Goal: Transaction & Acquisition: Purchase product/service

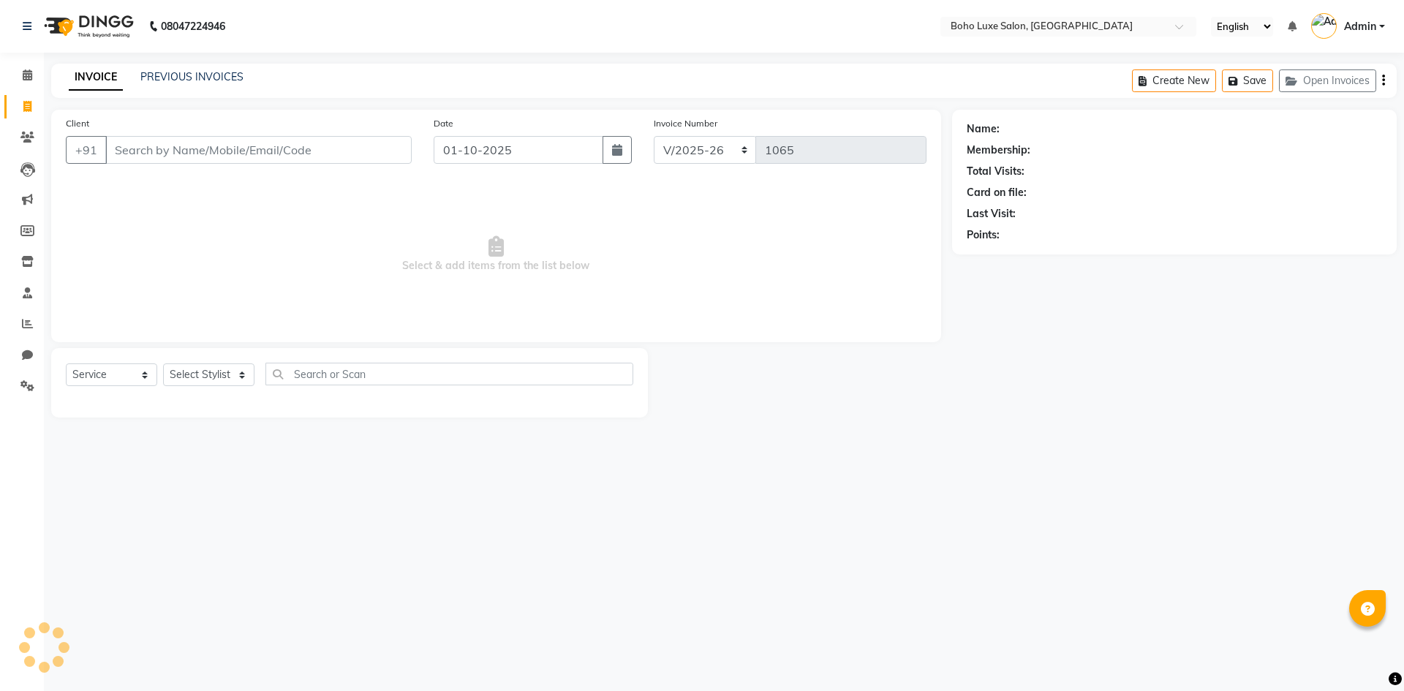
select select "7694"
select select "service"
click at [243, 78] on div "INVOICE PREVIOUS INVOICES" at bounding box center [156, 77] width 210 height 17
click at [213, 76] on link "PREVIOUS INVOICES" at bounding box center [191, 76] width 103 height 13
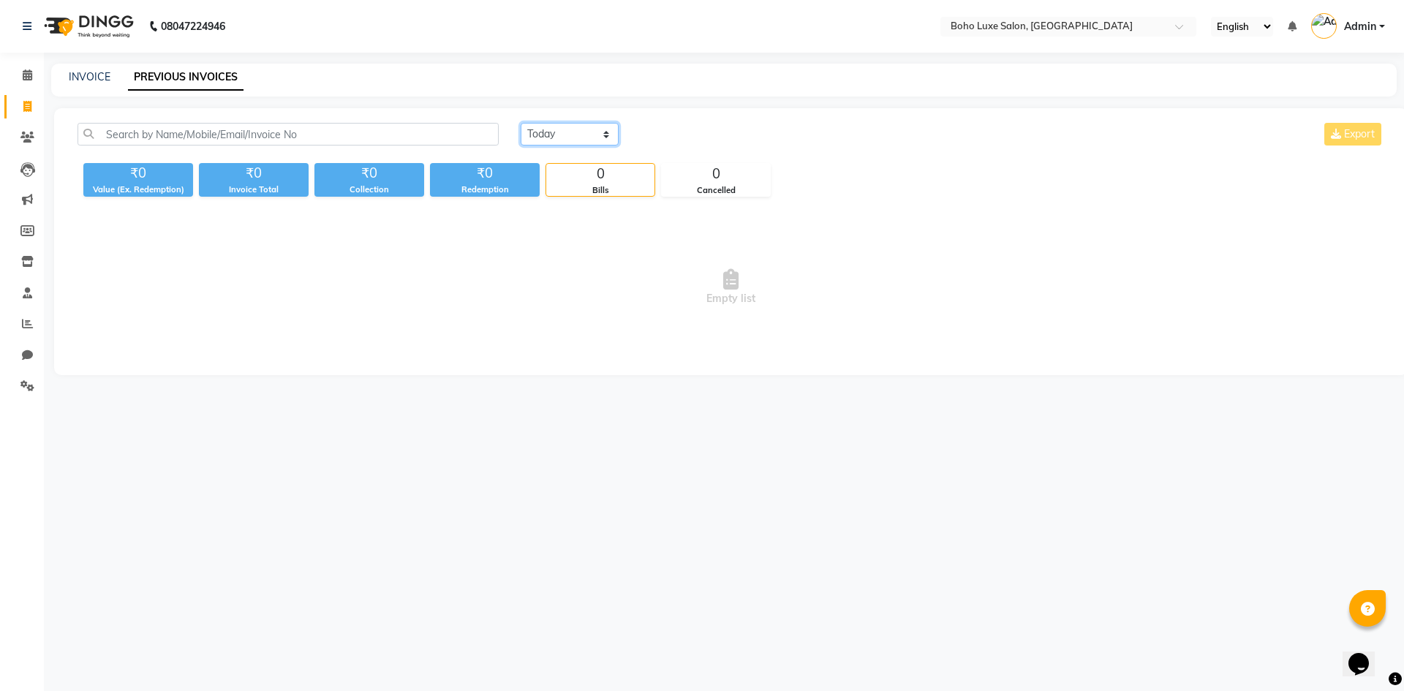
click at [584, 138] on select "[DATE] [DATE] Custom Range" at bounding box center [570, 134] width 98 height 23
select select "[DATE]"
click at [521, 123] on select "[DATE] [DATE] Custom Range" at bounding box center [570, 134] width 98 height 23
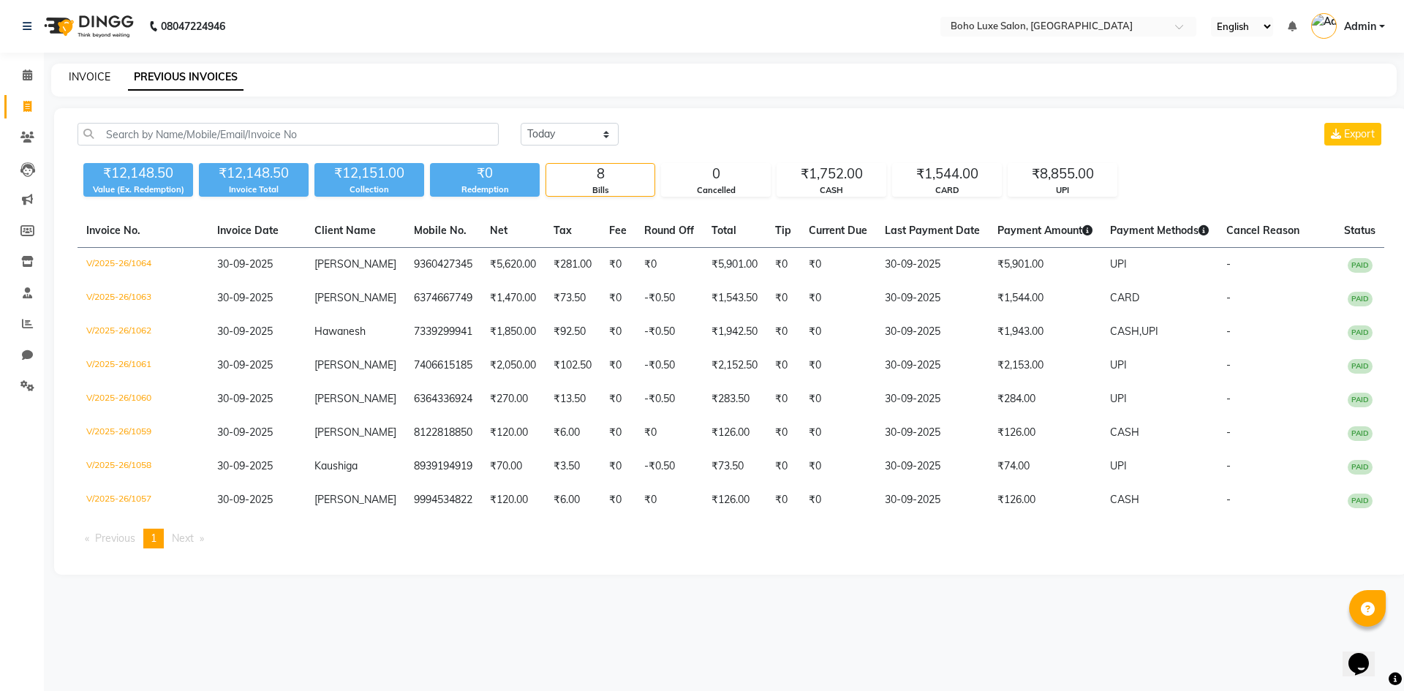
click at [104, 77] on link "INVOICE" at bounding box center [90, 76] width 42 height 13
select select "service"
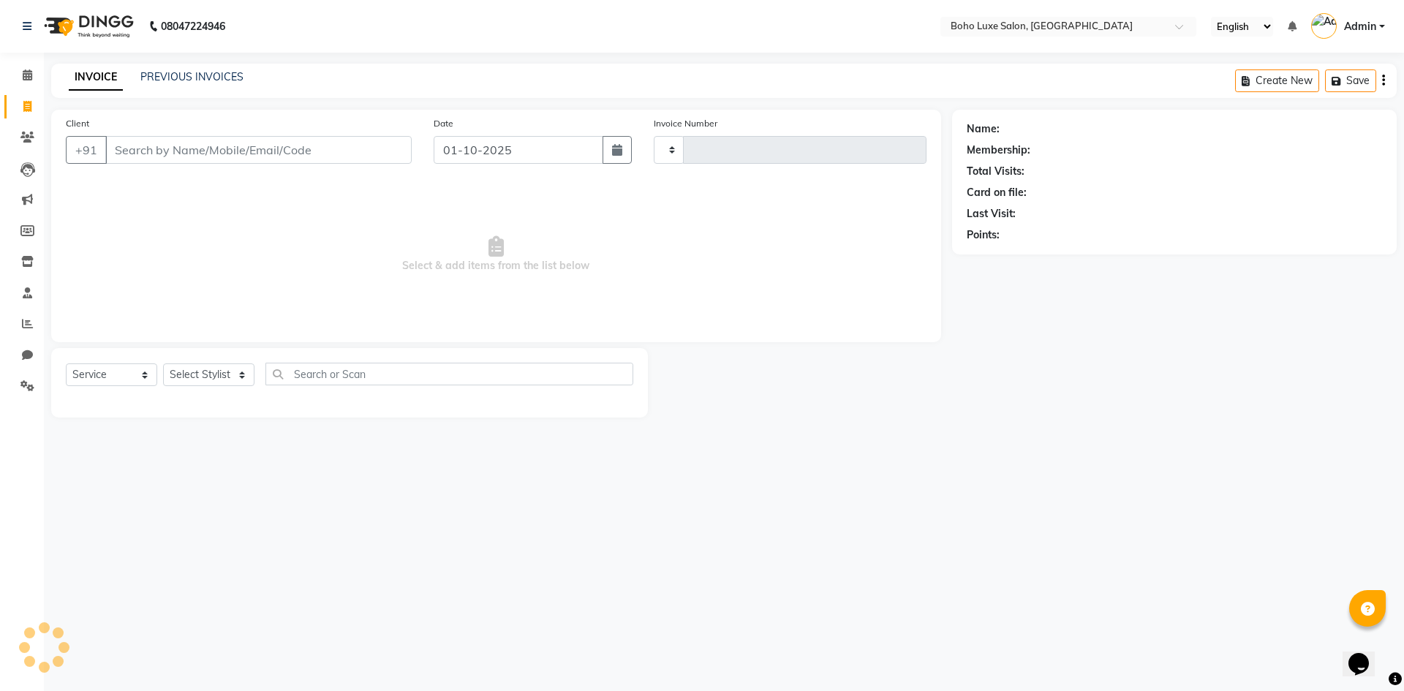
type input "1065"
select select "7694"
click at [27, 84] on link "Calendar" at bounding box center [21, 76] width 35 height 24
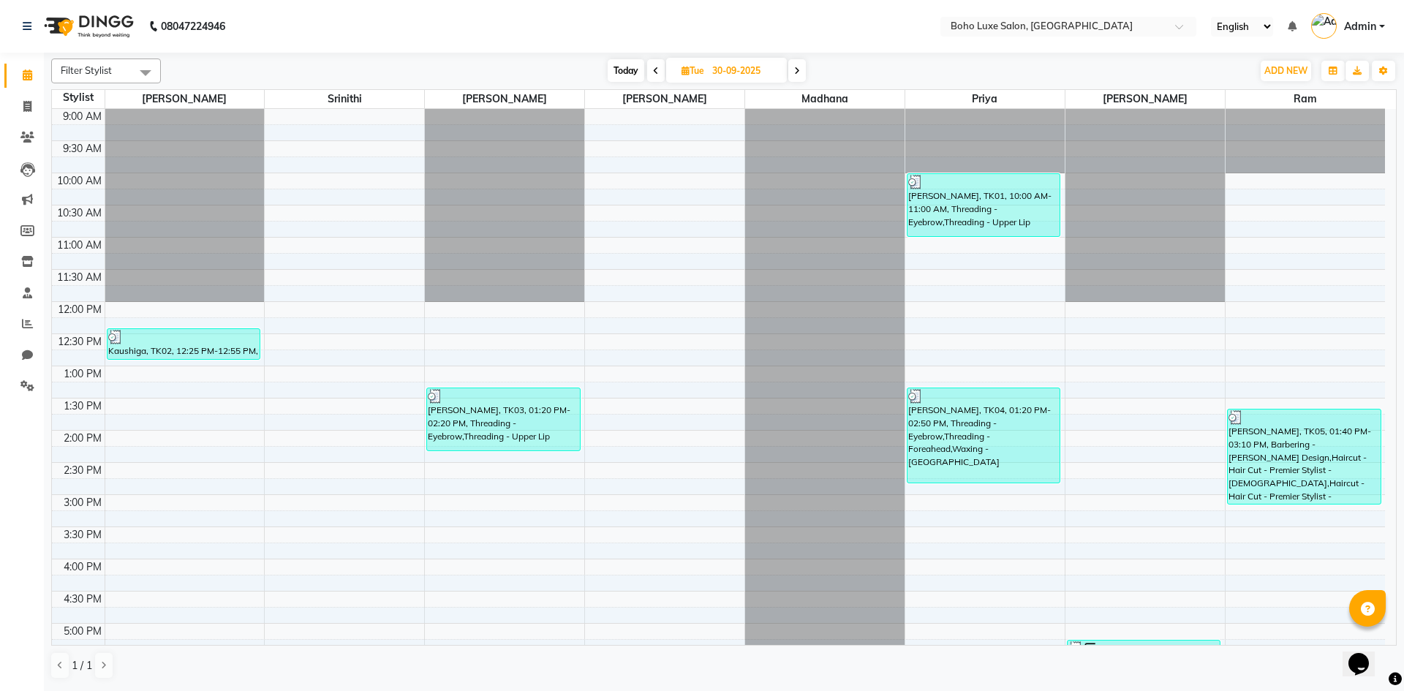
click at [800, 67] on icon at bounding box center [797, 71] width 6 height 9
type input "01-10-2025"
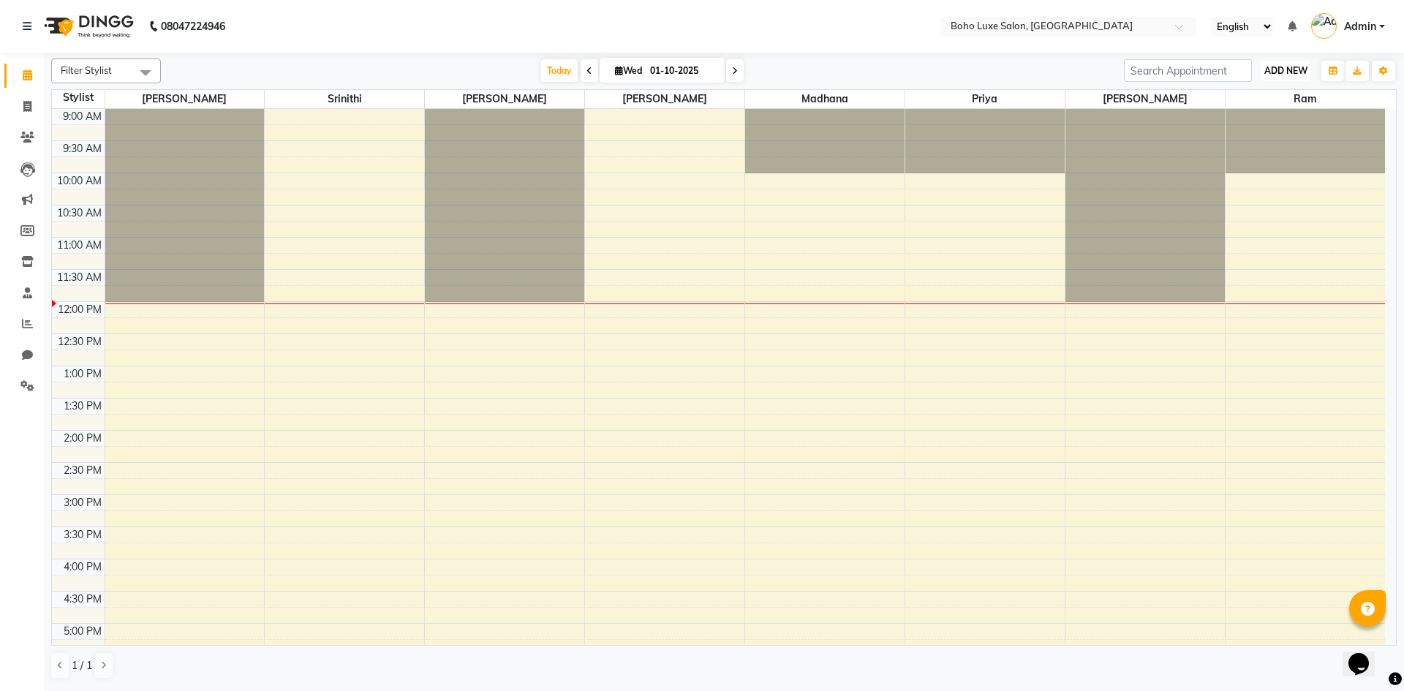
click at [1285, 63] on button "ADD NEW Toggle Dropdown" at bounding box center [1286, 71] width 50 height 20
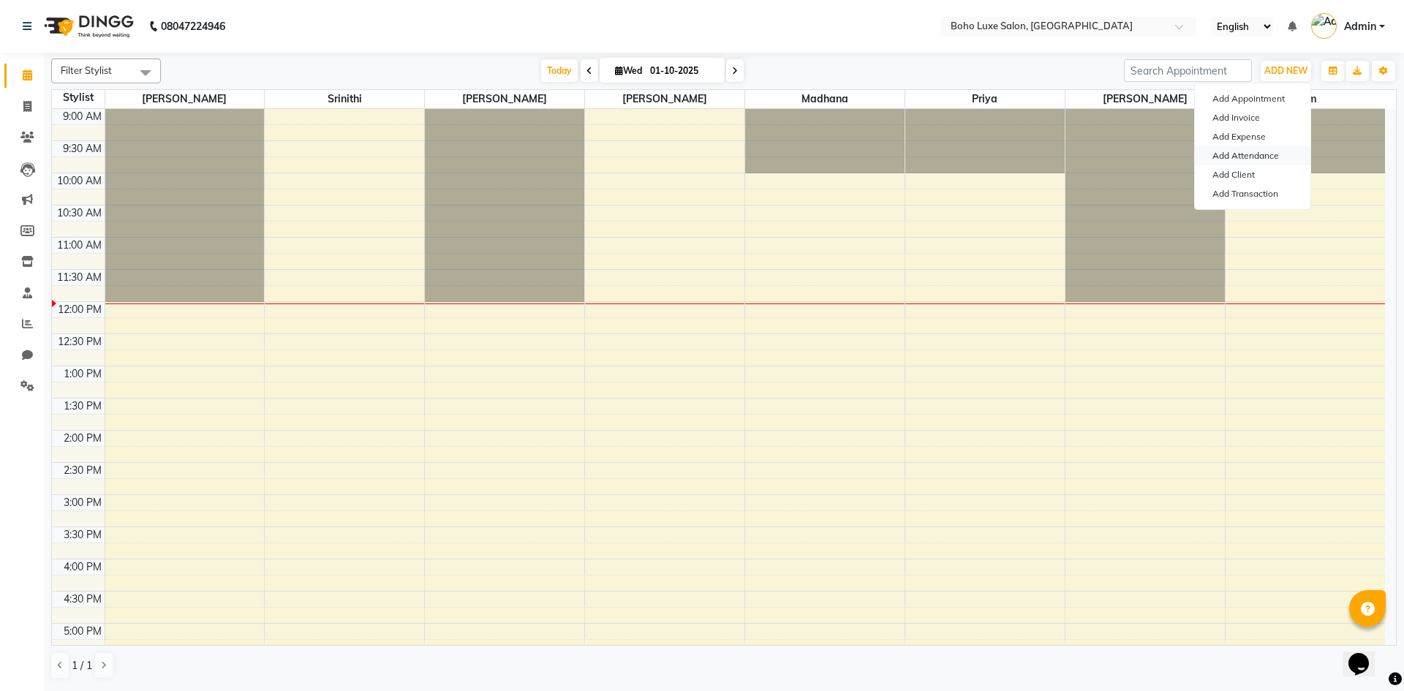
click at [1266, 160] on link "Add Attendance" at bounding box center [1253, 155] width 116 height 19
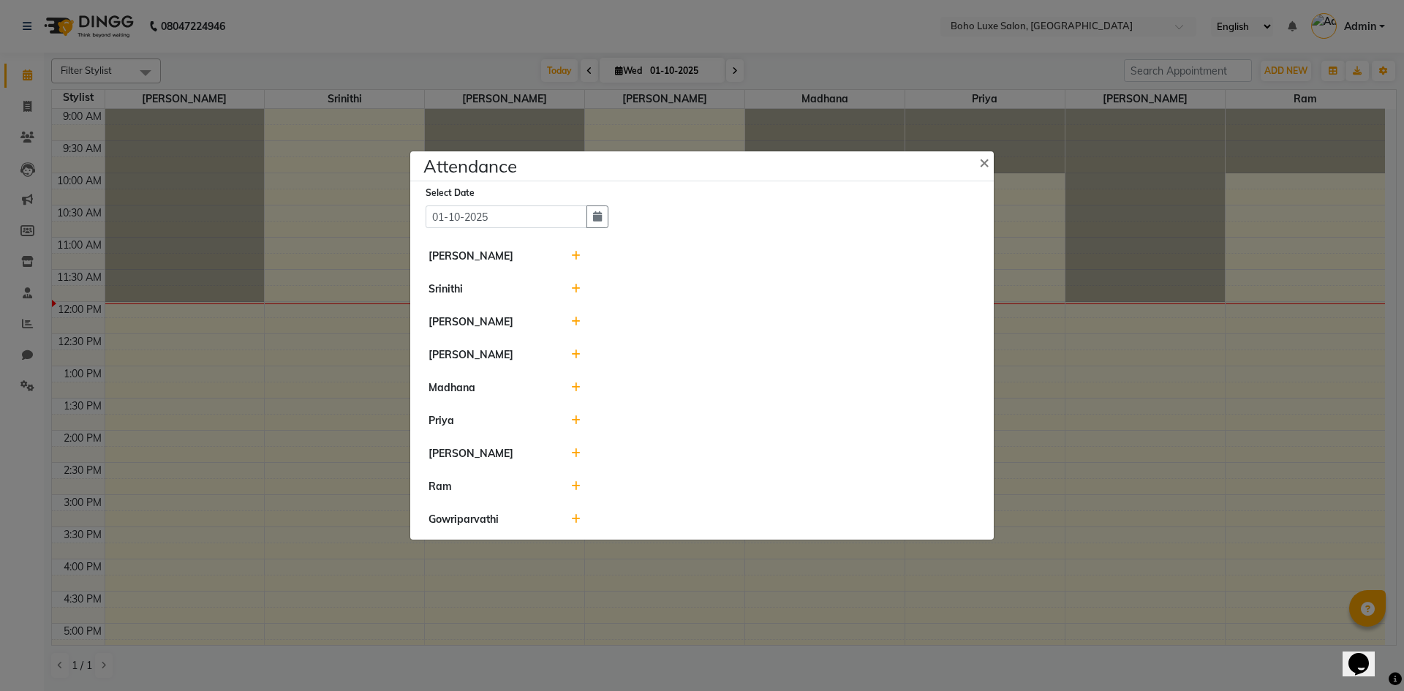
click at [574, 521] on icon at bounding box center [576, 519] width 10 height 10
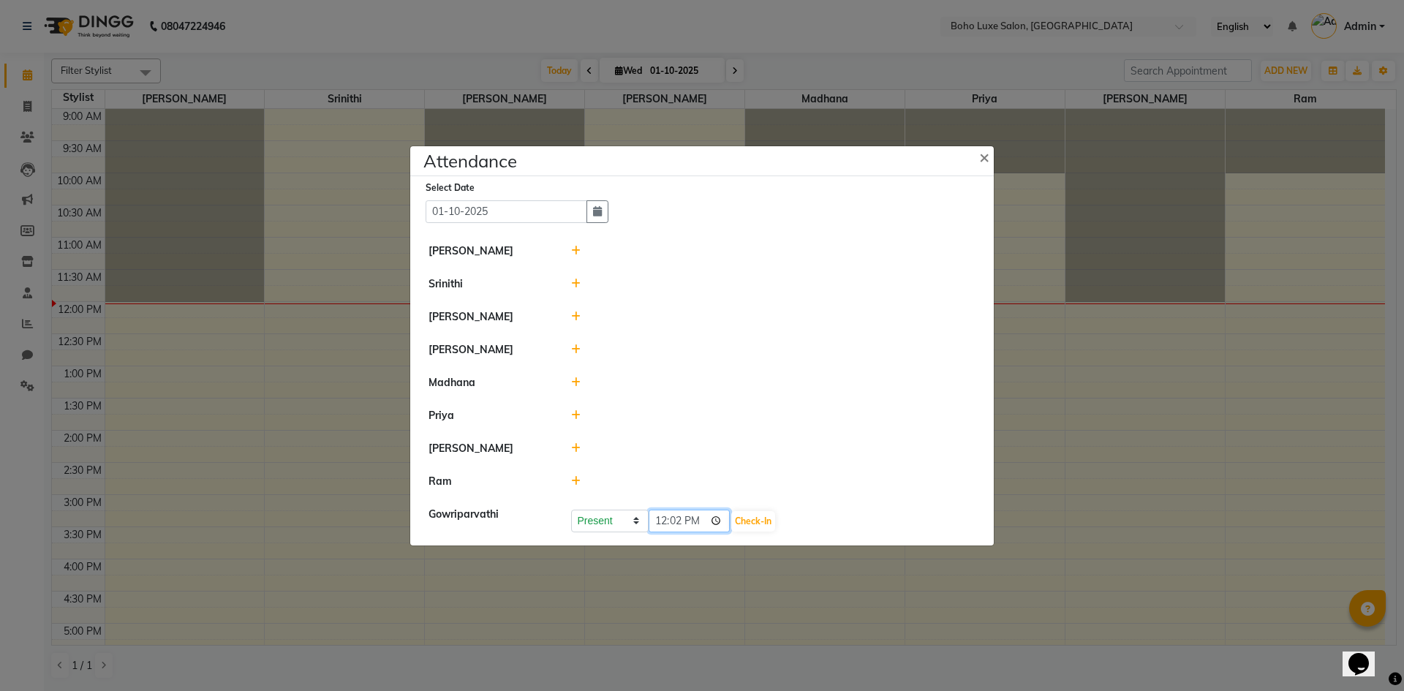
click at [685, 521] on input "12:02" at bounding box center [690, 521] width 82 height 23
type input "11:55"
click at [744, 526] on button "Check-In" at bounding box center [753, 521] width 44 height 20
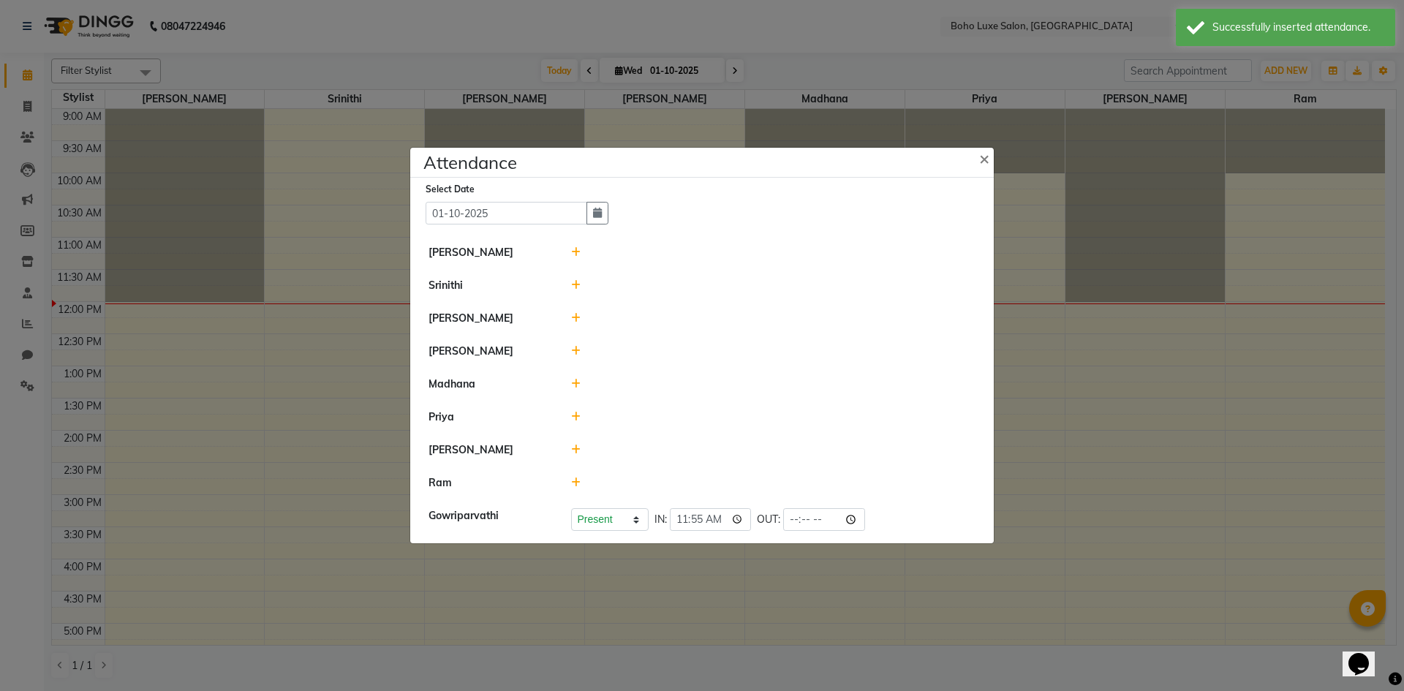
click at [575, 477] on icon at bounding box center [576, 482] width 10 height 10
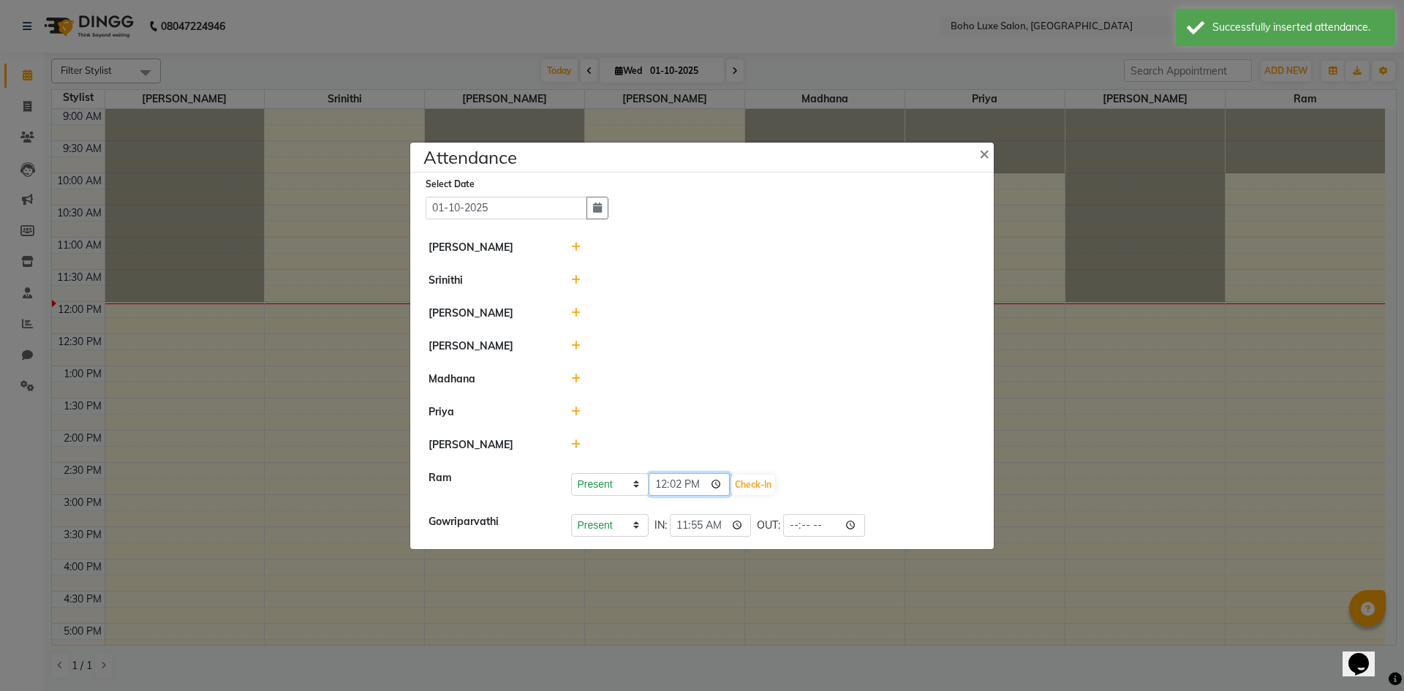
click at [665, 477] on input "12:02" at bounding box center [690, 484] width 82 height 23
type input "09:54"
click at [731, 483] on button "Check-In" at bounding box center [753, 485] width 44 height 20
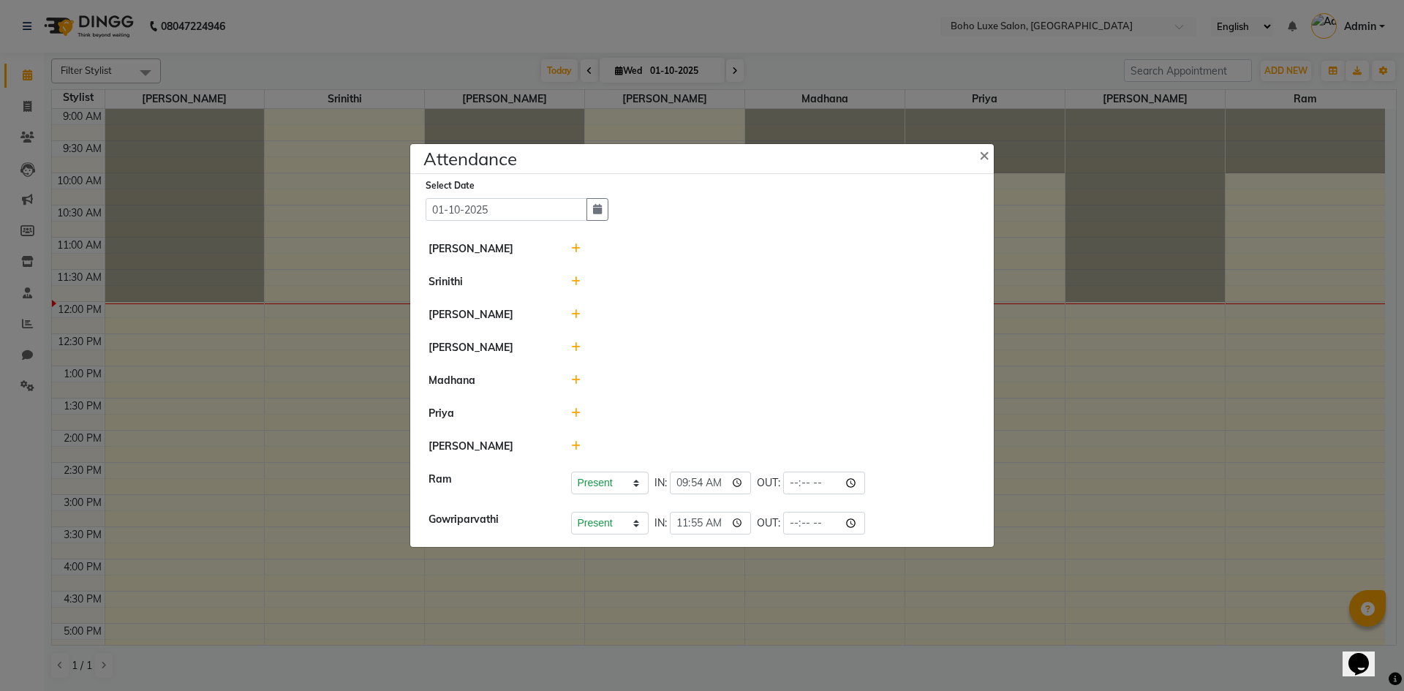
click at [575, 445] on icon at bounding box center [576, 446] width 10 height 10
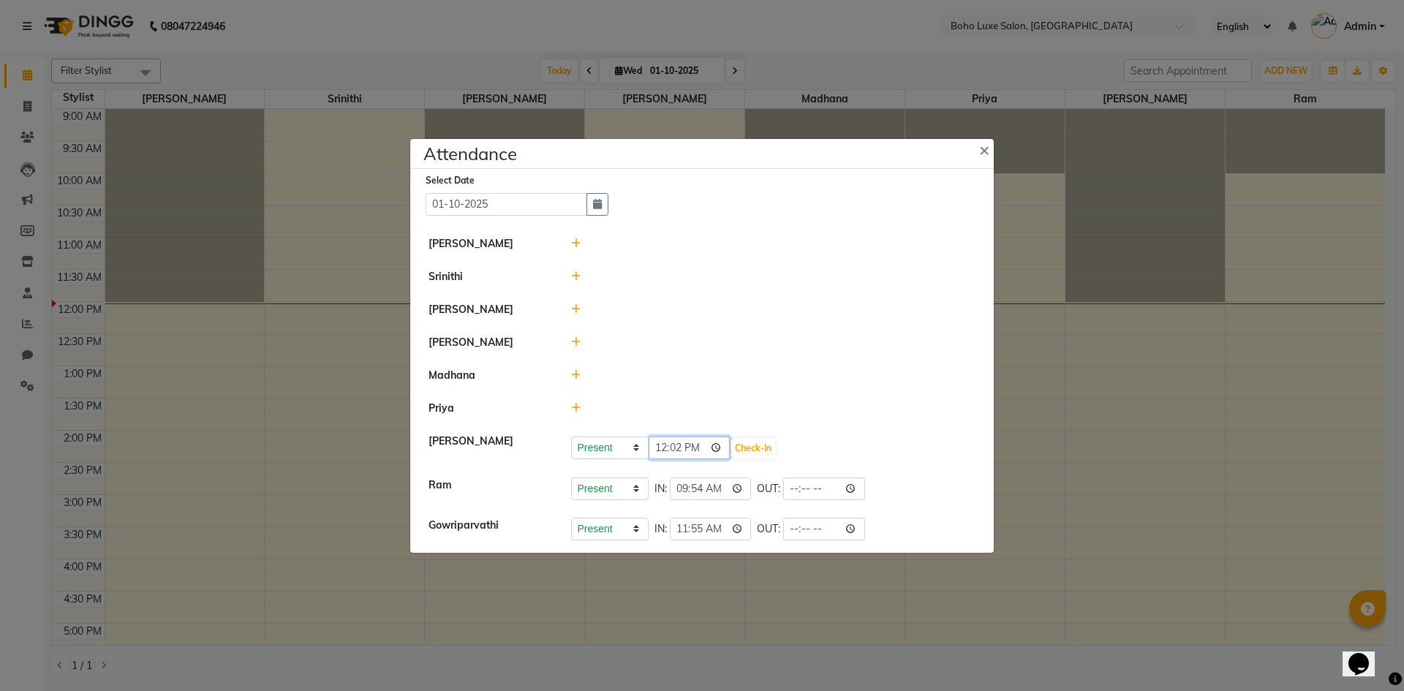
click at [660, 447] on input "12:02" at bounding box center [690, 448] width 82 height 23
type input "11:53"
click at [731, 445] on button "Check-In" at bounding box center [753, 448] width 44 height 20
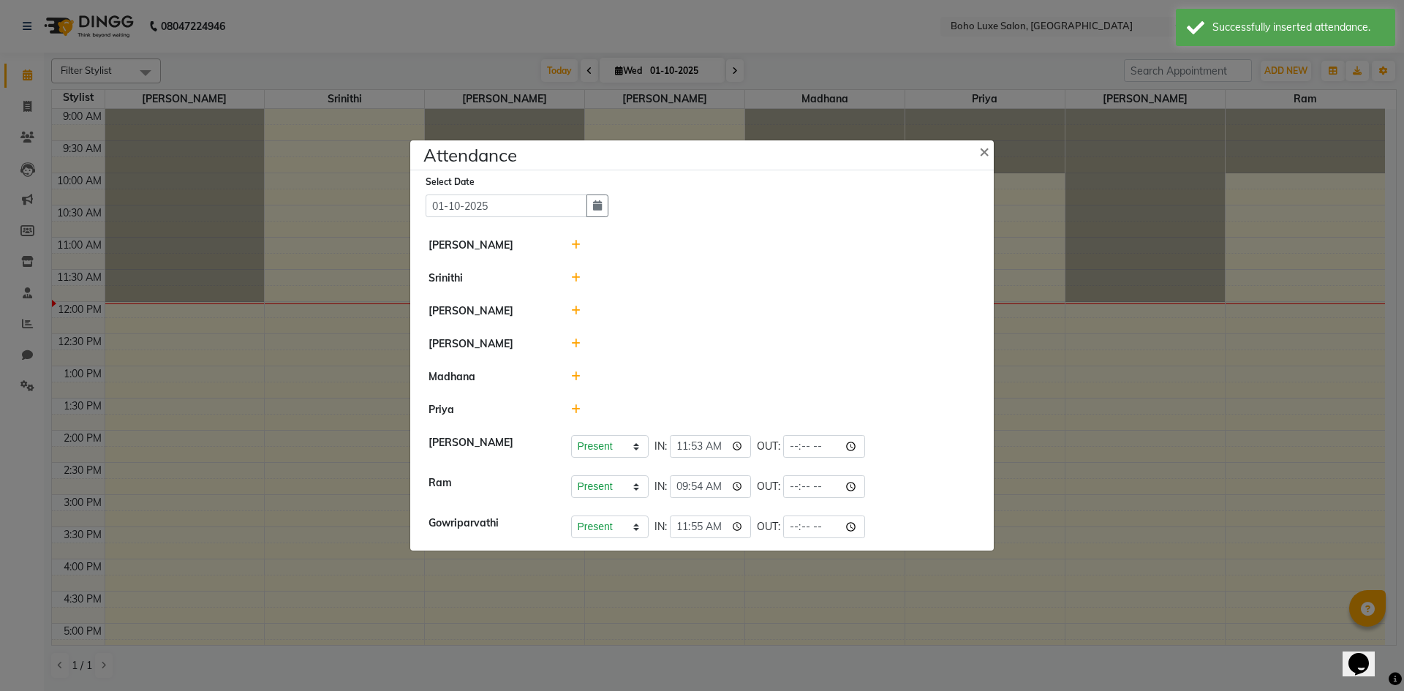
click at [579, 410] on icon at bounding box center [576, 409] width 10 height 10
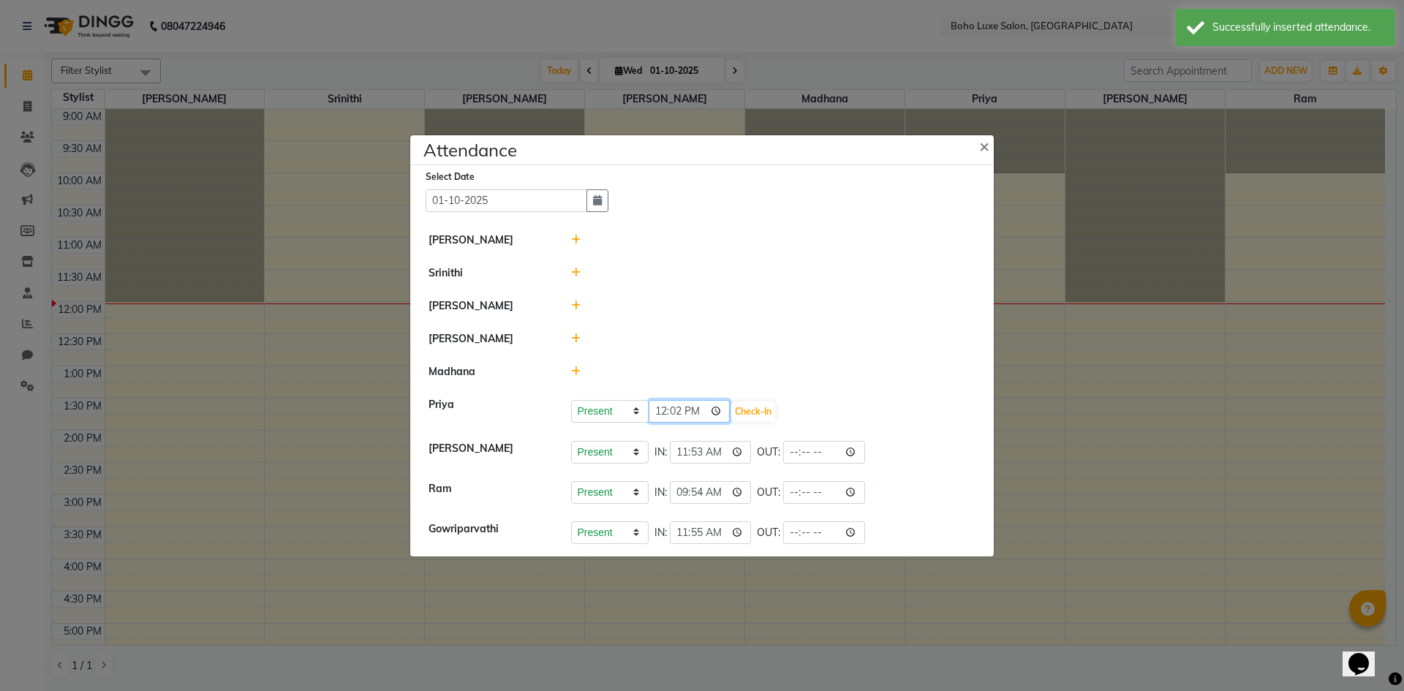
click at [668, 405] on input "12:02" at bounding box center [690, 411] width 82 height 23
type input "11:55"
click at [741, 415] on button "Check-In" at bounding box center [753, 411] width 44 height 20
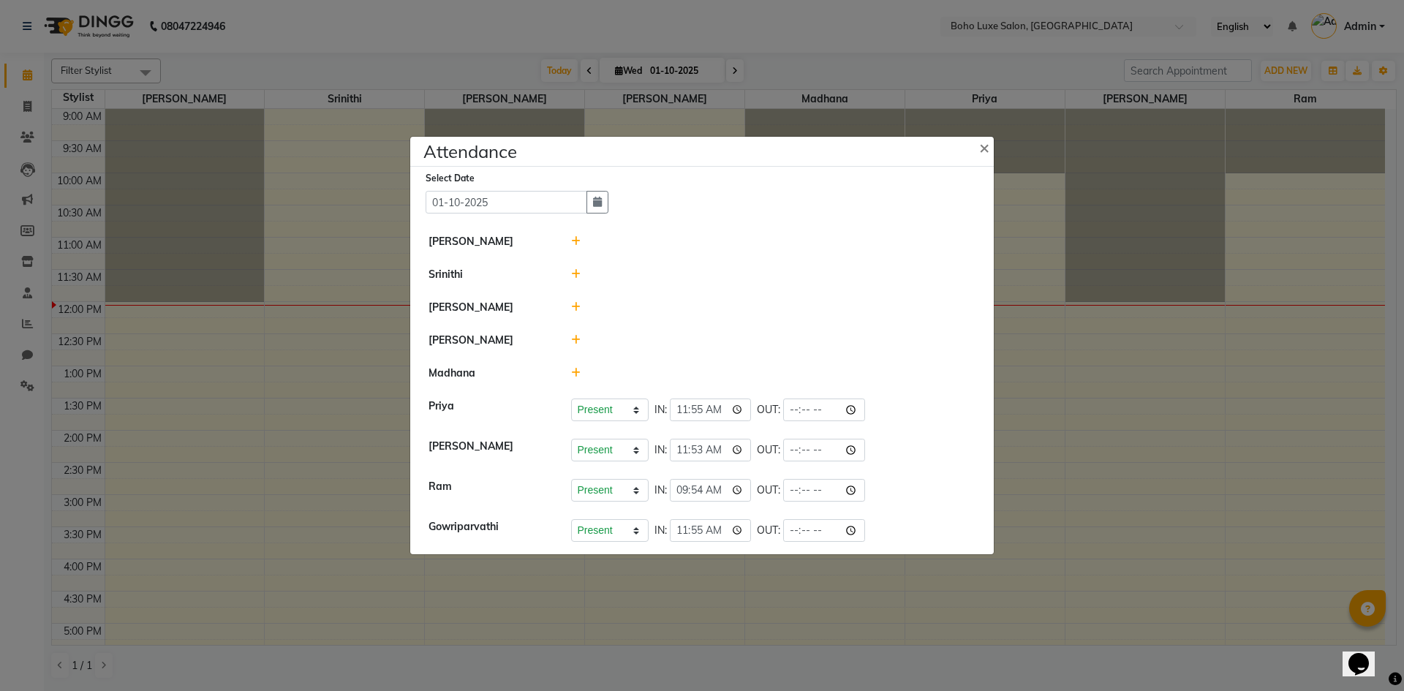
click at [577, 238] on icon at bounding box center [576, 241] width 10 height 10
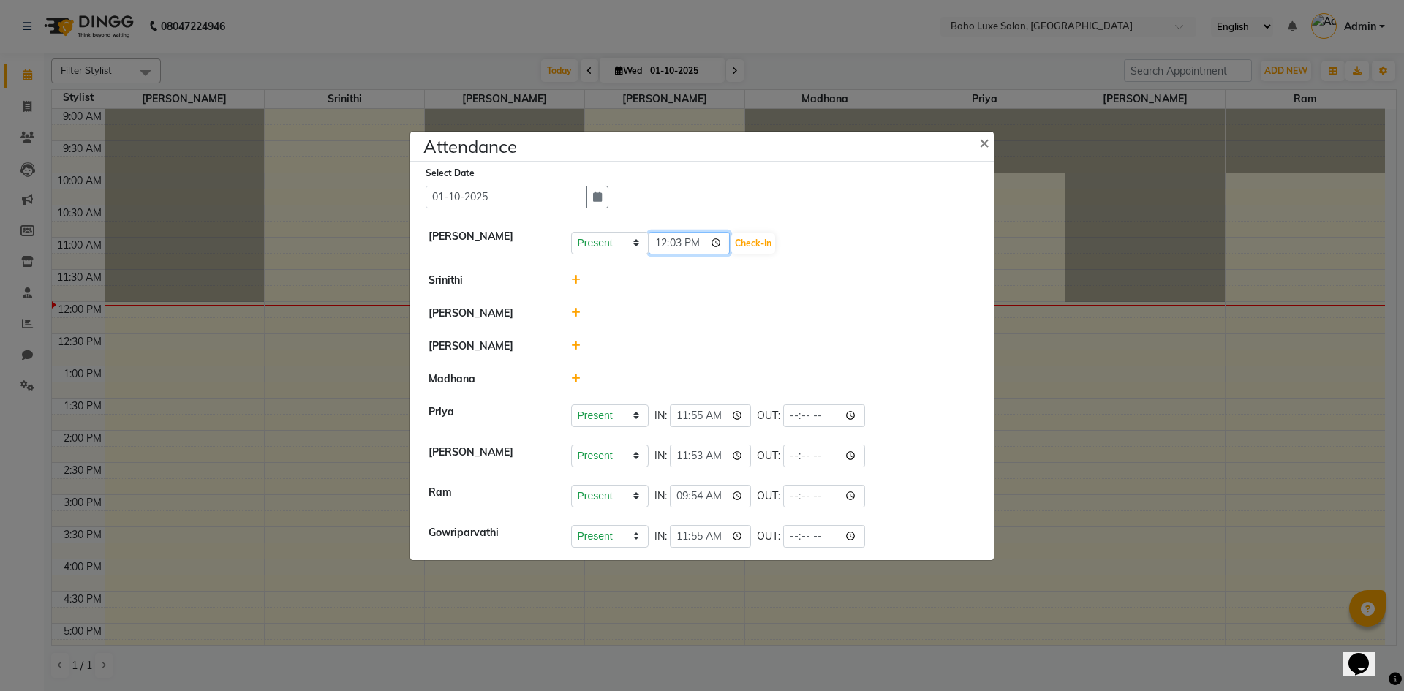
click at [656, 241] on input "12:03" at bounding box center [690, 243] width 82 height 23
type input "10:05"
click at [736, 237] on button "Check-In" at bounding box center [753, 243] width 44 height 20
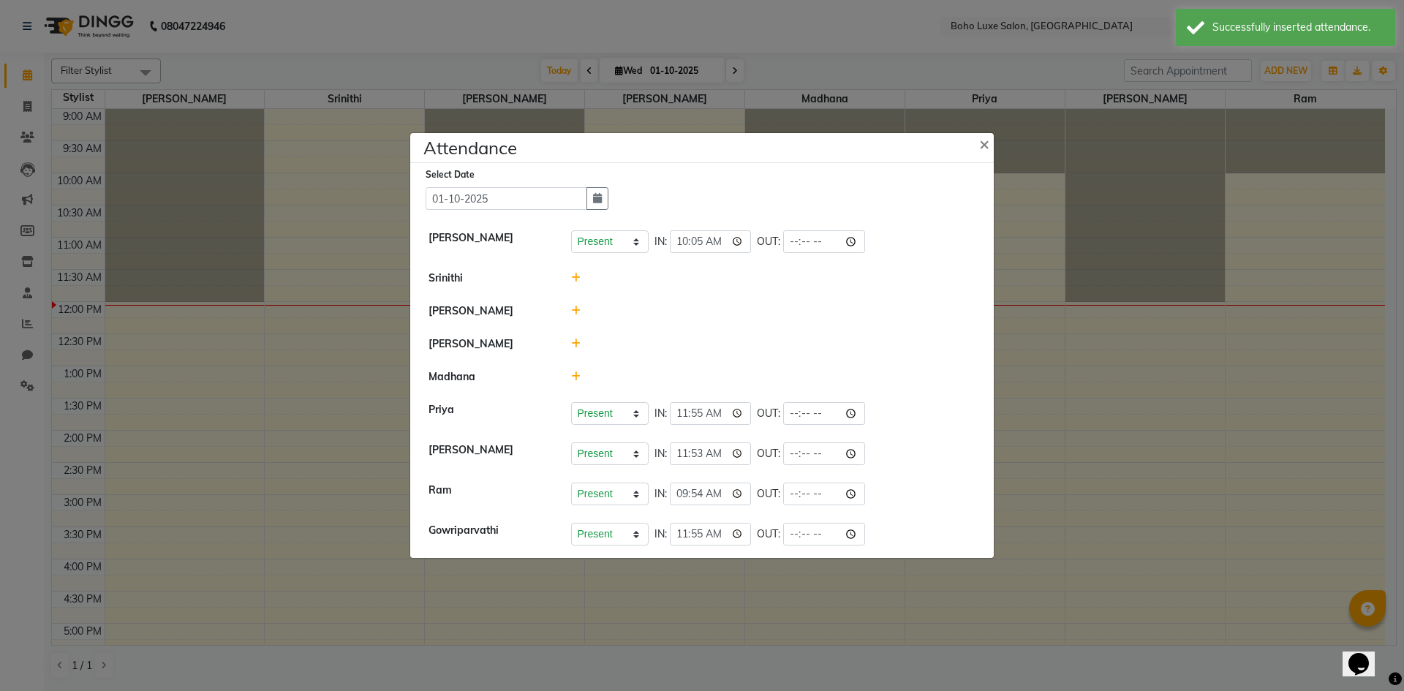
drag, startPoint x: 573, startPoint y: 298, endPoint x: 578, endPoint y: 309, distance: 12.1
click at [575, 303] on li "[PERSON_NAME]" at bounding box center [702, 312] width 576 height 34
click at [578, 309] on icon at bounding box center [576, 311] width 10 height 10
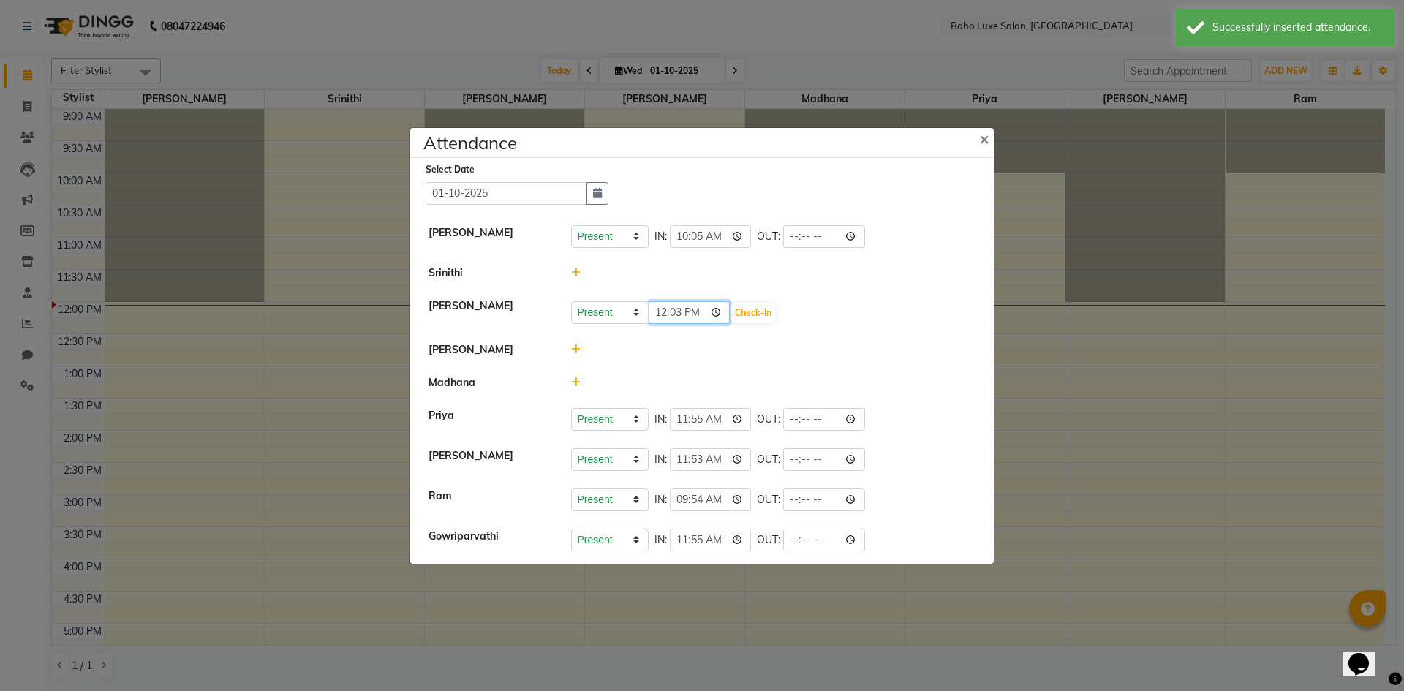
click at [670, 311] on input "12:03" at bounding box center [690, 312] width 82 height 23
click at [662, 311] on input "12:03" at bounding box center [690, 312] width 82 height 23
type input "10:06"
click at [749, 308] on button "Check-In" at bounding box center [753, 313] width 44 height 20
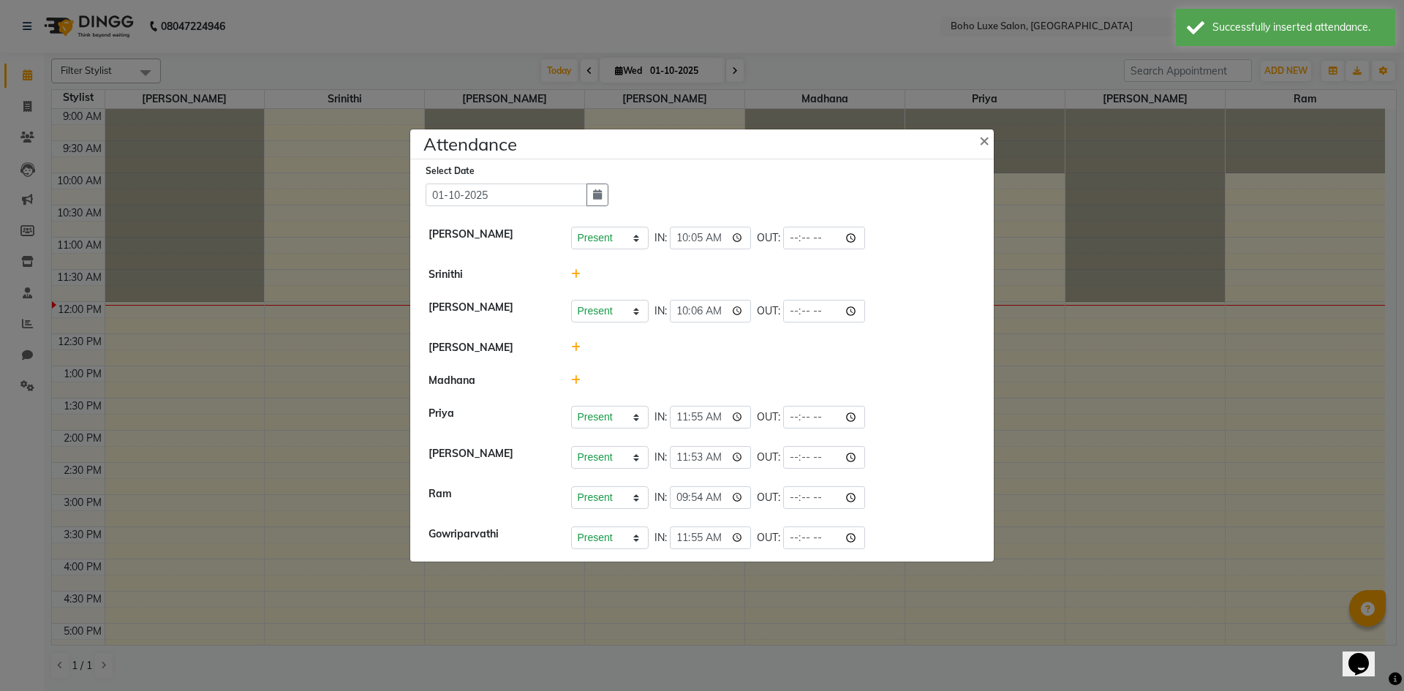
click at [577, 382] on icon at bounding box center [576, 380] width 10 height 10
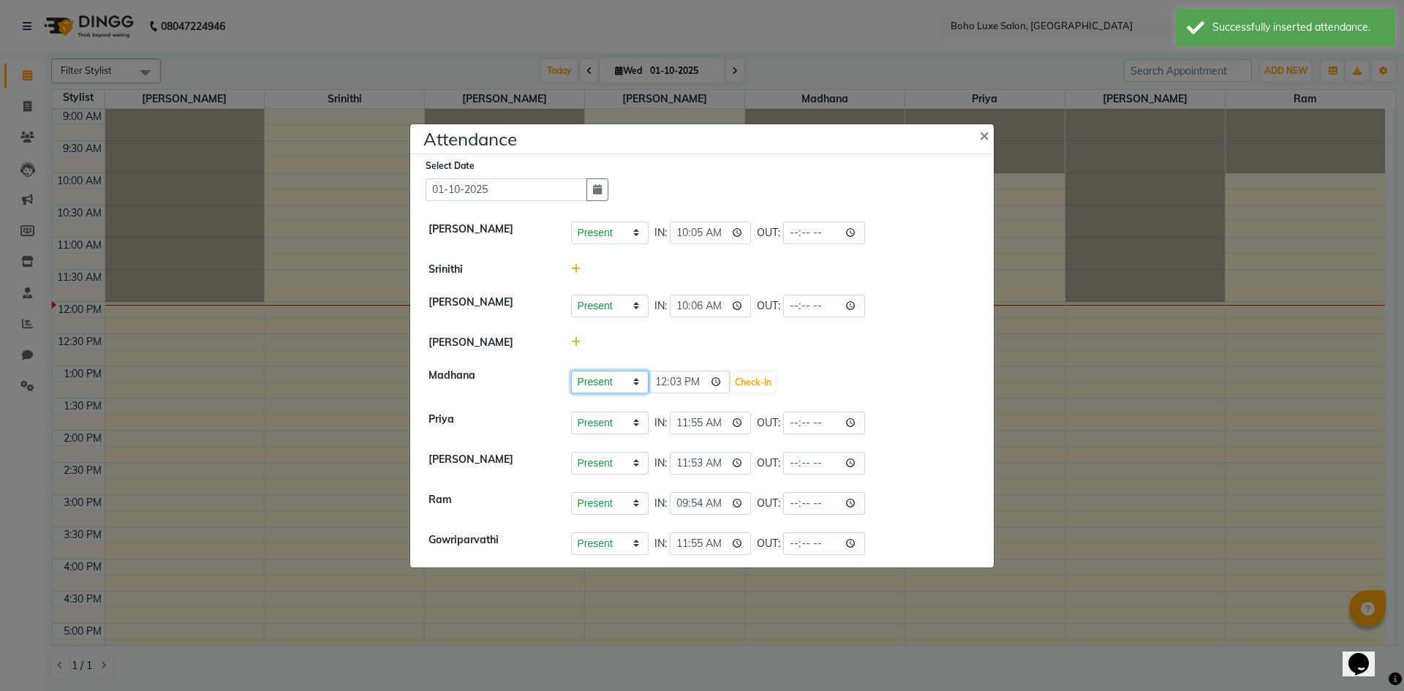
click at [637, 379] on select "Present Absent Late Half Day Weekly Off" at bounding box center [610, 382] width 78 height 23
select select "A"
click at [571, 371] on select "Present Absent Late Half Day Weekly Off" at bounding box center [610, 382] width 78 height 23
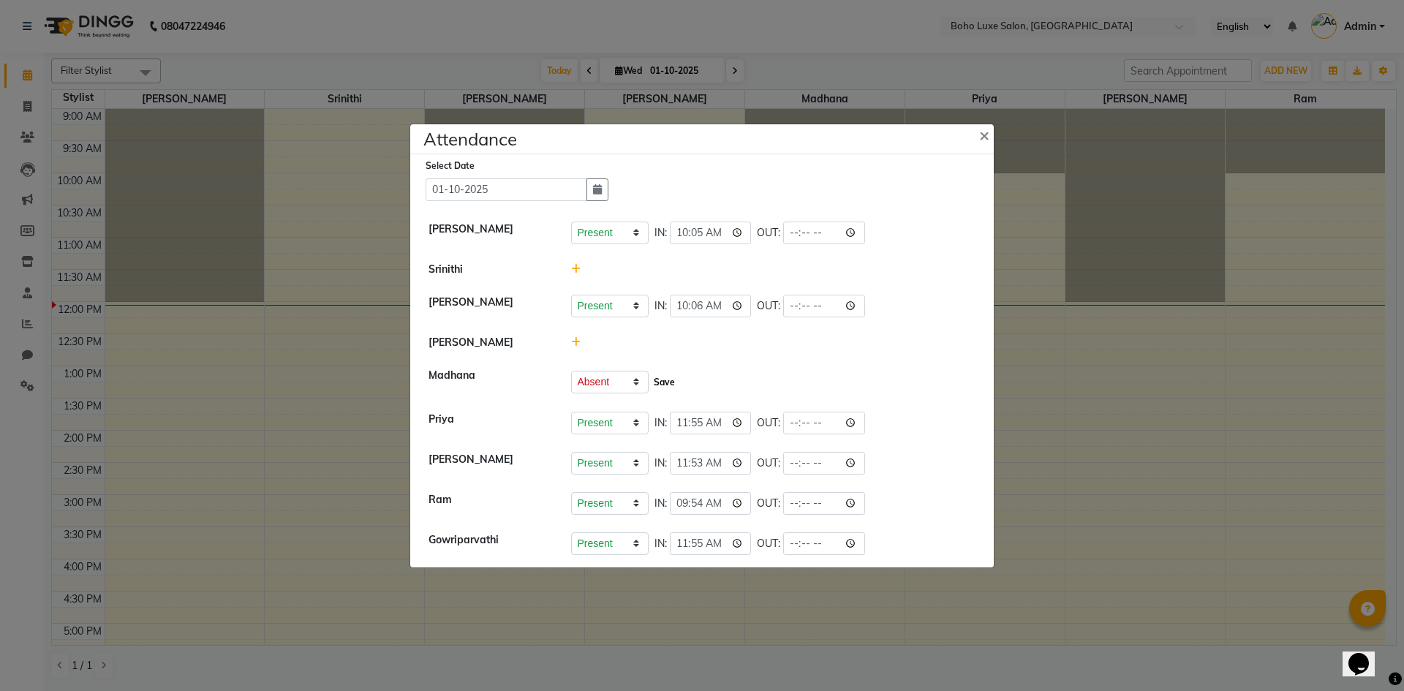
click at [655, 390] on button "Save" at bounding box center [664, 382] width 29 height 20
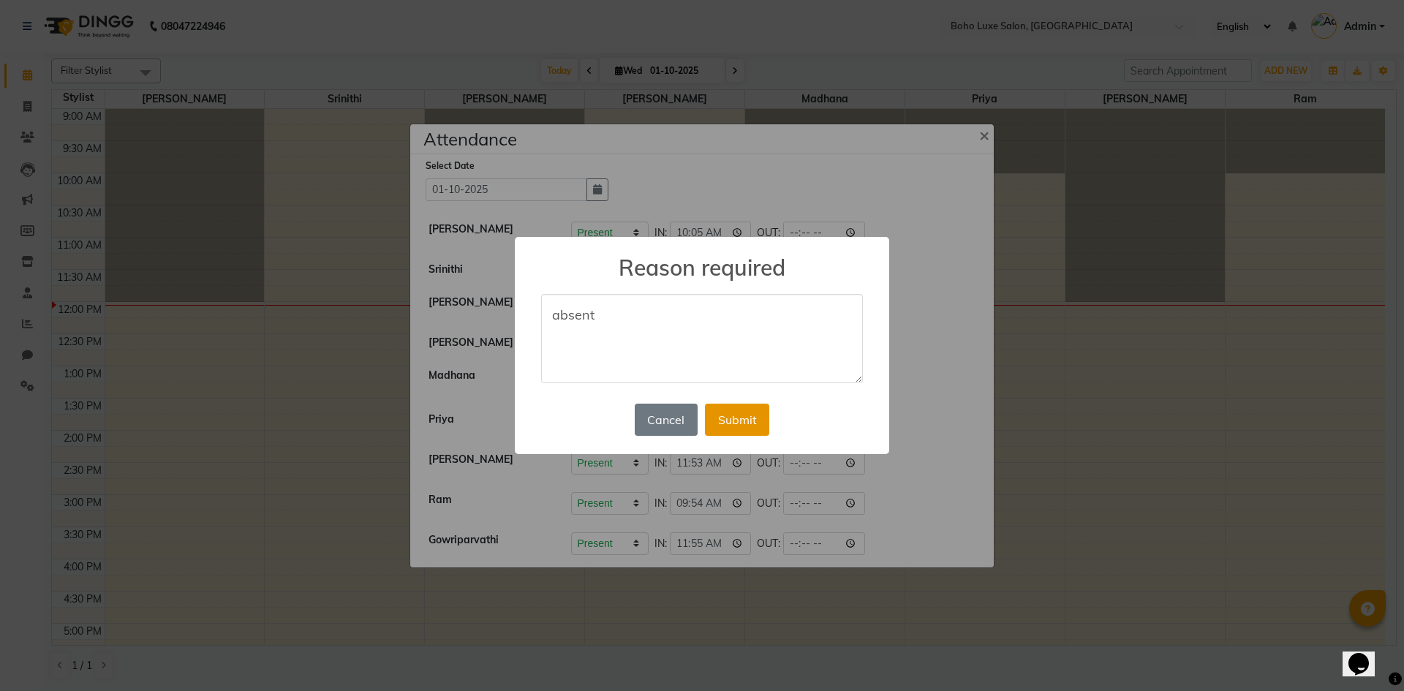
type textarea "absent"
click at [727, 418] on button "Submit" at bounding box center [737, 420] width 64 height 32
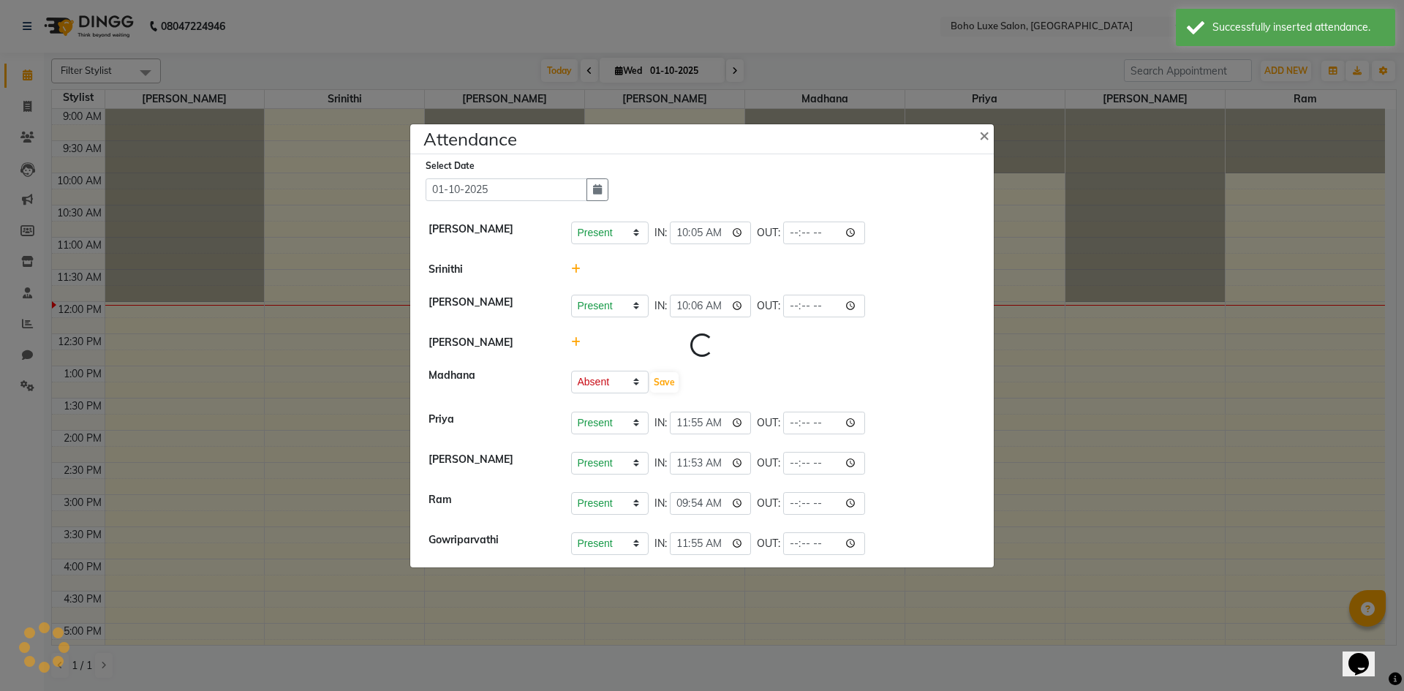
select select "A"
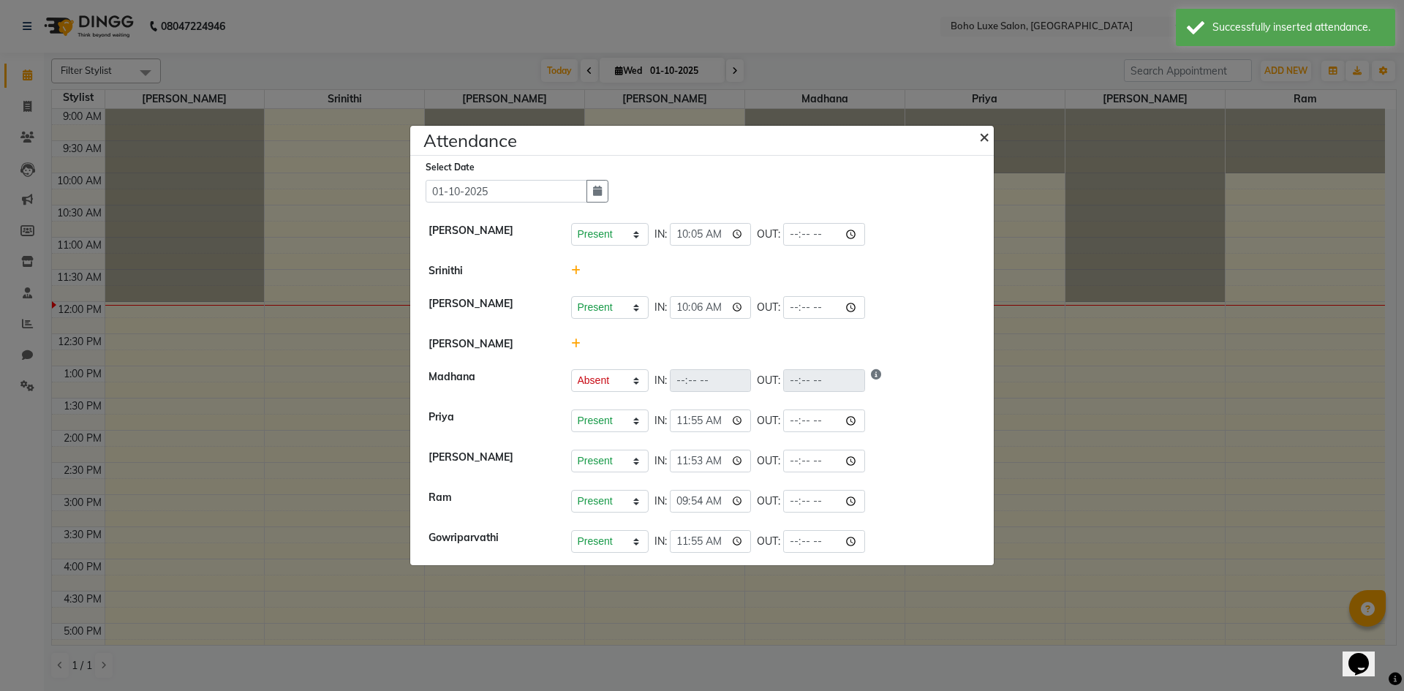
click at [981, 134] on span "×" at bounding box center [984, 136] width 10 height 22
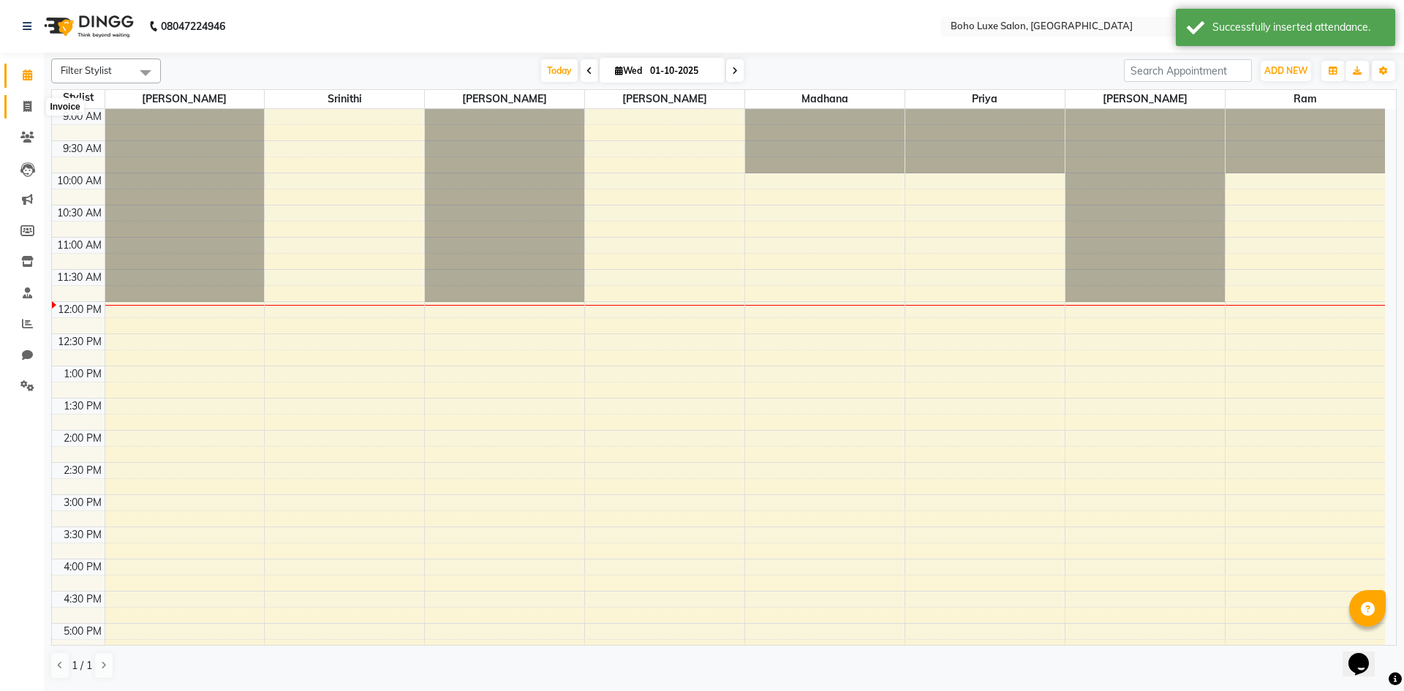
click at [30, 106] on icon at bounding box center [27, 106] width 8 height 11
select select "7694"
select select "service"
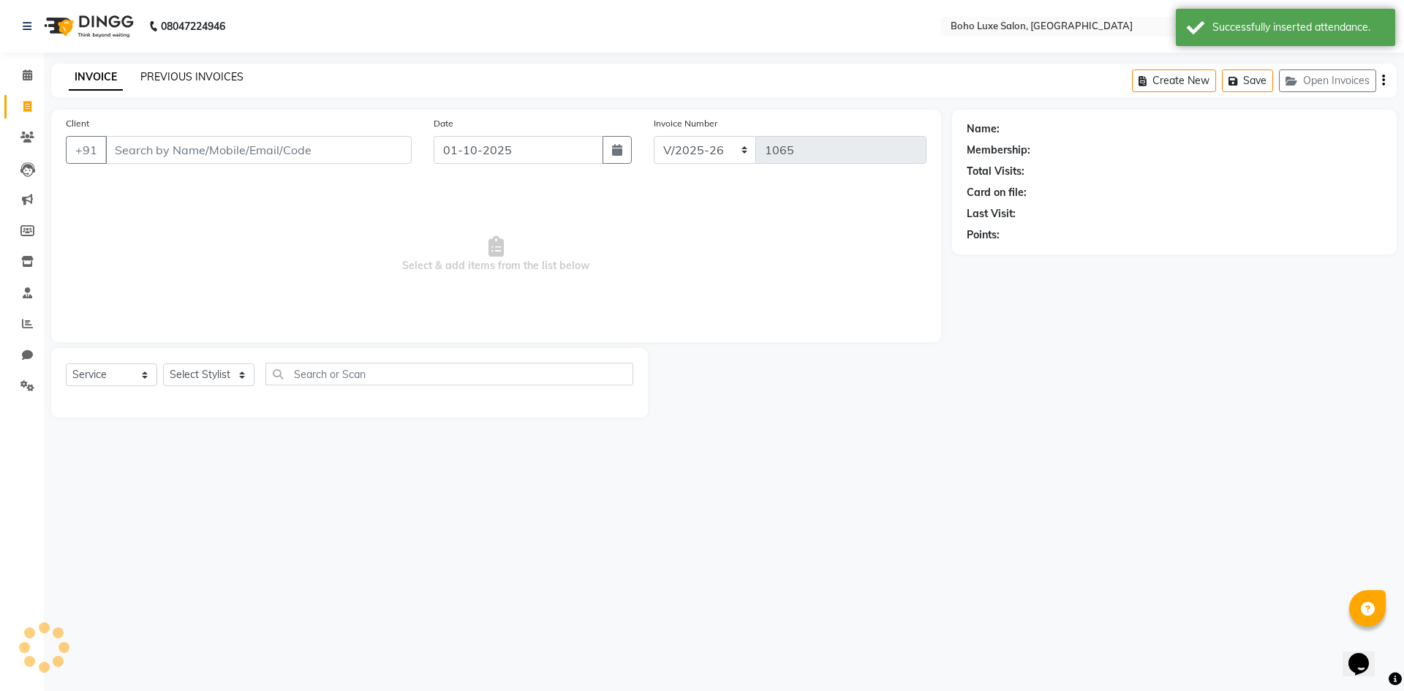
click at [153, 78] on link "PREVIOUS INVOICES" at bounding box center [191, 76] width 103 height 13
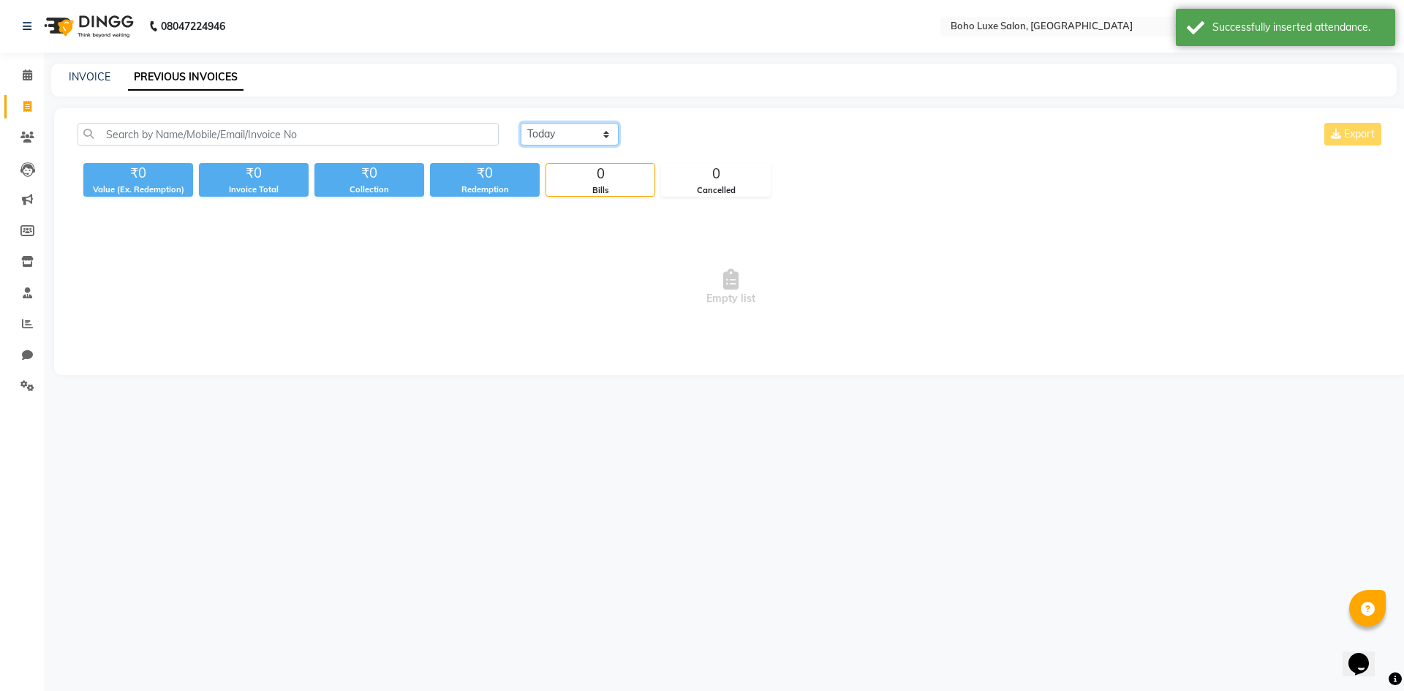
click at [573, 137] on select "[DATE] [DATE] Custom Range" at bounding box center [570, 134] width 98 height 23
select select "range"
click at [521, 123] on select "[DATE] [DATE] Custom Range" at bounding box center [570, 134] width 98 height 23
click at [701, 135] on input "01-10-2025" at bounding box center [689, 134] width 102 height 20
select select "10"
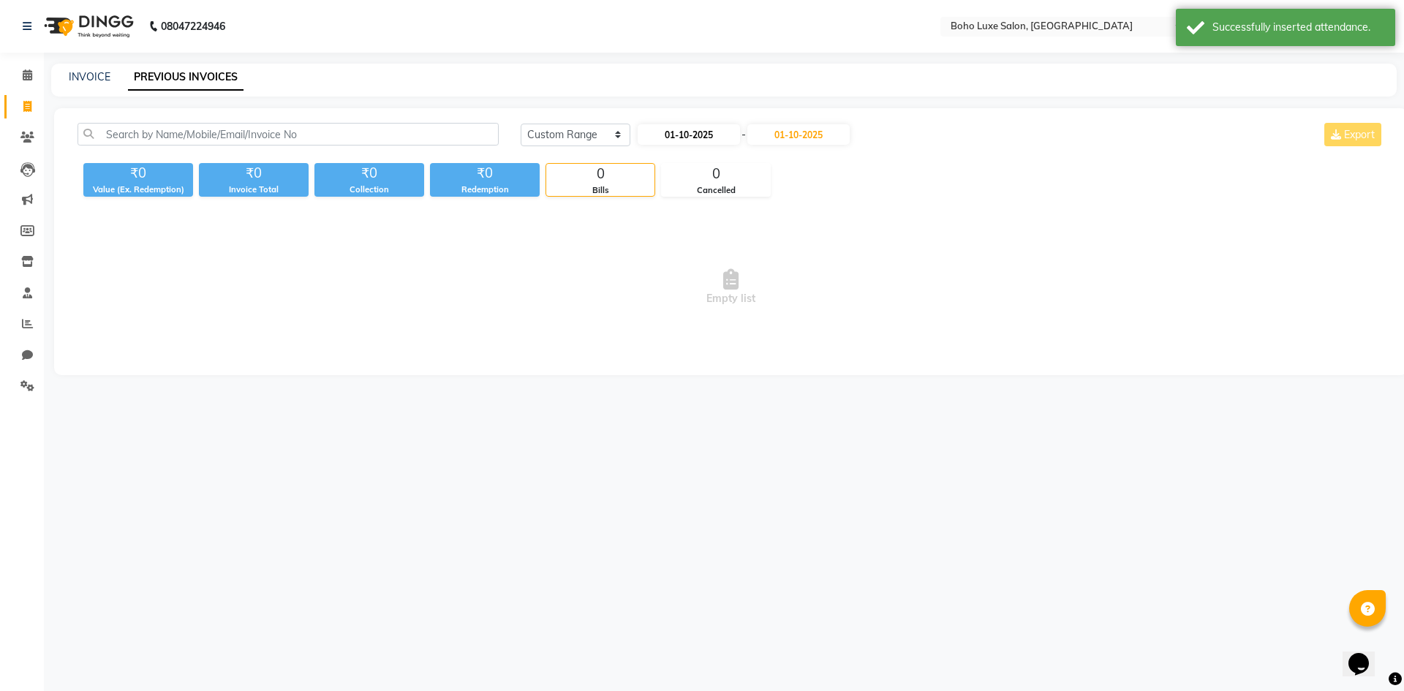
select select "2025"
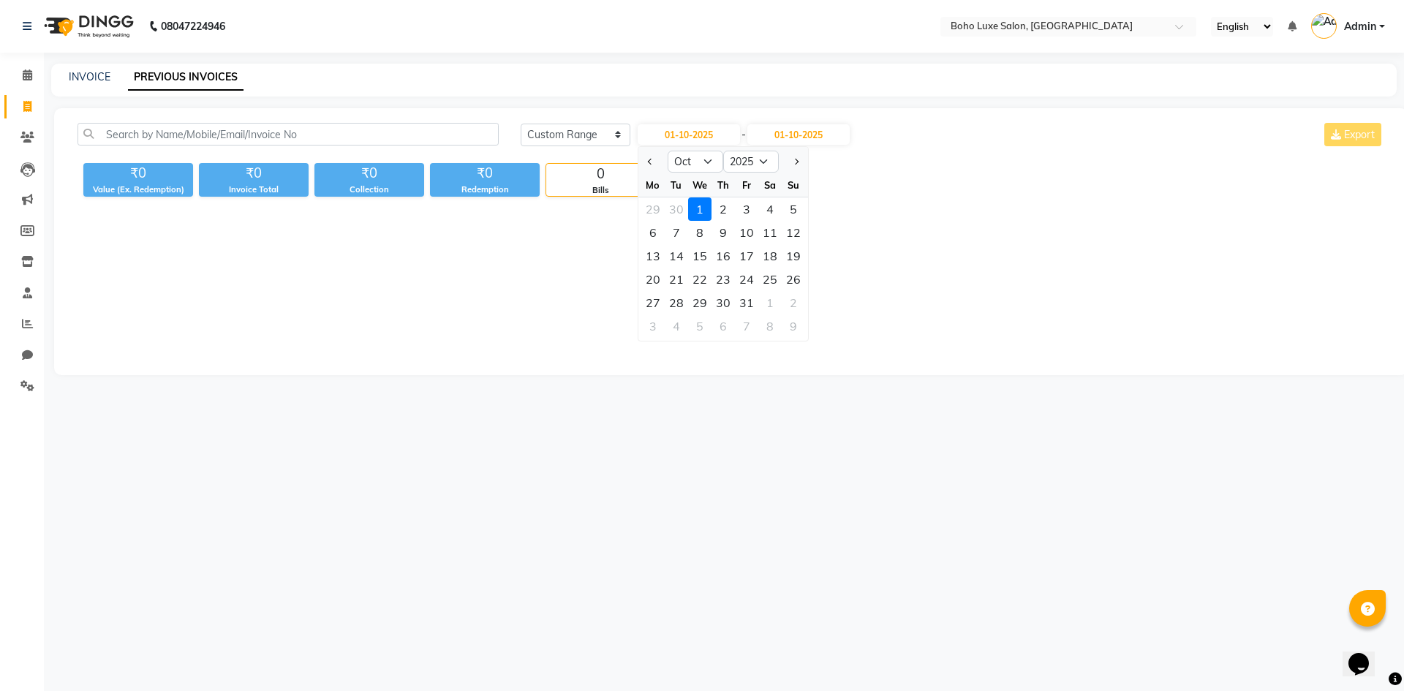
click at [657, 158] on div at bounding box center [652, 161] width 29 height 23
click at [646, 159] on button "Previous month" at bounding box center [650, 161] width 12 height 23
select select "9"
click at [788, 209] on div "7" at bounding box center [793, 208] width 23 height 23
type input "[DATE]"
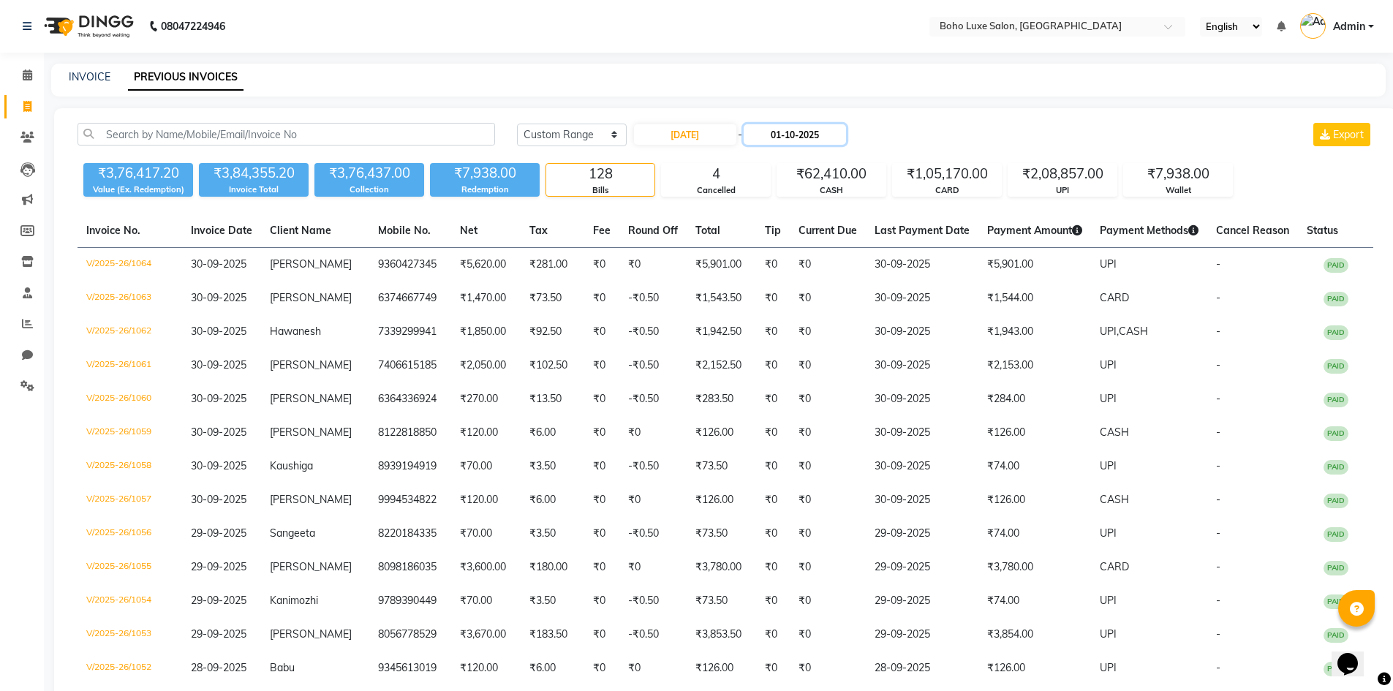
click at [814, 139] on input "01-10-2025" at bounding box center [795, 134] width 102 height 20
select select "10"
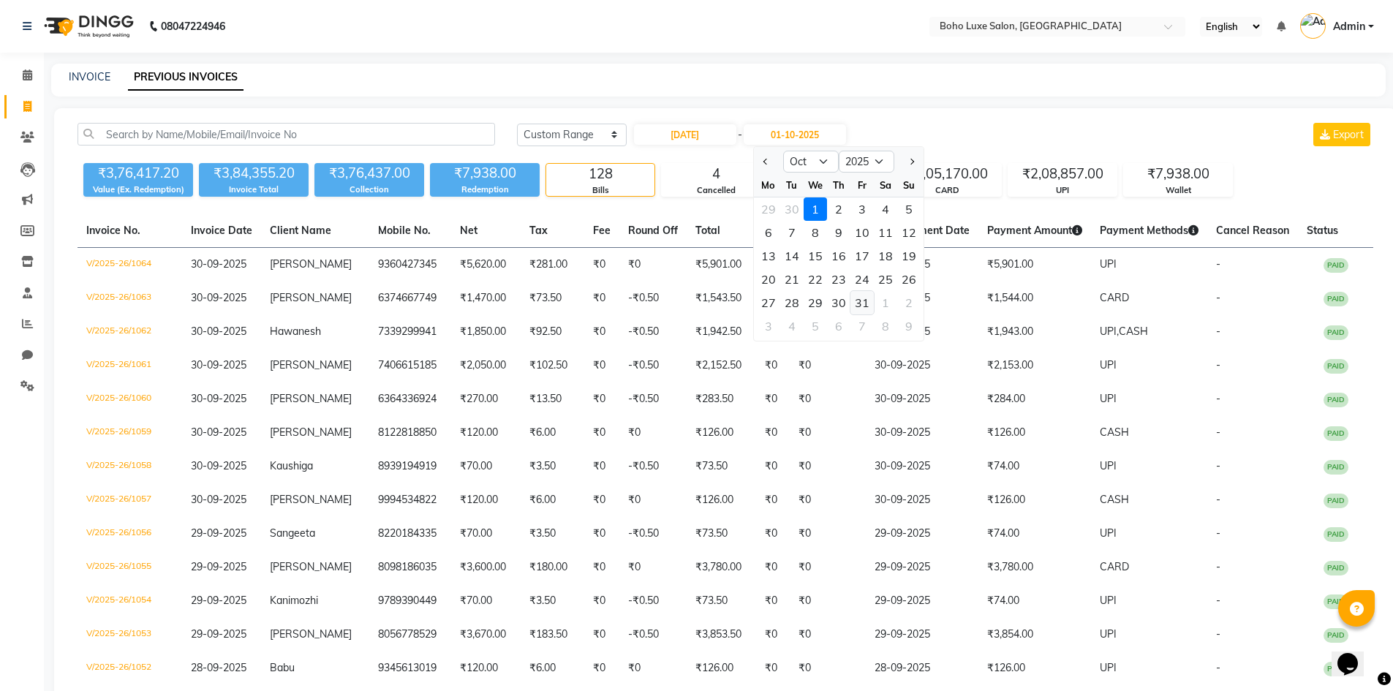
click at [855, 303] on div "31" at bounding box center [861, 302] width 23 height 23
type input "[DATE]"
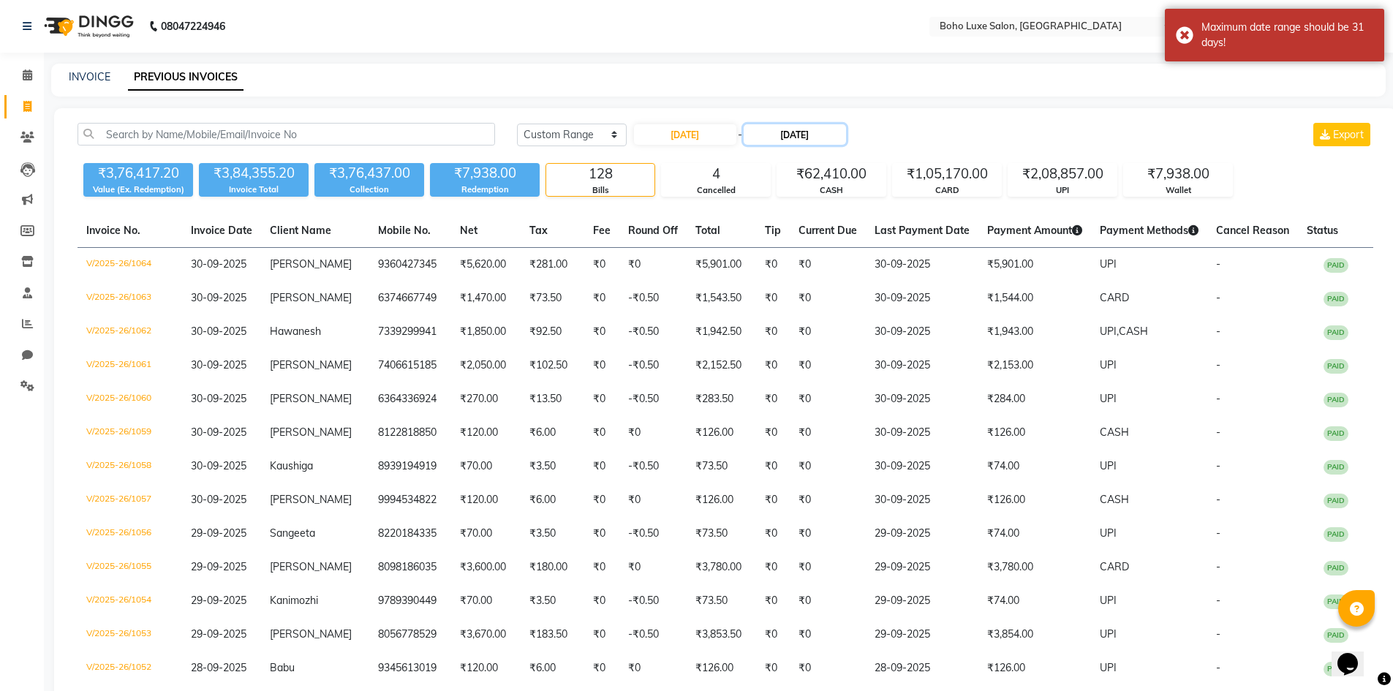
click at [835, 137] on input "[DATE]" at bounding box center [795, 134] width 102 height 20
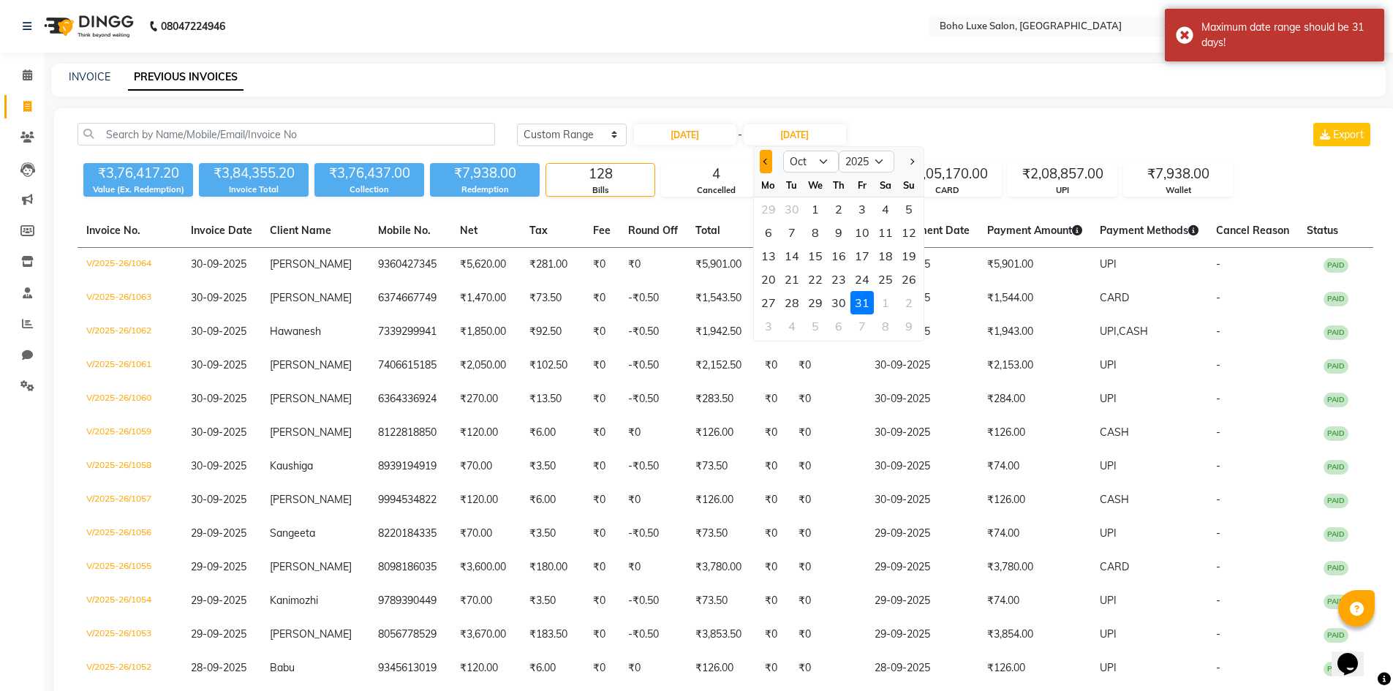
click at [764, 162] on span "Previous month" at bounding box center [766, 162] width 6 height 6
select select "9"
click at [795, 305] on div "30" at bounding box center [791, 302] width 23 height 23
type input "30-09-2025"
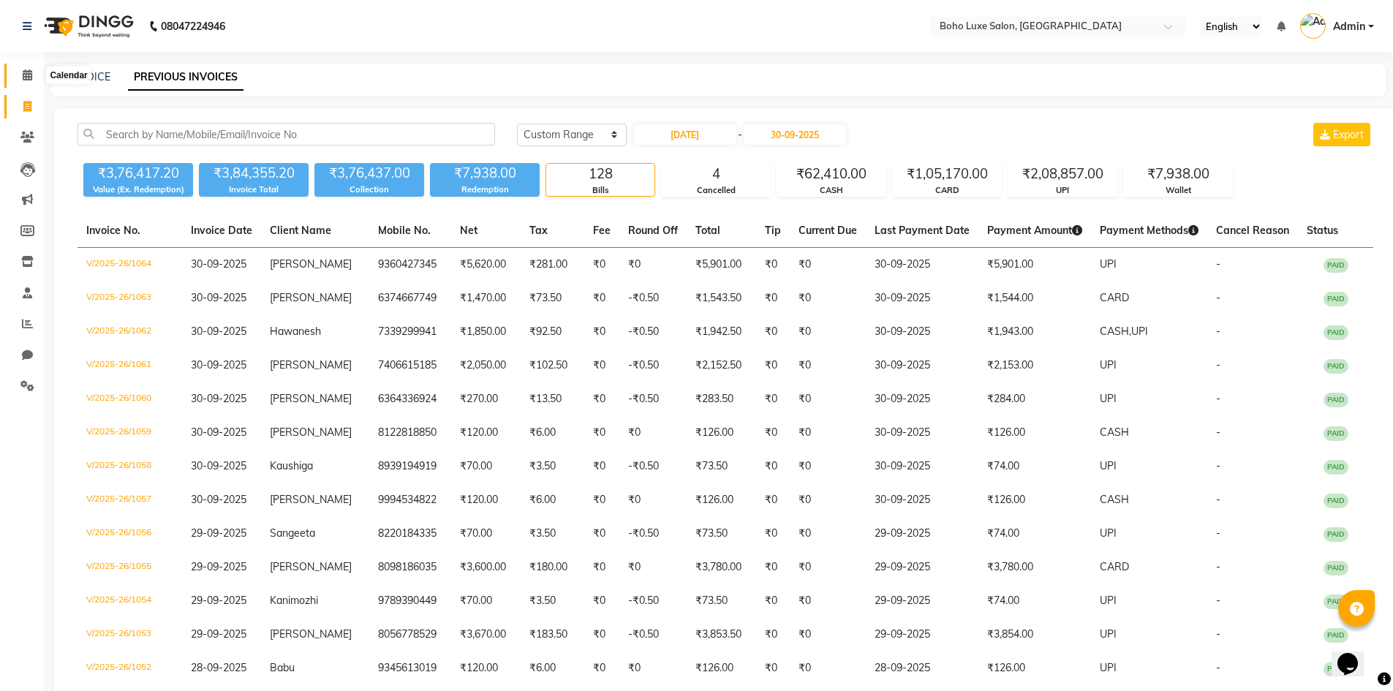
click at [32, 72] on icon at bounding box center [28, 74] width 10 height 11
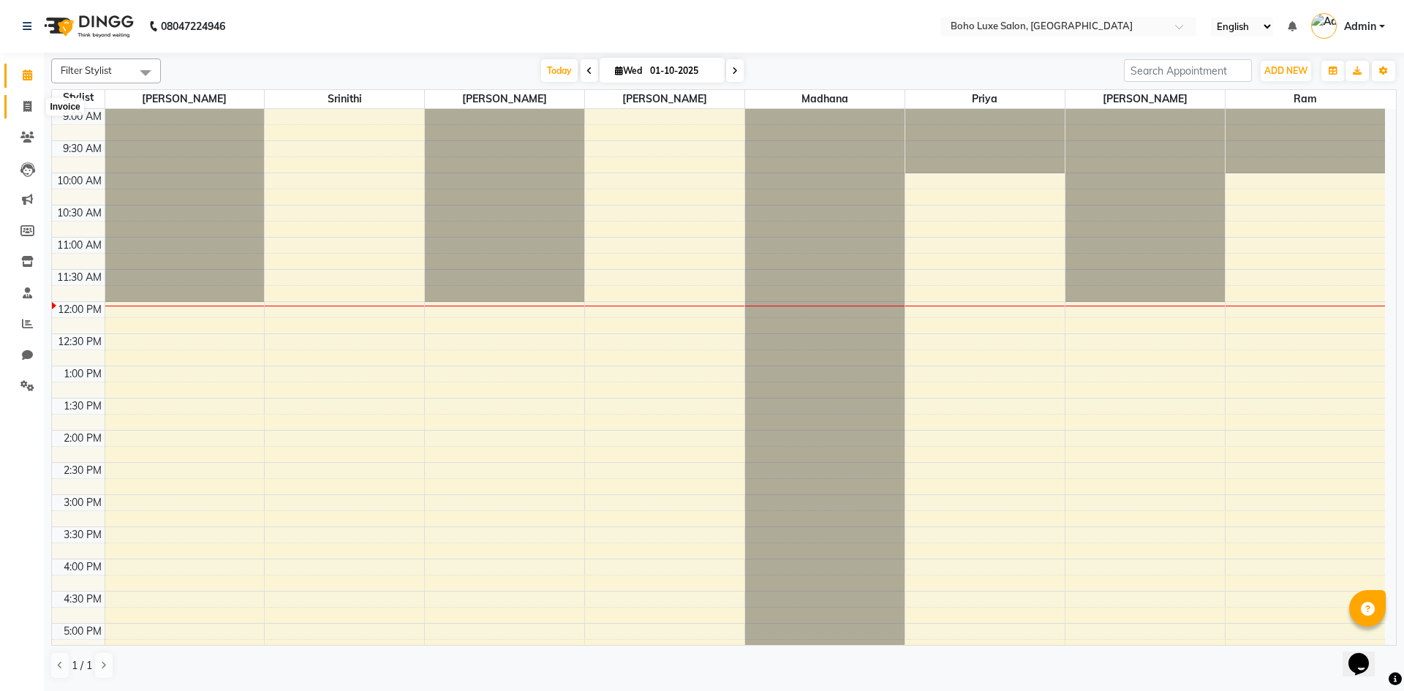
click at [23, 103] on icon at bounding box center [27, 106] width 8 height 11
select select "service"
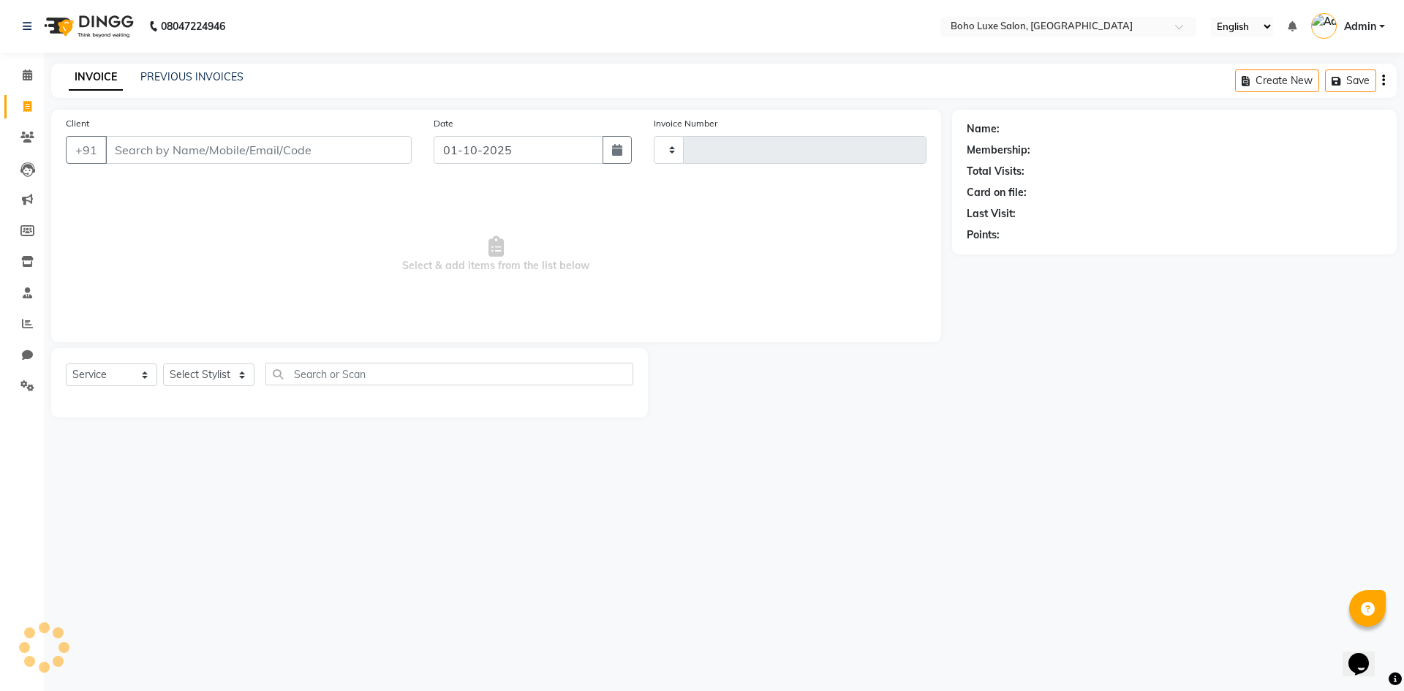
type input "1065"
select select "7694"
click at [18, 135] on span at bounding box center [28, 137] width 26 height 17
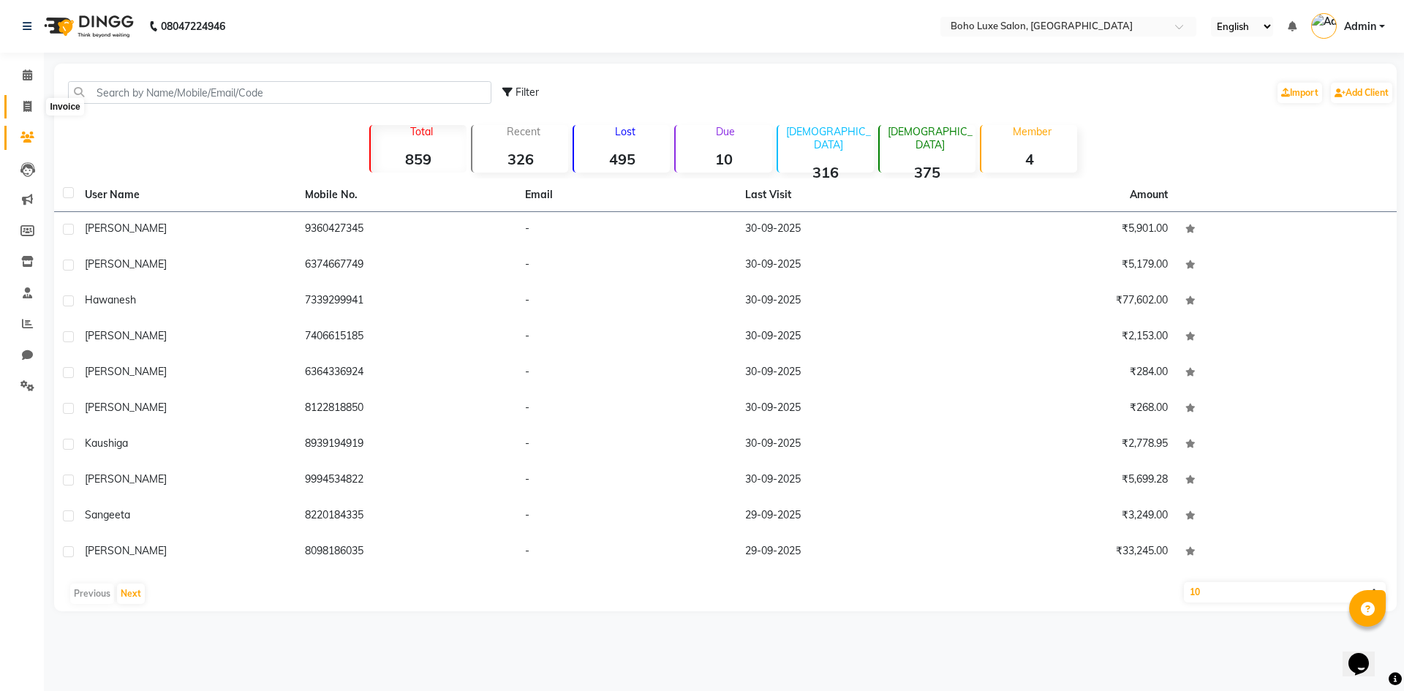
click at [18, 105] on span at bounding box center [28, 107] width 26 height 17
select select "7694"
select select "service"
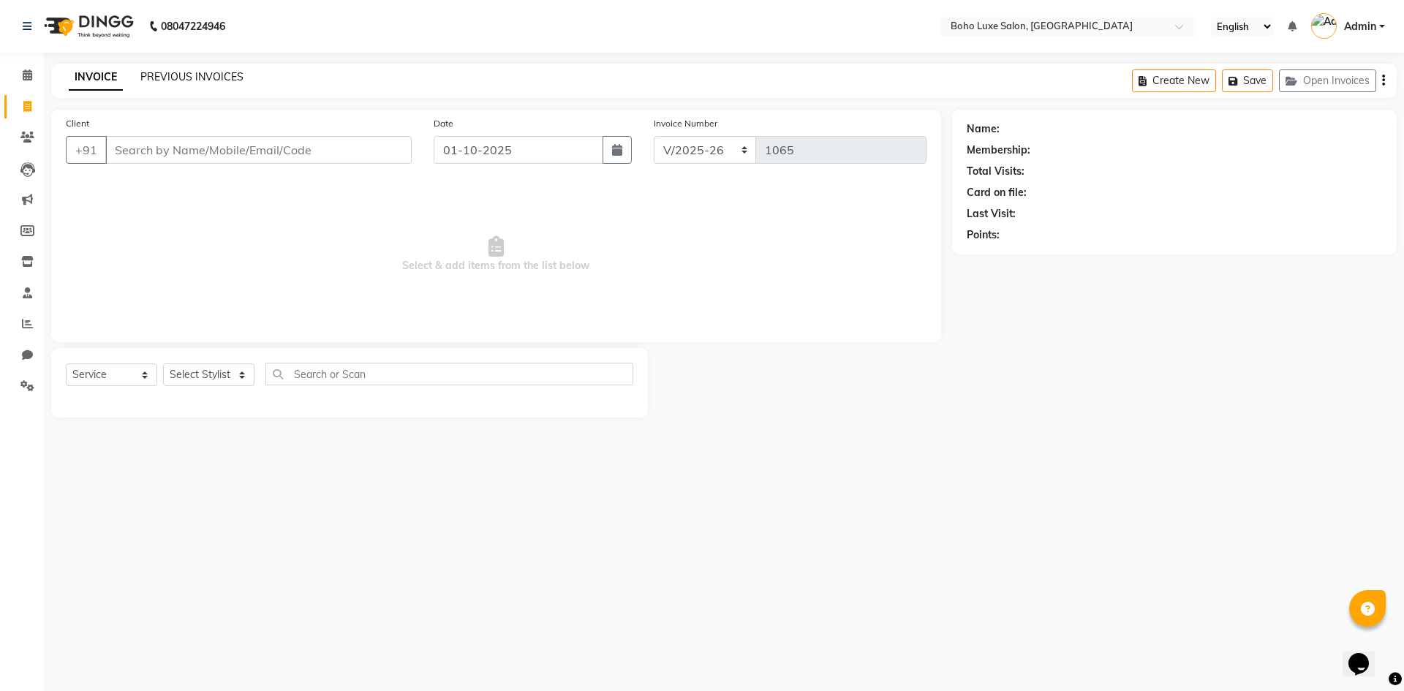
click at [186, 73] on link "PREVIOUS INVOICES" at bounding box center [191, 76] width 103 height 13
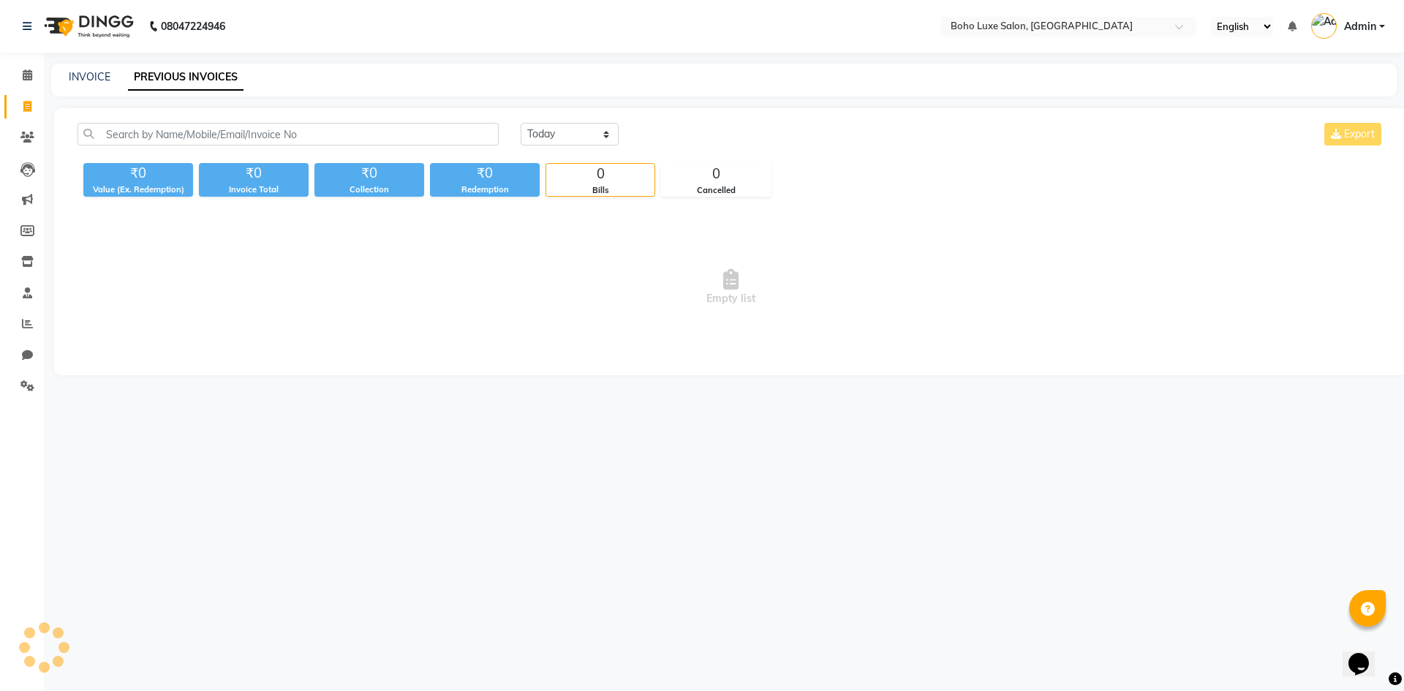
click at [96, 83] on div "INVOICE" at bounding box center [90, 76] width 42 height 15
click at [95, 75] on link "INVOICE" at bounding box center [90, 76] width 42 height 13
select select "7694"
select select "service"
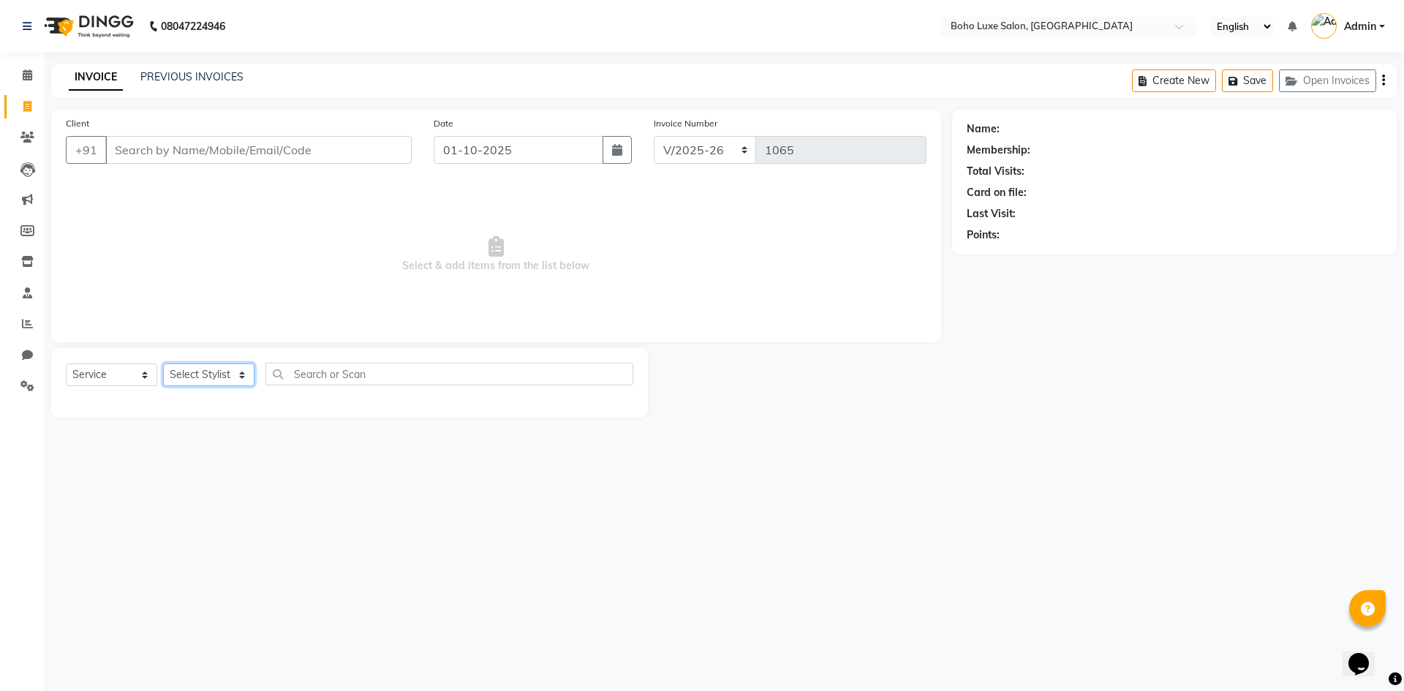
drag, startPoint x: 213, startPoint y: 375, endPoint x: 217, endPoint y: 385, distance: 10.9
click at [213, 375] on select "Select Stylist [PERSON_NAME] [PERSON_NAME] Gowriparvathi [PERSON_NAME] [PERSON_…" at bounding box center [208, 374] width 91 height 23
select select "68560"
click at [163, 363] on select "Select Stylist [PERSON_NAME] [PERSON_NAME] Gowriparvathi [PERSON_NAME] [PERSON_…" at bounding box center [208, 374] width 91 height 23
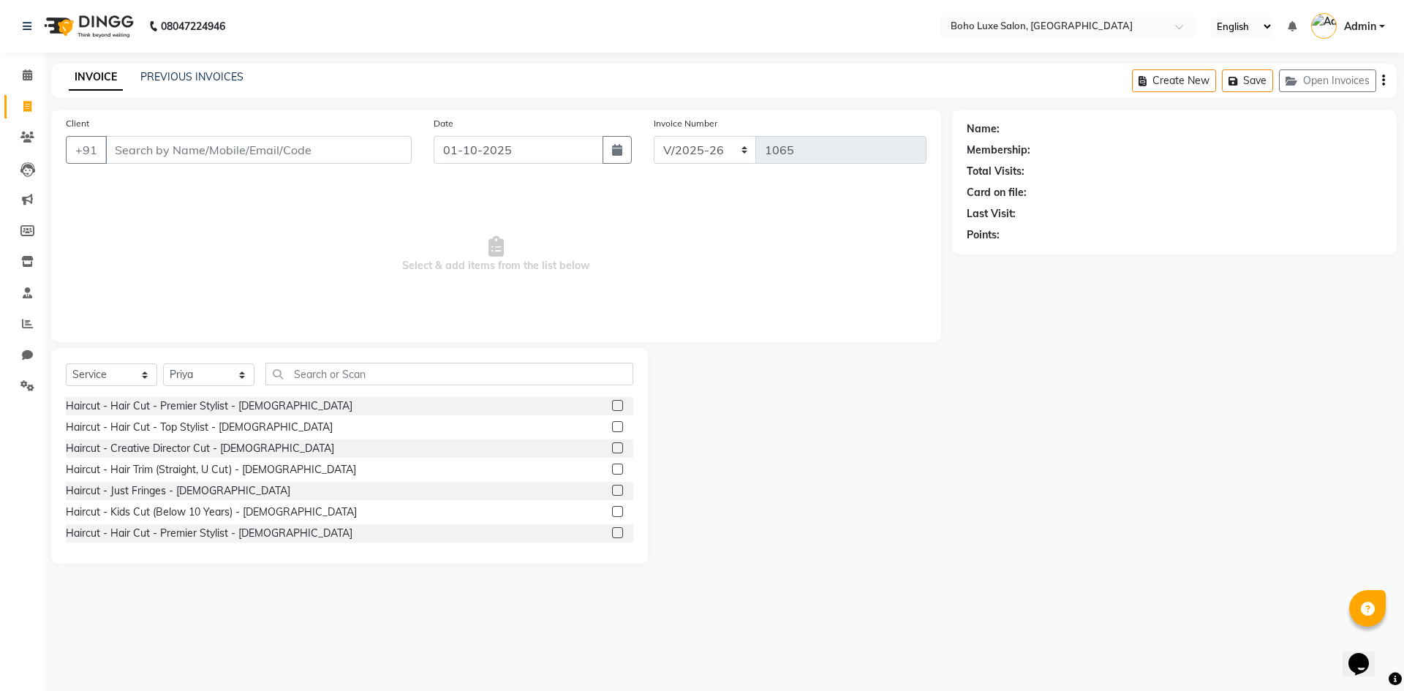
click at [200, 540] on div "Haircut - Hair Cut - Premier Stylist - [DEMOGRAPHIC_DATA]" at bounding box center [209, 533] width 287 height 15
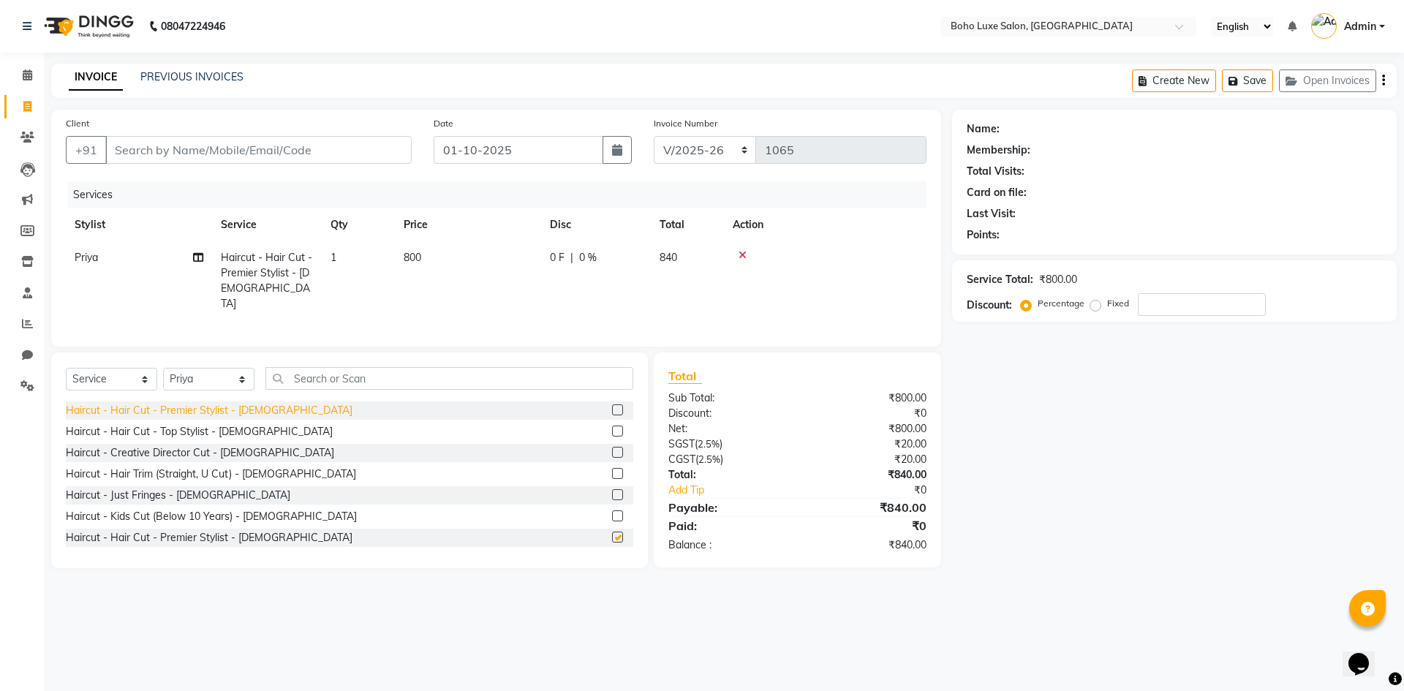
checkbox input "false"
click at [202, 379] on select "Select Stylist [PERSON_NAME] [PERSON_NAME] Gowriparvathi [PERSON_NAME] [PERSON_…" at bounding box center [208, 379] width 91 height 23
select select "84267"
click at [163, 368] on select "Select Stylist [PERSON_NAME] [PERSON_NAME] Gowriparvathi [PERSON_NAME] [PERSON_…" at bounding box center [208, 379] width 91 height 23
click at [741, 251] on icon at bounding box center [742, 255] width 8 height 10
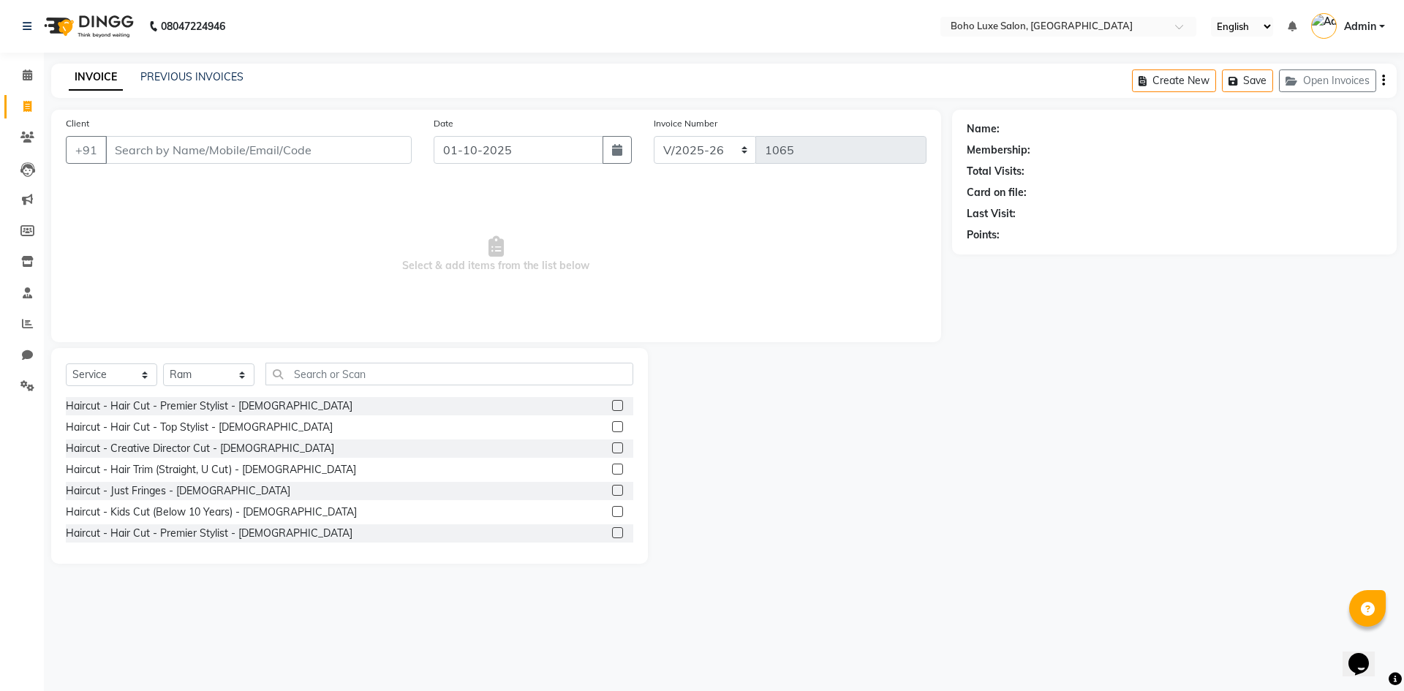
click at [612, 532] on label at bounding box center [617, 532] width 11 height 11
click at [612, 532] on input "checkbox" at bounding box center [617, 534] width 10 height 10
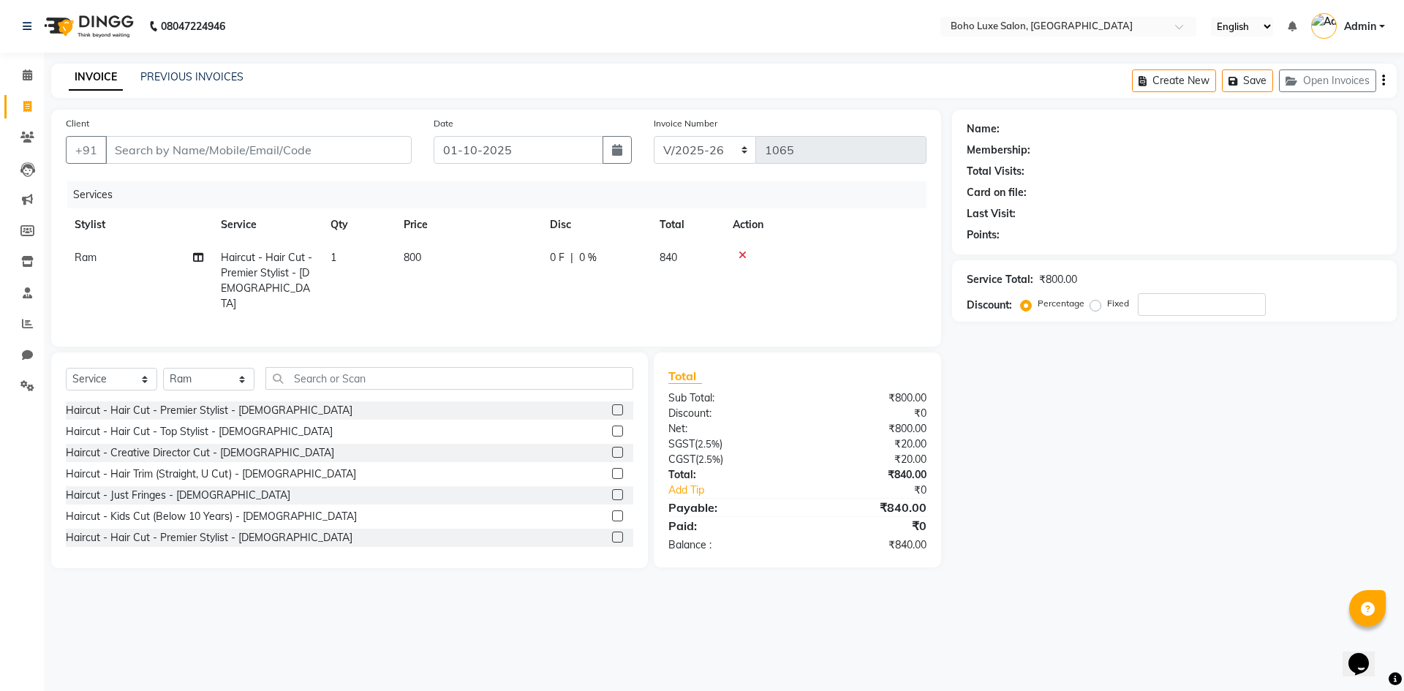
click at [612, 532] on label at bounding box center [617, 537] width 11 height 11
click at [612, 533] on input "checkbox" at bounding box center [617, 538] width 10 height 10
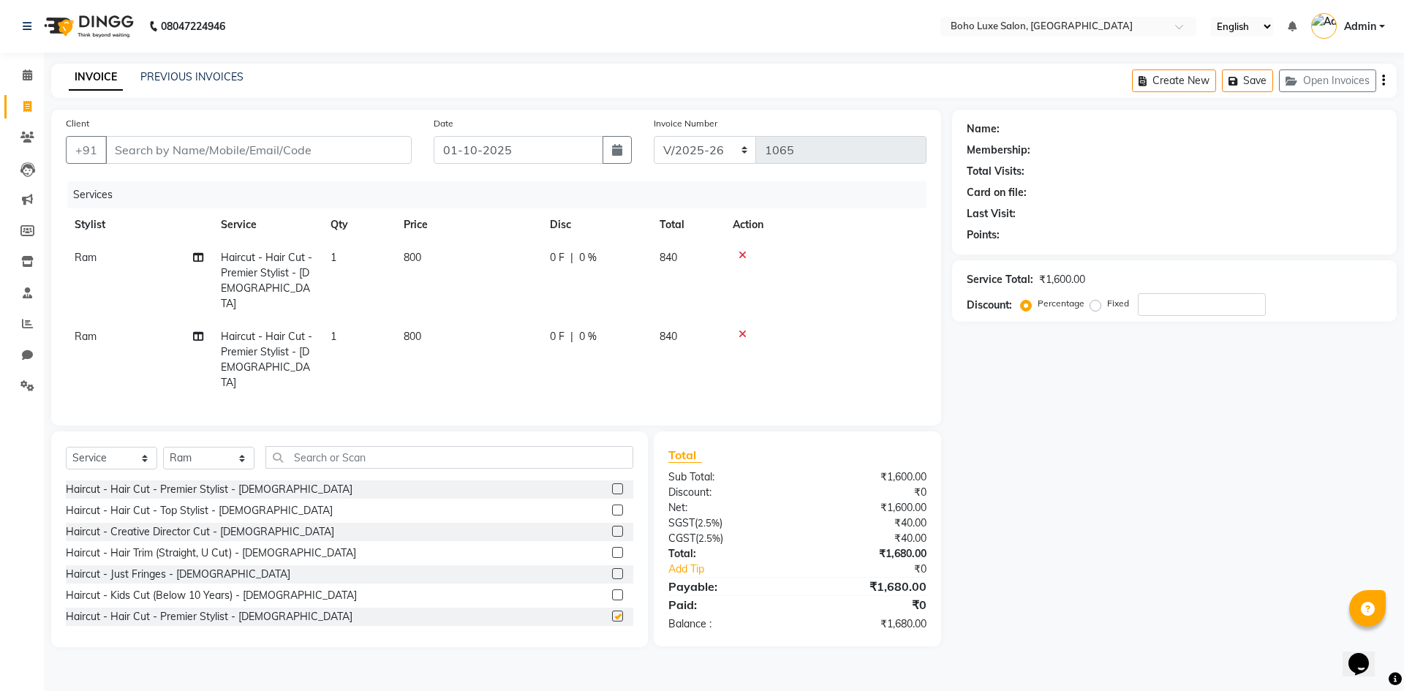
checkbox input "false"
click at [242, 154] on input "Client" at bounding box center [258, 150] width 306 height 28
type input "9"
type input "0"
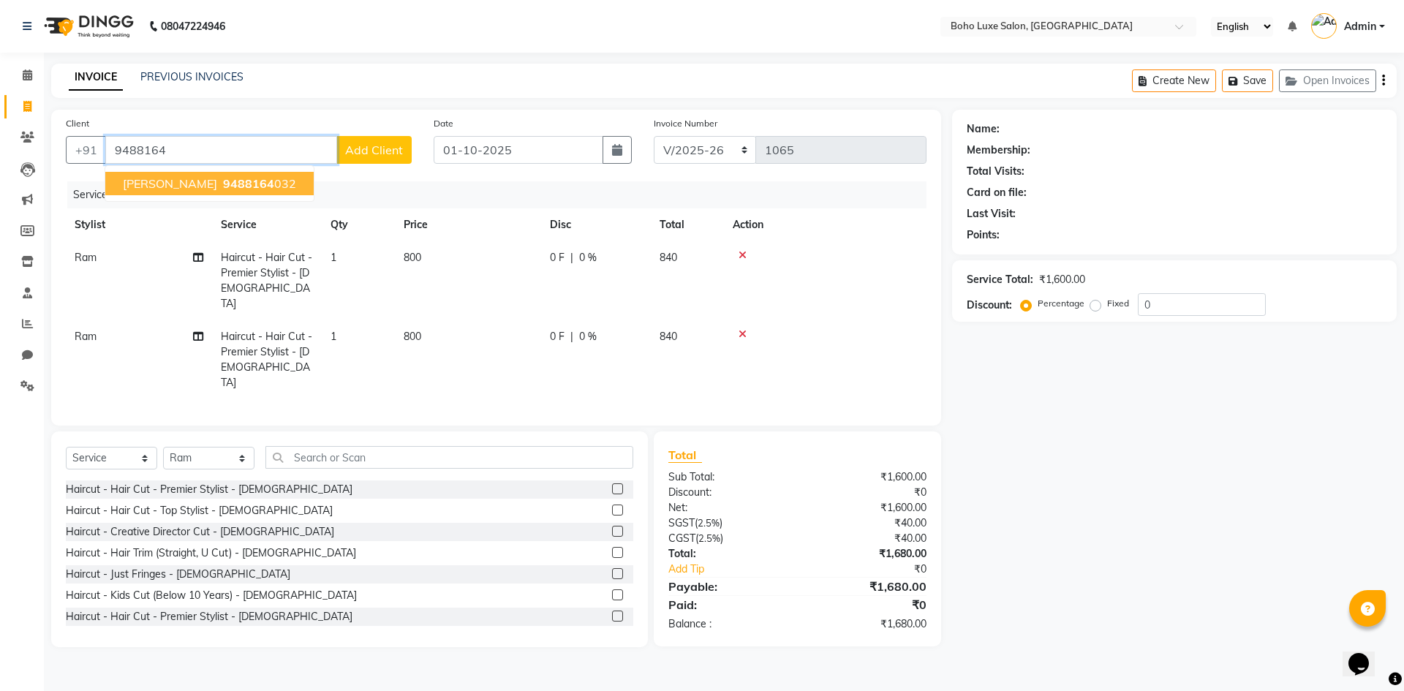
click at [237, 178] on button "[PERSON_NAME] 9488164 032" at bounding box center [209, 183] width 208 height 23
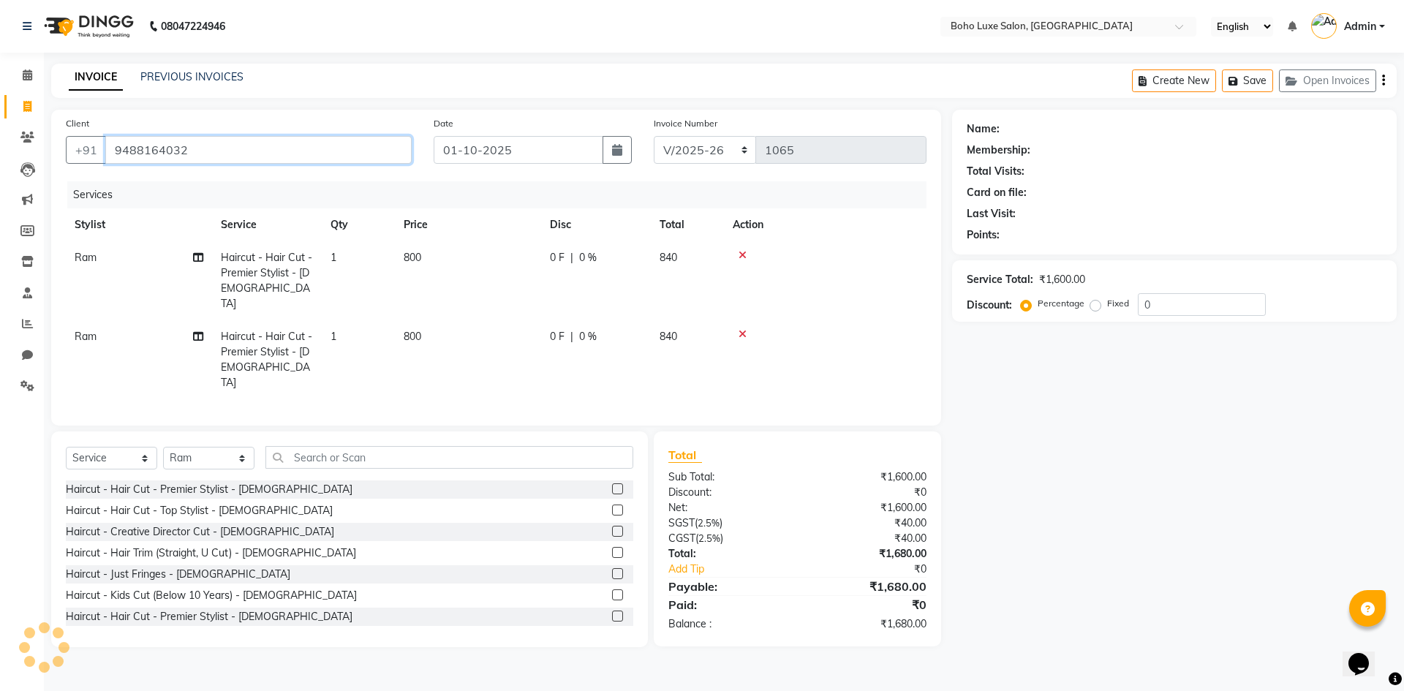
type input "9488164032"
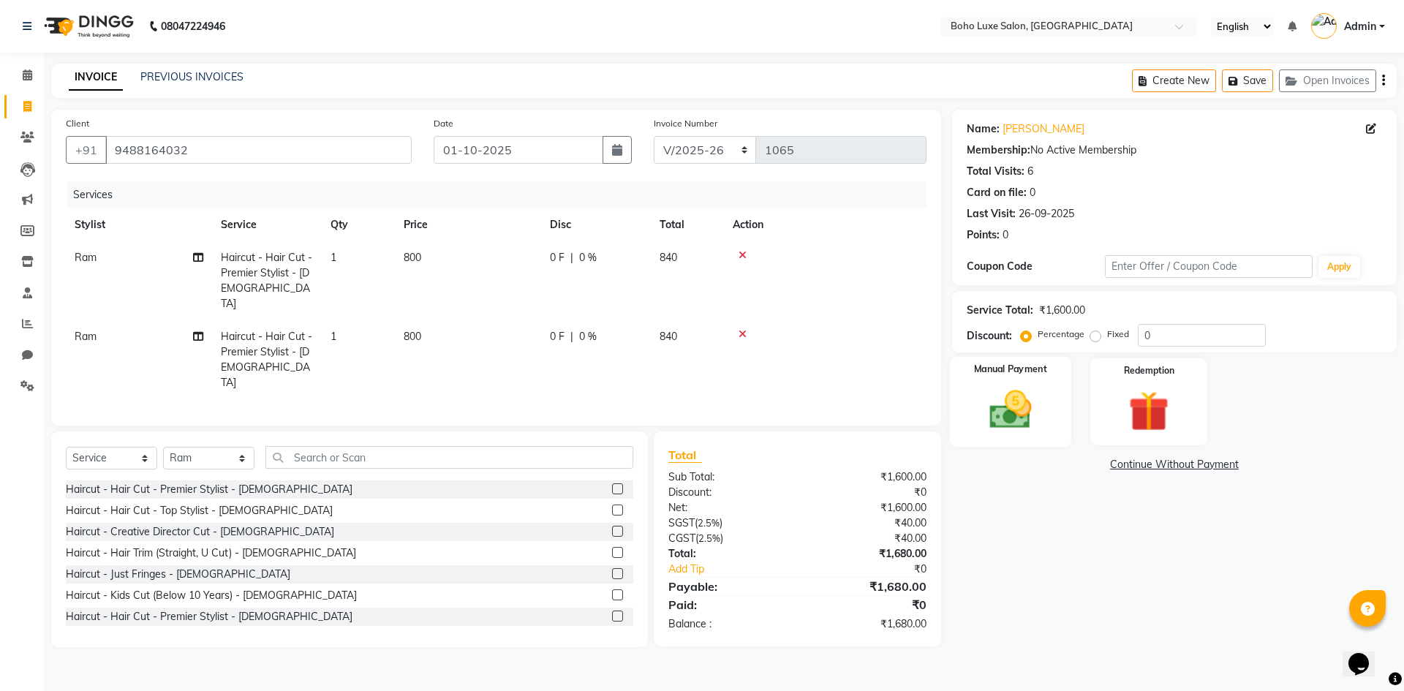
click at [995, 417] on img at bounding box center [1010, 409] width 68 height 48
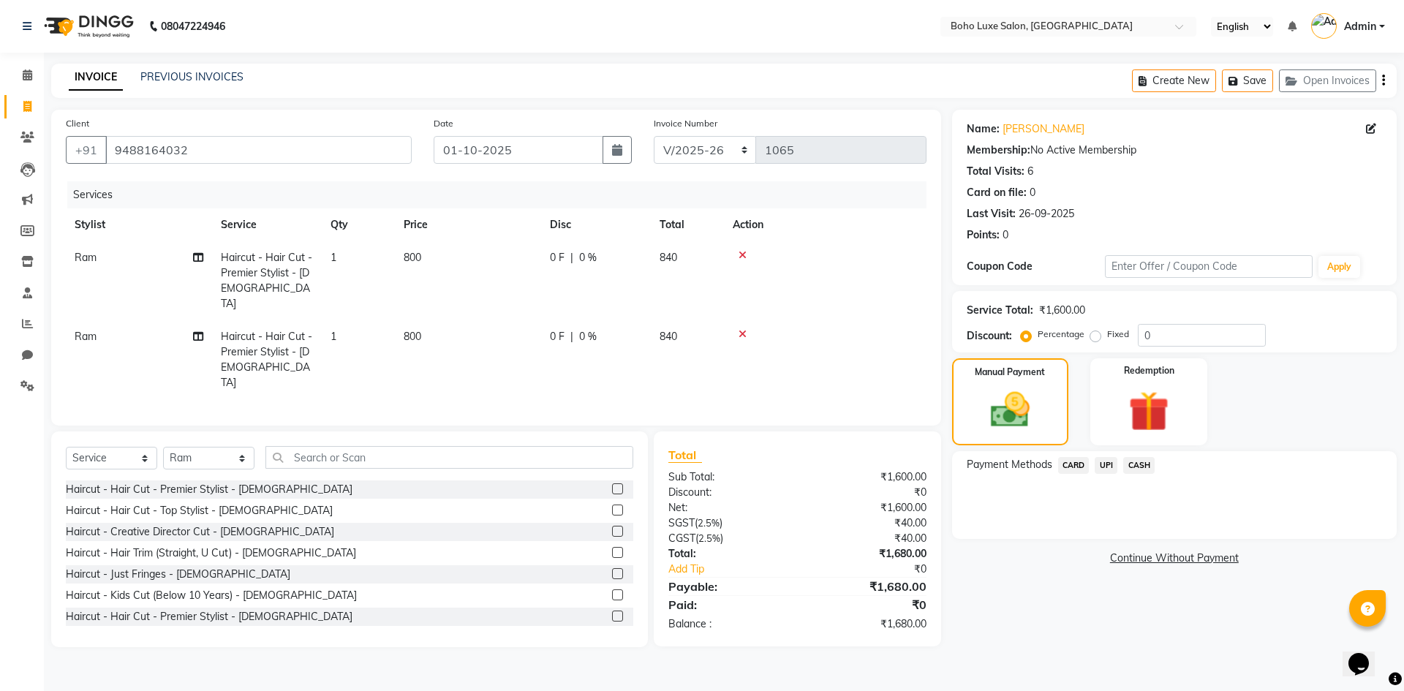
click at [1107, 467] on span "UPI" at bounding box center [1106, 465] width 23 height 17
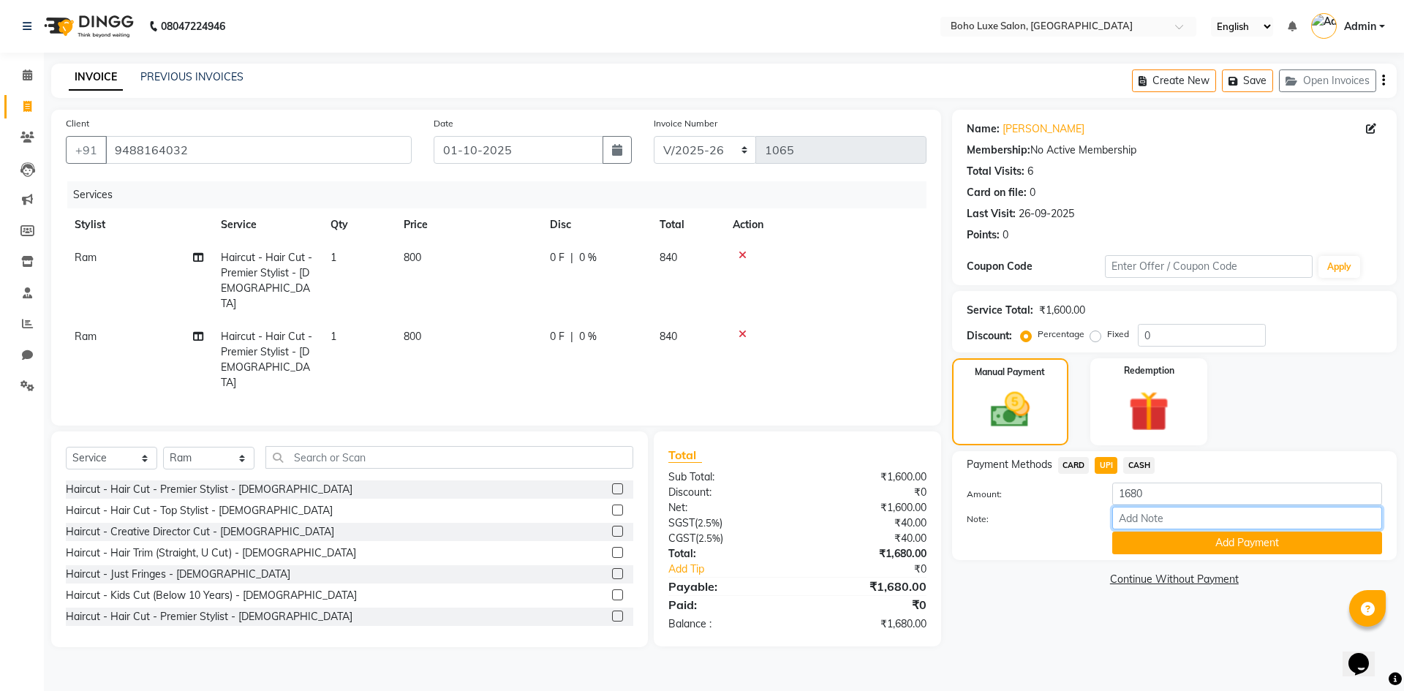
click at [1129, 517] on input "Note:" at bounding box center [1247, 518] width 270 height 23
type input "boho luxe bill"
click at [1243, 540] on button "Add Payment" at bounding box center [1247, 543] width 270 height 23
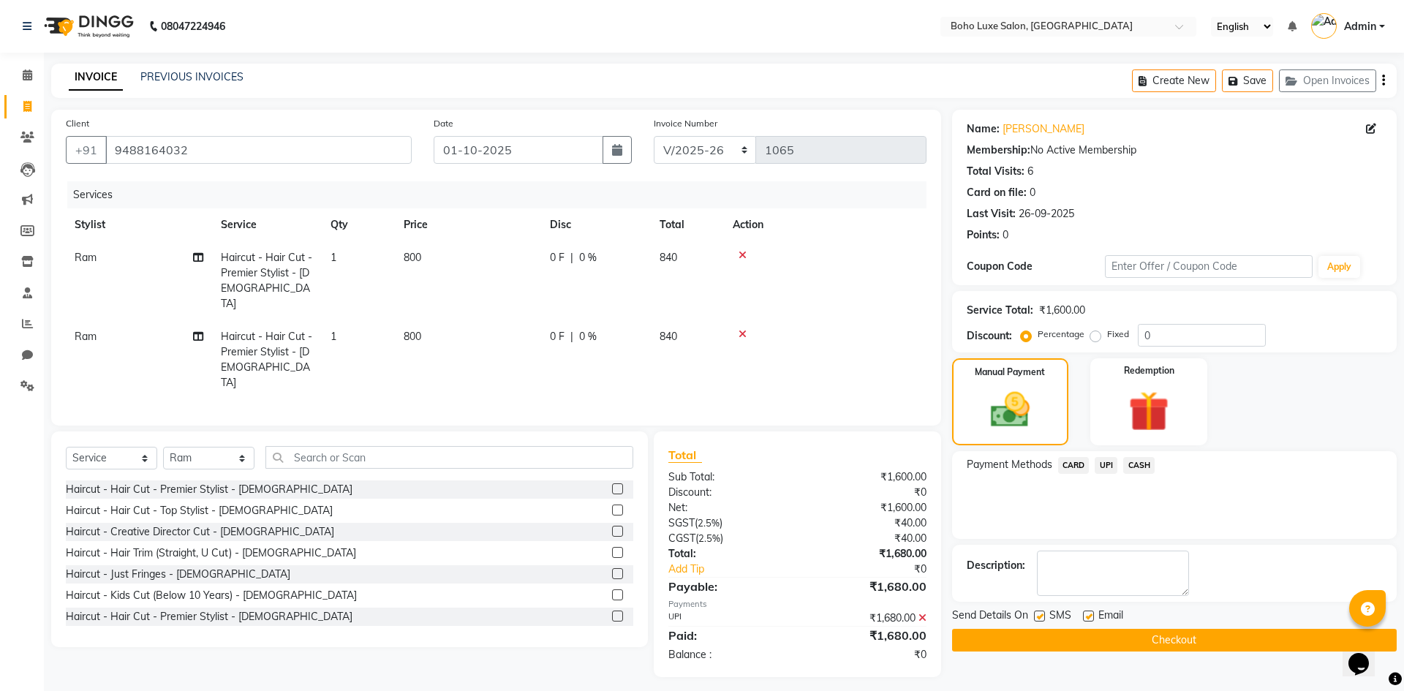
click at [1085, 616] on label at bounding box center [1088, 616] width 11 height 11
click at [1085, 616] on input "checkbox" at bounding box center [1088, 617] width 10 height 10
checkbox input "false"
click at [1054, 634] on button "Checkout" at bounding box center [1174, 640] width 445 height 23
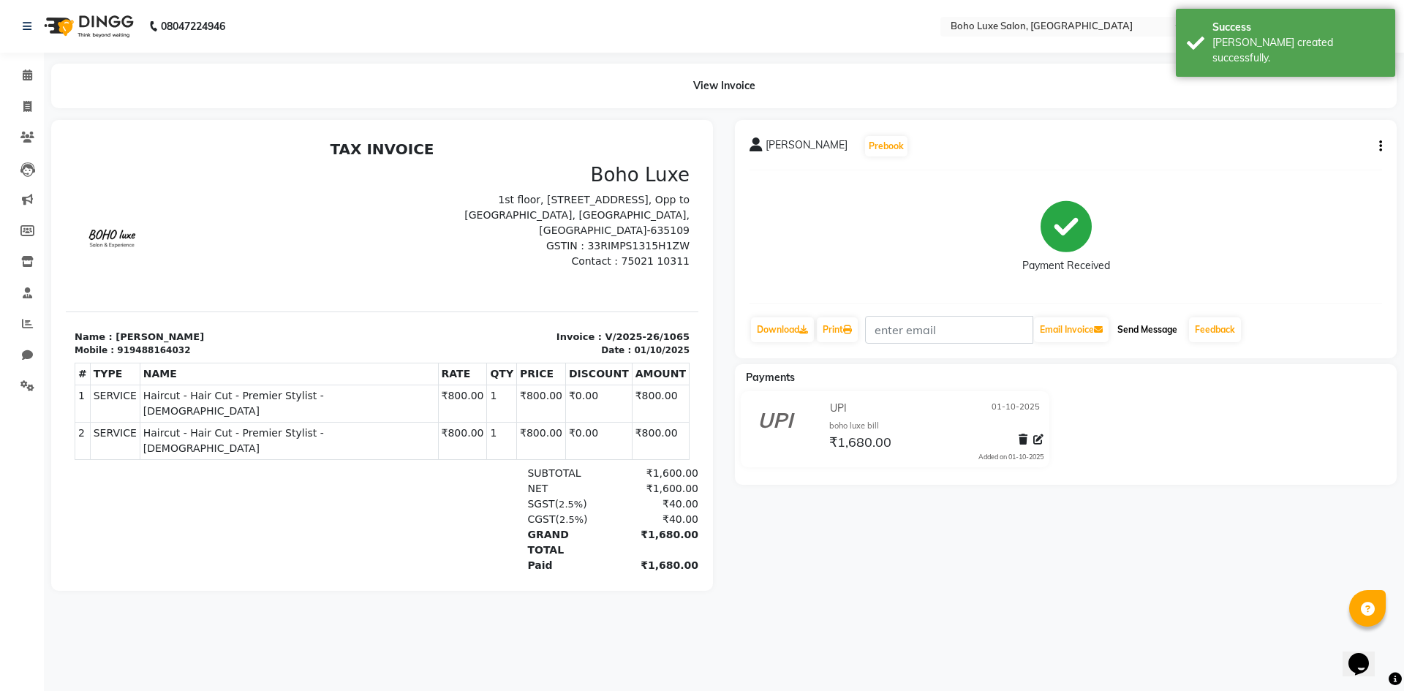
click at [1131, 339] on button "Send Message" at bounding box center [1147, 329] width 72 height 25
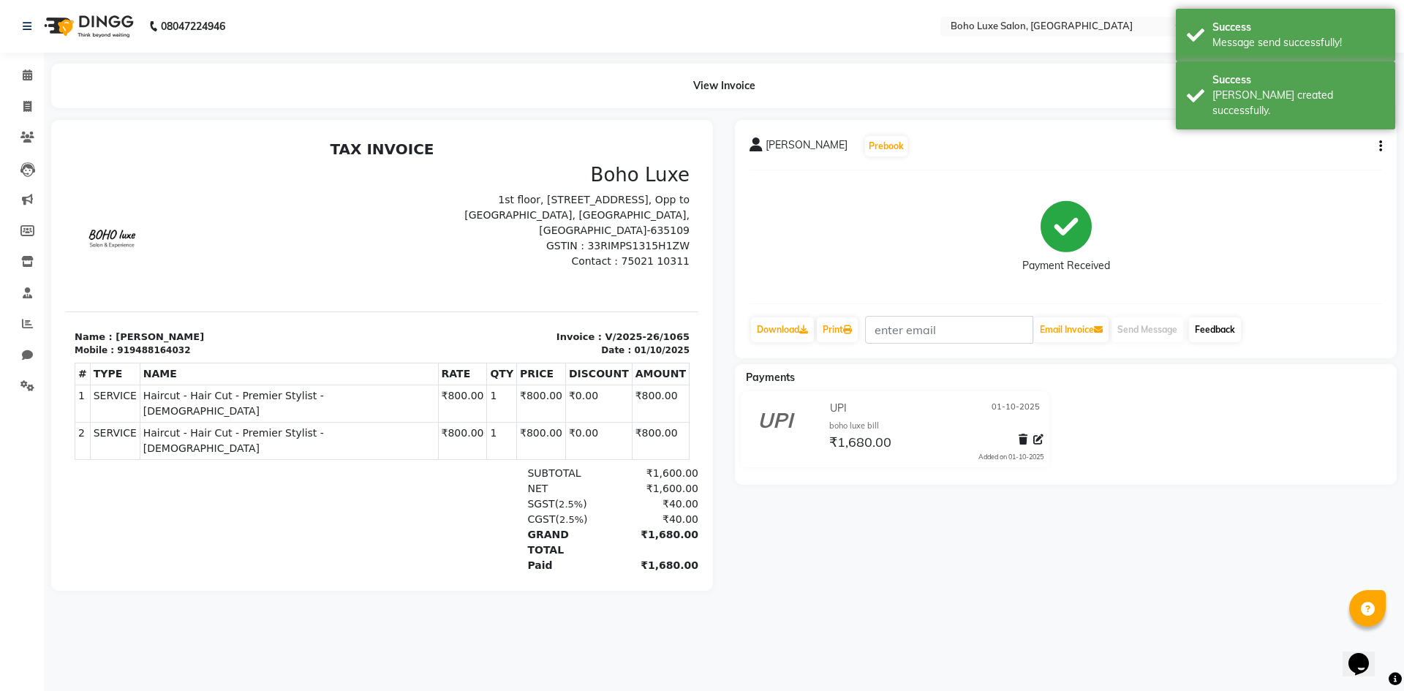
click at [1207, 329] on link "Feedback" at bounding box center [1215, 329] width 52 height 25
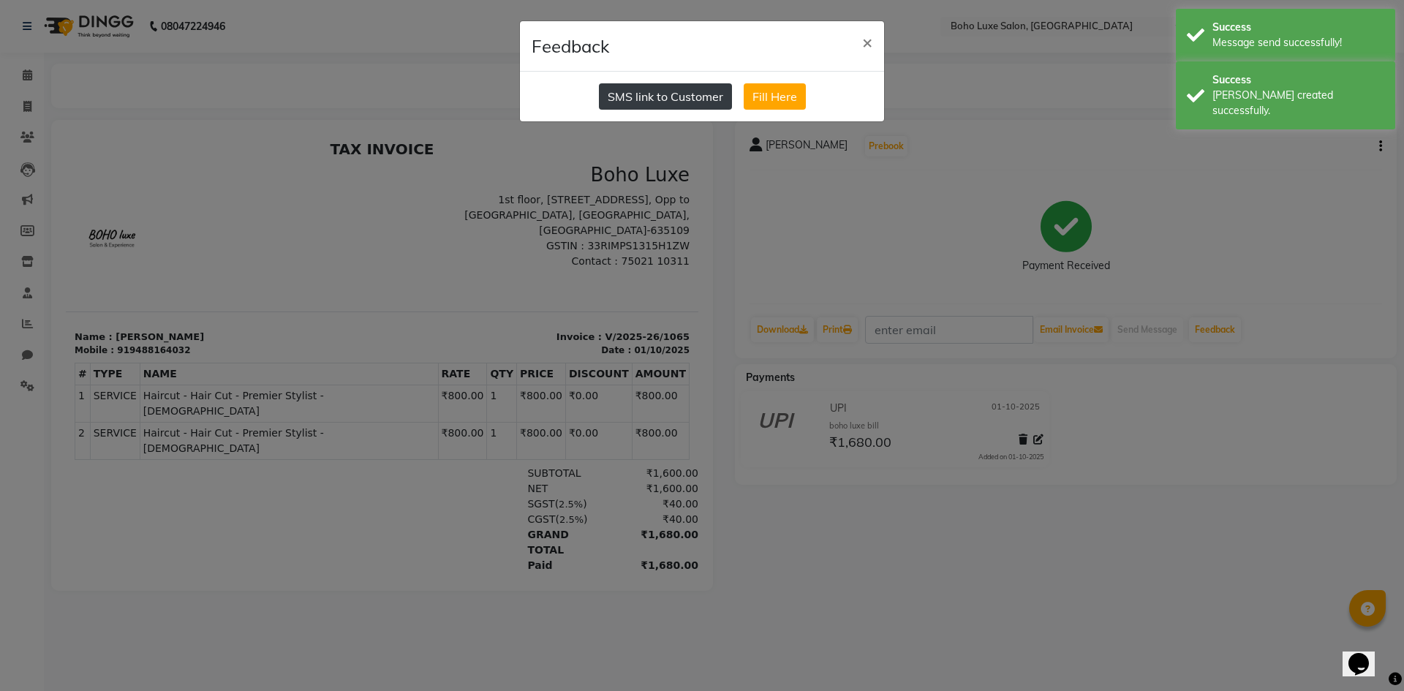
click at [717, 105] on button "SMS link to Customer" at bounding box center [665, 96] width 133 height 26
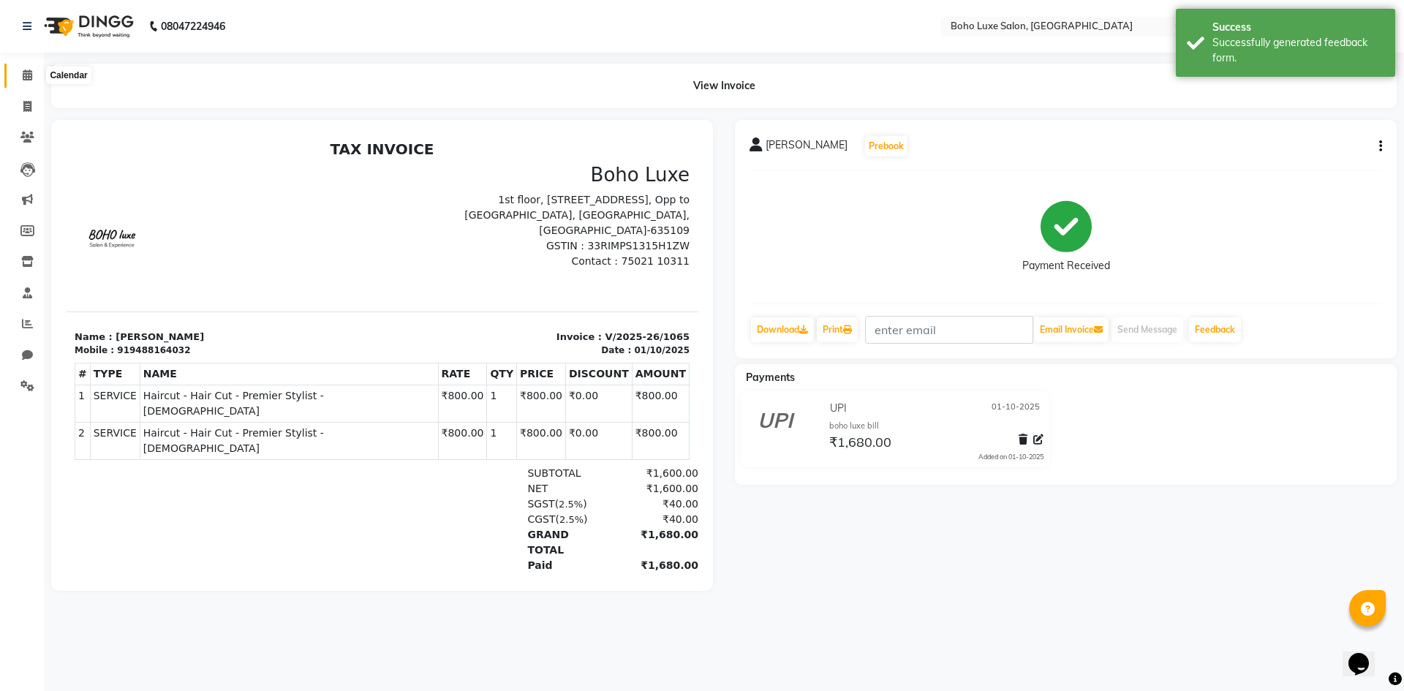
click at [34, 70] on span at bounding box center [28, 75] width 26 height 17
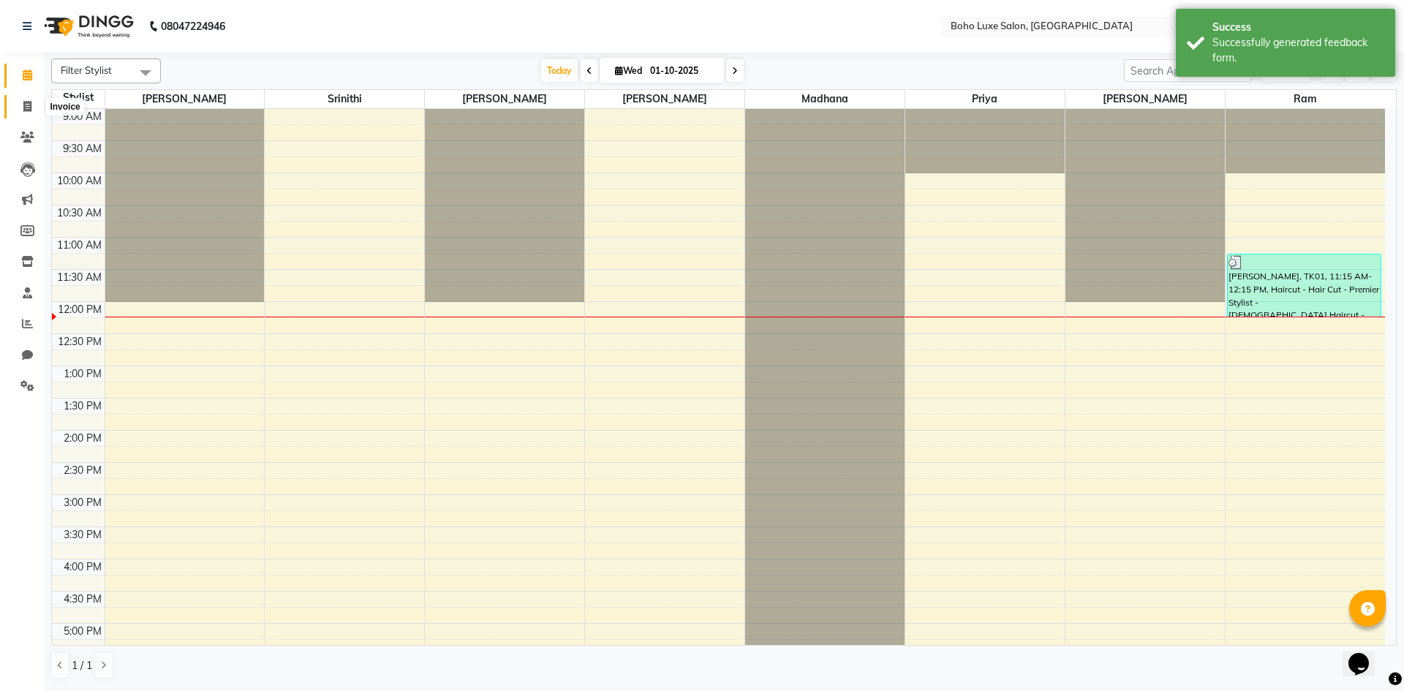
click at [23, 104] on icon at bounding box center [27, 106] width 8 height 11
select select "service"
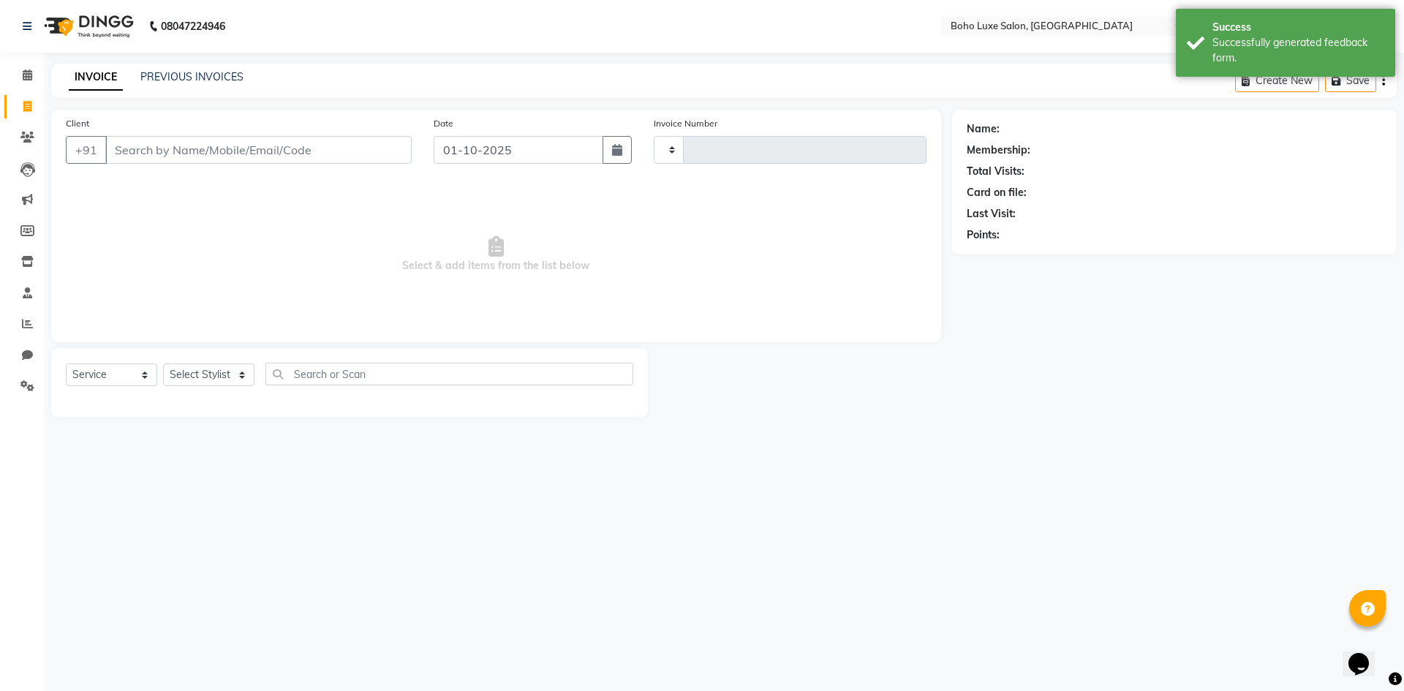
type input "1066"
select select "7694"
click at [186, 67] on div "INVOICE PREVIOUS INVOICES Create New Save Open Invoices" at bounding box center [723, 81] width 1345 height 34
click at [186, 75] on link "PREVIOUS INVOICES" at bounding box center [191, 76] width 103 height 13
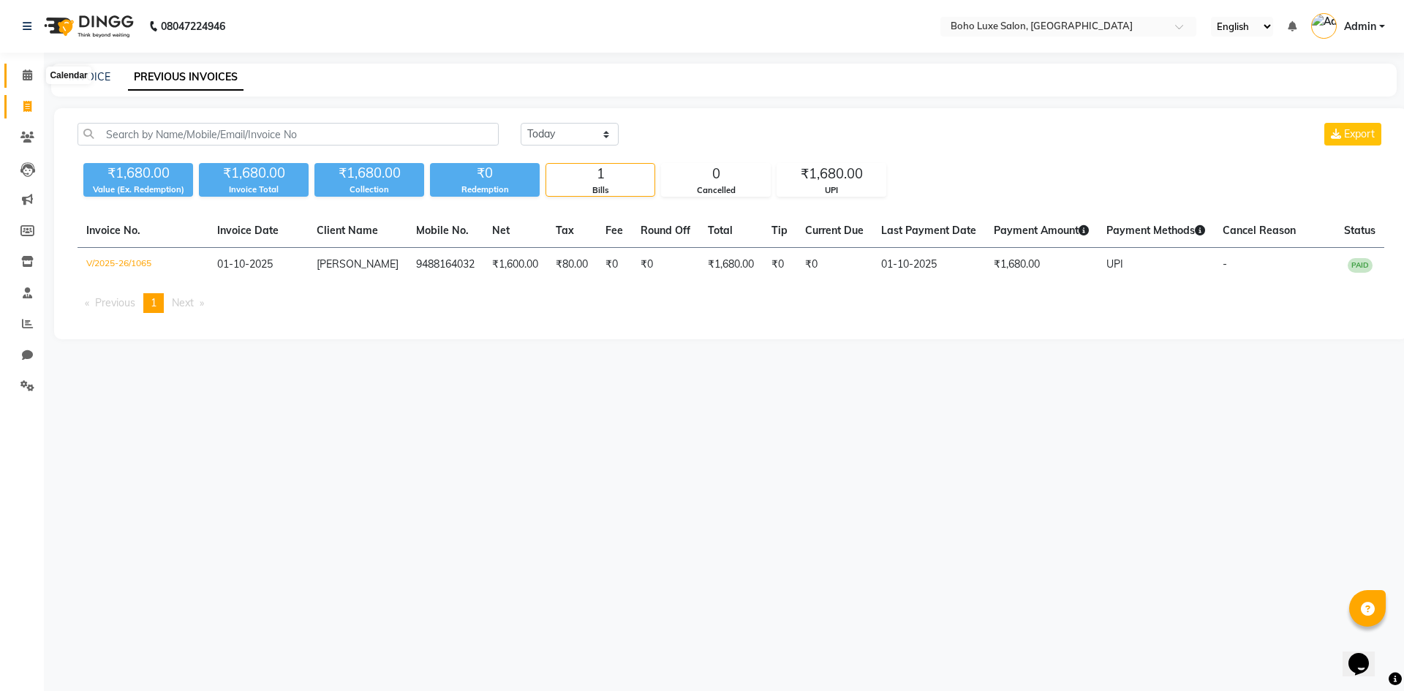
drag, startPoint x: 30, startPoint y: 76, endPoint x: 50, endPoint y: 81, distance: 21.1
click at [30, 76] on icon at bounding box center [28, 74] width 10 height 11
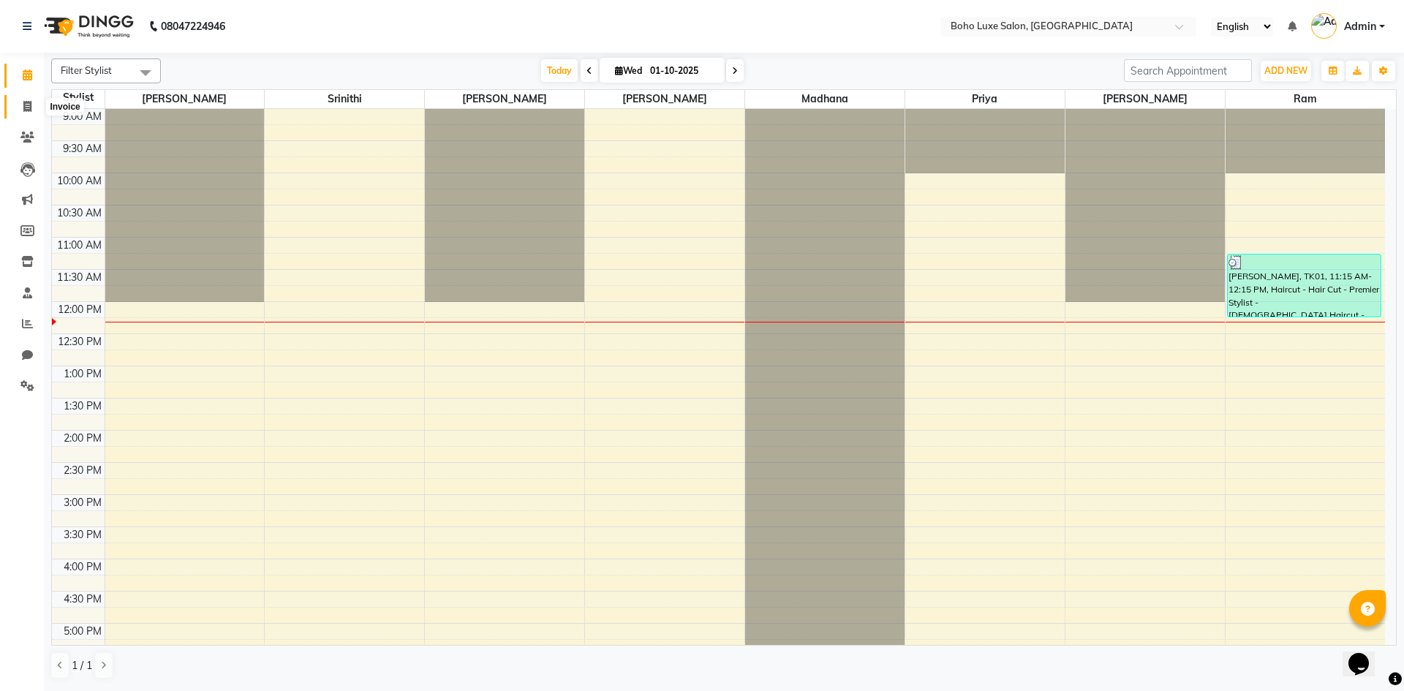
click at [26, 102] on icon at bounding box center [27, 106] width 8 height 11
select select "7694"
select select "service"
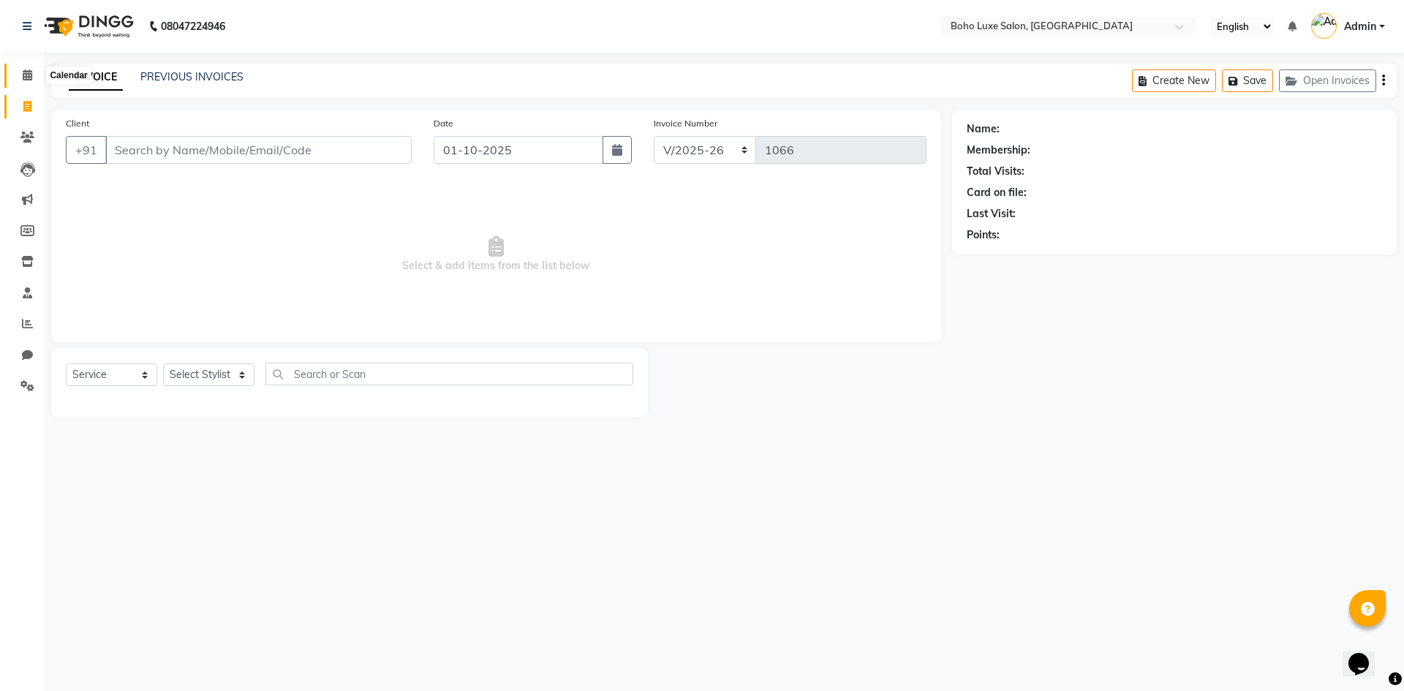
click at [31, 78] on icon at bounding box center [28, 74] width 10 height 11
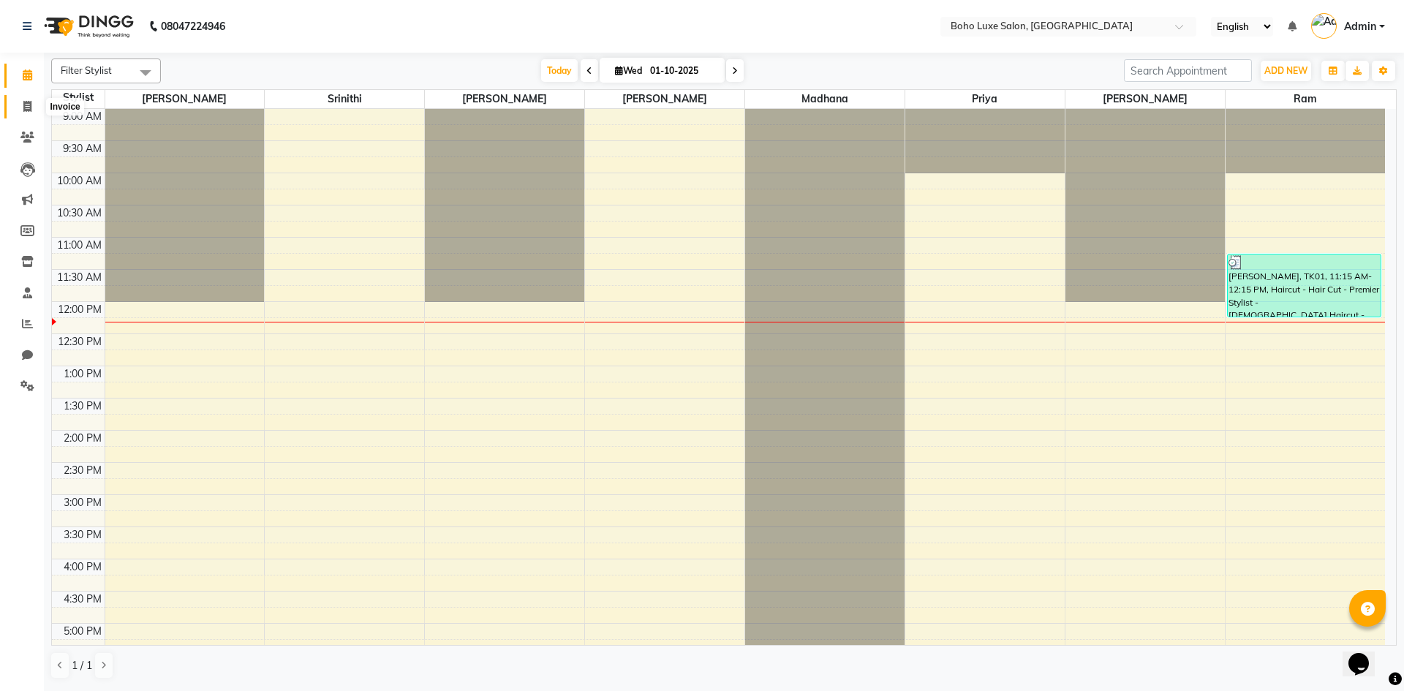
click at [16, 106] on span at bounding box center [28, 107] width 26 height 17
select select "7694"
select select "service"
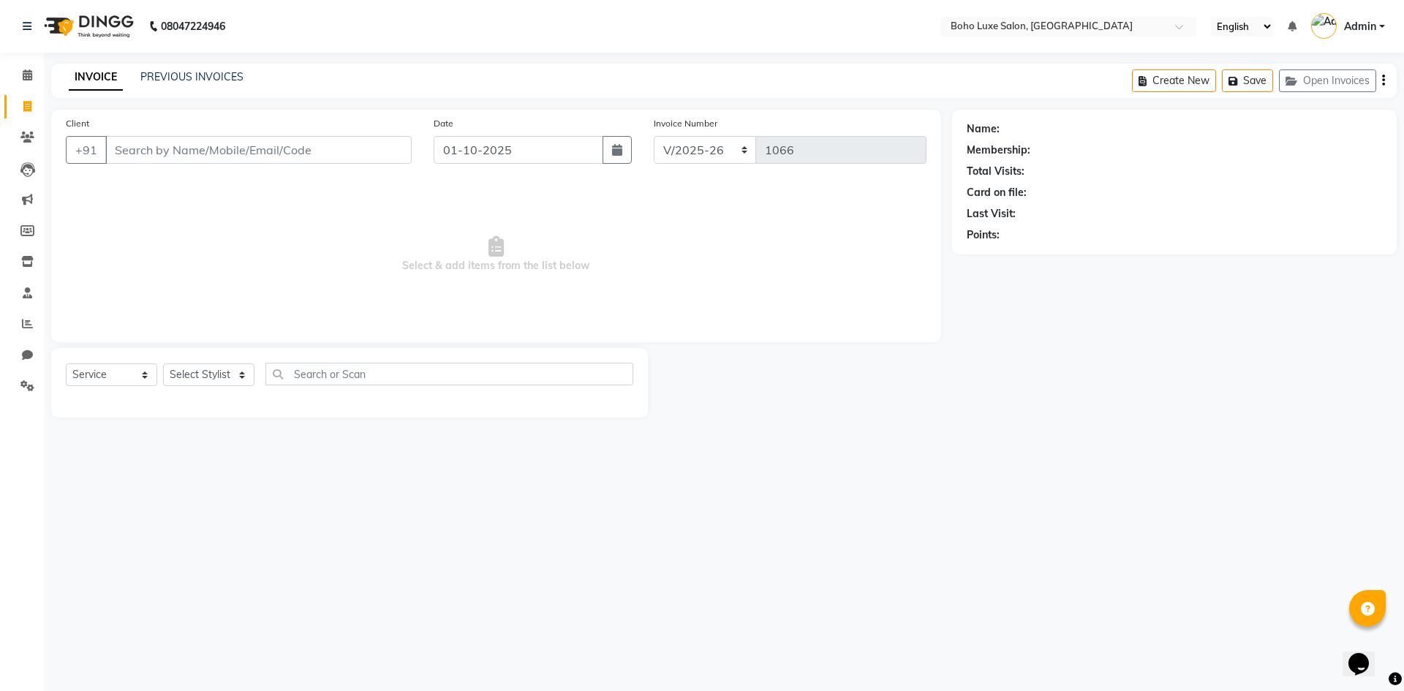
click at [186, 65] on div "INVOICE PREVIOUS INVOICES Create New Save Open Invoices" at bounding box center [723, 81] width 1345 height 34
click at [186, 74] on link "PREVIOUS INVOICES" at bounding box center [191, 76] width 103 height 13
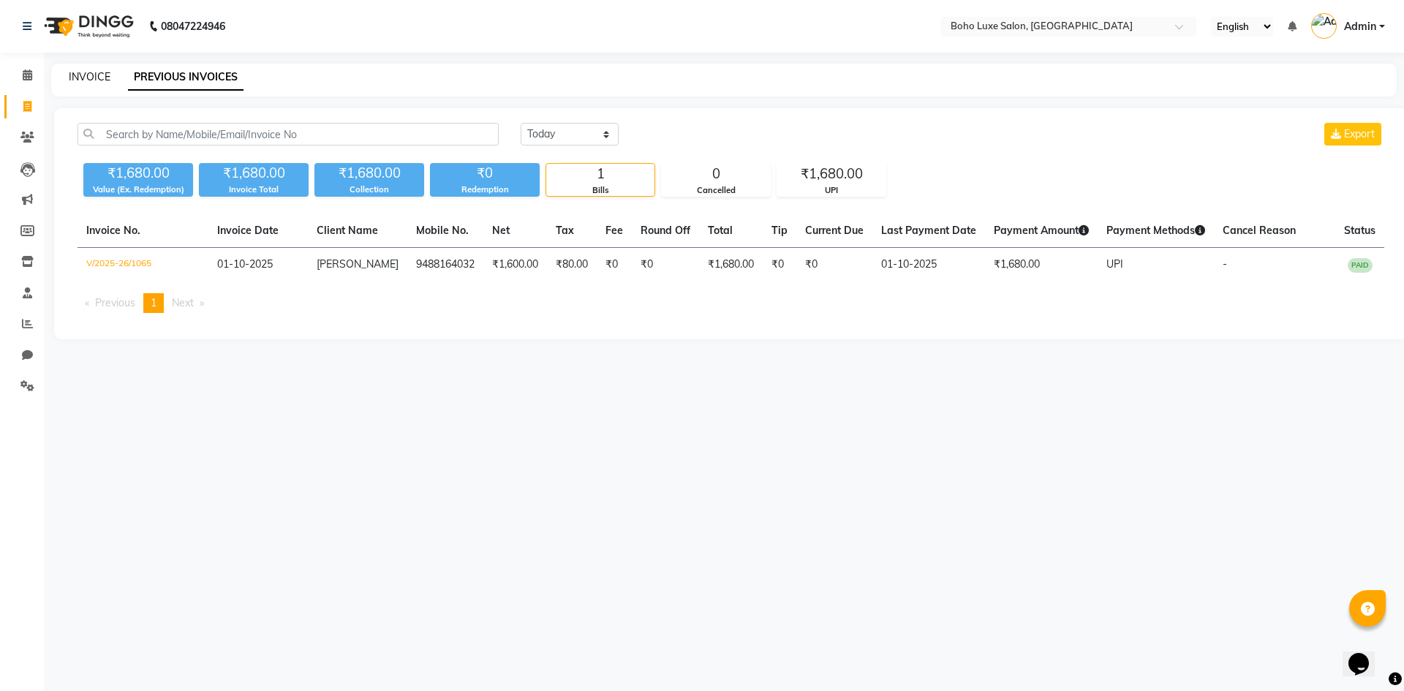
click at [72, 81] on link "INVOICE" at bounding box center [90, 76] width 42 height 13
select select "service"
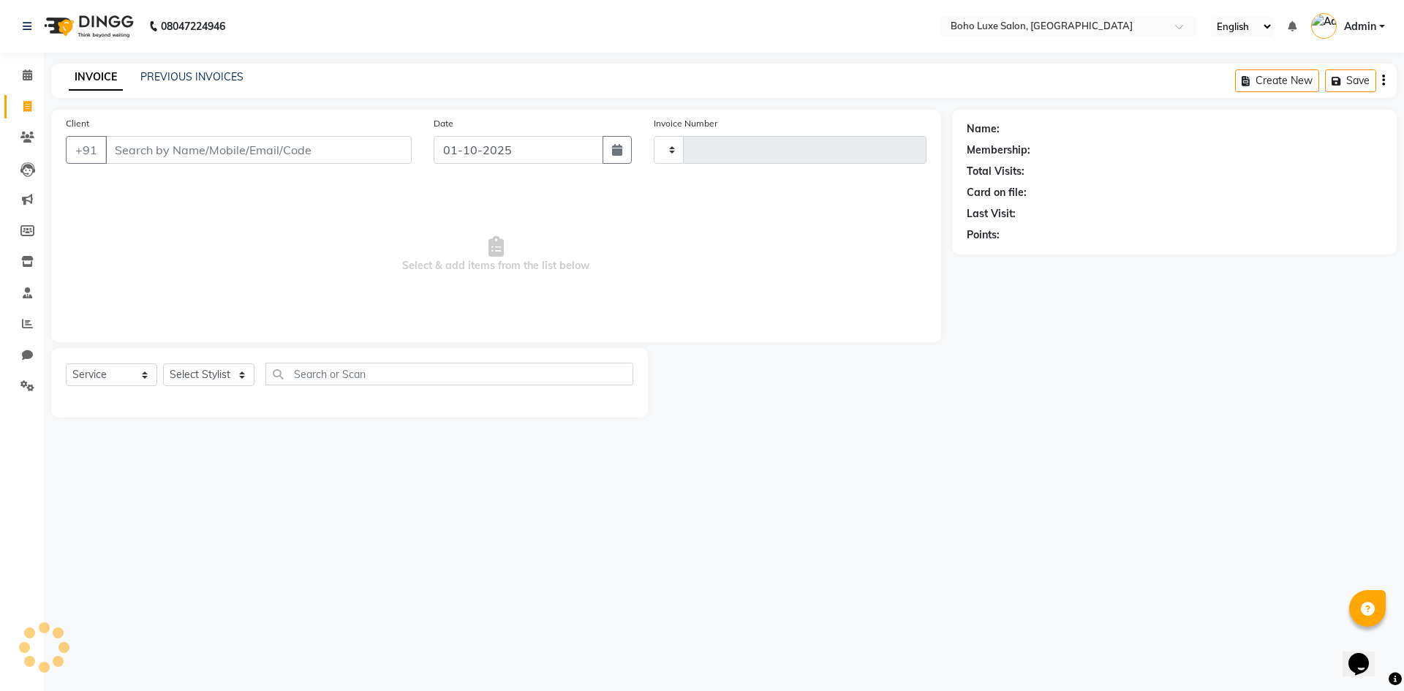
type input "1066"
select select "7694"
click at [23, 72] on icon at bounding box center [28, 74] width 10 height 11
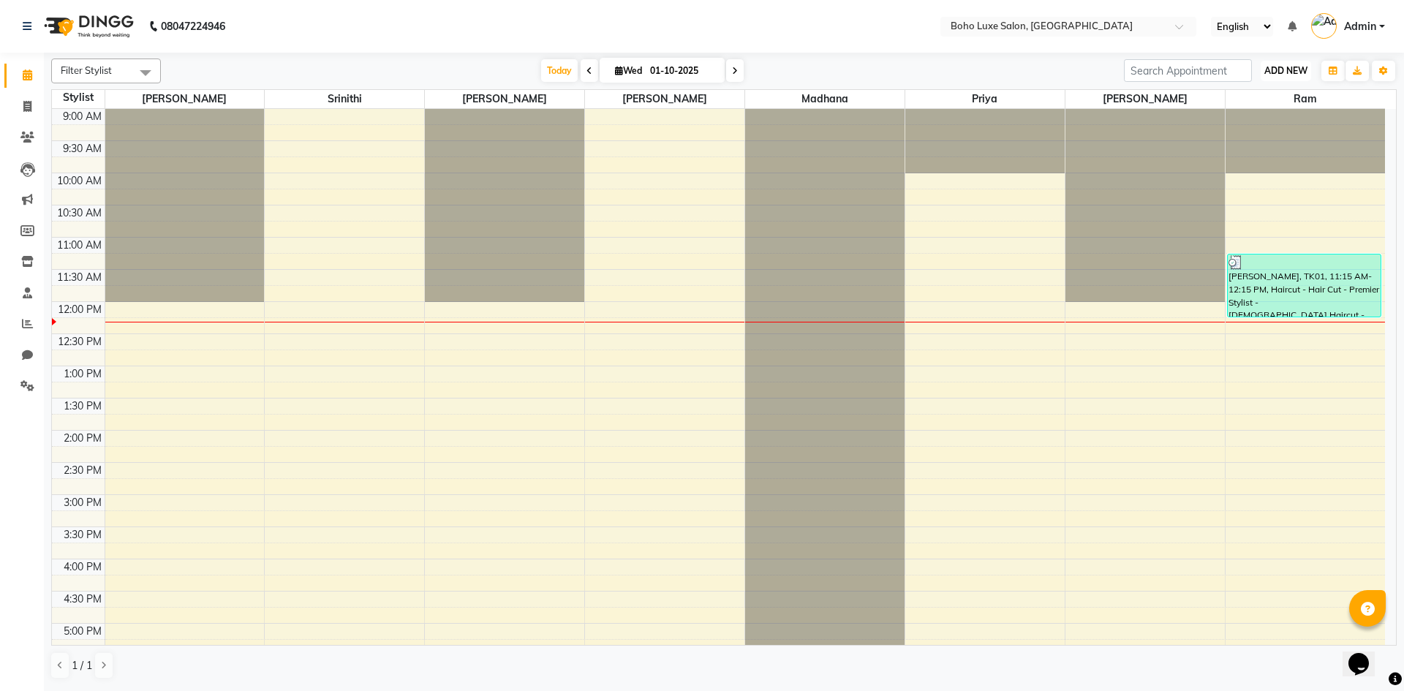
click at [1285, 63] on button "ADD NEW Toggle Dropdown" at bounding box center [1286, 71] width 50 height 20
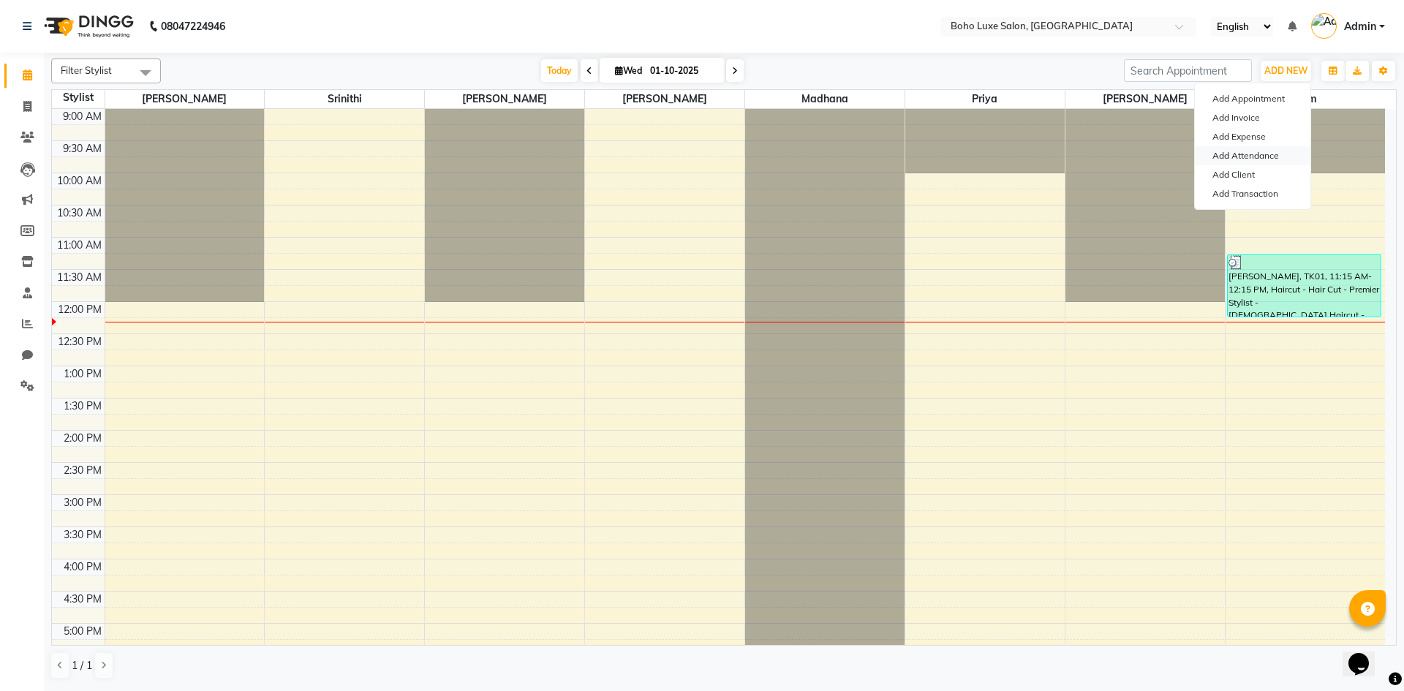
click at [1252, 159] on link "Add Attendance" at bounding box center [1253, 155] width 116 height 19
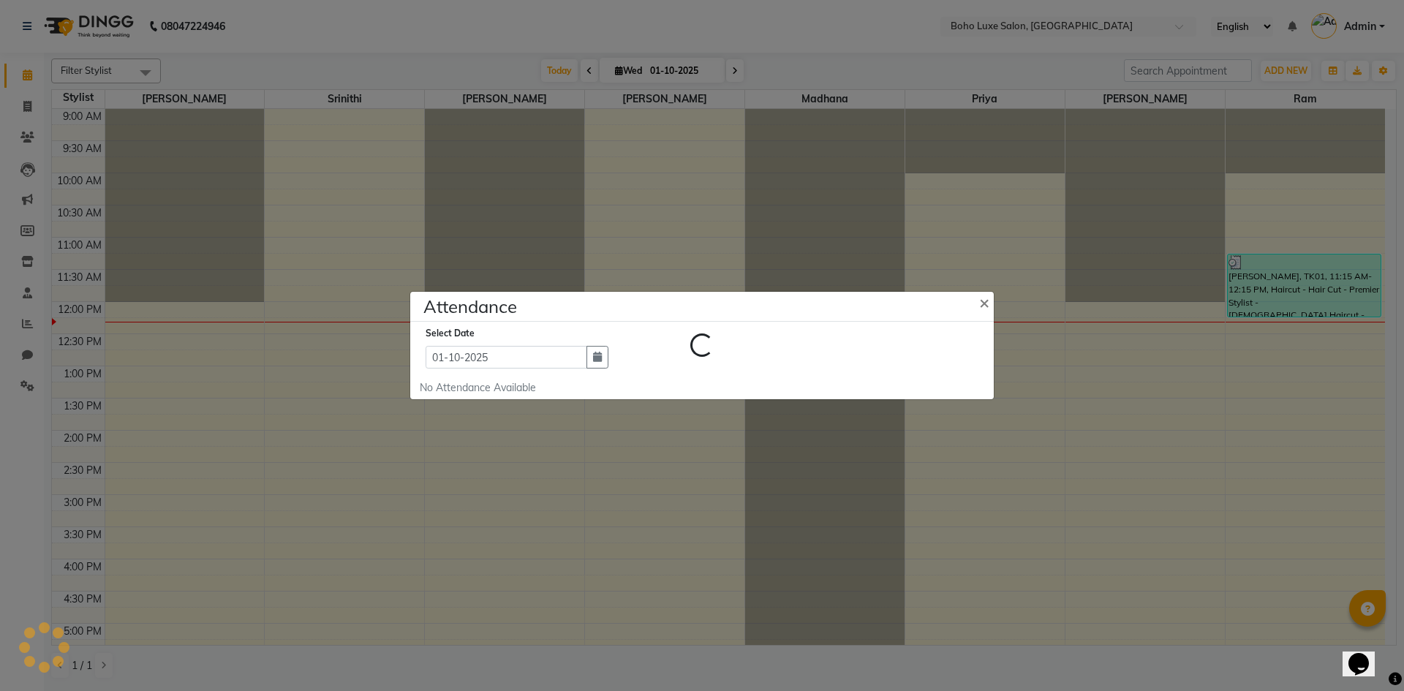
select select "A"
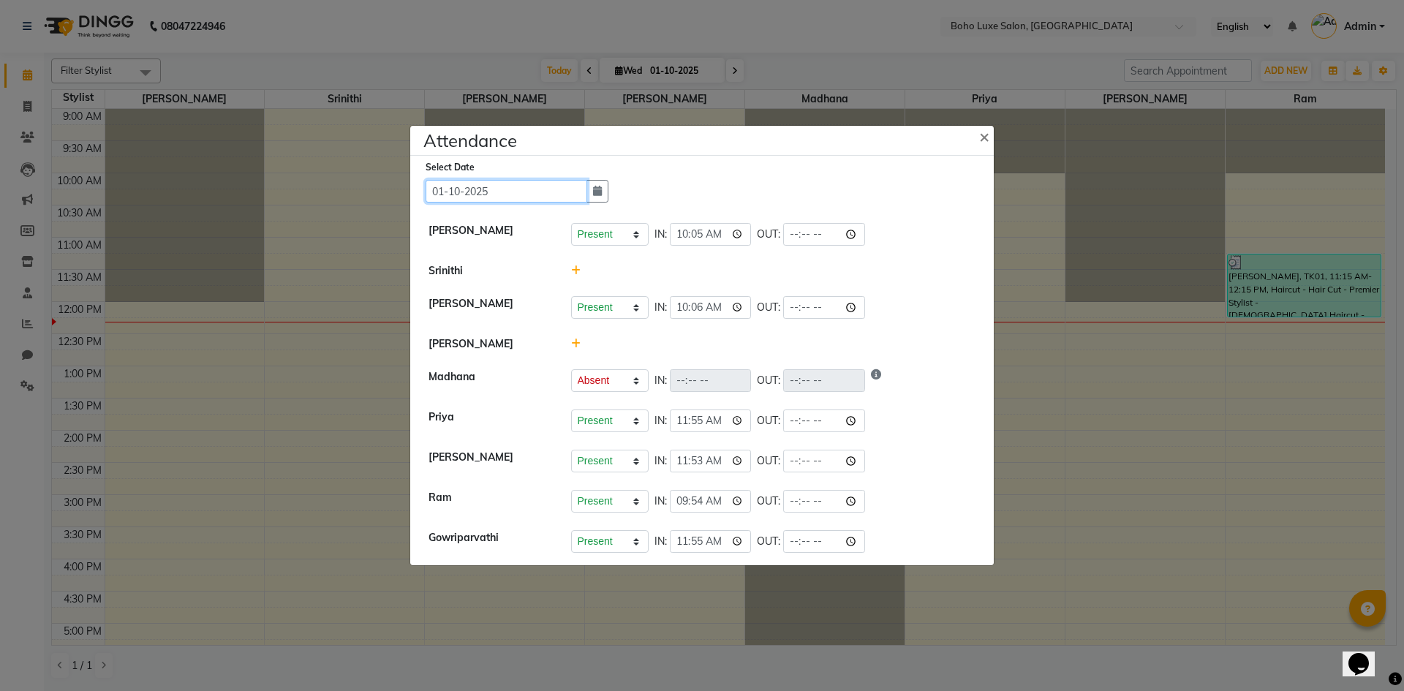
click at [505, 192] on input "01-10-2025" at bounding box center [507, 191] width 162 height 23
select select "10"
select select "2025"
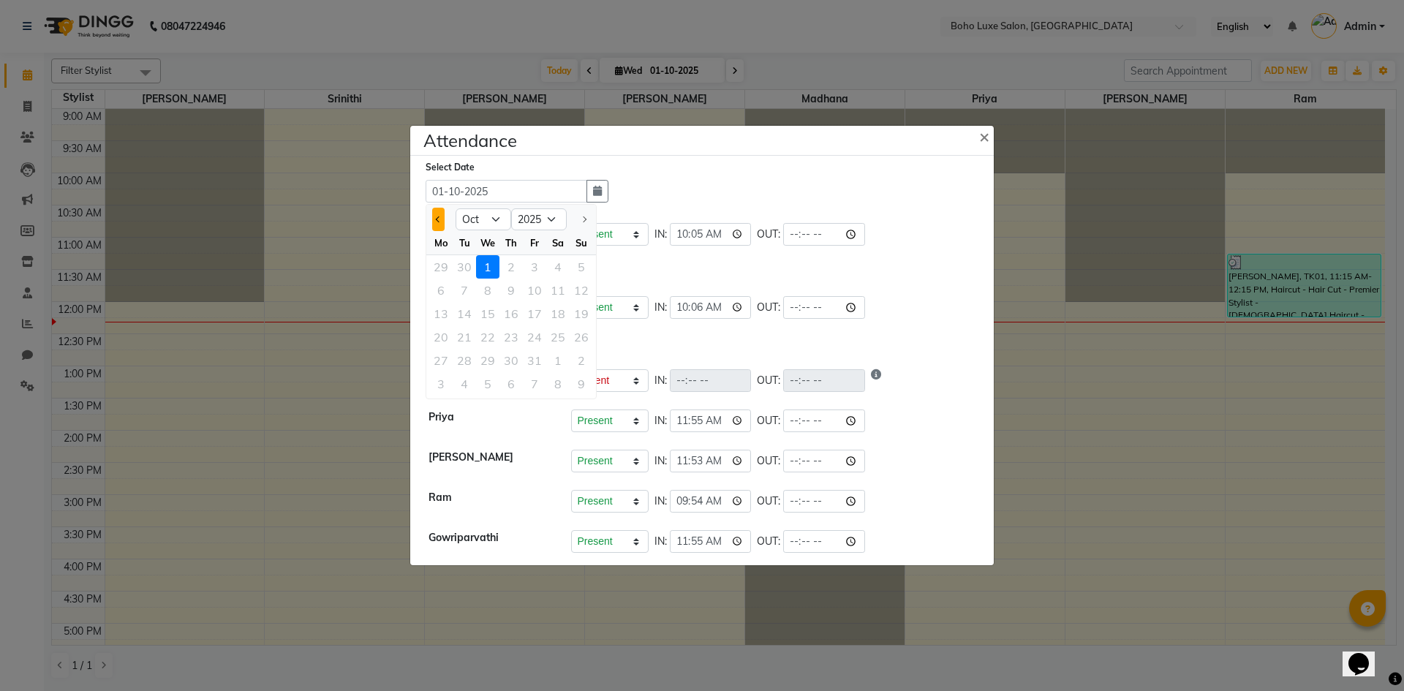
click at [440, 222] on button "Previous month" at bounding box center [438, 219] width 12 height 23
select select "9"
click at [469, 360] on div "30" at bounding box center [464, 360] width 23 height 23
type input "30-09-2025"
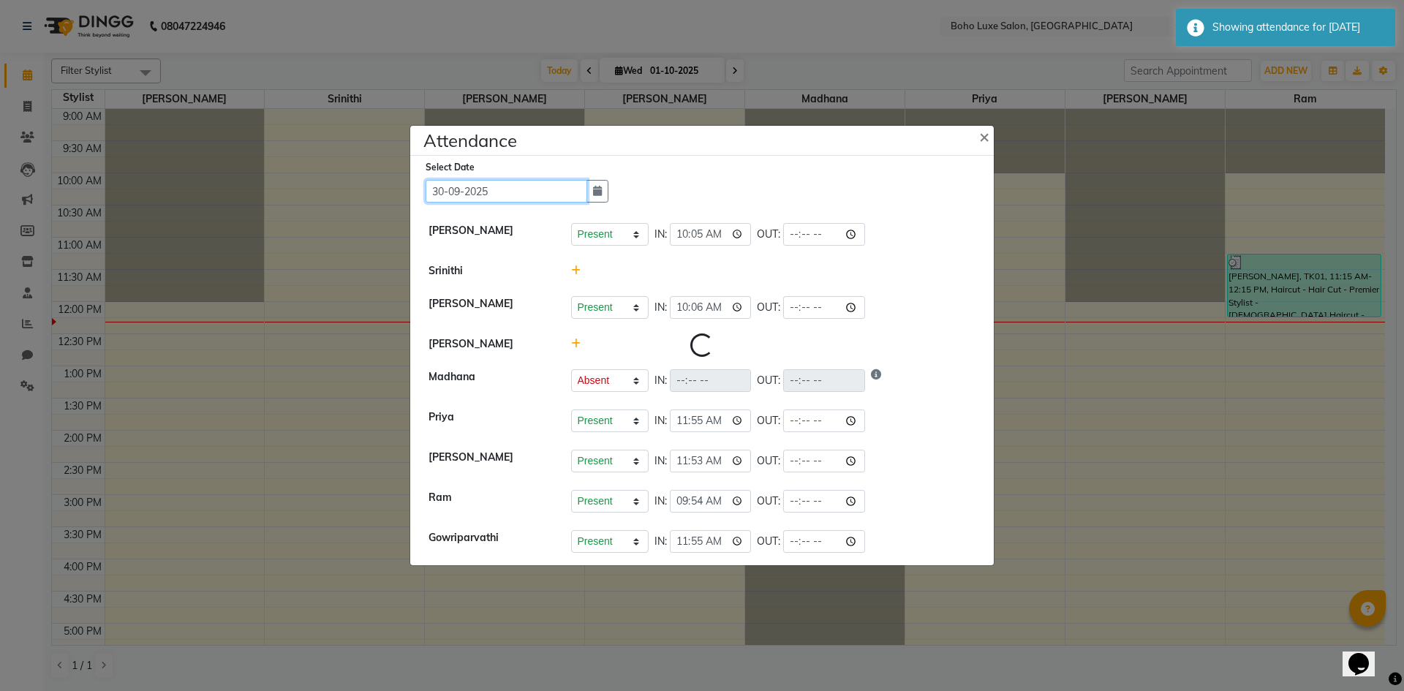
select select "W"
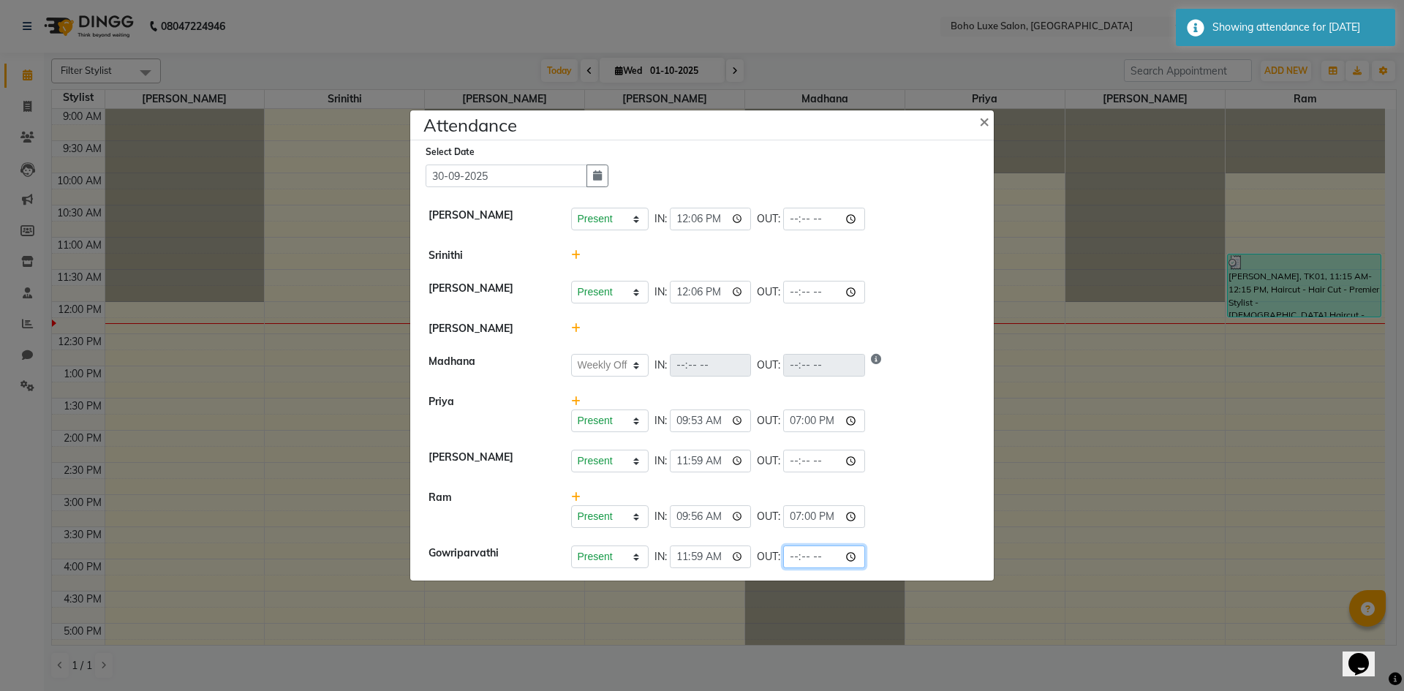
click at [783, 556] on input "time" at bounding box center [824, 556] width 82 height 23
type input "21:12"
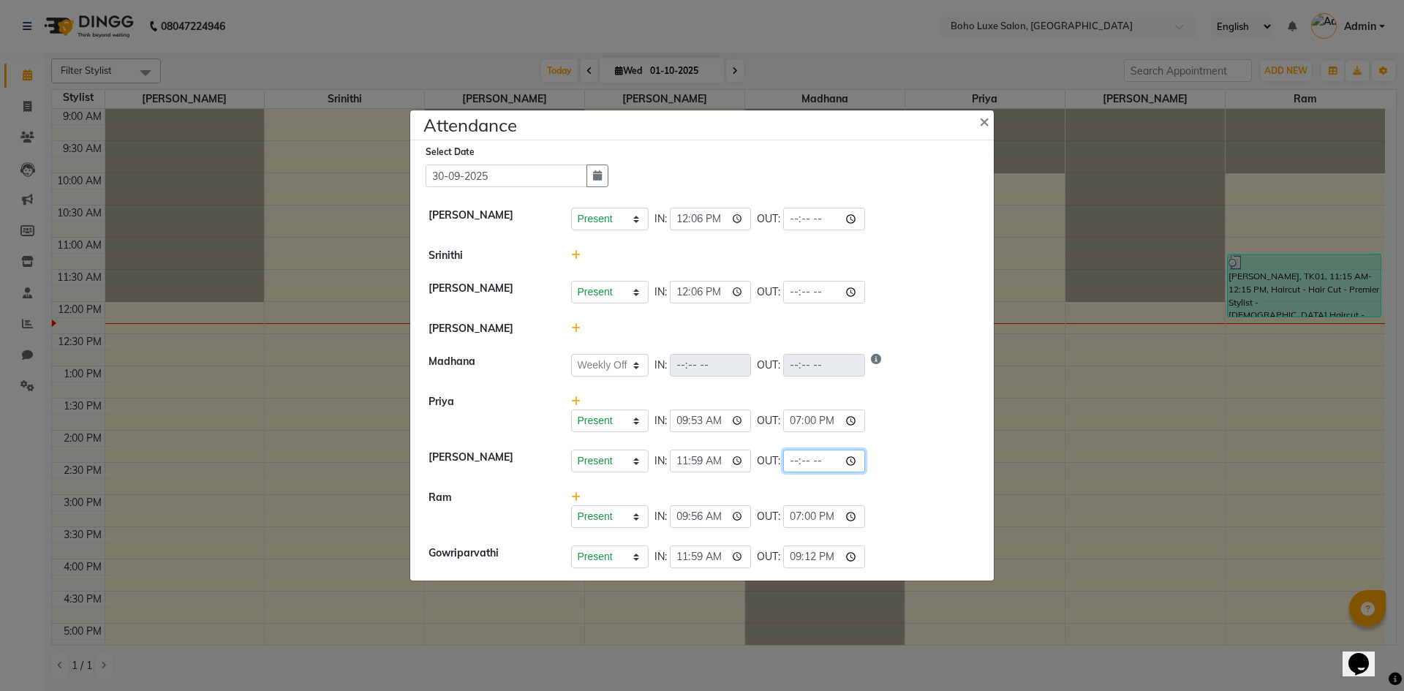
click at [797, 452] on input "time" at bounding box center [824, 461] width 82 height 23
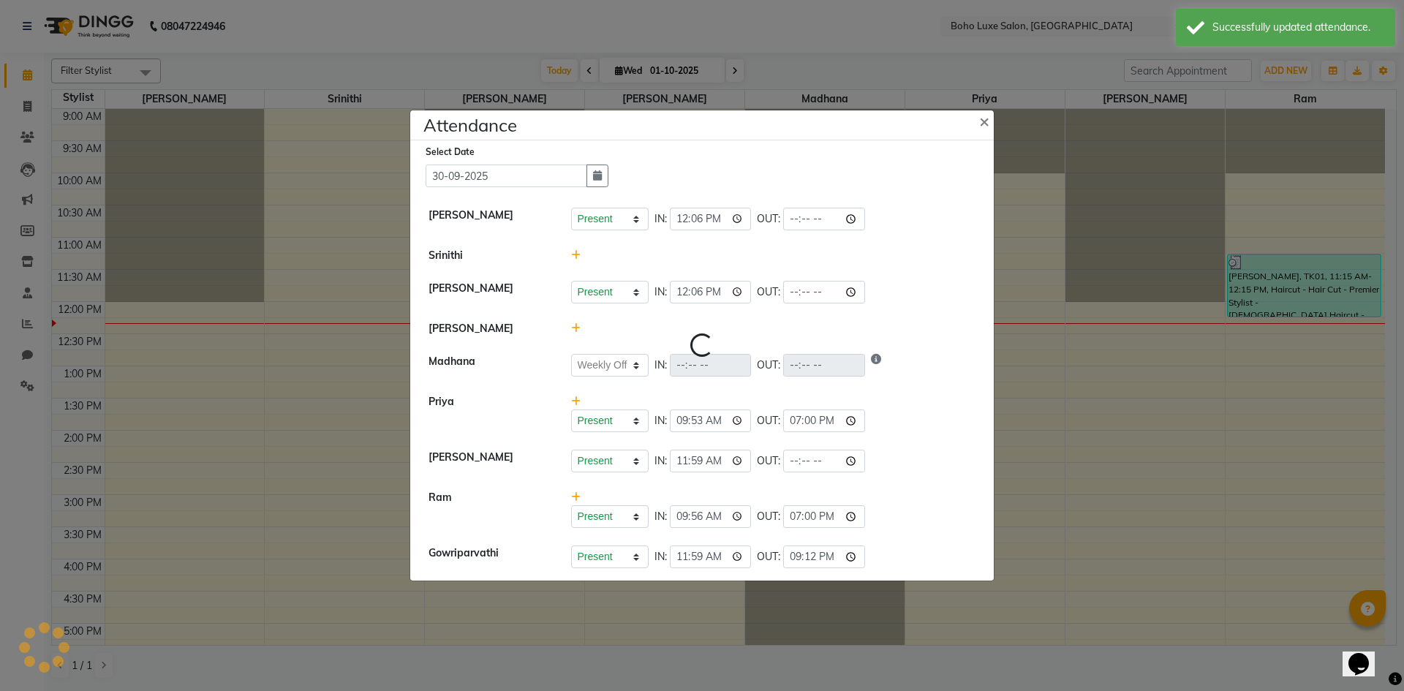
select select "W"
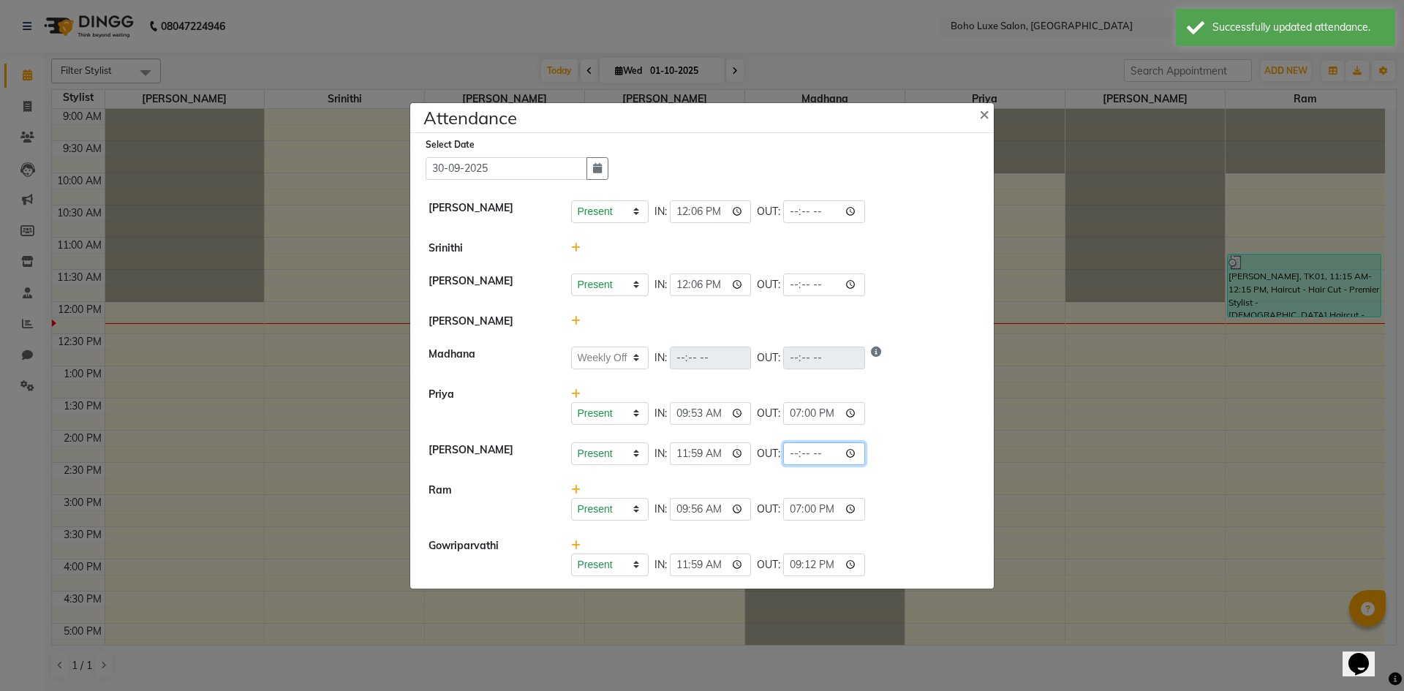
click at [783, 458] on input "time" at bounding box center [824, 453] width 82 height 23
type input "21:00"
drag, startPoint x: 898, startPoint y: 470, endPoint x: 918, endPoint y: 461, distance: 21.9
click at [904, 468] on li "[PERSON_NAME] Present Absent Late Half Day Weekly Off IN: 11:59 OUT: 21:00" at bounding box center [702, 454] width 576 height 41
select select "W"
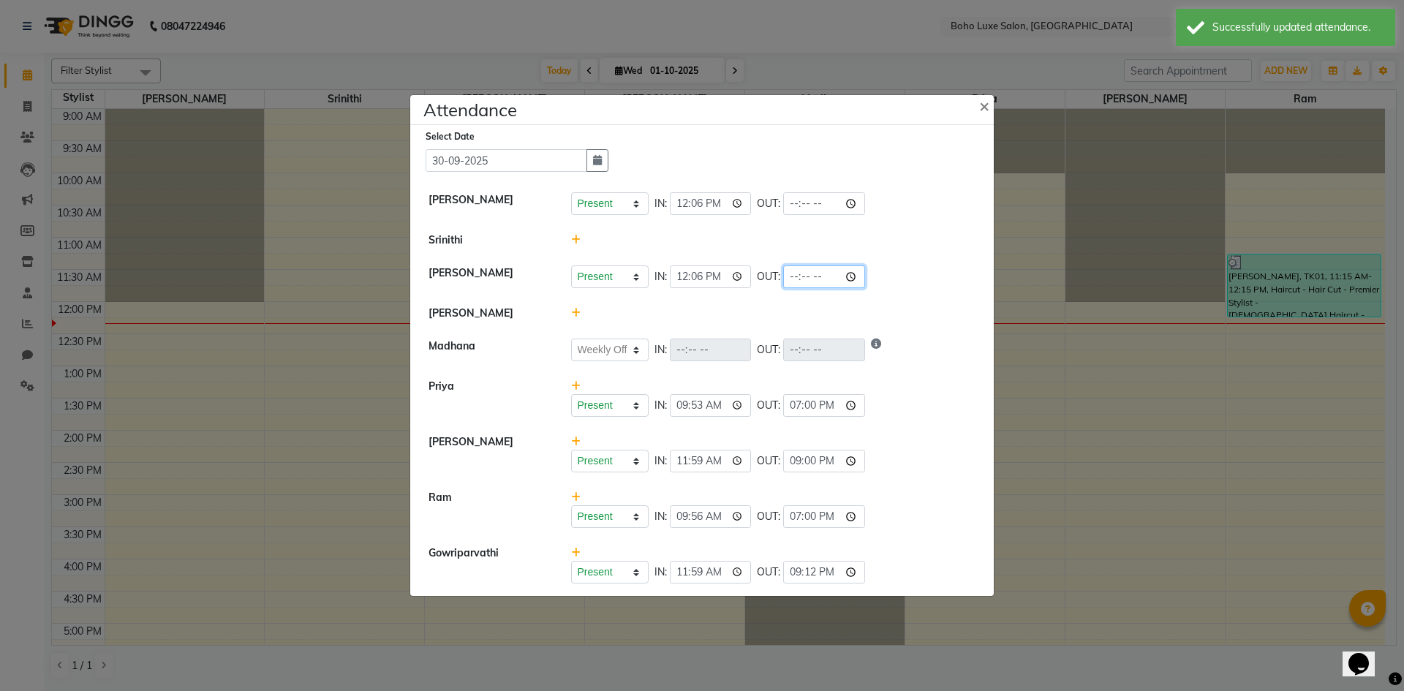
click at [783, 281] on input "time" at bounding box center [824, 276] width 82 height 23
type input "21:12"
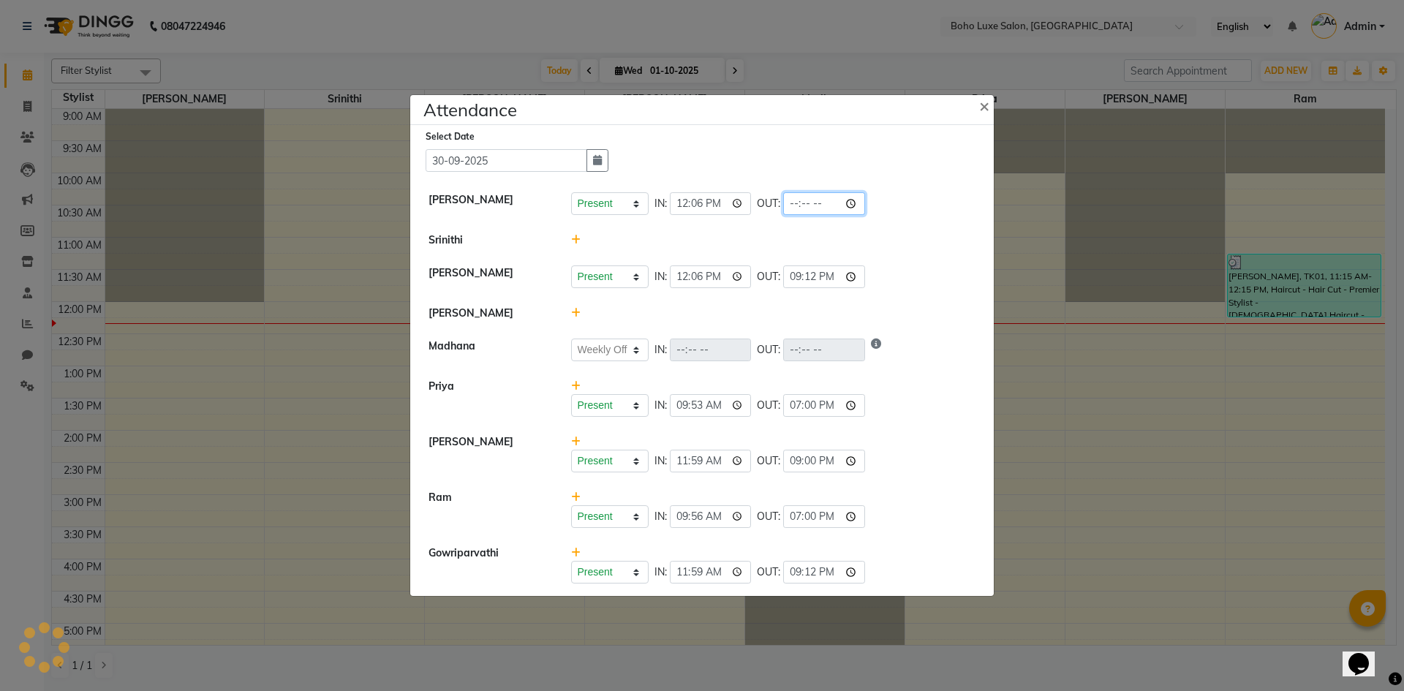
click at [790, 195] on input "time" at bounding box center [824, 203] width 82 height 23
select select "W"
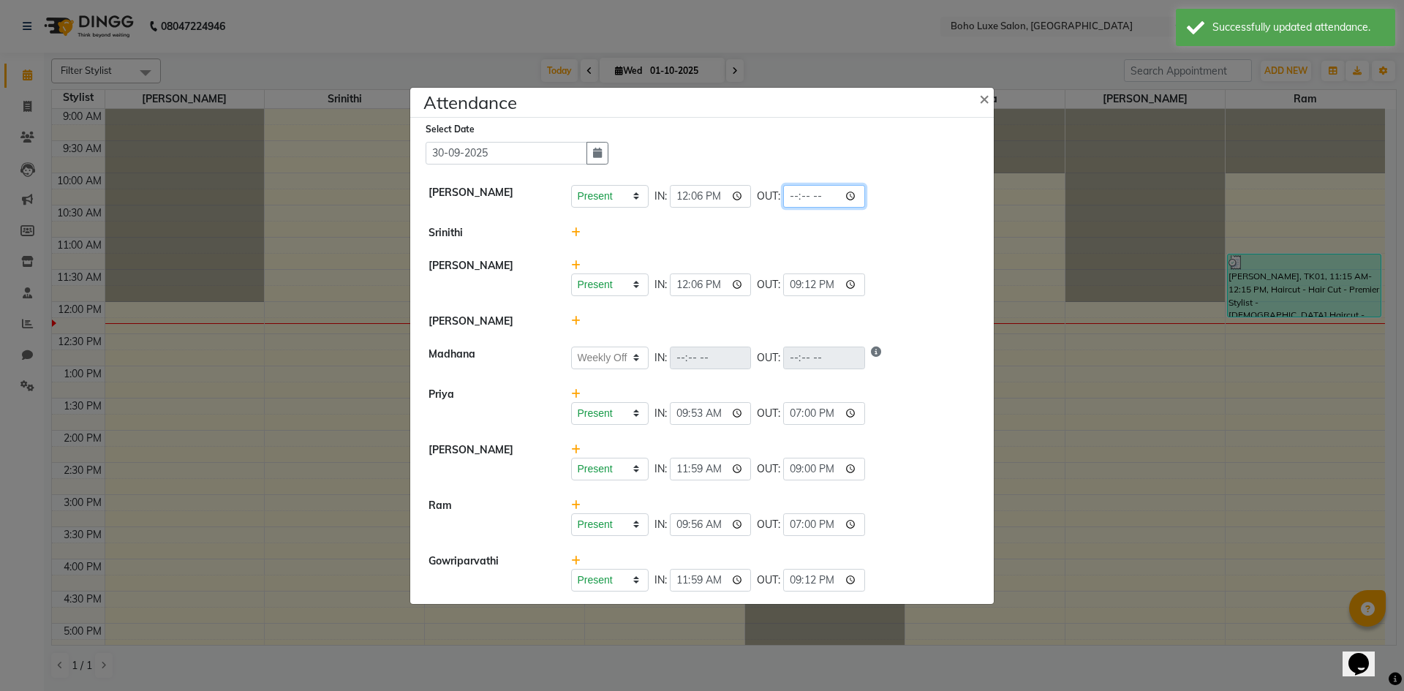
click at [783, 196] on input "time" at bounding box center [824, 196] width 82 height 23
type input "21:12"
click at [938, 227] on div at bounding box center [773, 232] width 427 height 15
select select "W"
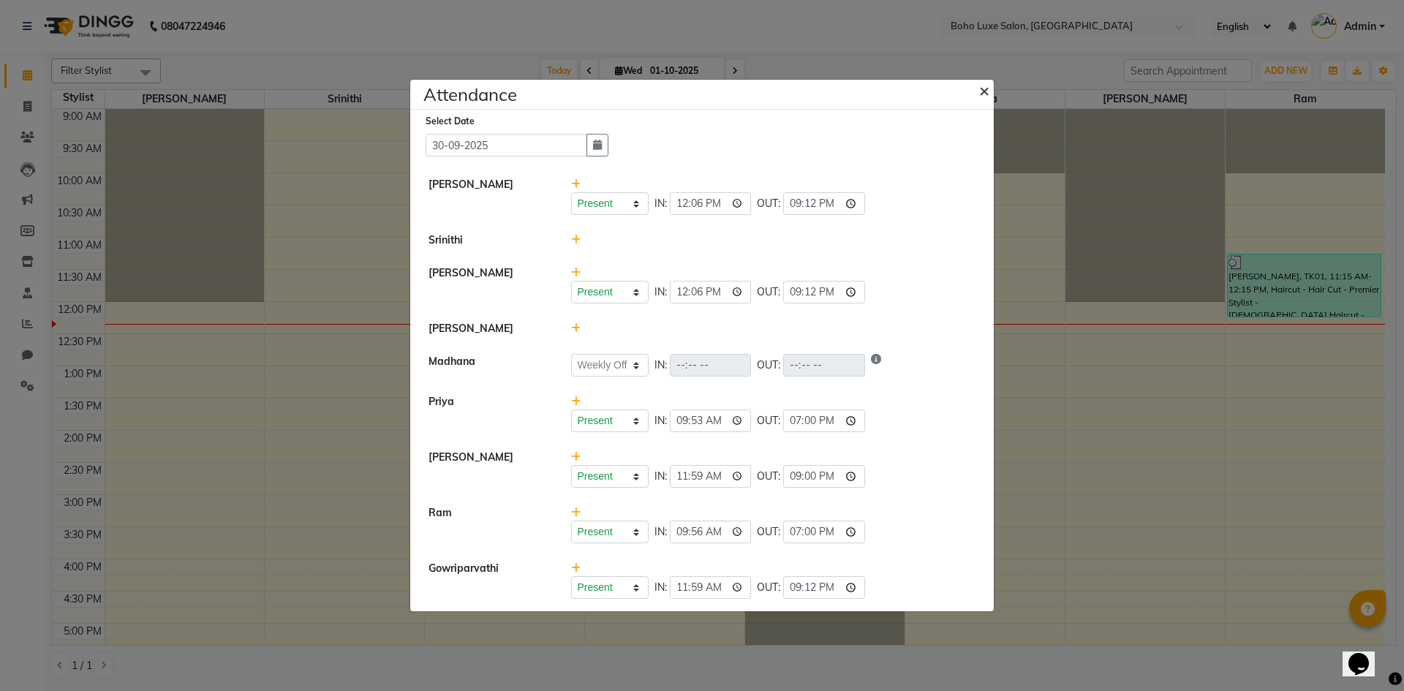
click at [980, 91] on span "×" at bounding box center [984, 90] width 10 height 22
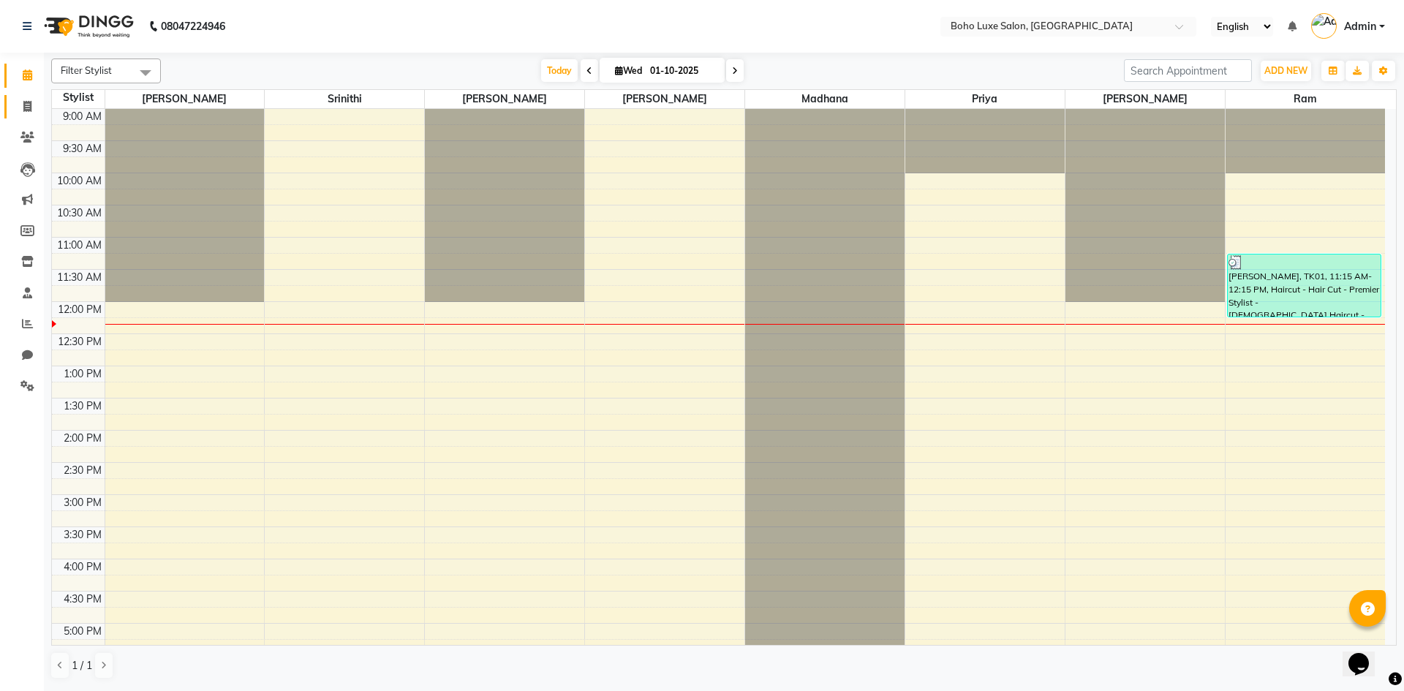
click at [33, 115] on link "Invoice" at bounding box center [21, 107] width 35 height 24
select select "service"
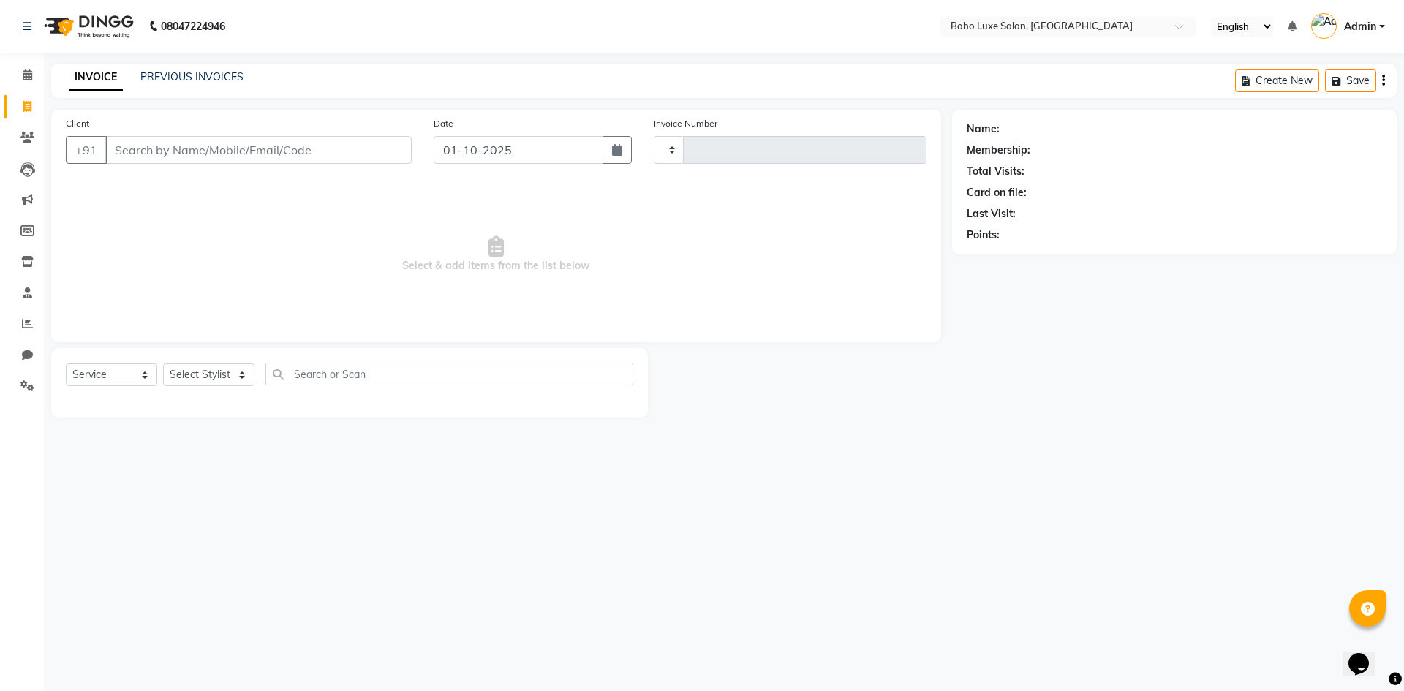
type input "1066"
select select "7694"
click at [150, 82] on link "PREVIOUS INVOICES" at bounding box center [191, 76] width 103 height 13
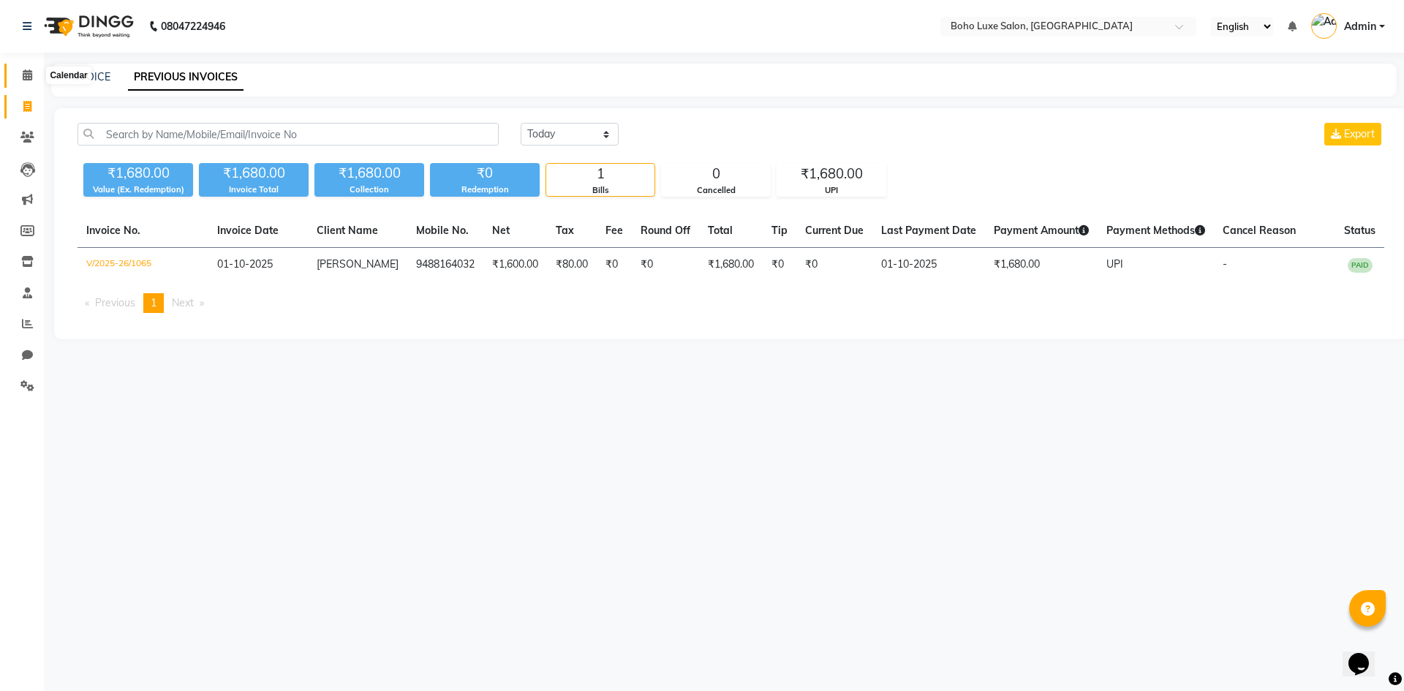
click at [23, 73] on icon at bounding box center [28, 74] width 10 height 11
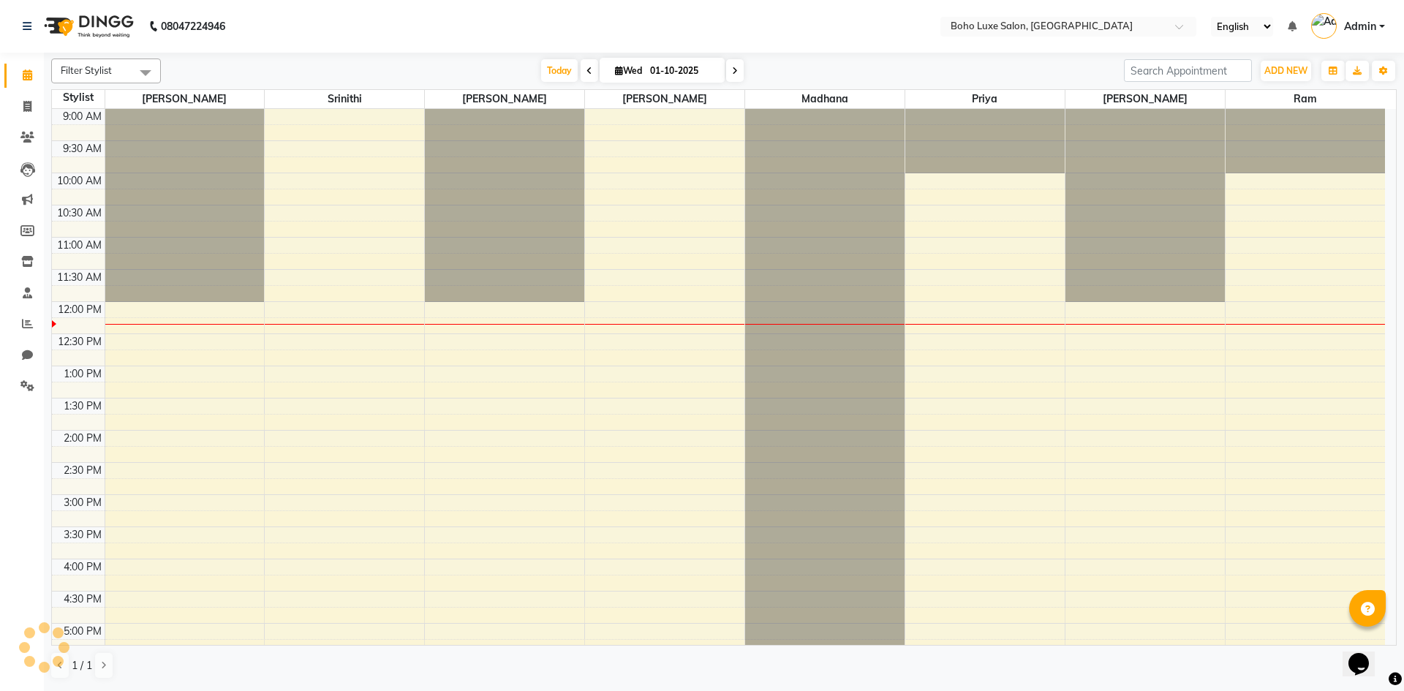
scroll to position [194, 0]
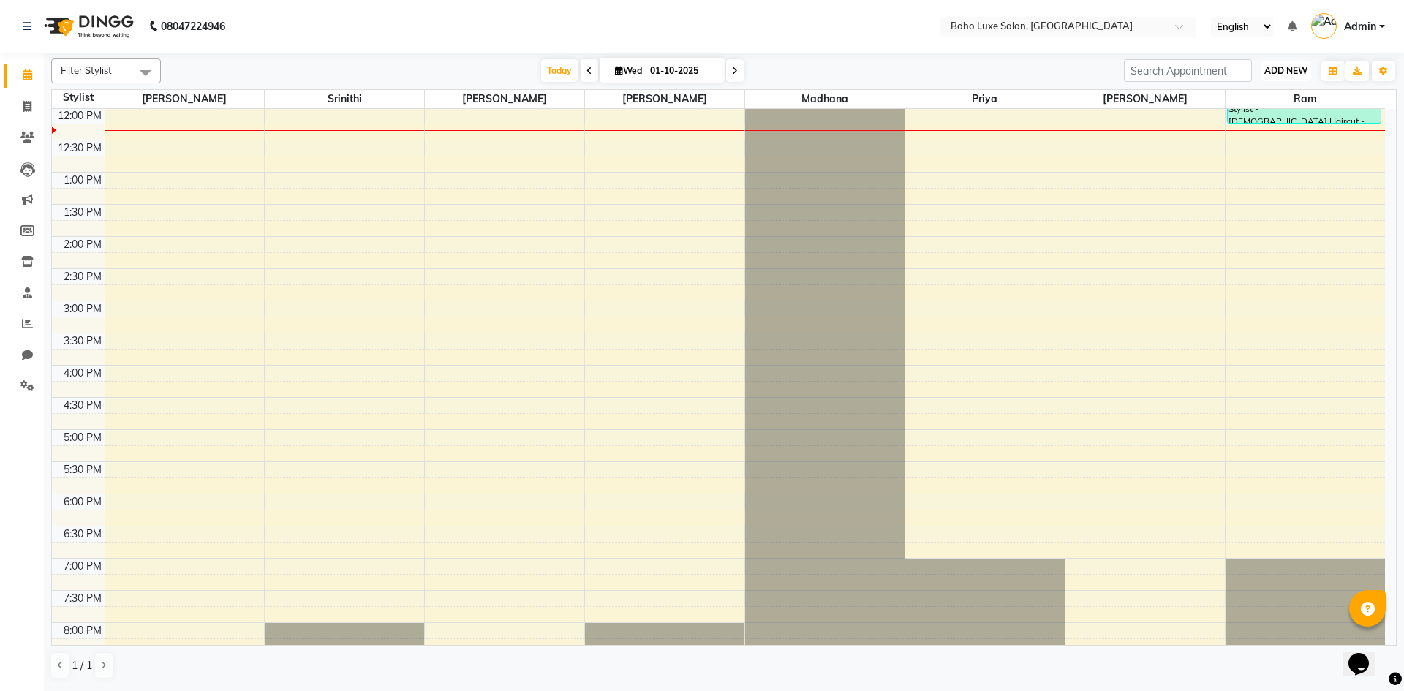
click at [1291, 77] on button "ADD NEW Toggle Dropdown" at bounding box center [1286, 71] width 50 height 20
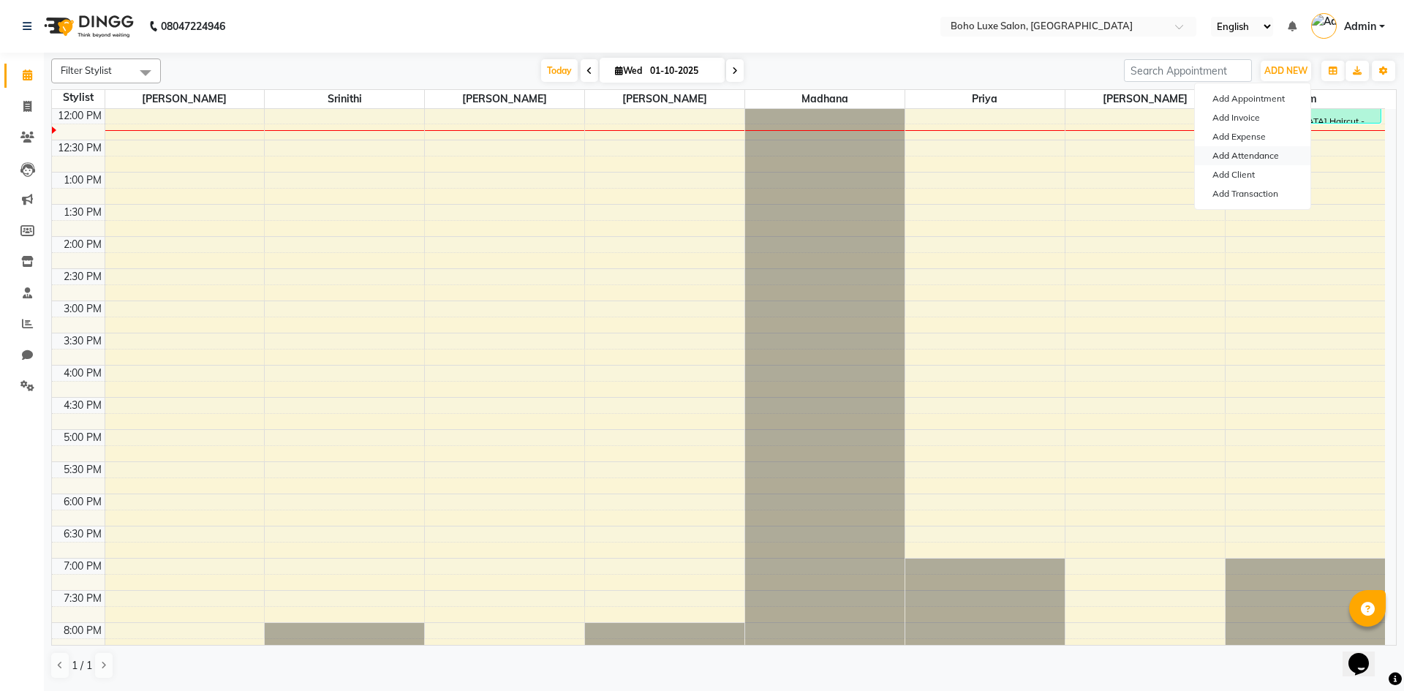
click at [1284, 148] on link "Add Attendance" at bounding box center [1253, 155] width 116 height 19
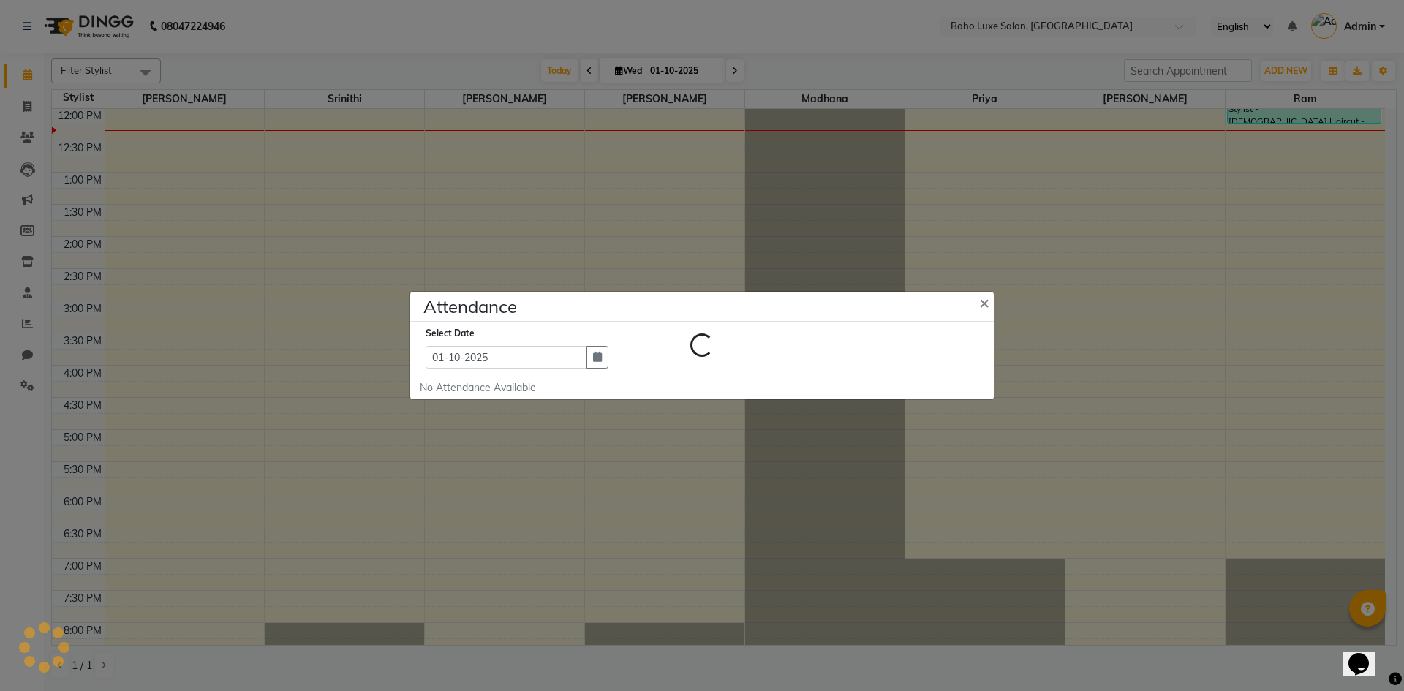
select select "A"
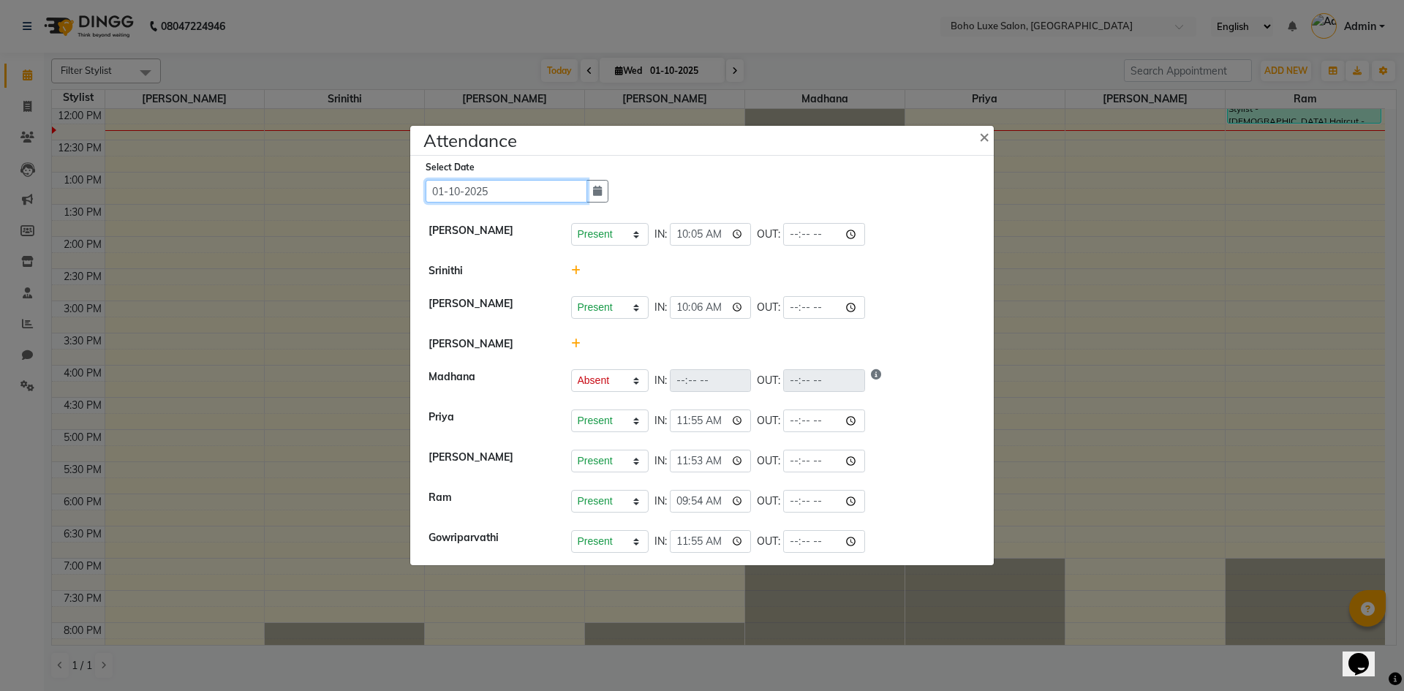
click at [482, 181] on input "01-10-2025" at bounding box center [507, 191] width 162 height 23
select select "10"
select select "2025"
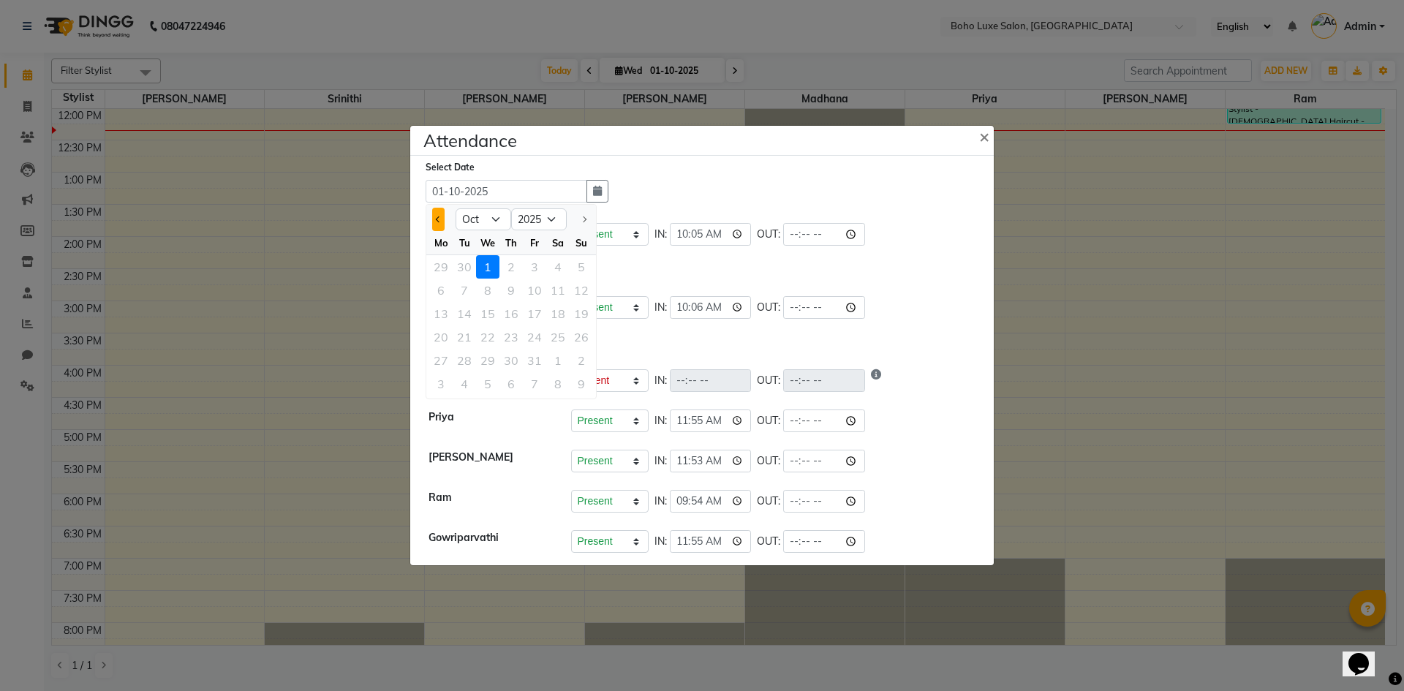
click at [438, 210] on button "Previous month" at bounding box center [438, 219] width 12 height 23
select select "9"
click at [446, 360] on div "29" at bounding box center [440, 360] width 23 height 23
type input "29-09-2025"
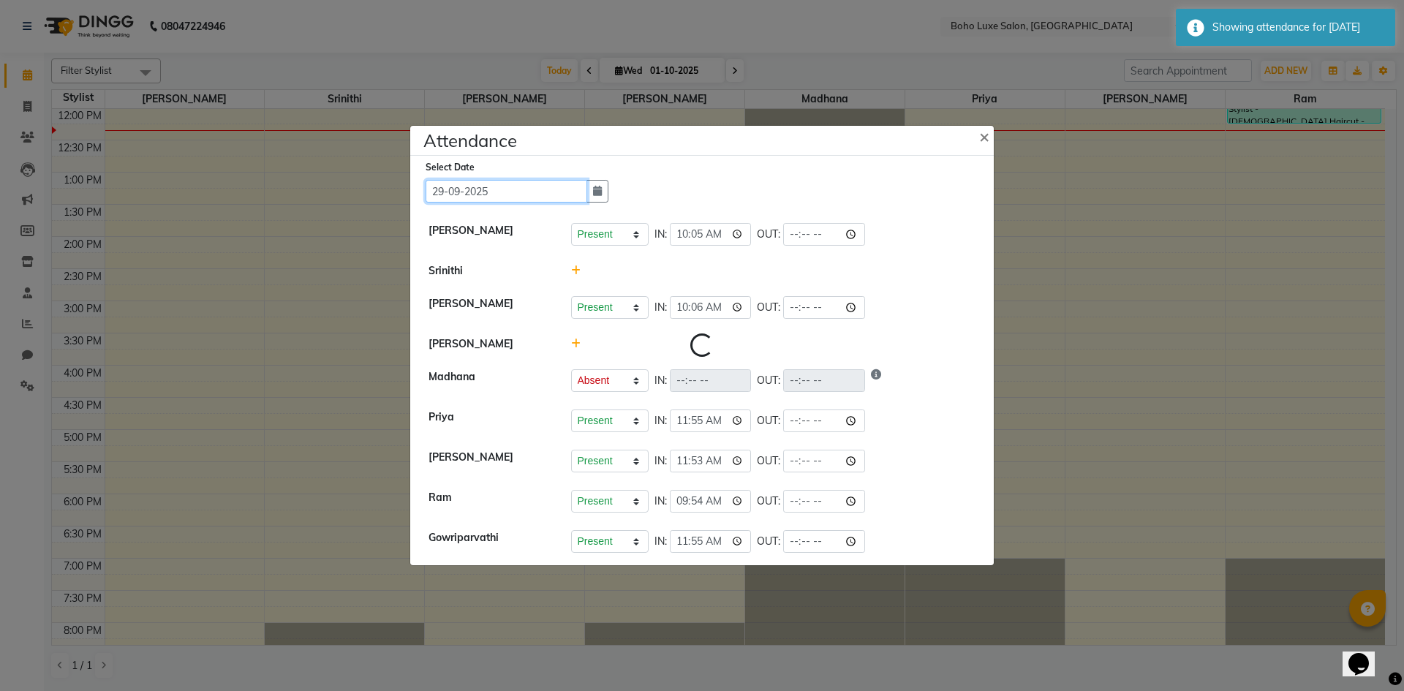
select select "W"
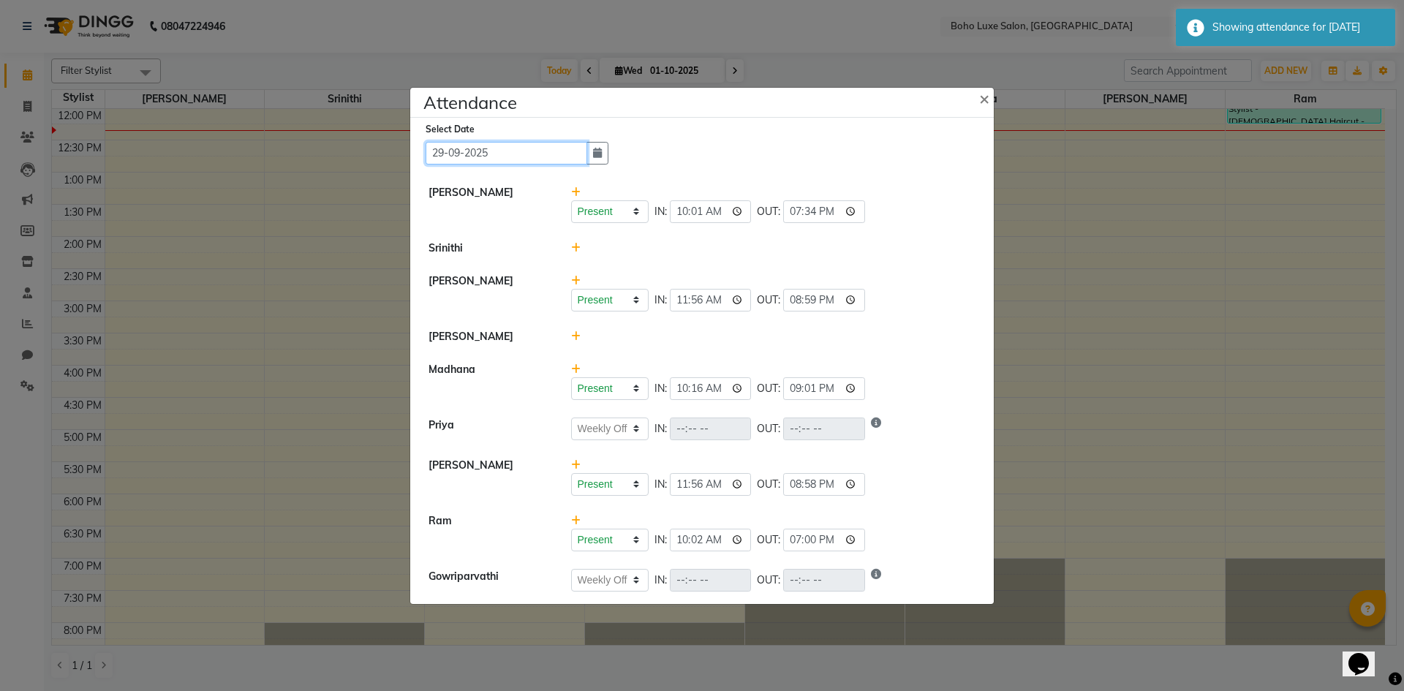
click at [497, 162] on input "29-09-2025" at bounding box center [507, 153] width 162 height 23
select select "9"
select select "2025"
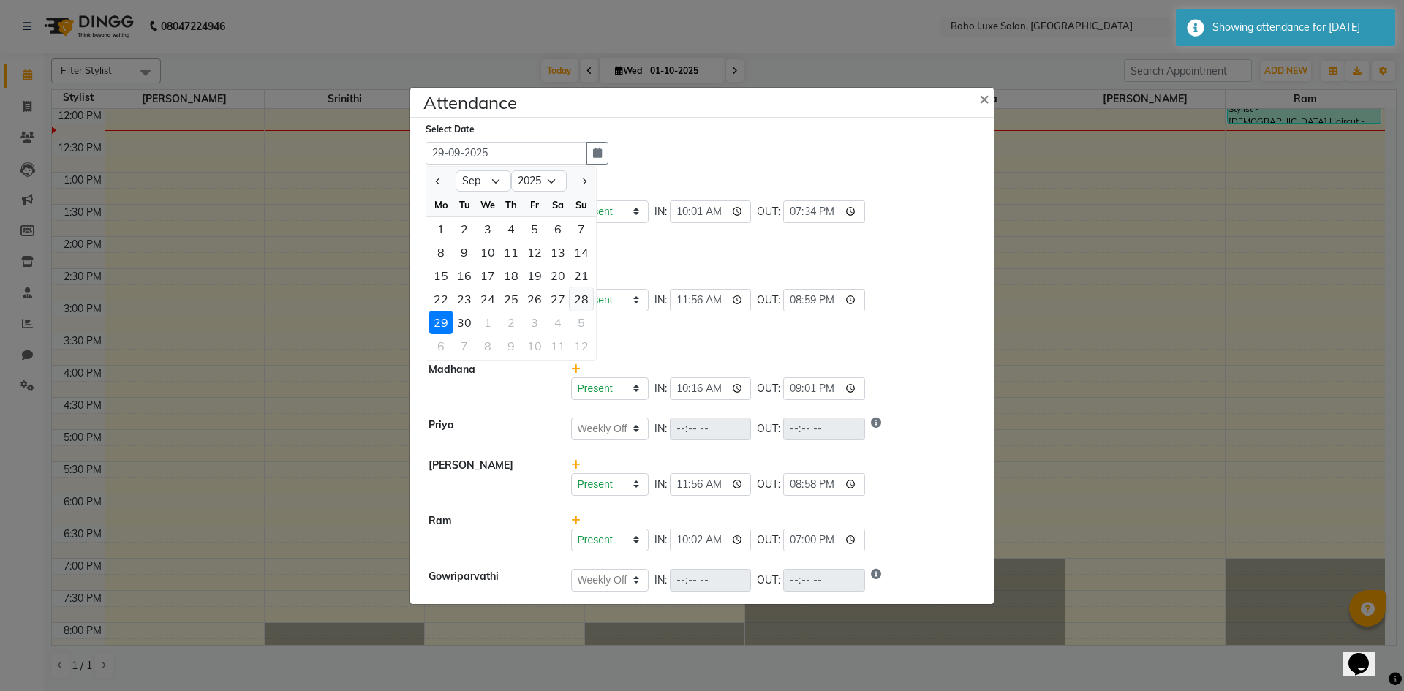
click at [579, 292] on div "28" at bounding box center [581, 298] width 23 height 23
type input "28-09-2025"
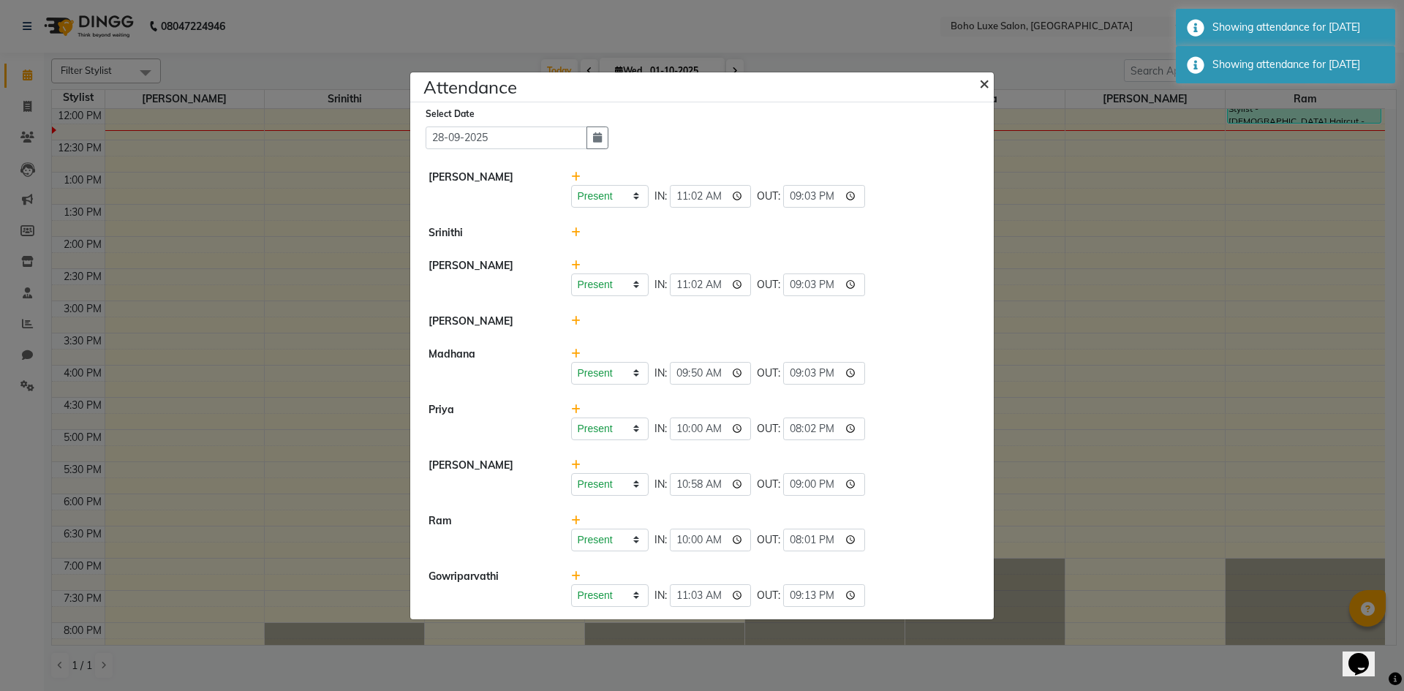
click at [990, 82] on button "×" at bounding box center [985, 82] width 37 height 41
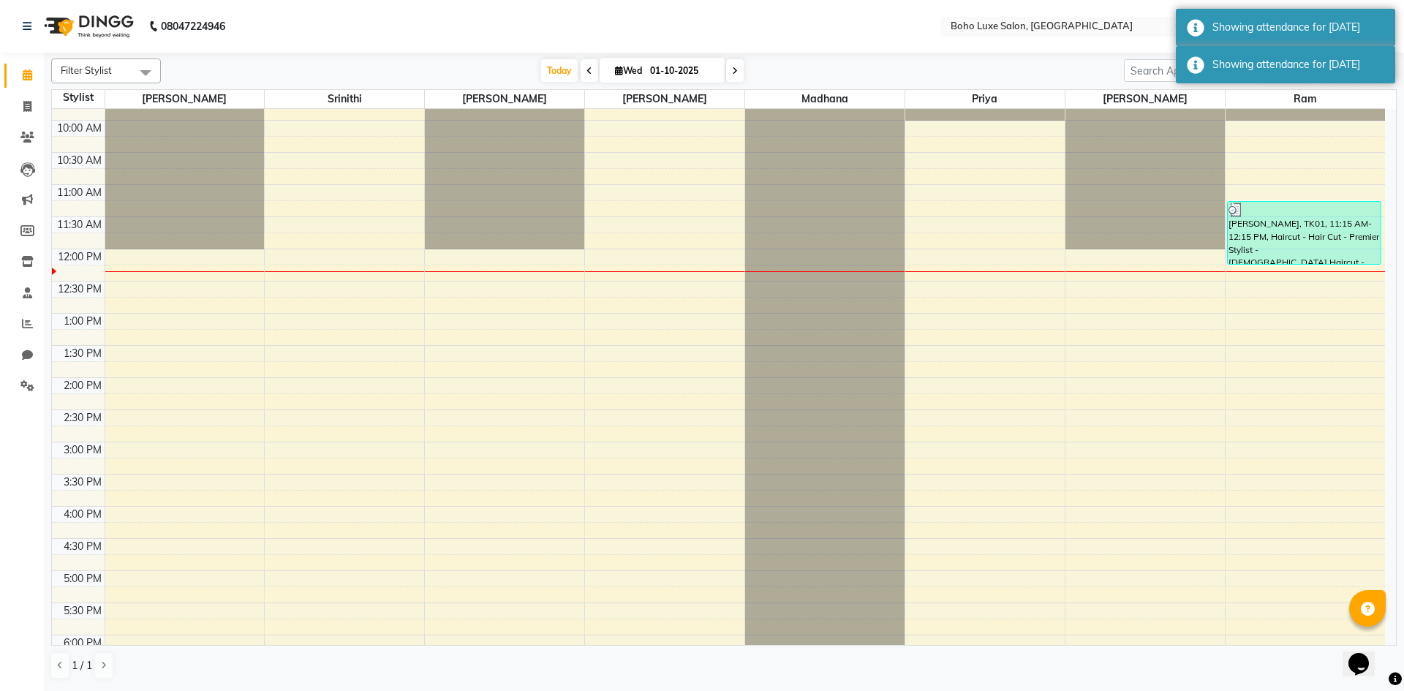
scroll to position [0, 0]
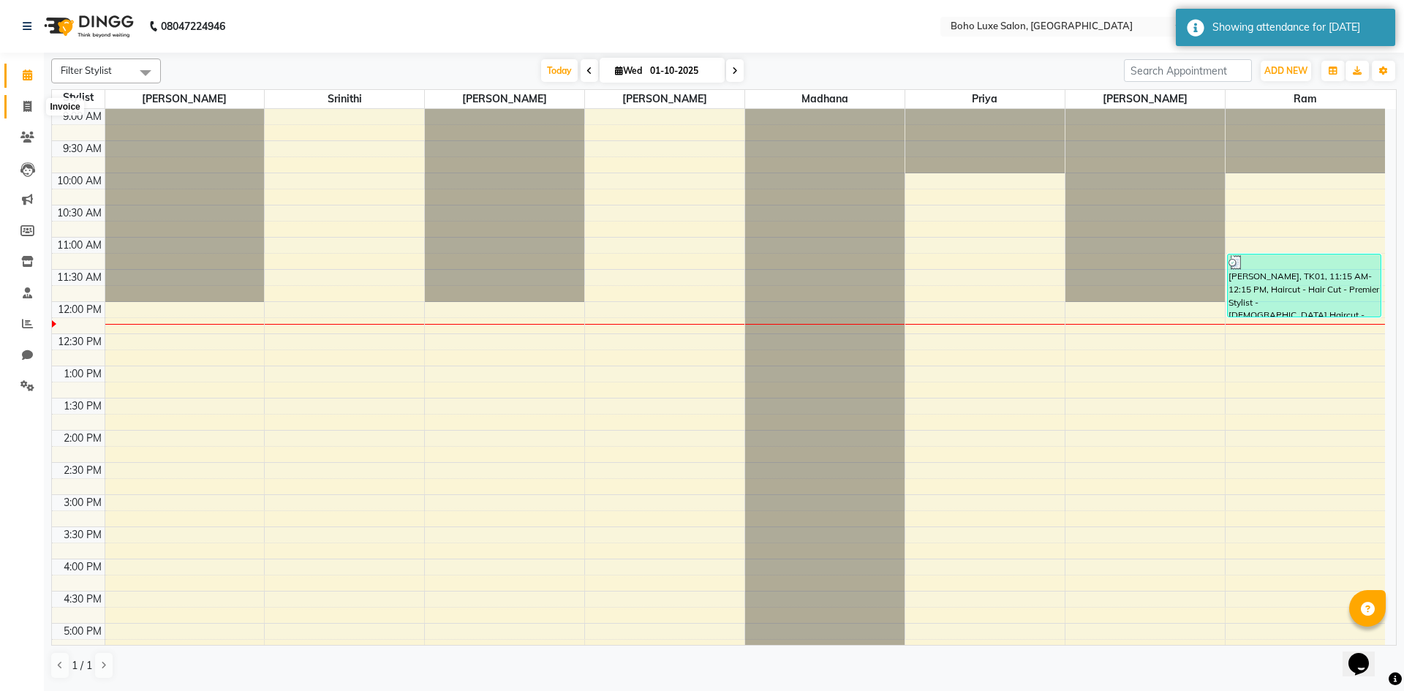
click at [31, 109] on icon at bounding box center [27, 106] width 8 height 11
select select "service"
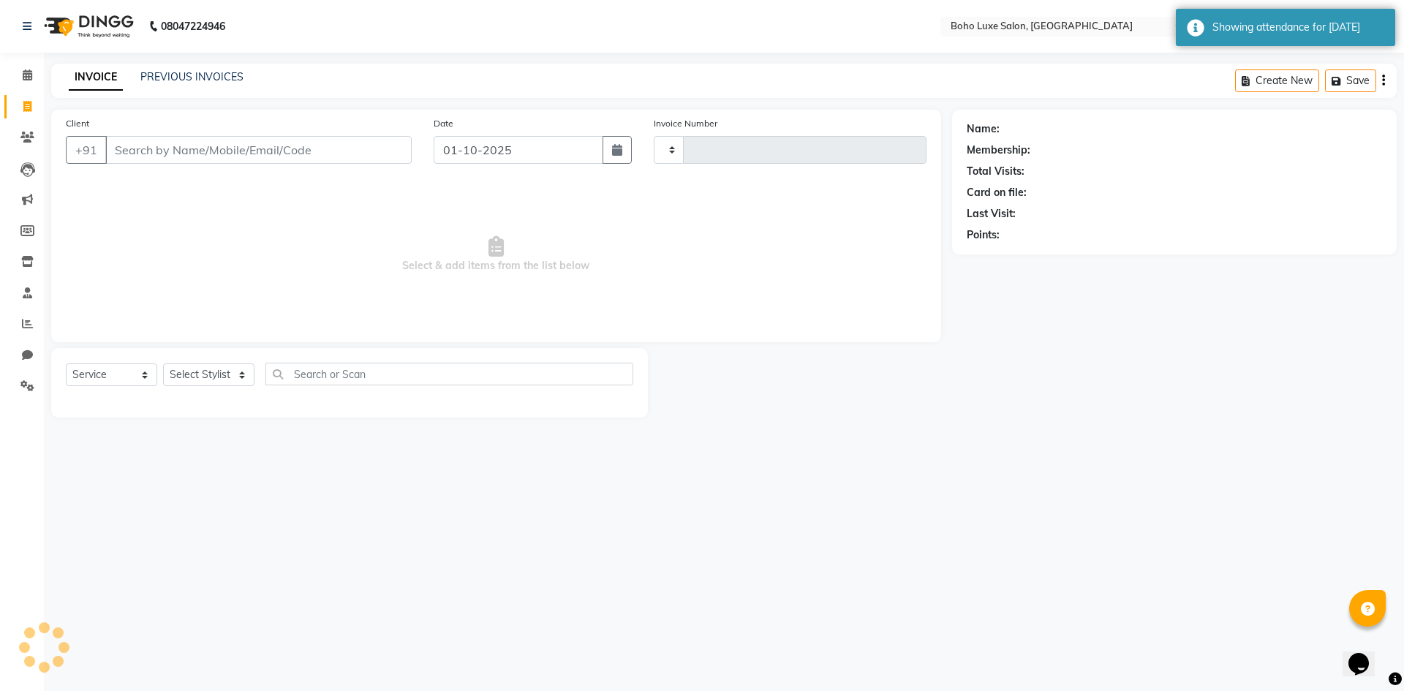
type input "1066"
select select "7694"
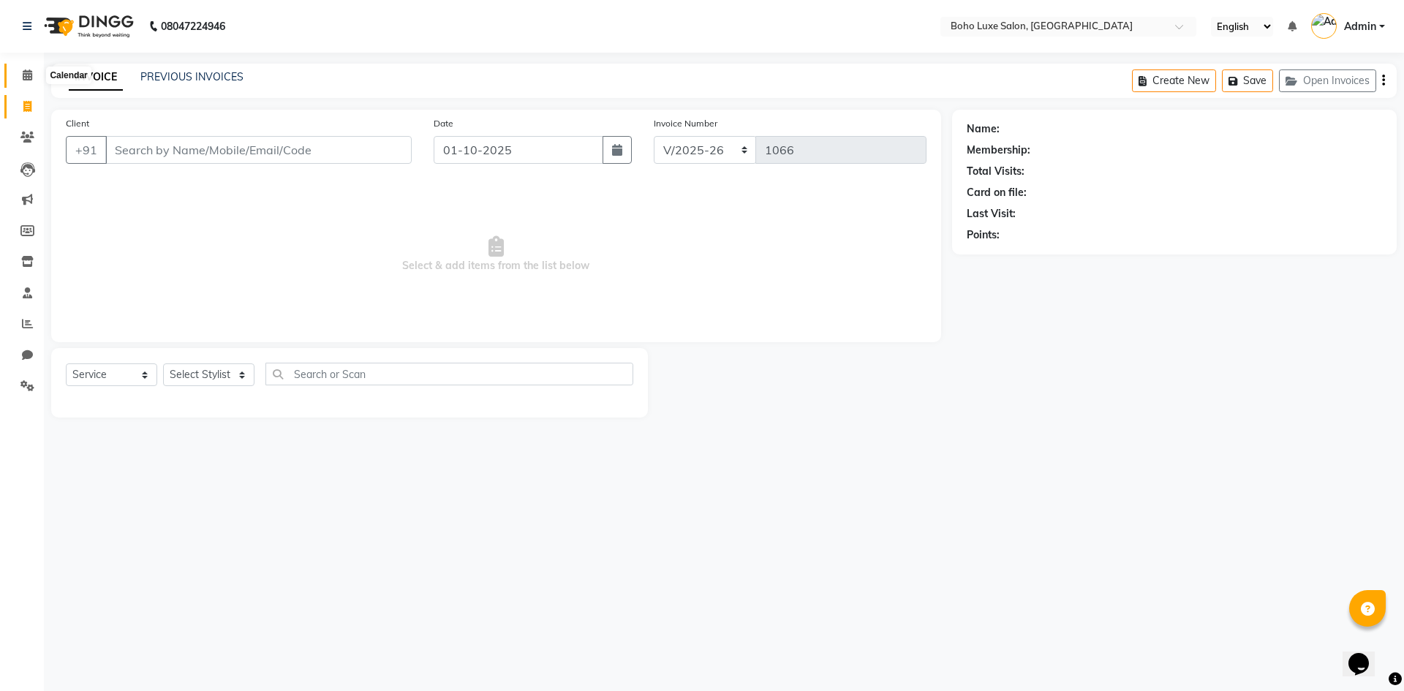
click at [29, 69] on icon at bounding box center [28, 74] width 10 height 11
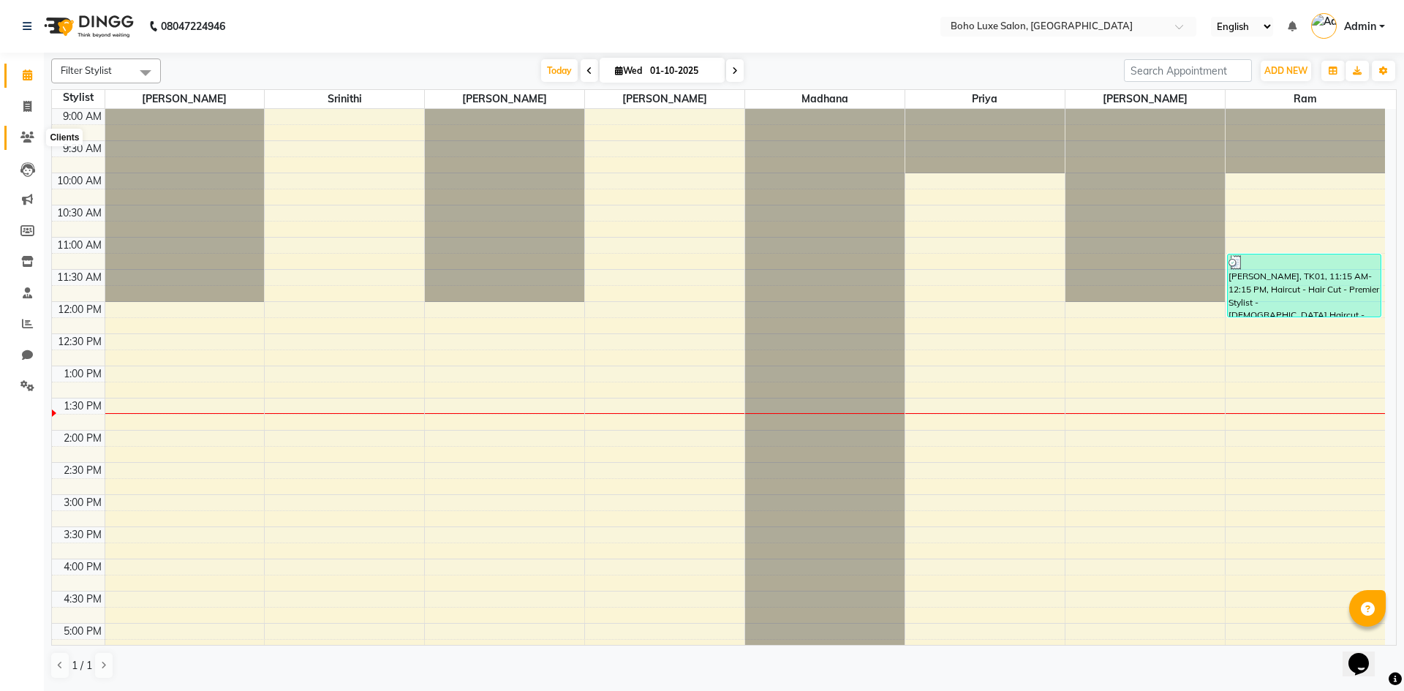
click at [19, 129] on span at bounding box center [28, 137] width 26 height 17
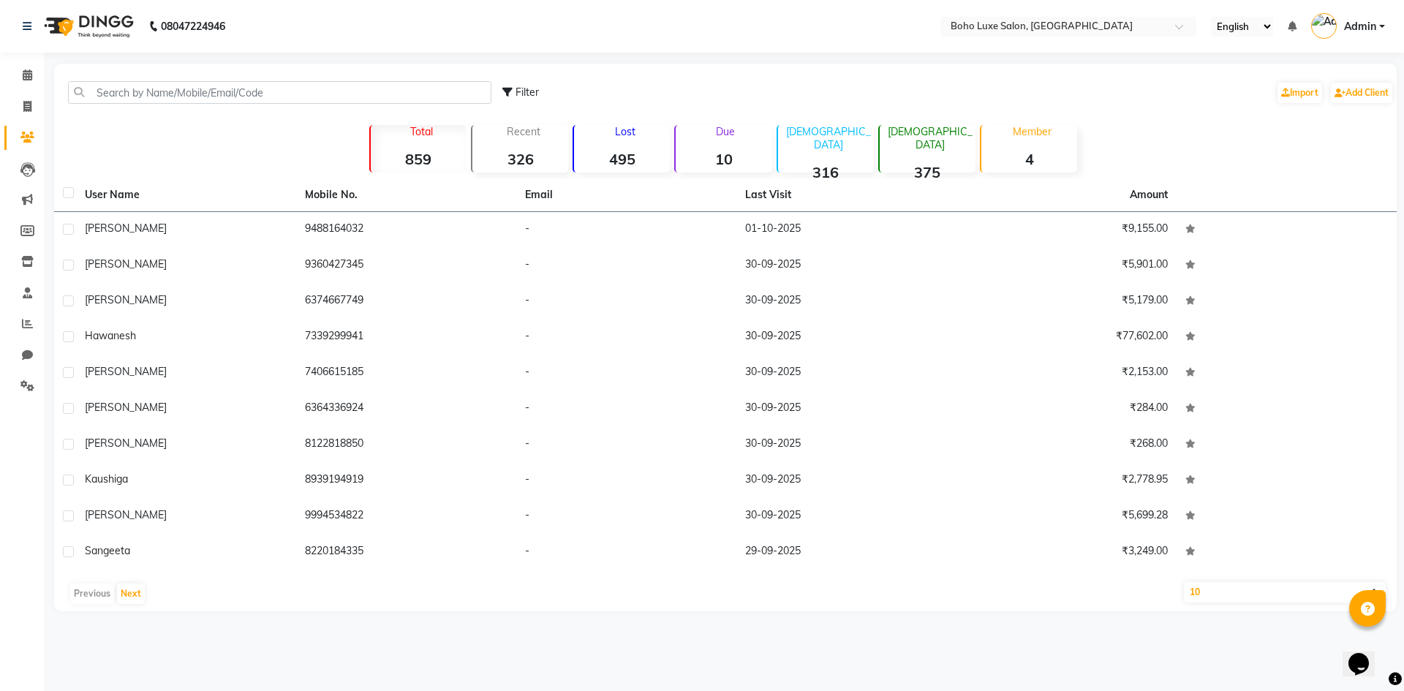
click at [28, 118] on li "Invoice" at bounding box center [22, 106] width 44 height 31
click at [28, 118] on link "Invoice" at bounding box center [21, 107] width 35 height 24
select select "service"
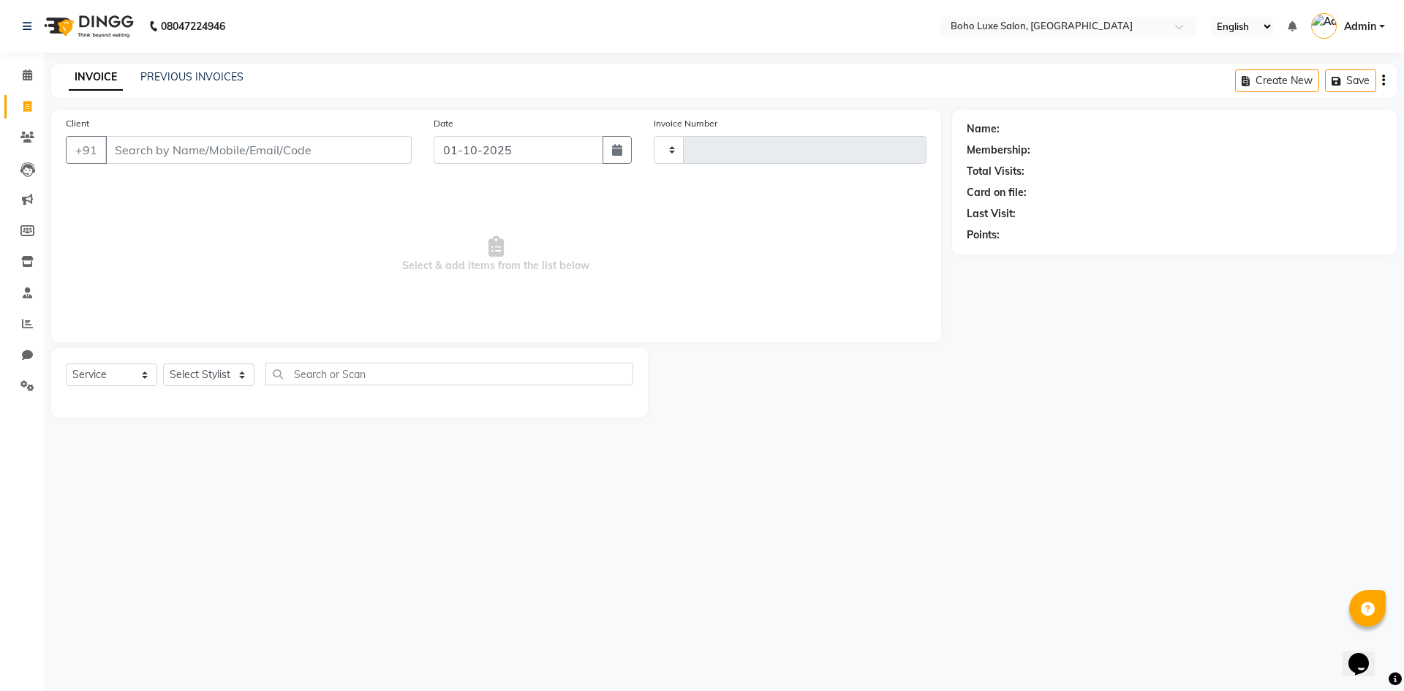
type input "1066"
select select "7694"
click at [33, 76] on span at bounding box center [28, 75] width 26 height 17
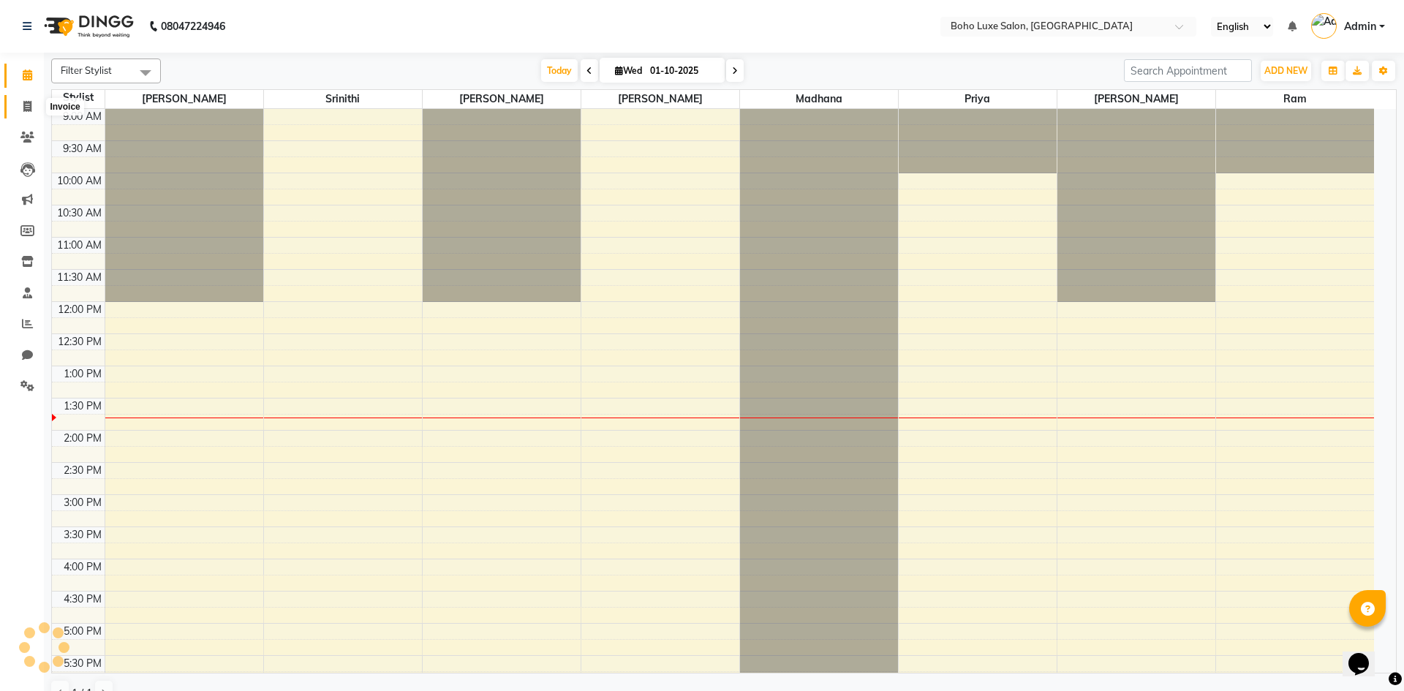
click at [24, 103] on icon at bounding box center [27, 106] width 8 height 11
select select "service"
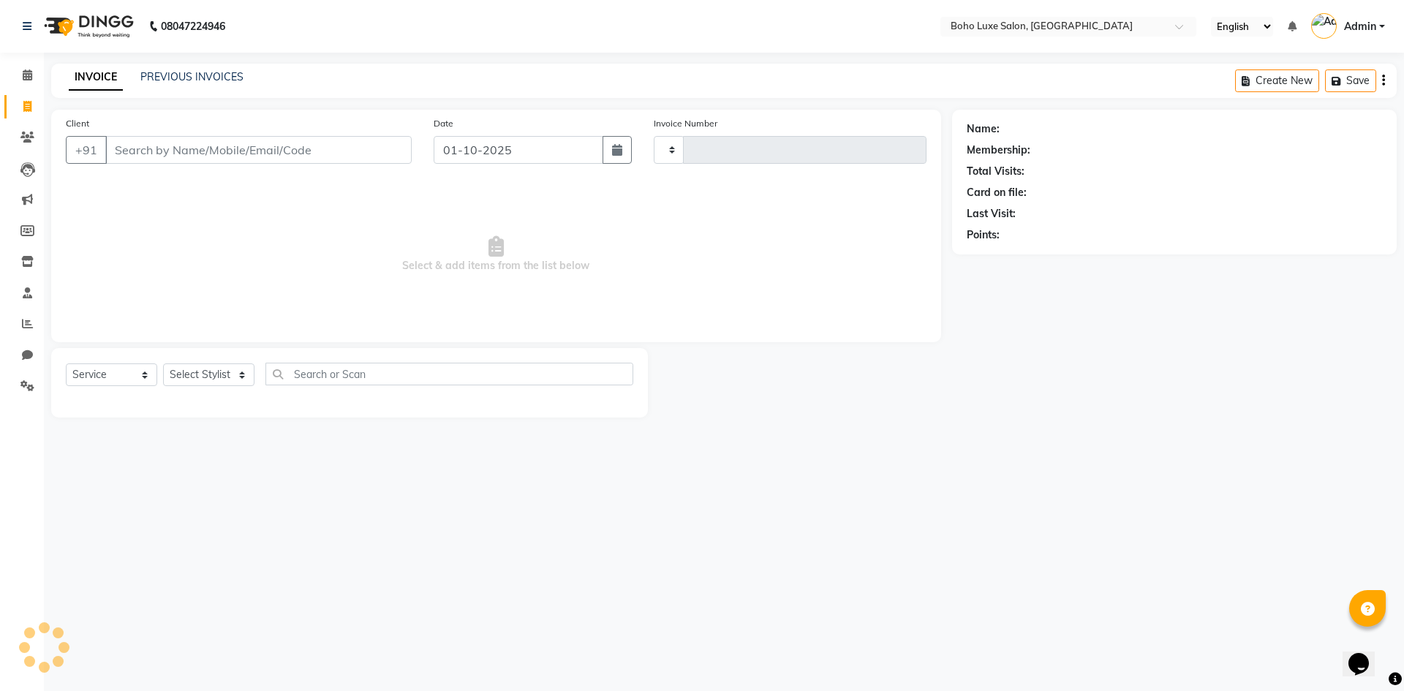
type input "1066"
select select "7694"
click at [1071, 489] on div "08047224946 Select Location × Boho Luxe Salon, Dinnur English ENGLISH Español ا…" at bounding box center [702, 345] width 1404 height 691
click at [21, 80] on span at bounding box center [28, 75] width 26 height 17
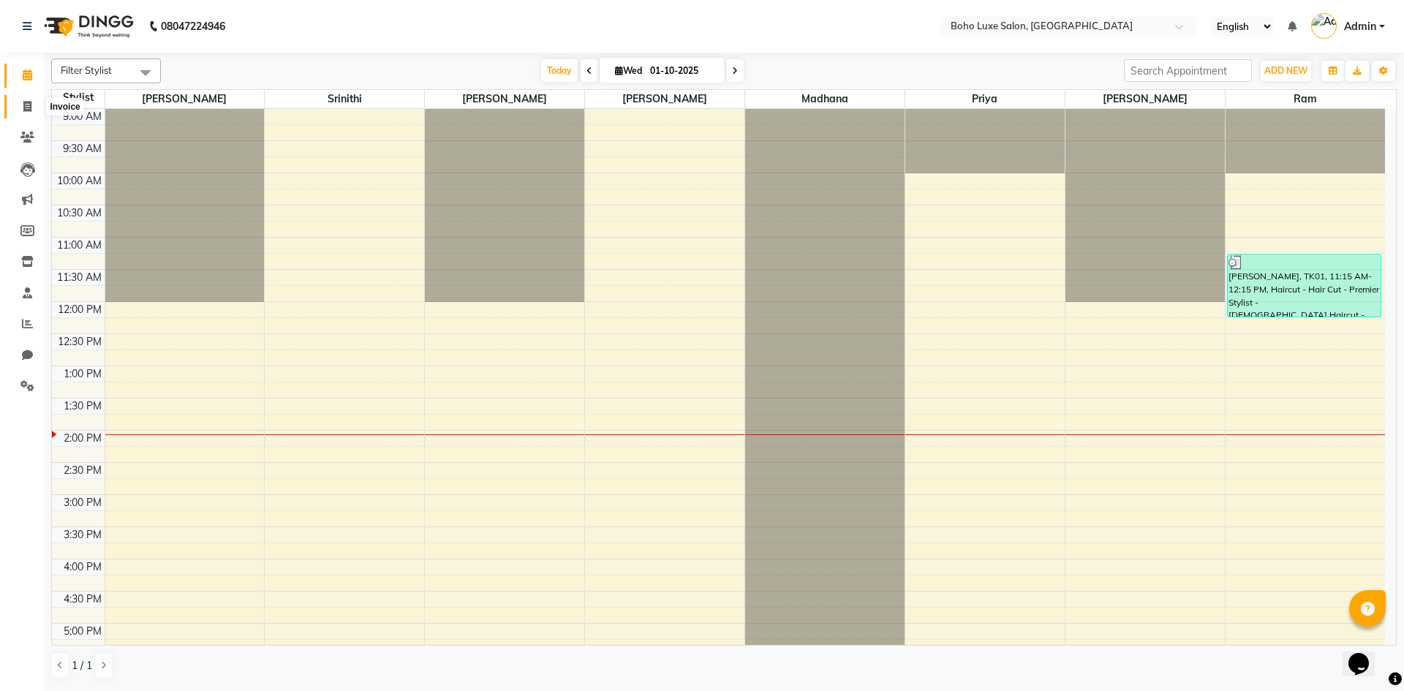
click at [20, 108] on span at bounding box center [28, 107] width 26 height 17
select select "service"
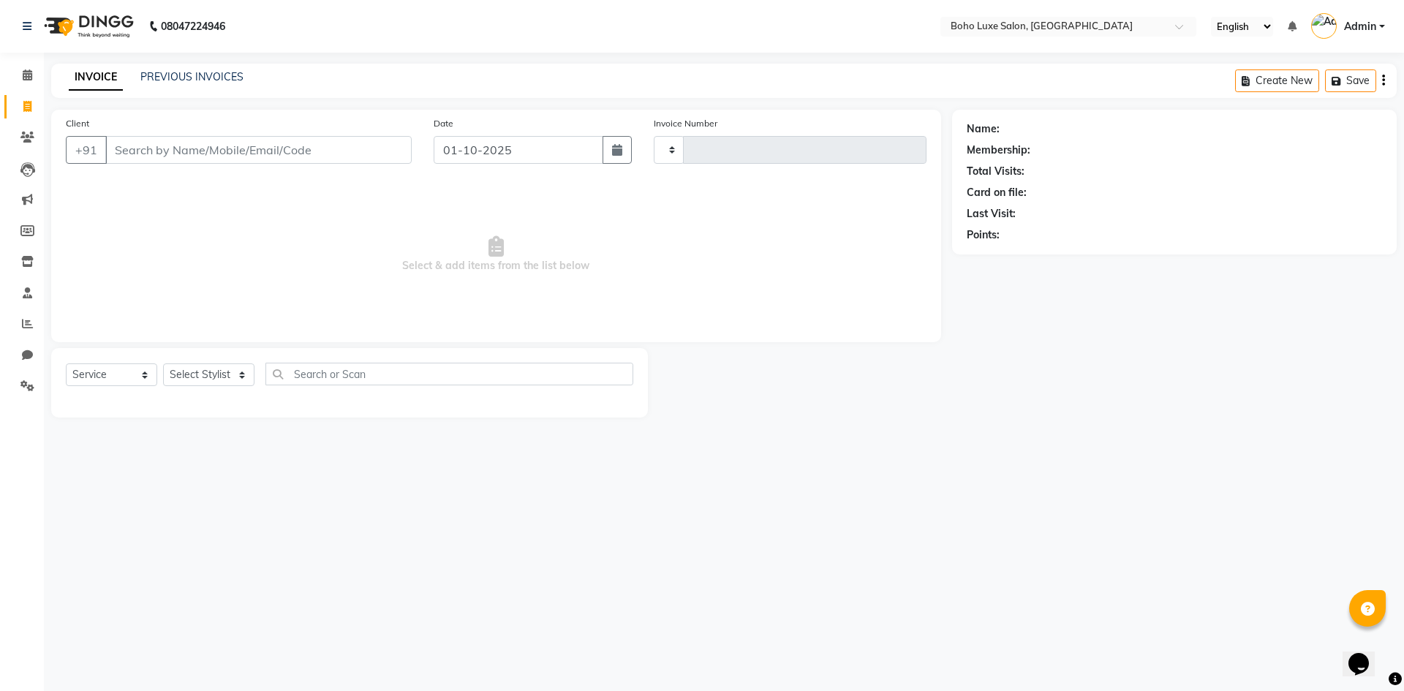
type input "1066"
select select "7694"
click at [228, 382] on select "Select Stylist [PERSON_NAME] [PERSON_NAME] Gowriparvathi [PERSON_NAME] [PERSON_…" at bounding box center [208, 374] width 91 height 23
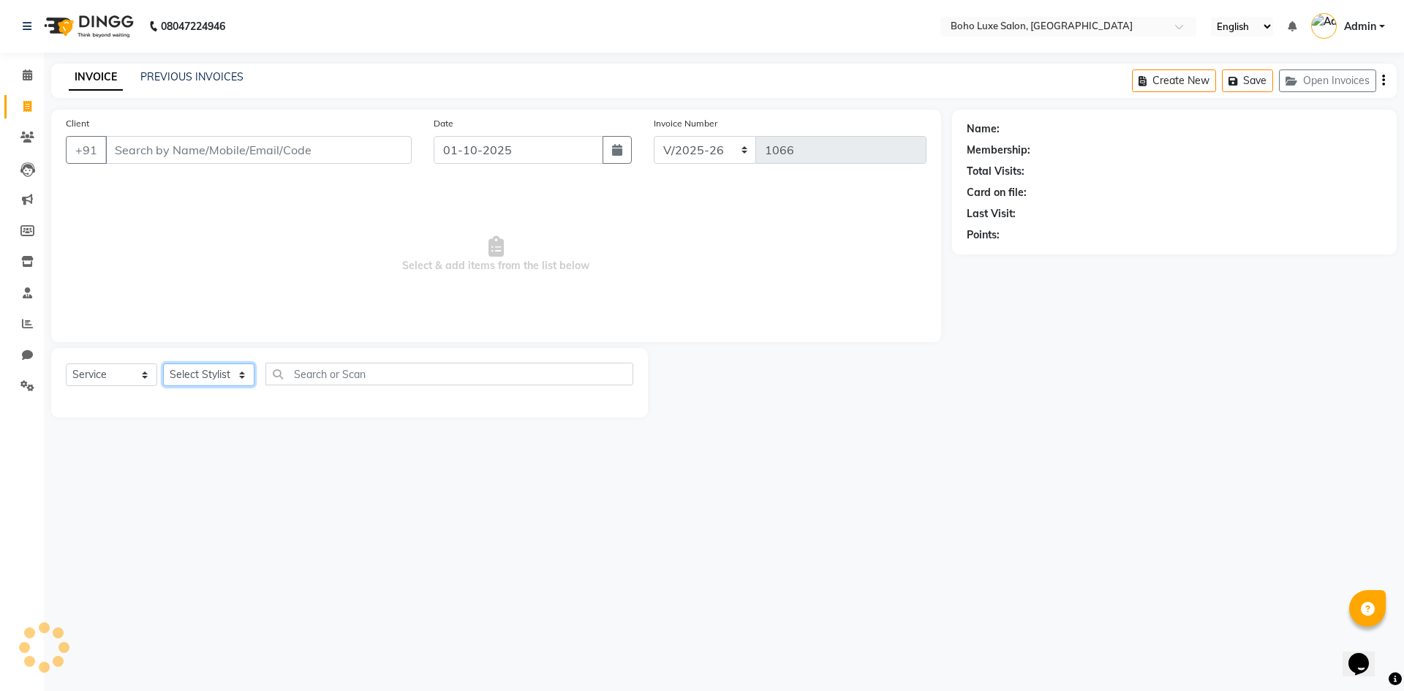
select select "68509"
click at [163, 363] on select "Select Stylist [PERSON_NAME] [PERSON_NAME] Gowriparvathi [PERSON_NAME] [PERSON_…" at bounding box center [208, 374] width 91 height 23
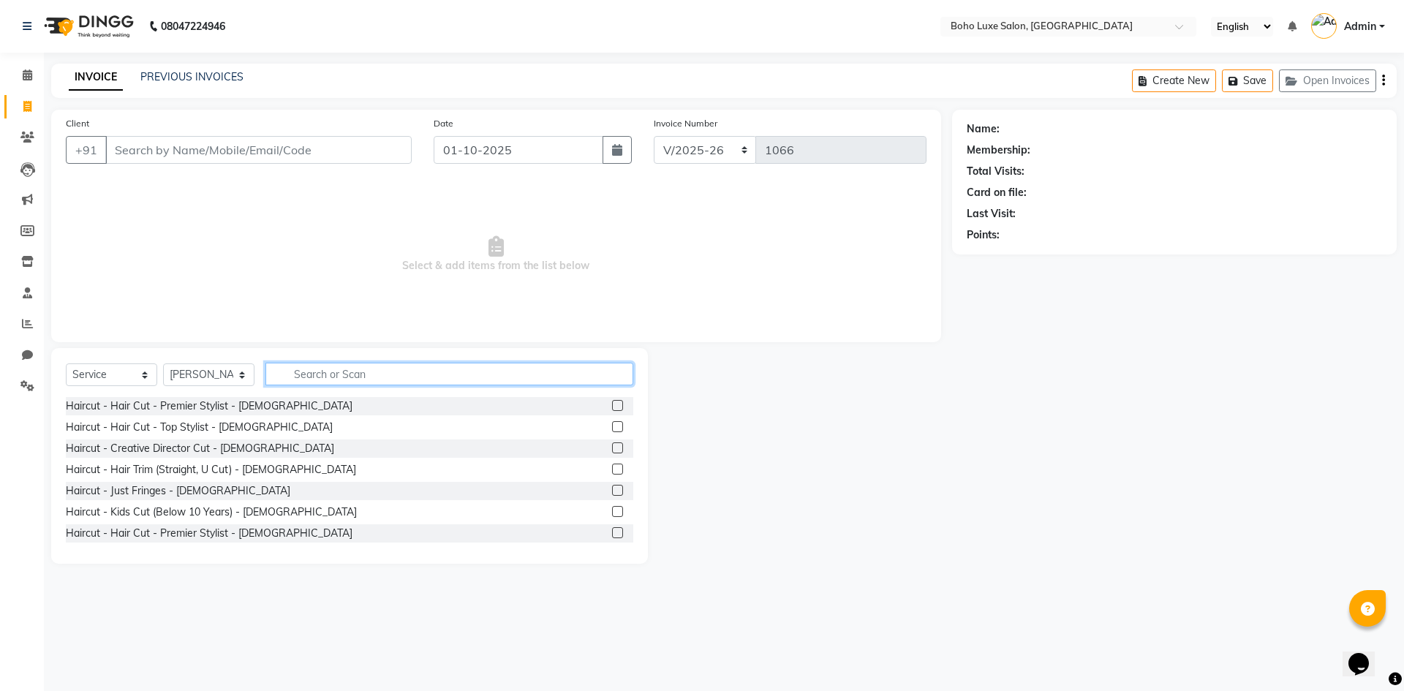
click at [318, 367] on input "text" at bounding box center [449, 374] width 368 height 23
type input "y"
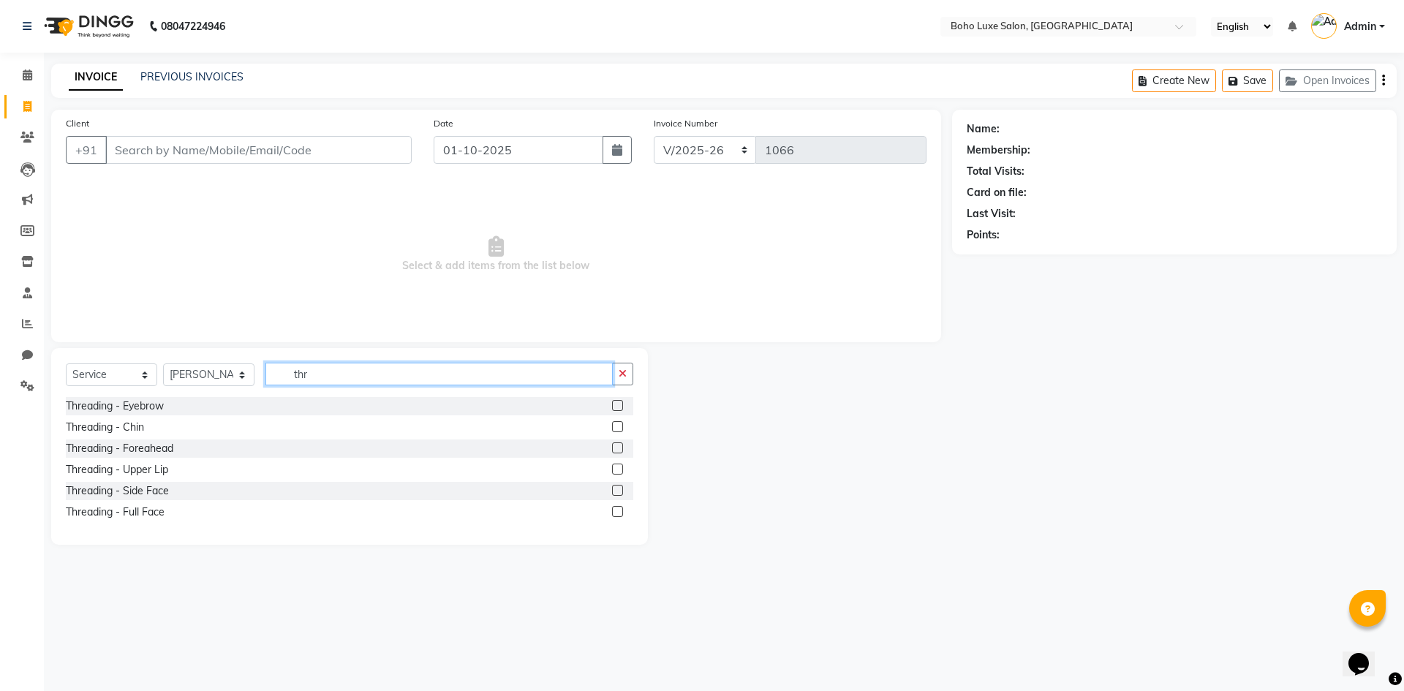
type input "thr"
click at [619, 407] on label at bounding box center [617, 405] width 11 height 11
click at [619, 407] on input "checkbox" at bounding box center [617, 406] width 10 height 10
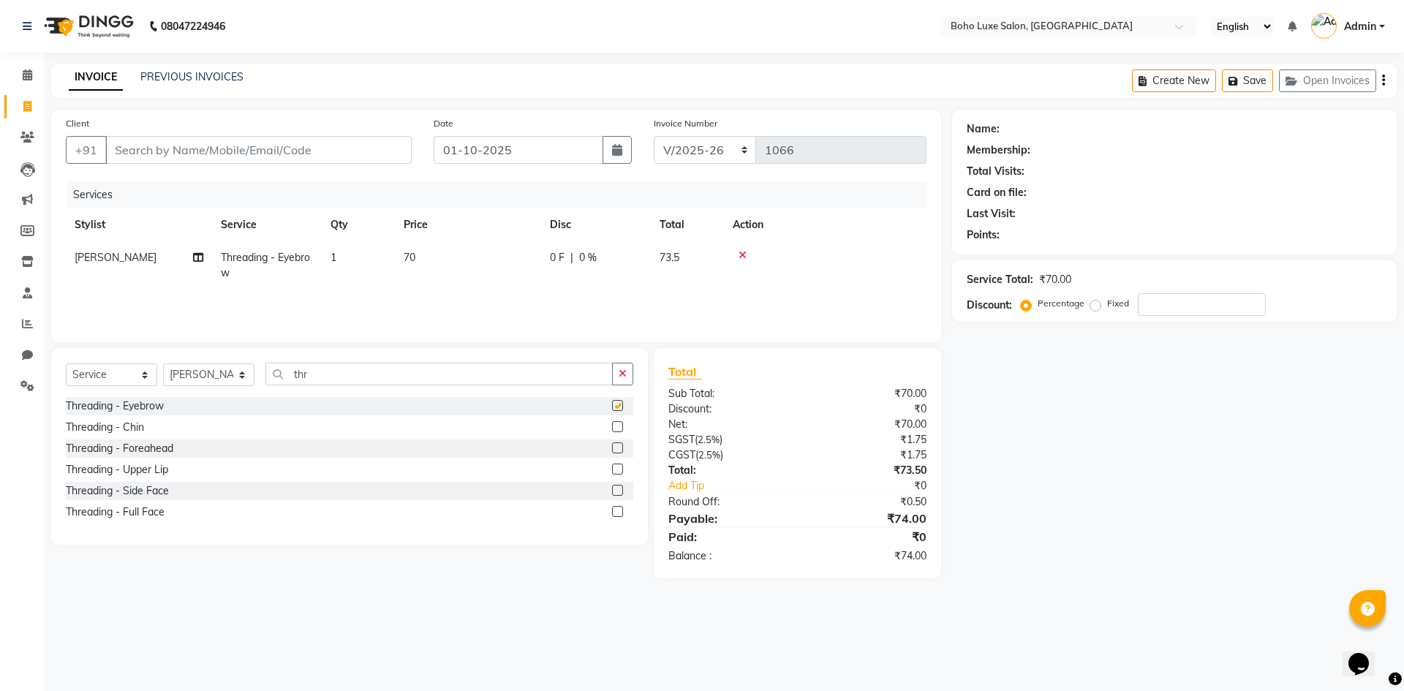
checkbox input "false"
click at [621, 466] on label at bounding box center [617, 469] width 11 height 11
click at [621, 466] on input "checkbox" at bounding box center [617, 470] width 10 height 10
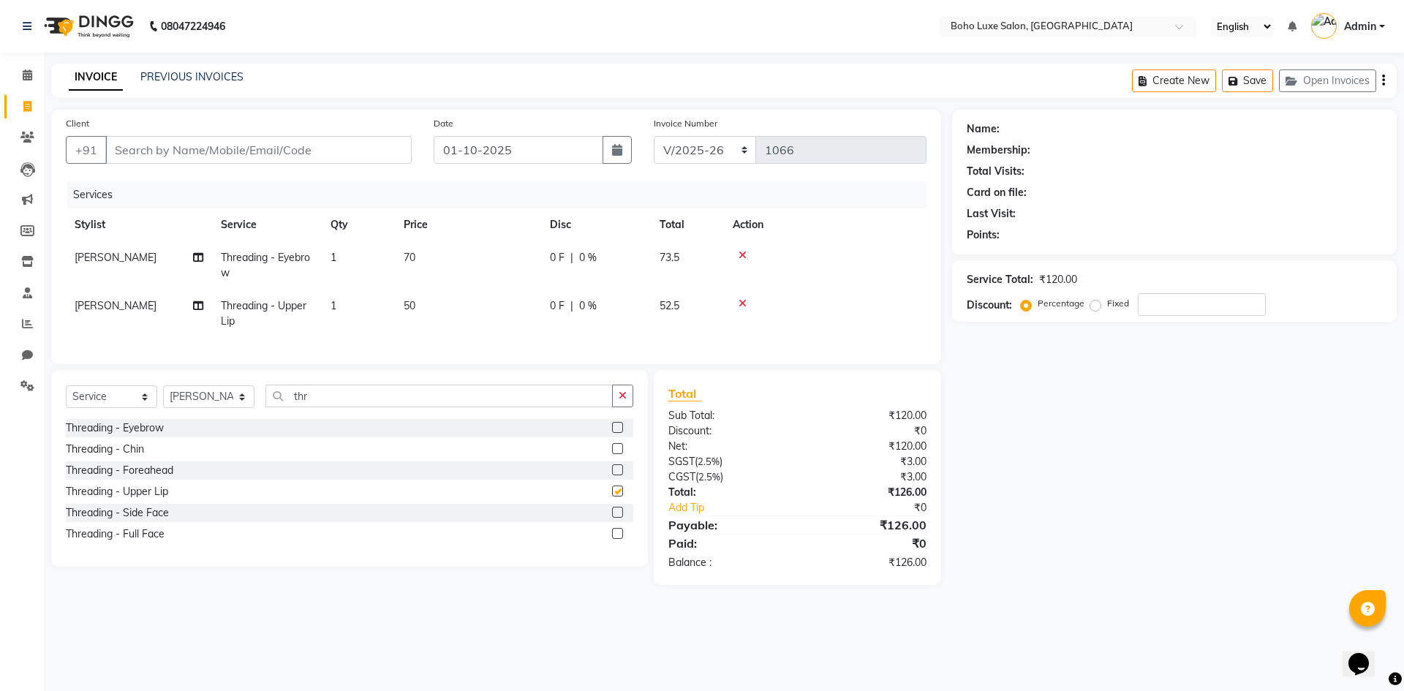
checkbox input "false"
click at [621, 401] on icon "button" at bounding box center [623, 395] width 8 height 10
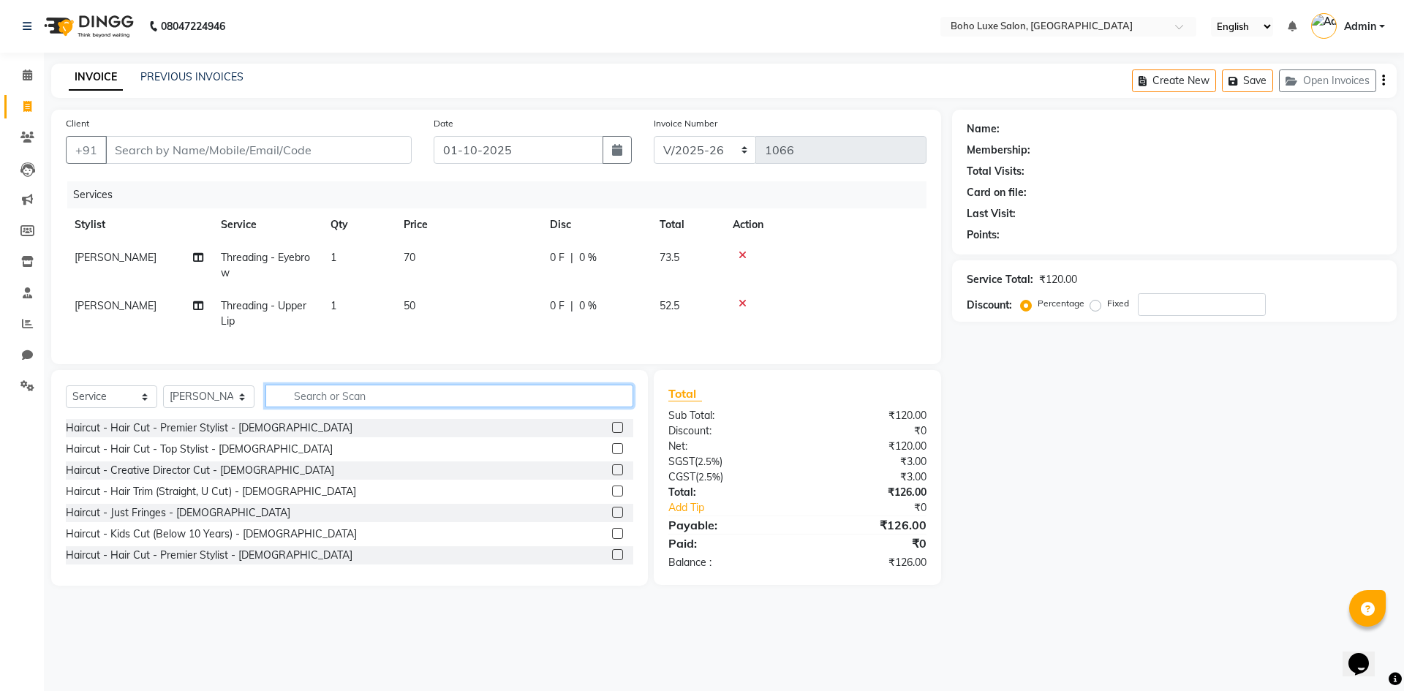
click at [306, 401] on input "text" at bounding box center [449, 396] width 368 height 23
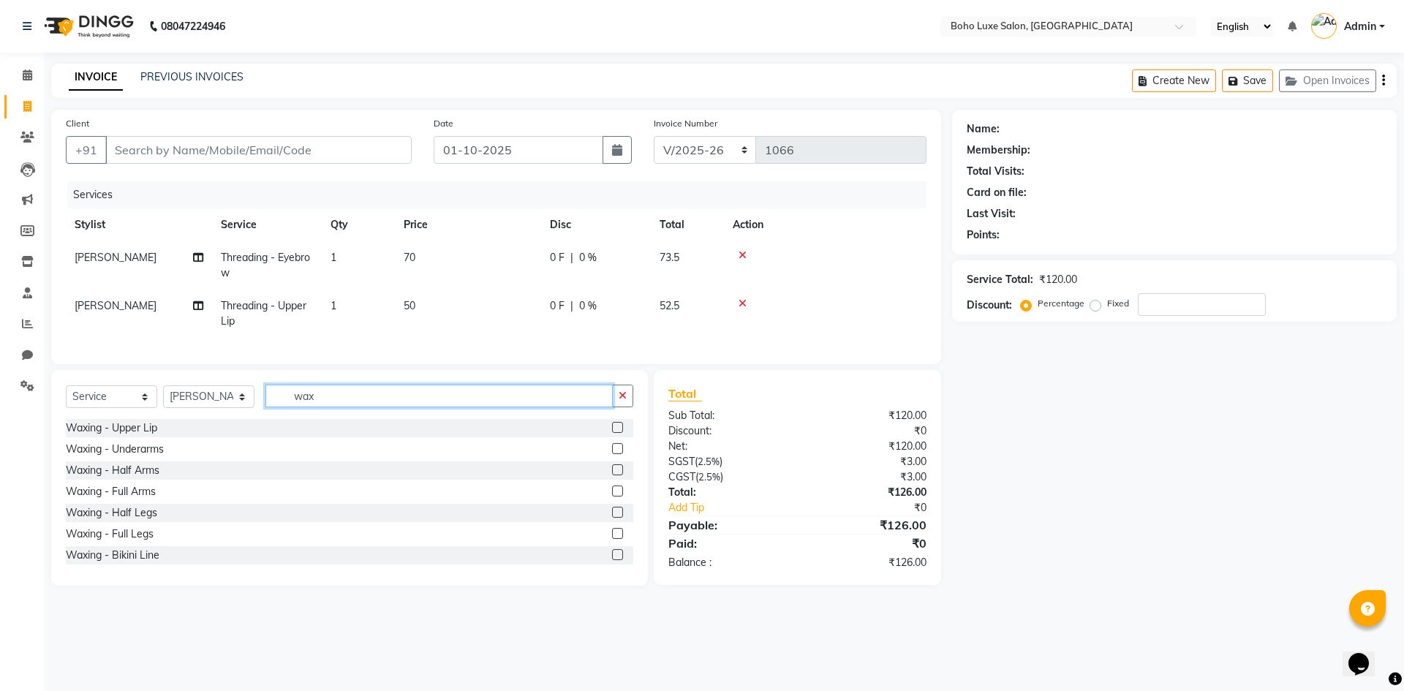
type input "wax"
click at [612, 501] on div at bounding box center [617, 492] width 10 height 15
click at [612, 496] on label at bounding box center [617, 490] width 11 height 11
click at [612, 496] on input "checkbox" at bounding box center [617, 492] width 10 height 10
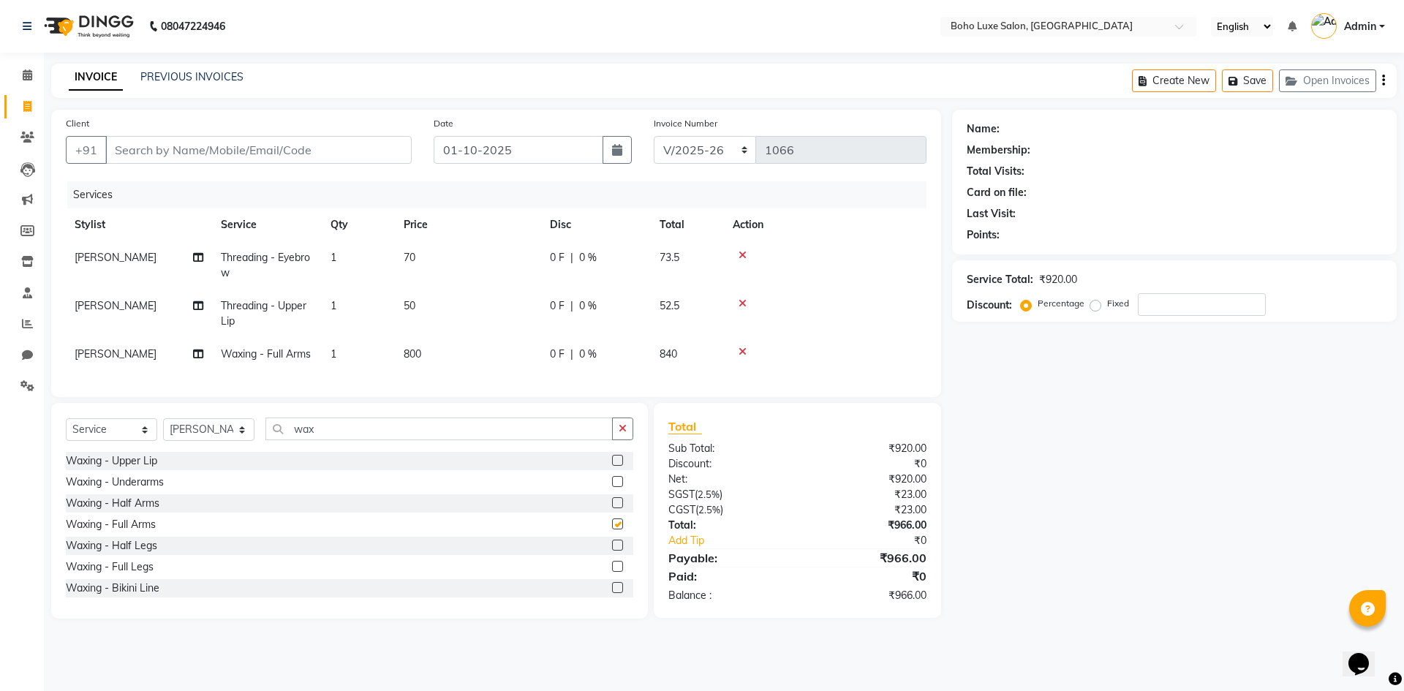
checkbox input "false"
click at [228, 435] on select "Select Stylist [PERSON_NAME] [PERSON_NAME] Gowriparvathi [PERSON_NAME] [PERSON_…" at bounding box center [208, 429] width 91 height 23
select select "68513"
click at [163, 429] on select "Select Stylist [PERSON_NAME] [PERSON_NAME] Gowriparvathi [PERSON_NAME] [PERSON_…" at bounding box center [208, 429] width 91 height 23
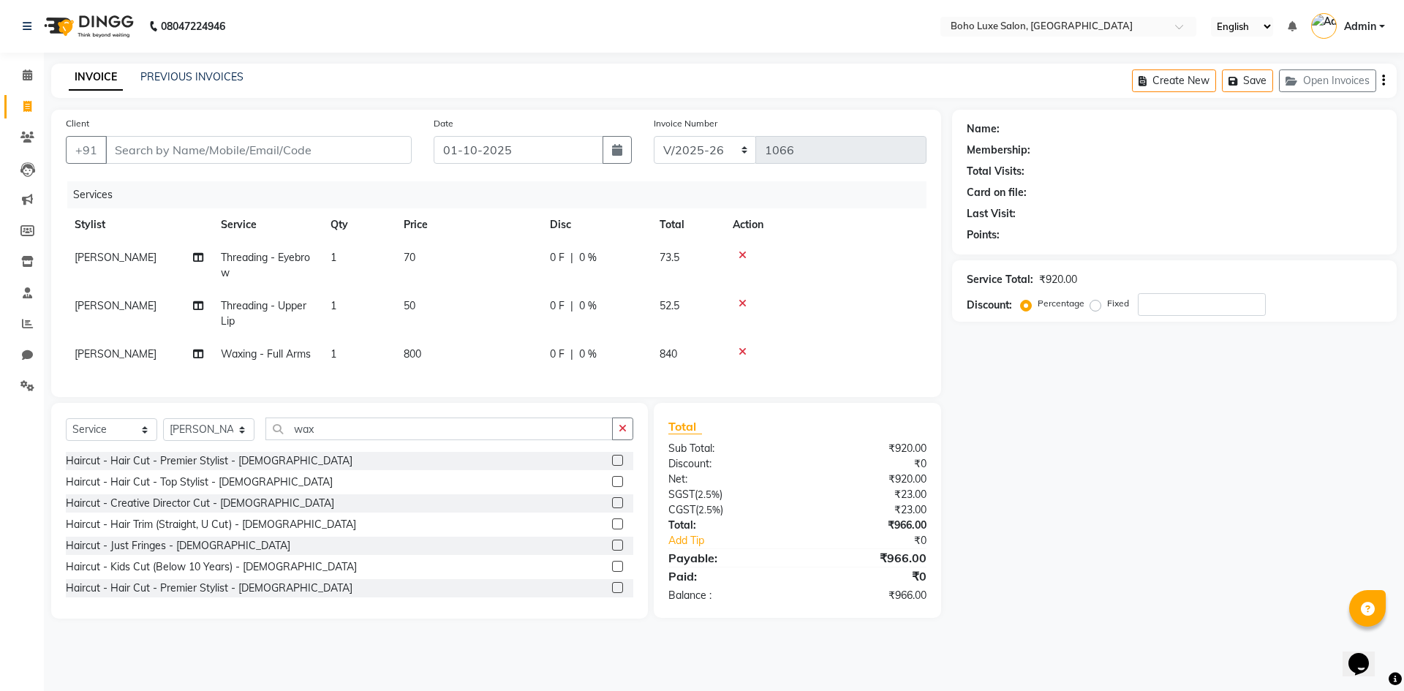
drag, startPoint x: 337, startPoint y: 452, endPoint x: 352, endPoint y: 441, distance: 18.3
click at [341, 448] on div "Select Service Product Membership Package Voucher Prepaid Gift Card Select Styl…" at bounding box center [349, 434] width 567 height 34
click at [352, 440] on input "wax" at bounding box center [438, 428] width 347 height 23
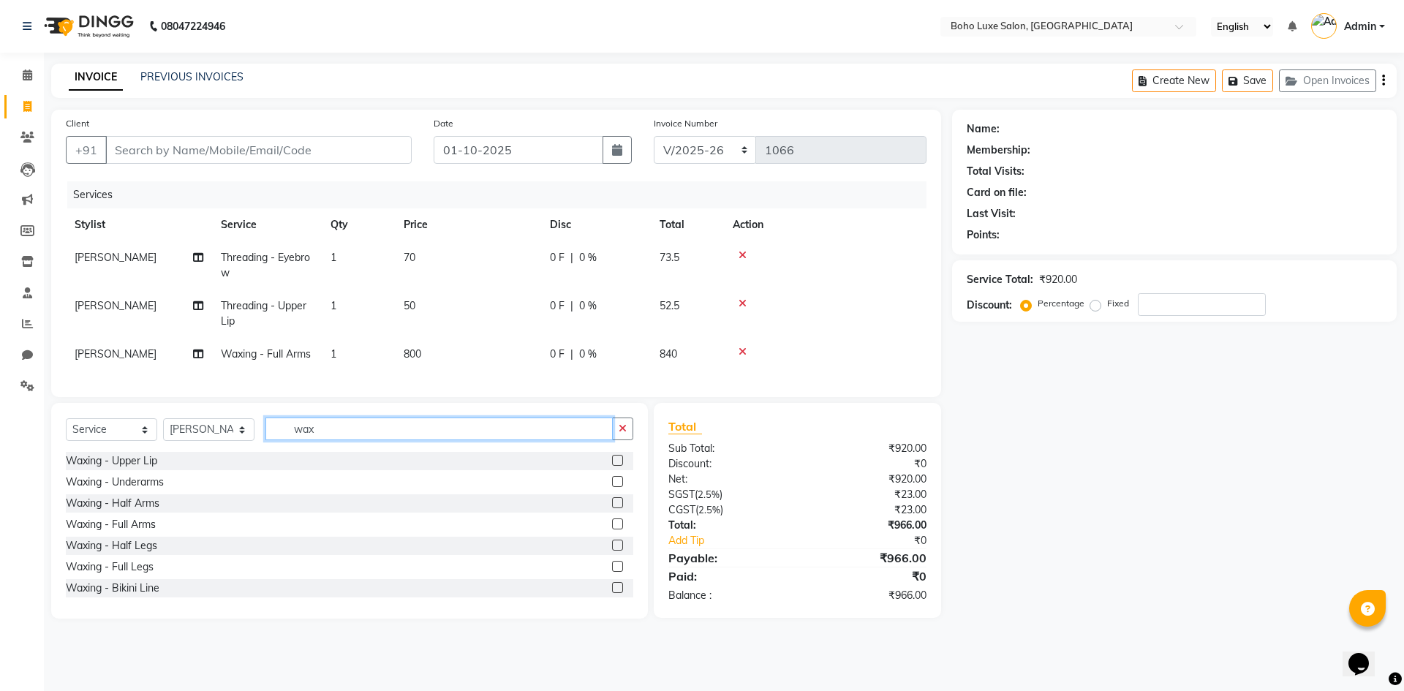
type input "wax"
click at [612, 551] on label at bounding box center [617, 545] width 11 height 11
click at [612, 551] on input "checkbox" at bounding box center [617, 546] width 10 height 10
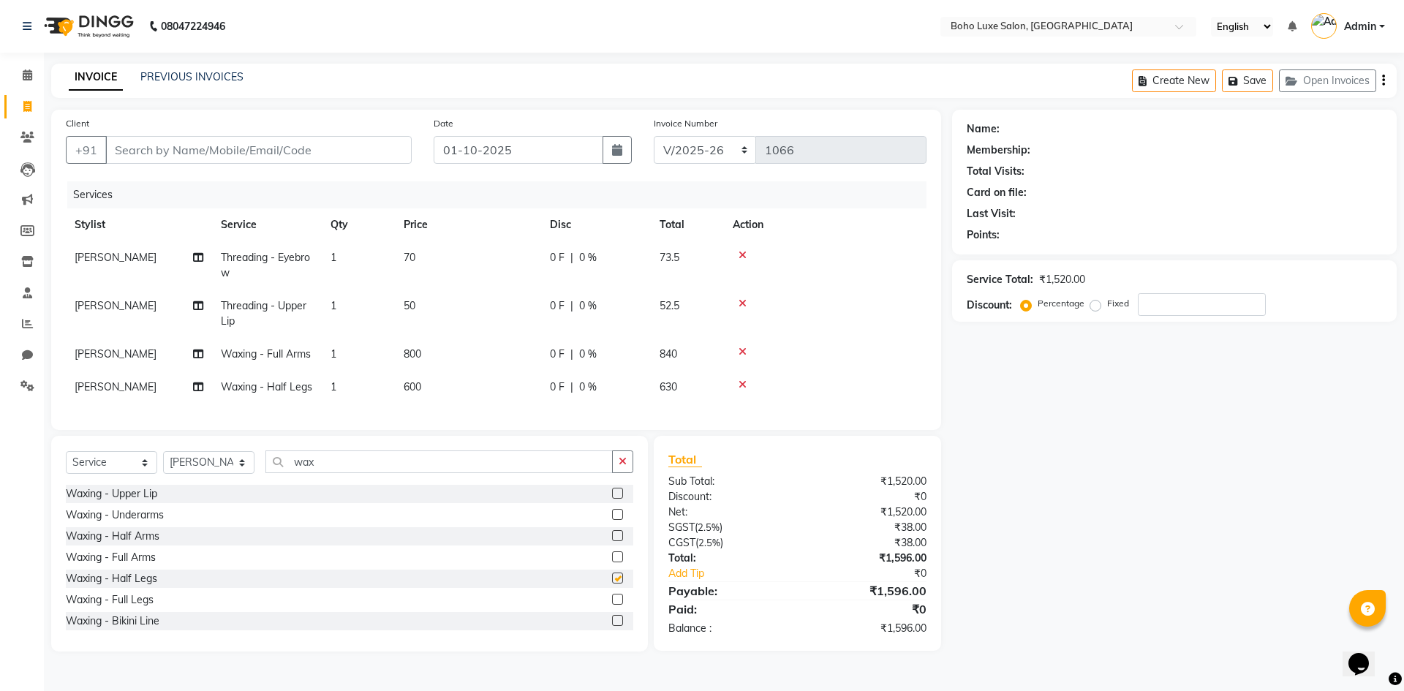
checkbox input "false"
click at [192, 156] on input "Client" at bounding box center [258, 150] width 306 height 28
type input "9"
type input "0"
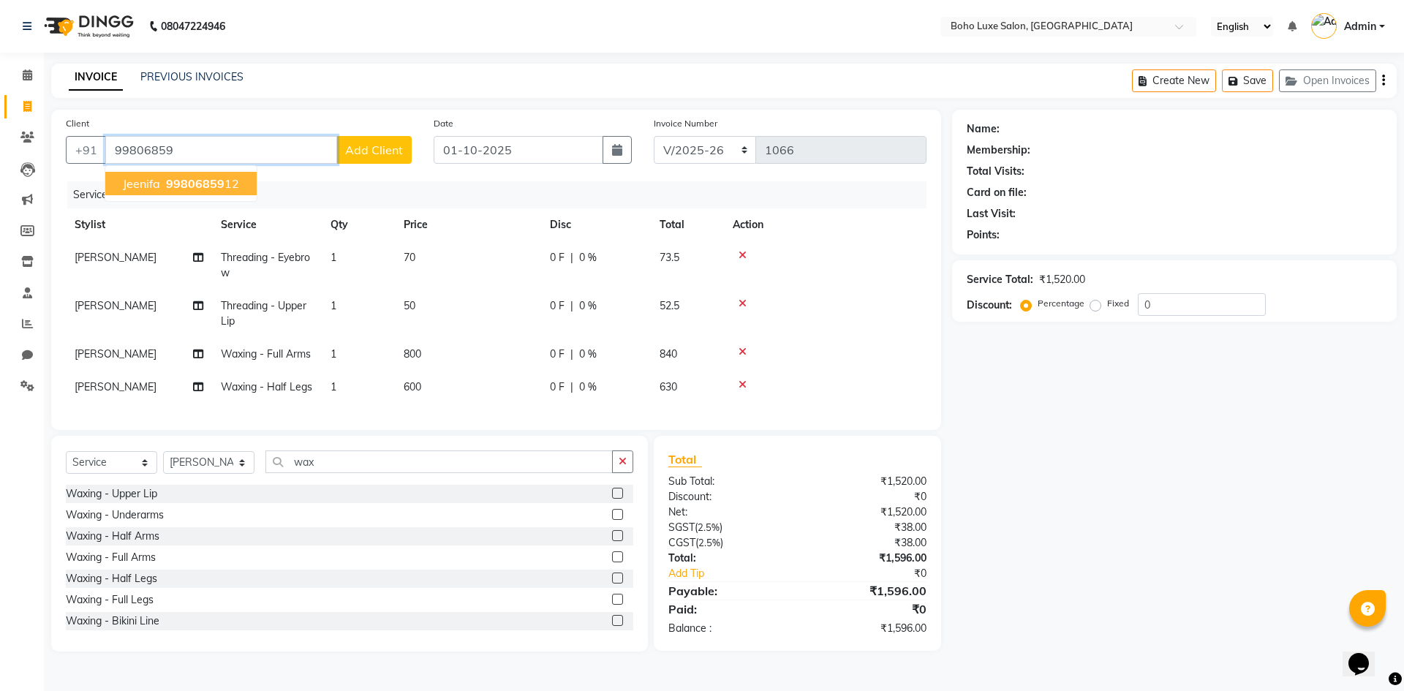
click at [192, 189] on span "99806859" at bounding box center [195, 183] width 58 height 15
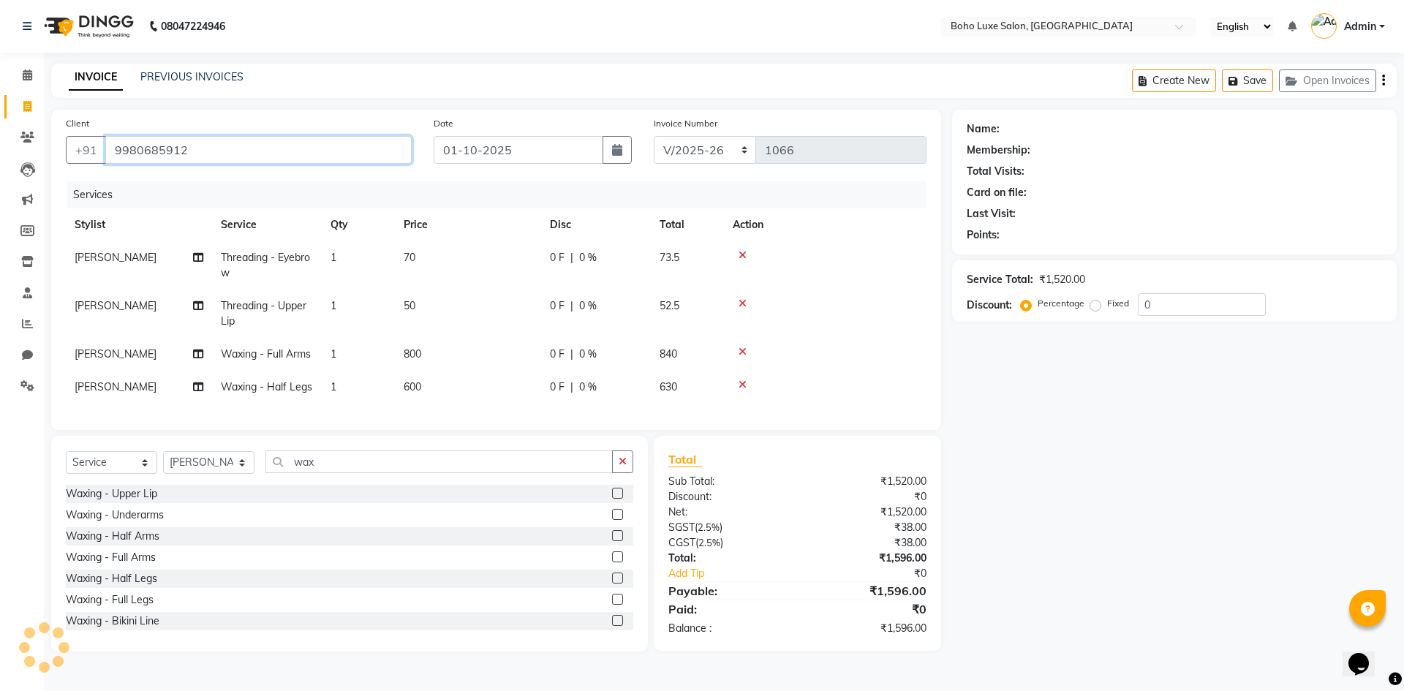
type input "9980685912"
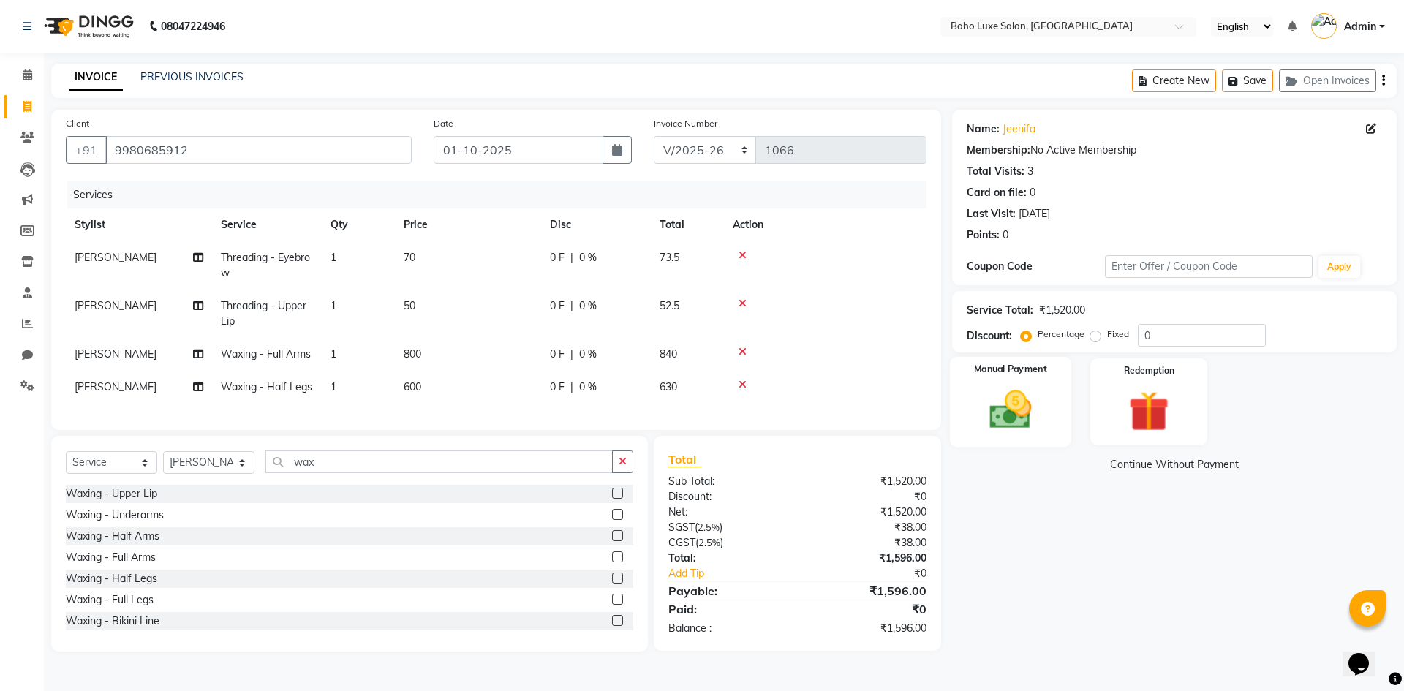
click at [1027, 410] on img at bounding box center [1010, 409] width 68 height 48
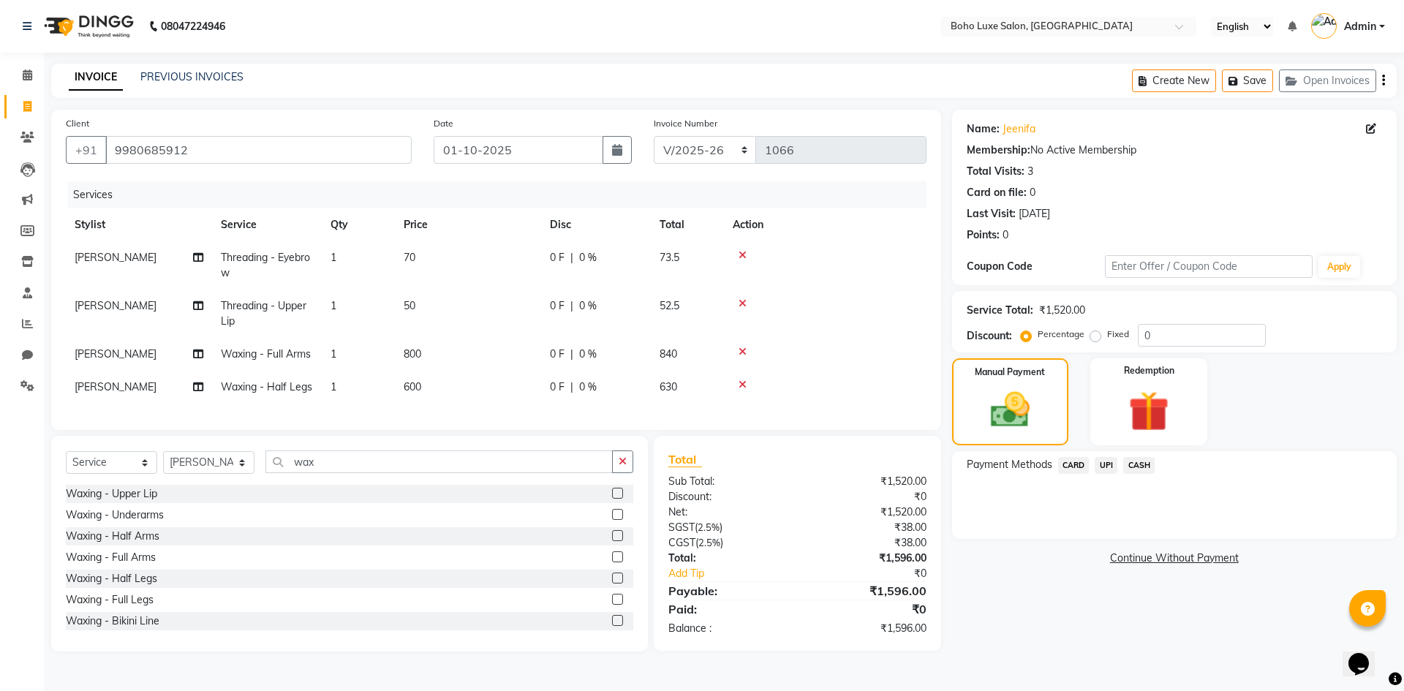
click at [1076, 466] on span "CARD" at bounding box center [1073, 465] width 31 height 17
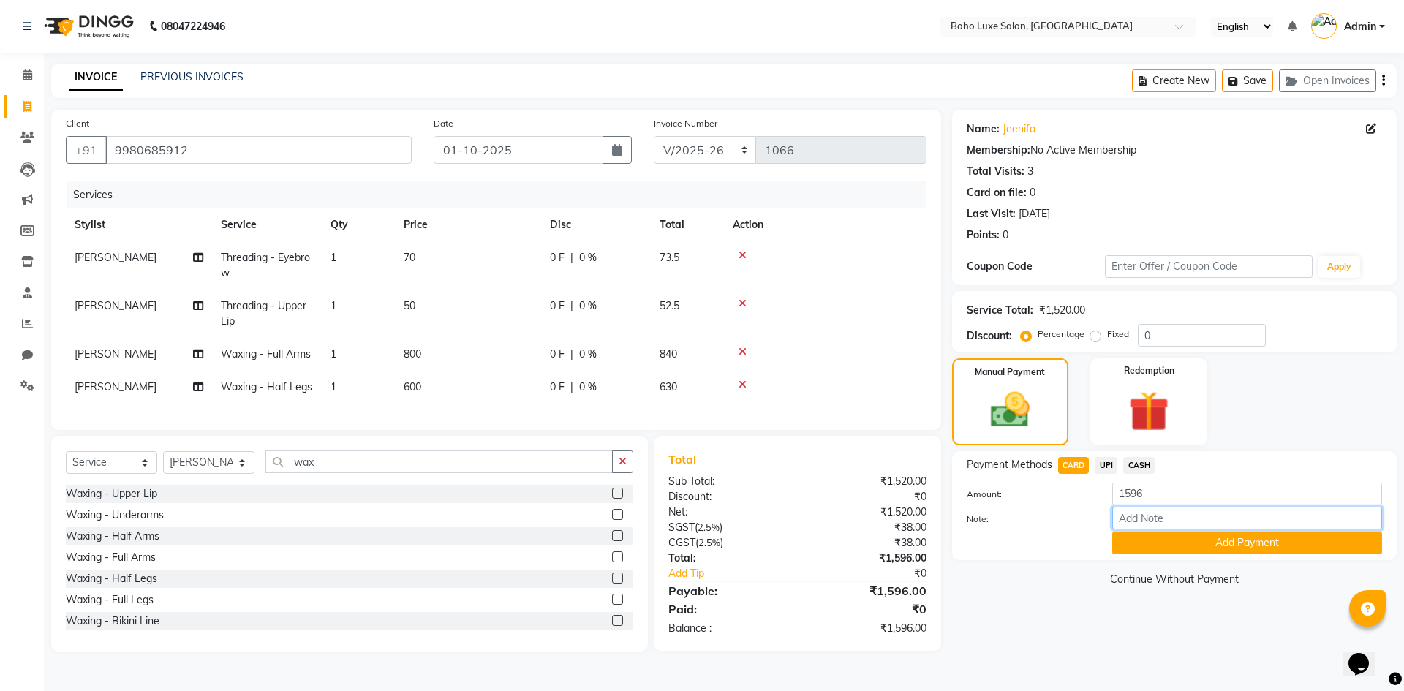
click at [1143, 517] on input "Note:" at bounding box center [1247, 518] width 270 height 23
type input "boho luxe bill"
click at [1296, 533] on button "Add Payment" at bounding box center [1247, 543] width 270 height 23
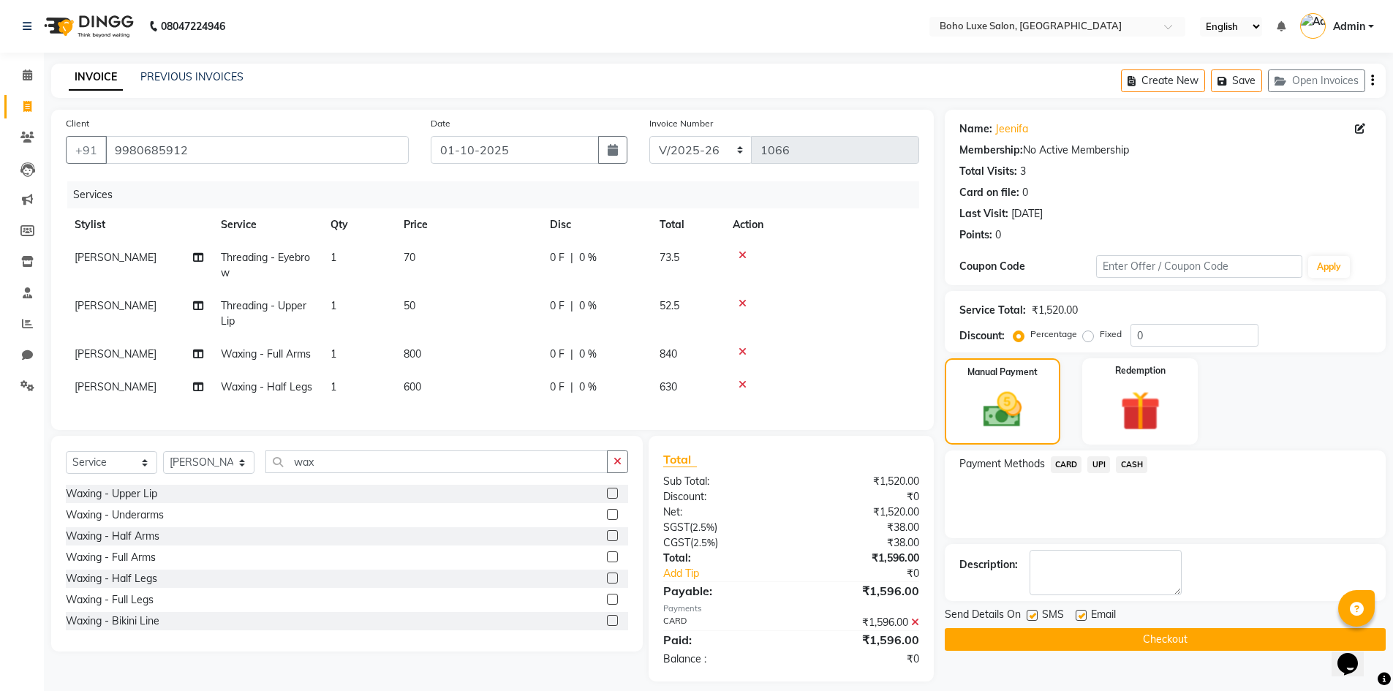
click at [1079, 616] on label at bounding box center [1081, 615] width 11 height 11
click at [1079, 616] on input "checkbox" at bounding box center [1081, 616] width 10 height 10
checkbox input "false"
click at [1097, 642] on button "Checkout" at bounding box center [1165, 639] width 441 height 23
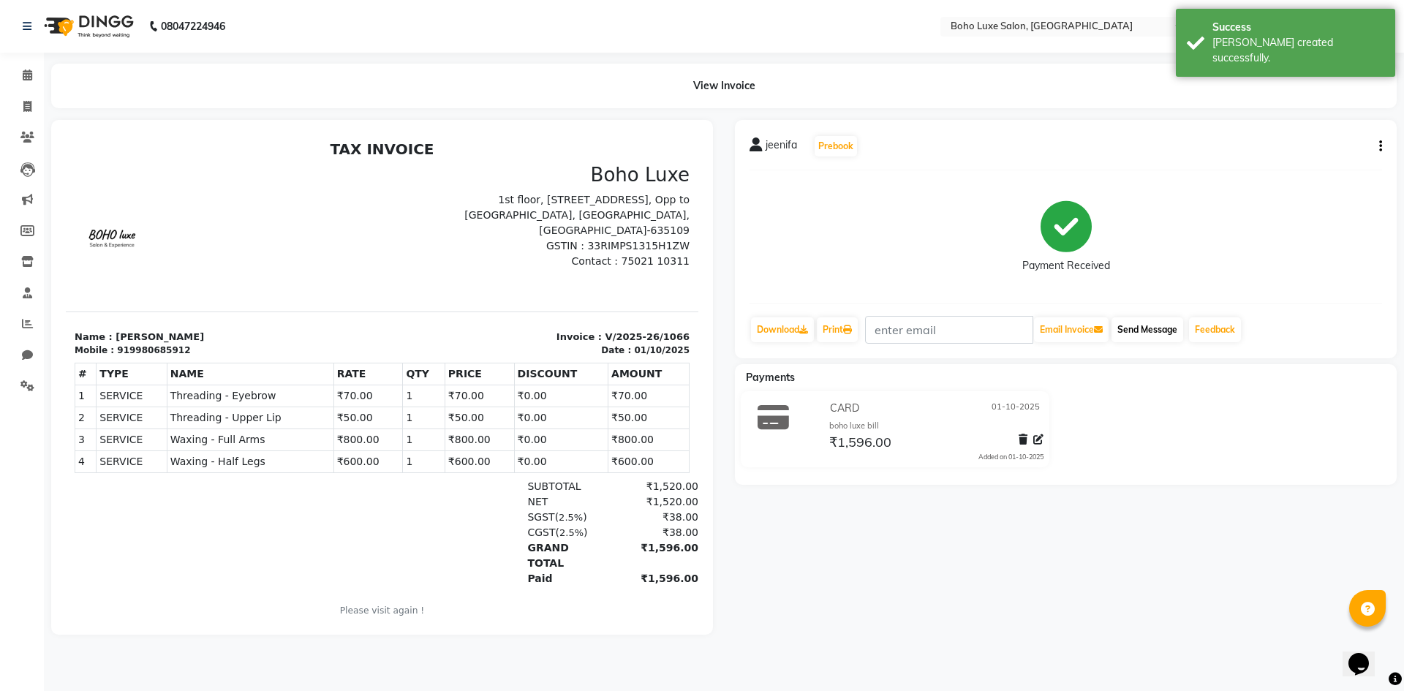
click at [1152, 321] on div "jeenifa Prebook Payment Received Download Print Email Invoice Send Message Feed…" at bounding box center [1066, 239] width 662 height 238
click at [1153, 326] on button "Send Message" at bounding box center [1147, 329] width 72 height 25
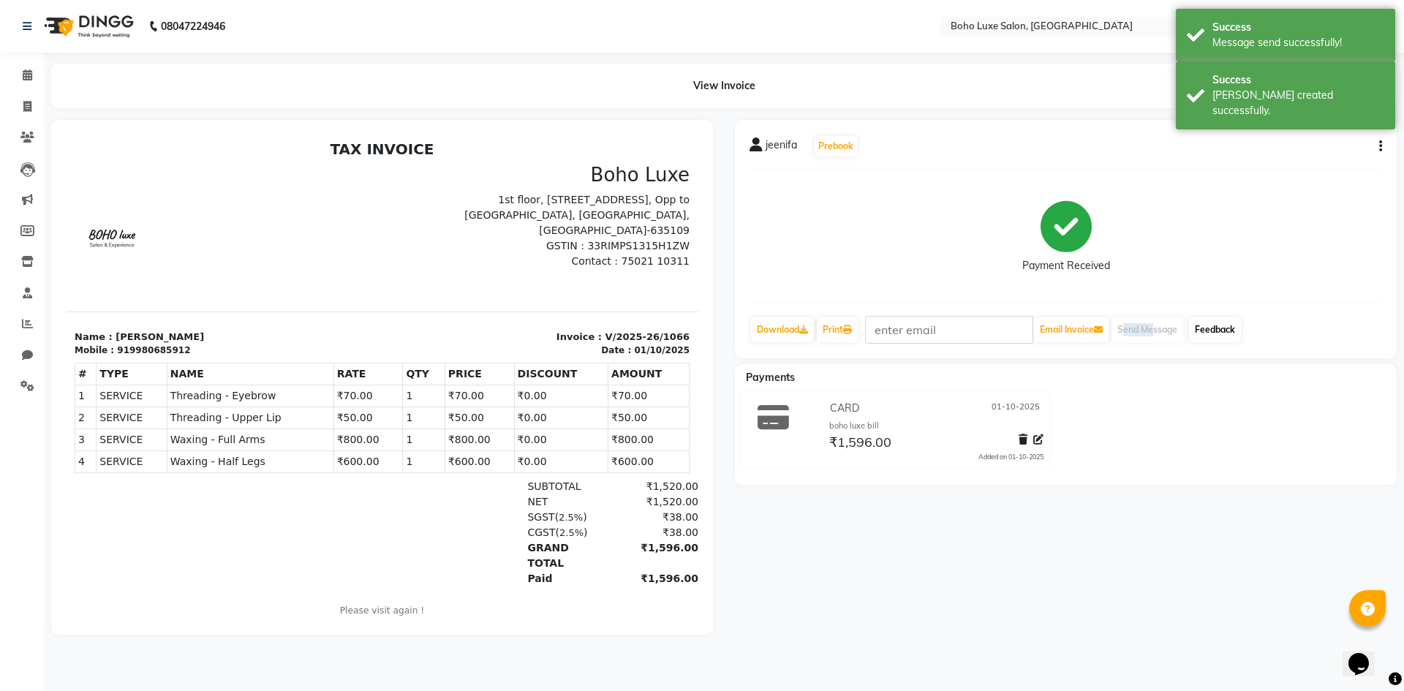
click at [1233, 332] on link "Feedback" at bounding box center [1215, 329] width 52 height 25
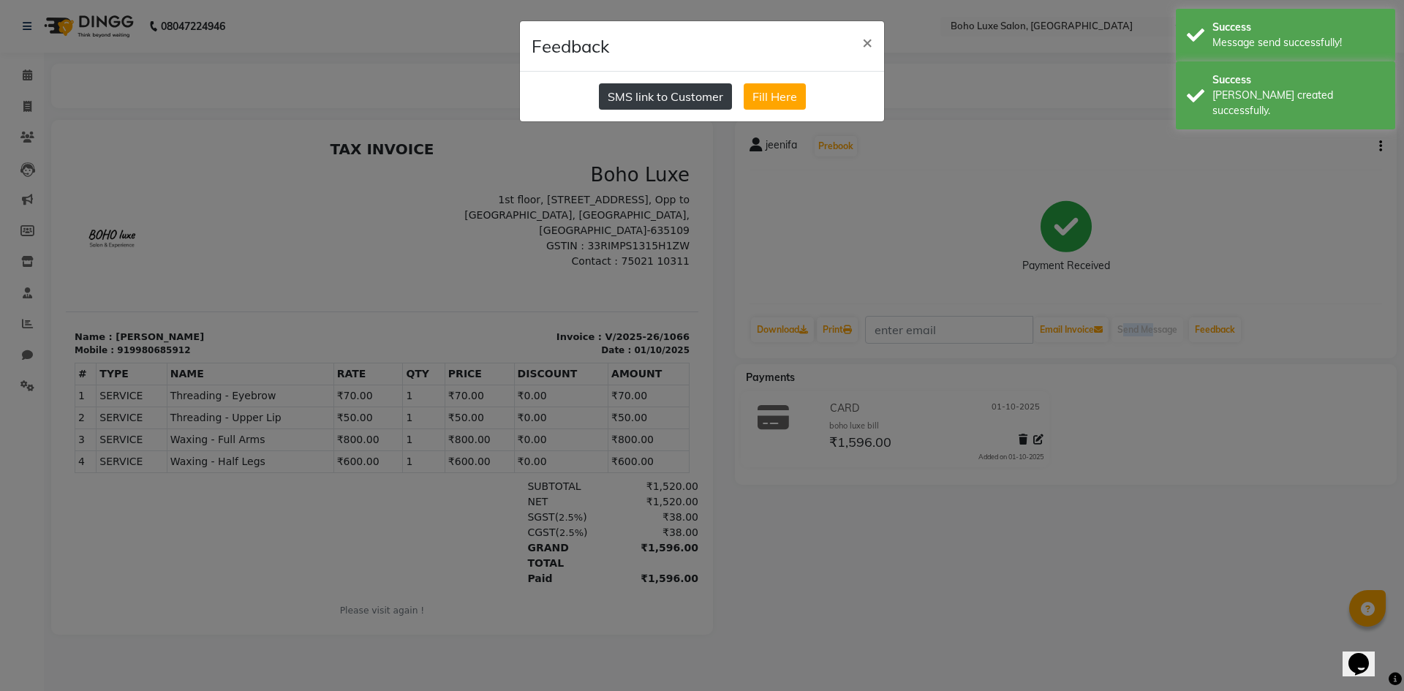
click at [697, 86] on button "SMS link to Customer" at bounding box center [665, 96] width 133 height 26
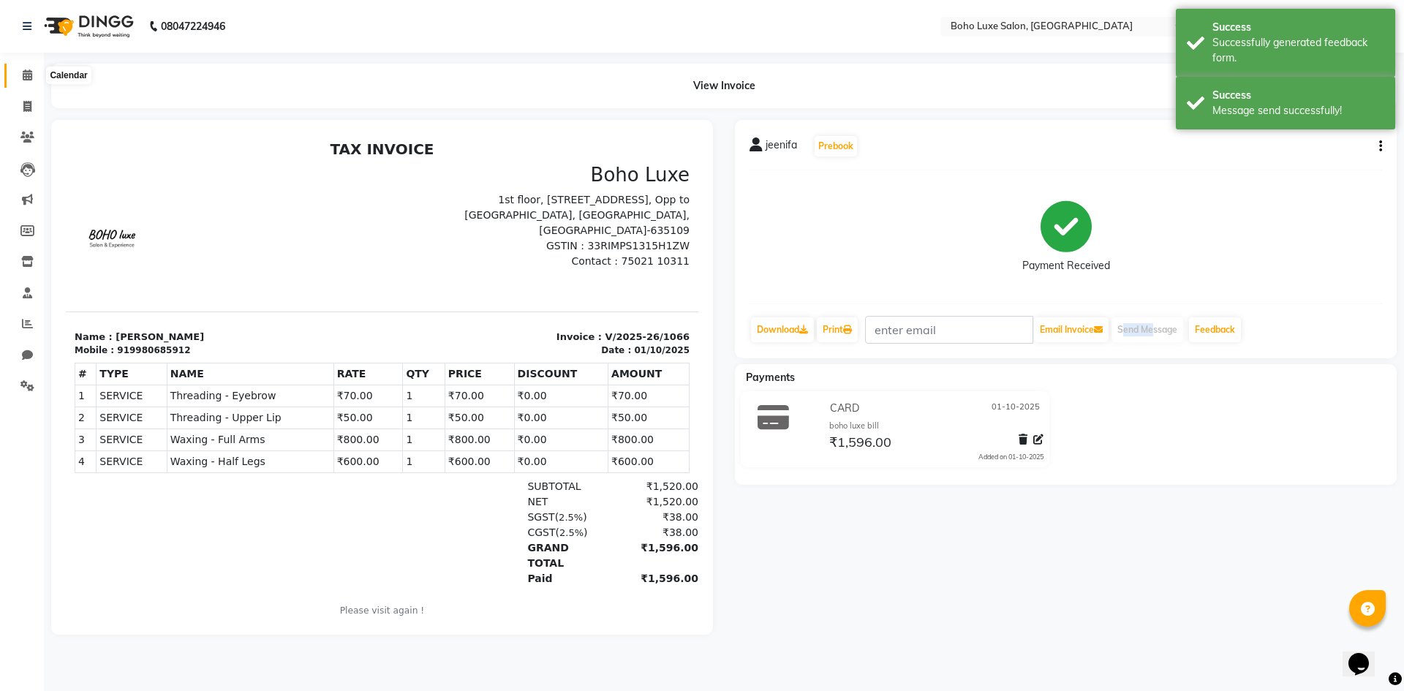
click at [30, 75] on icon at bounding box center [28, 74] width 10 height 11
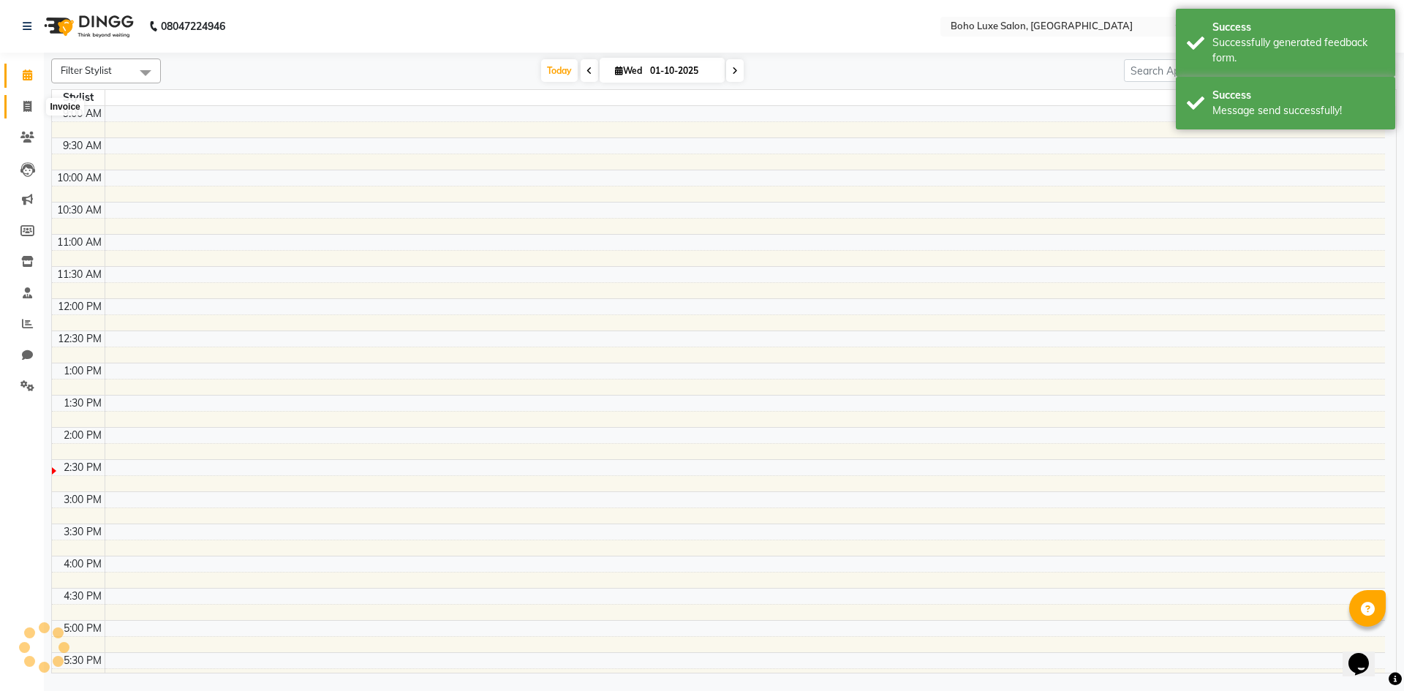
click at [36, 109] on span at bounding box center [28, 107] width 26 height 17
select select "service"
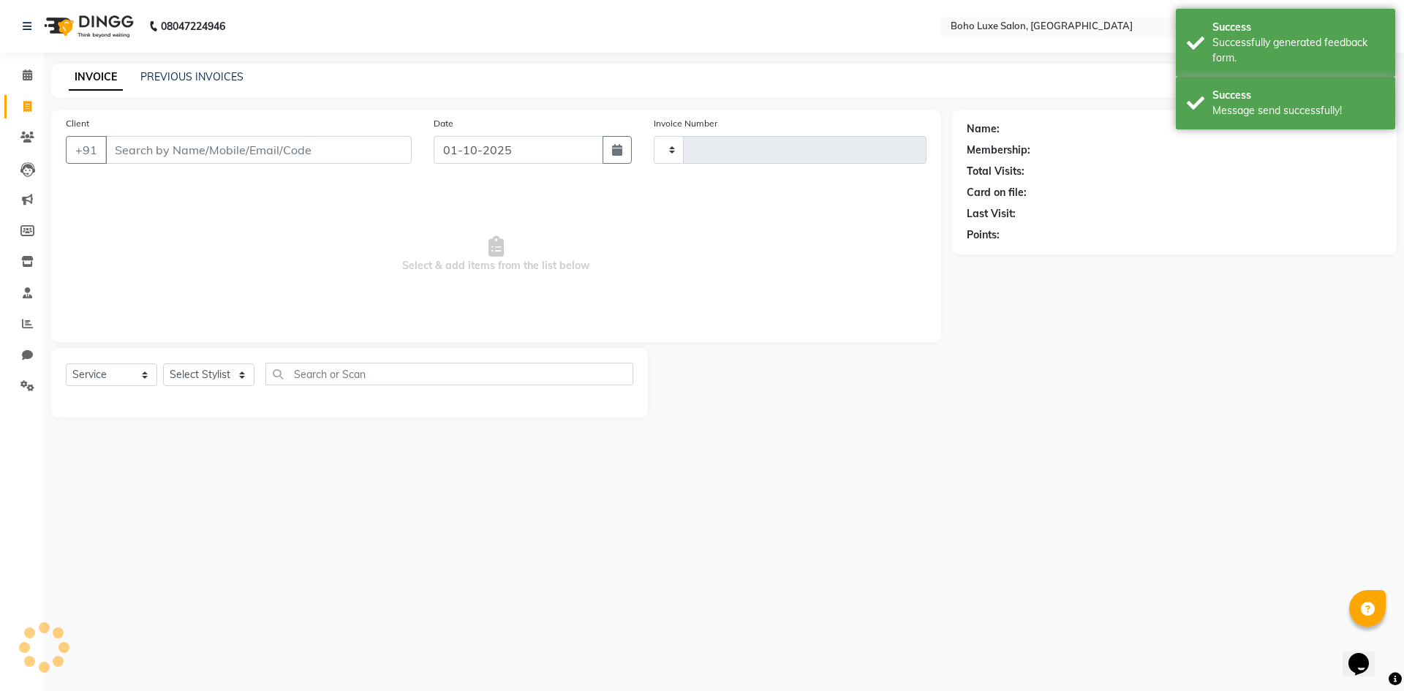
type input "1067"
select select "7694"
click at [213, 79] on link "PREVIOUS INVOICES" at bounding box center [191, 76] width 103 height 13
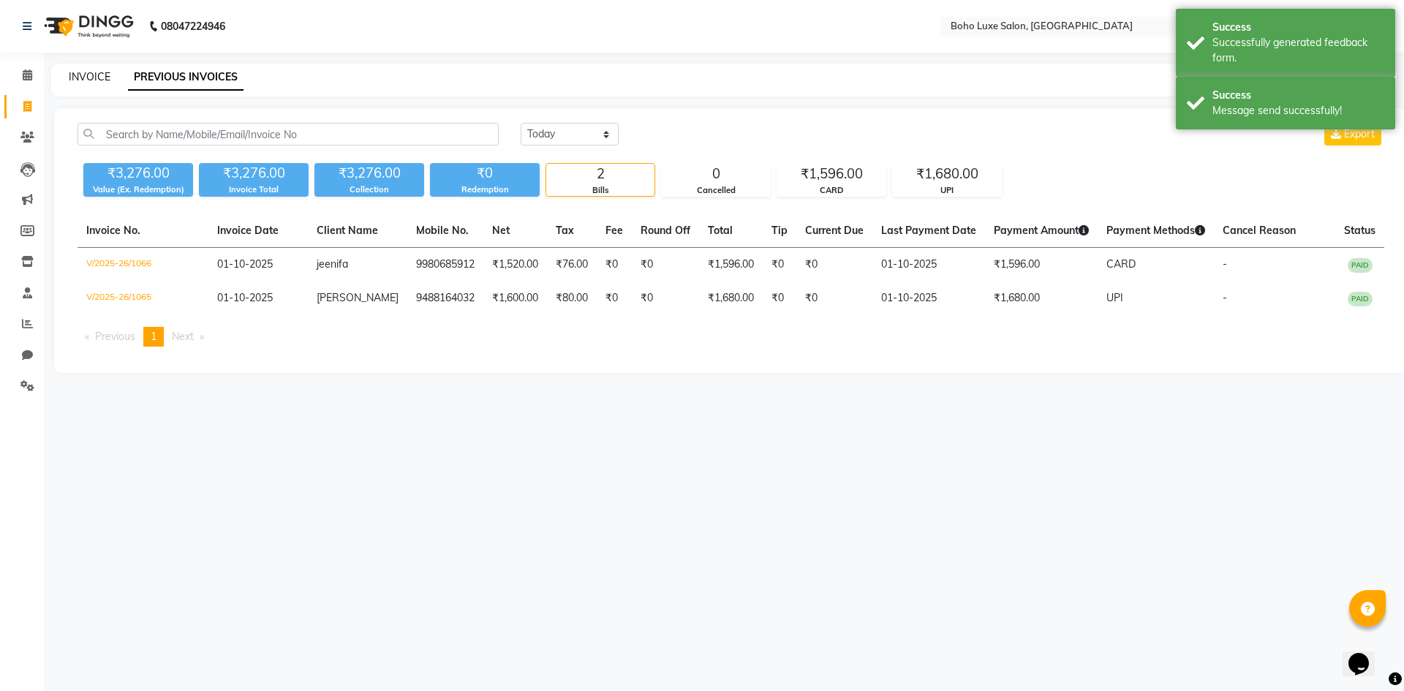
click at [76, 79] on link "INVOICE" at bounding box center [90, 76] width 42 height 13
select select "7694"
select select "service"
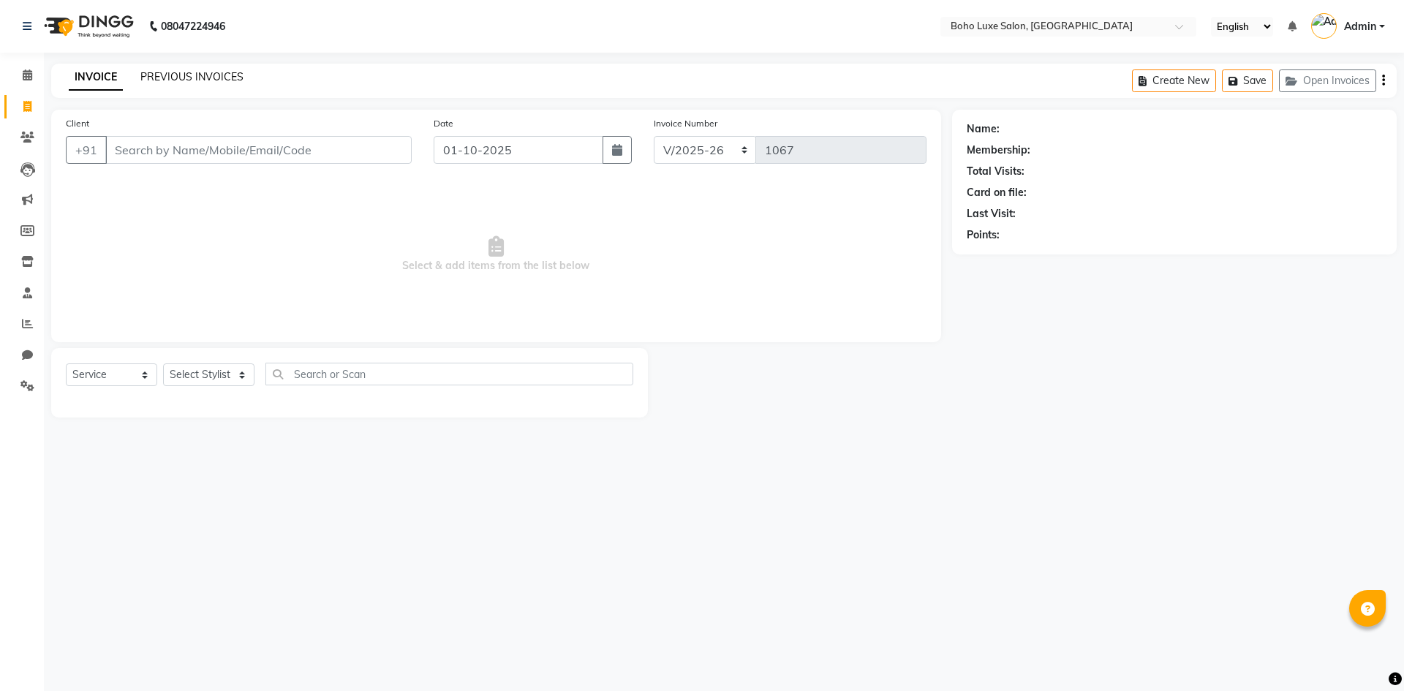
click at [227, 72] on link "PREVIOUS INVOICES" at bounding box center [191, 76] width 103 height 13
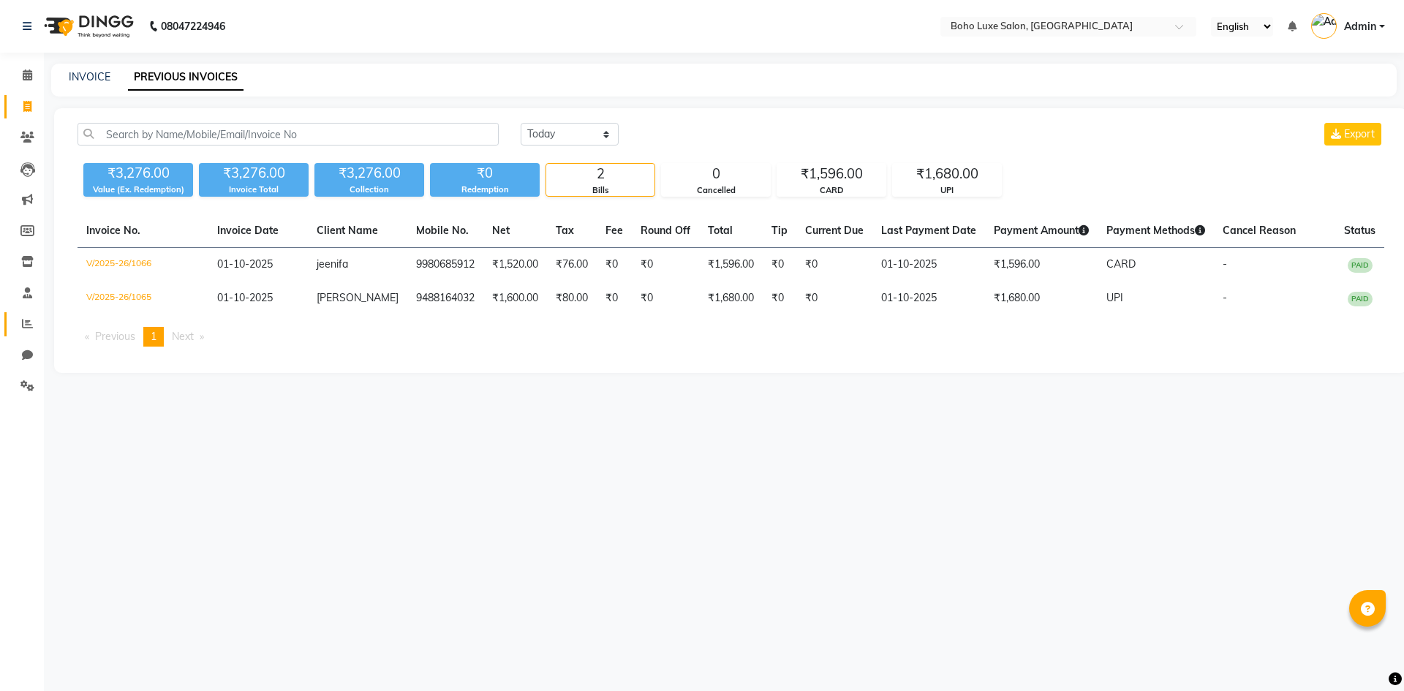
click at [29, 315] on link "Reports" at bounding box center [21, 324] width 35 height 24
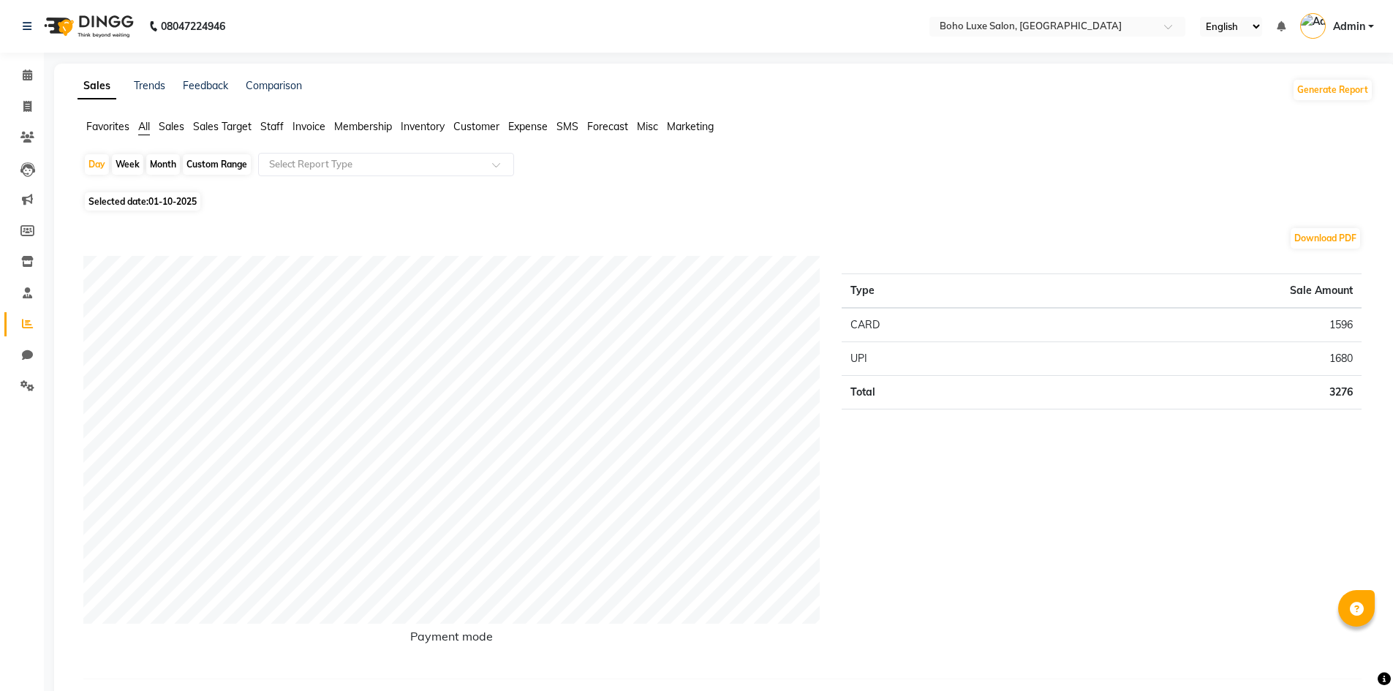
click at [219, 162] on div "Custom Range" at bounding box center [217, 164] width 68 height 20
select select "10"
select select "2025"
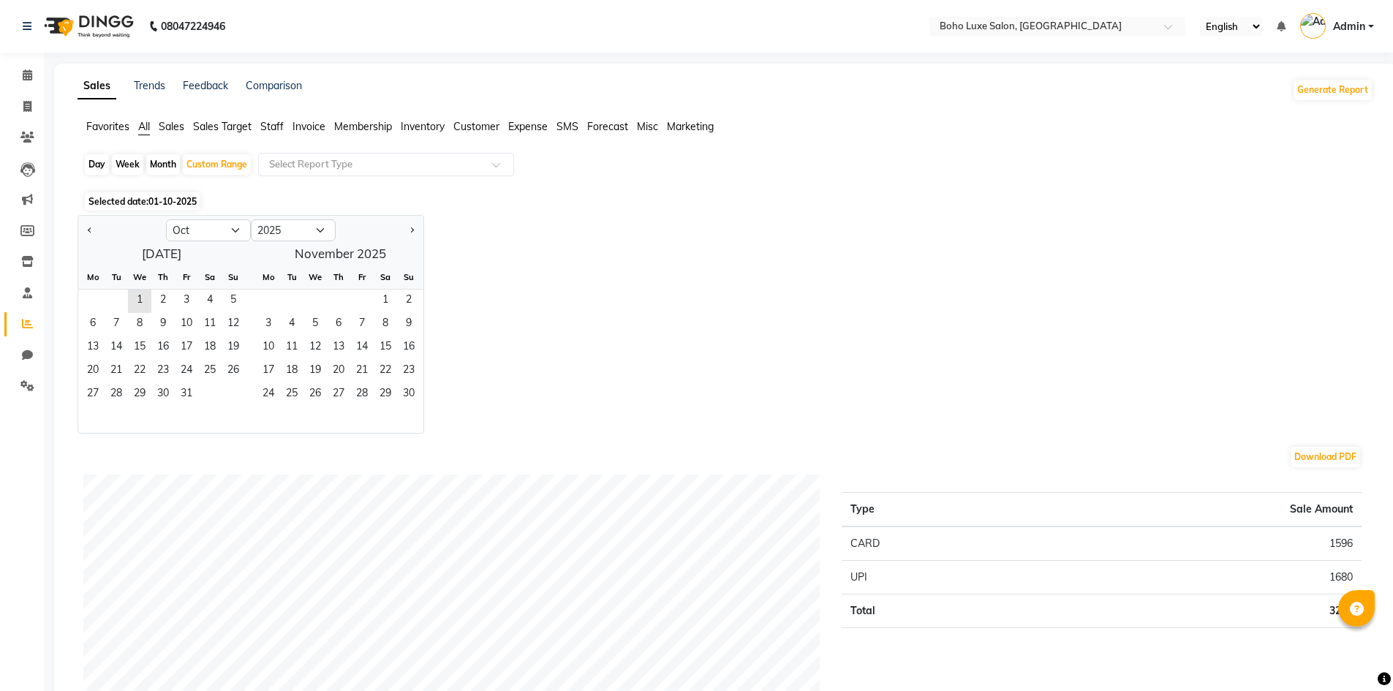
click at [167, 166] on div "Month" at bounding box center [163, 164] width 34 height 20
select select "10"
select select "2025"
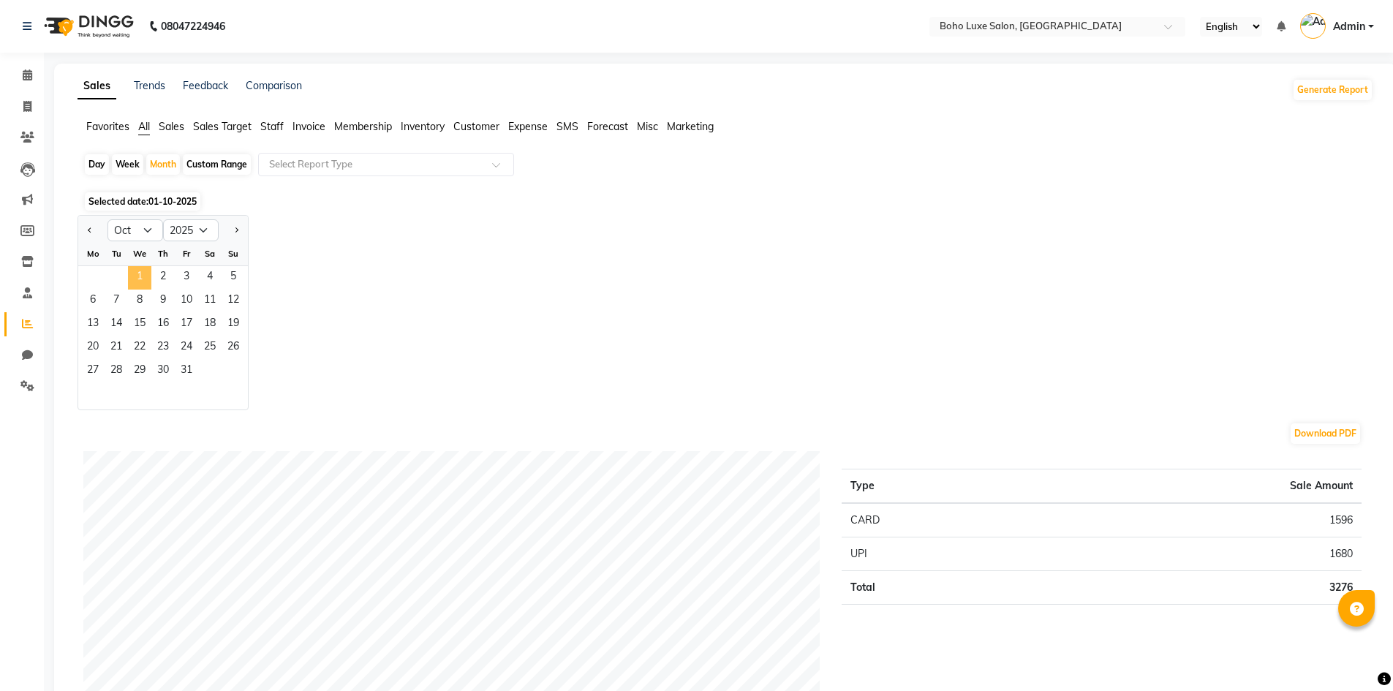
click at [142, 273] on span "1" at bounding box center [139, 277] width 23 height 23
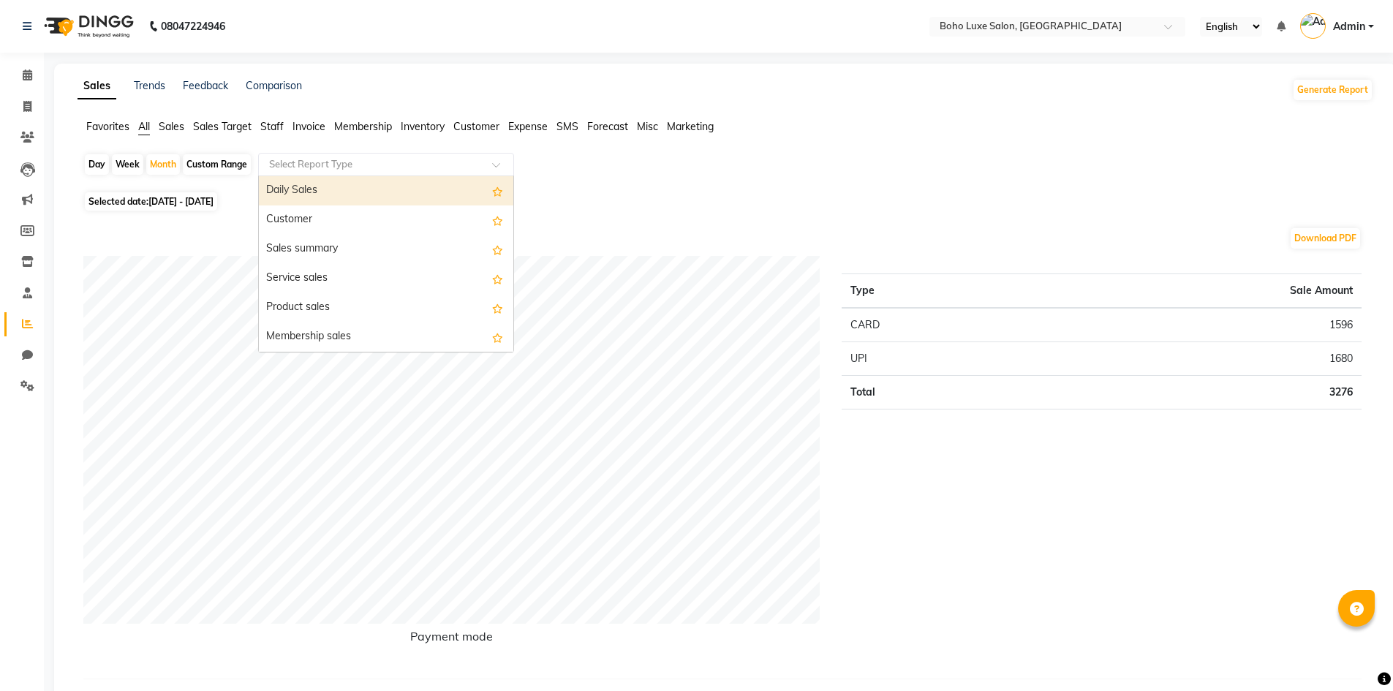
click at [386, 164] on input "text" at bounding box center [371, 164] width 211 height 15
type input "gst"
click at [365, 187] on div "GST Report" at bounding box center [386, 193] width 254 height 29
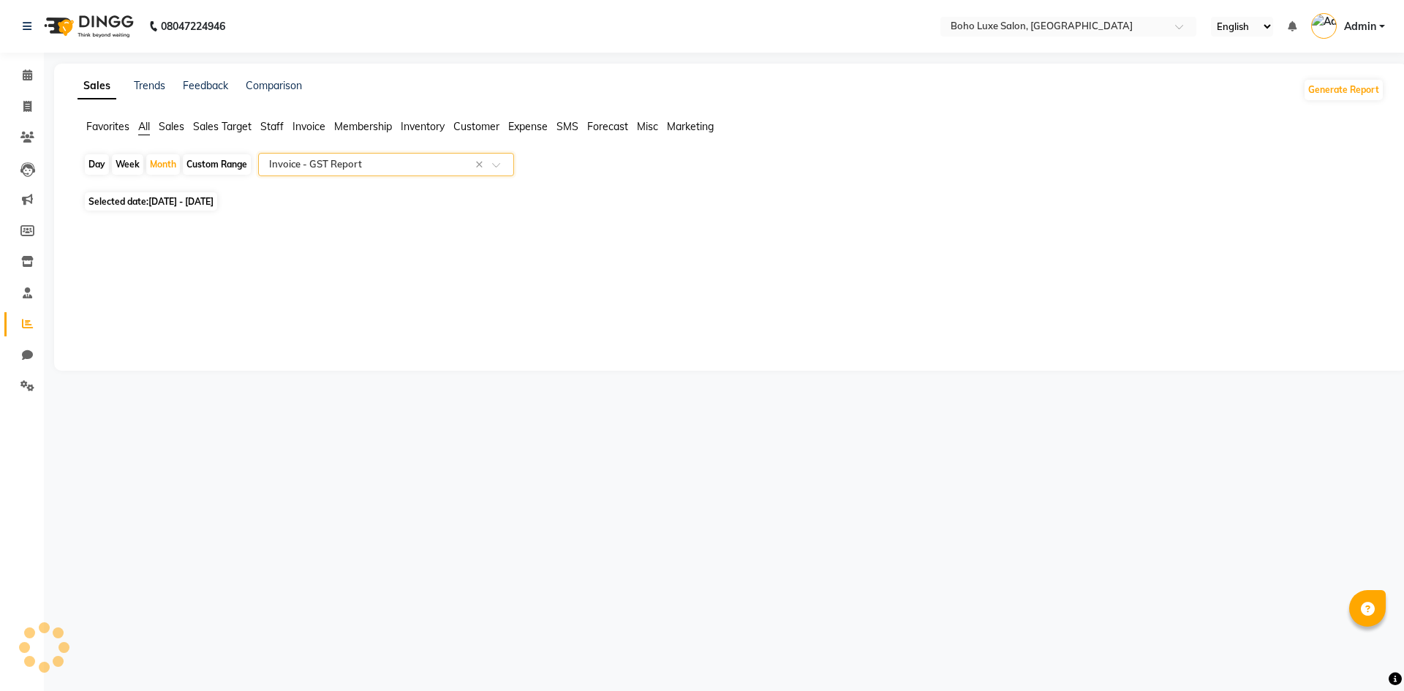
select select "full_report"
select select "csv"
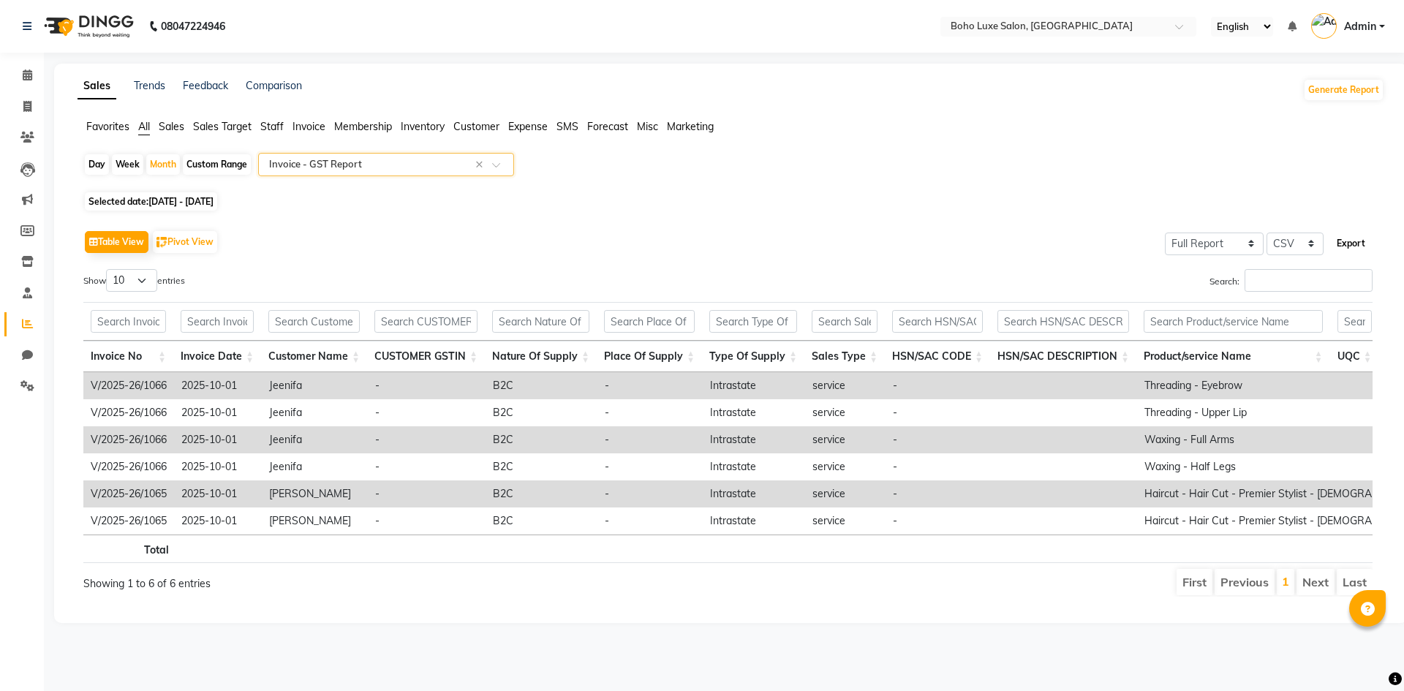
click at [1351, 246] on button "Export" at bounding box center [1351, 243] width 40 height 25
click at [213, 205] on span "[DATE] - [DATE]" at bounding box center [180, 201] width 65 height 11
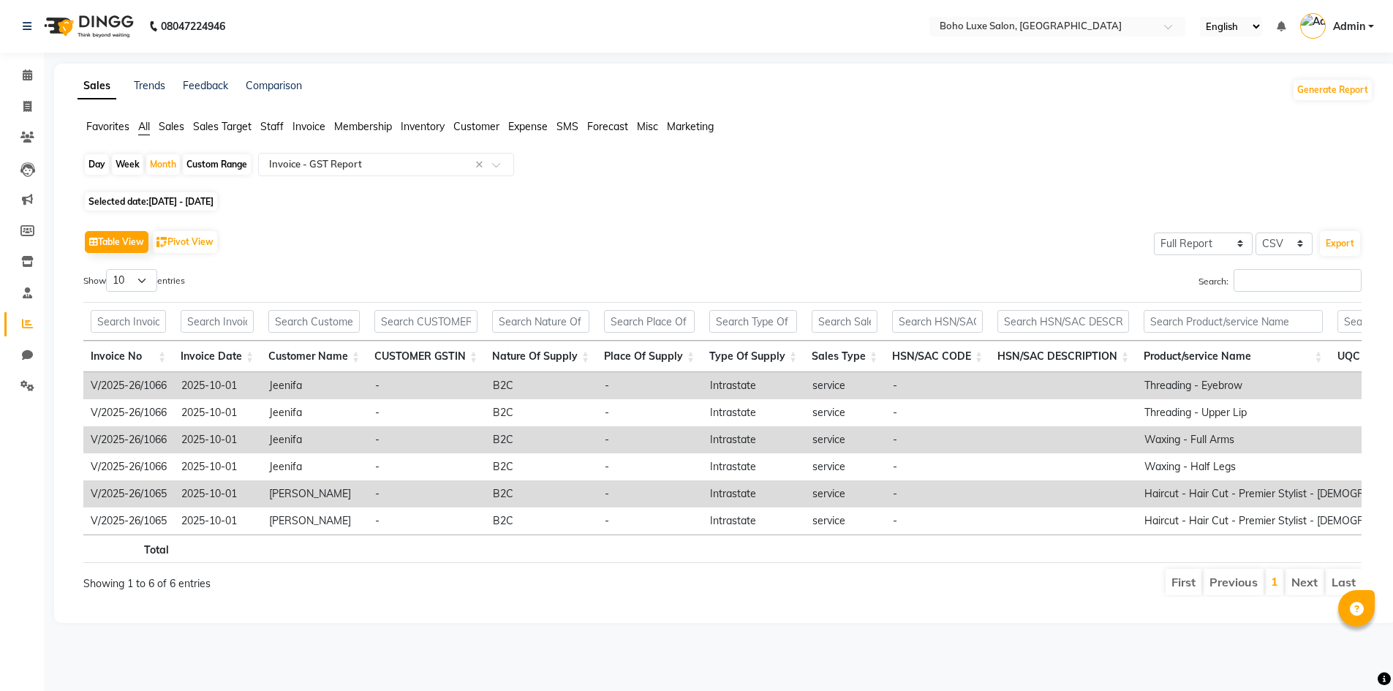
select select "10"
select select "2025"
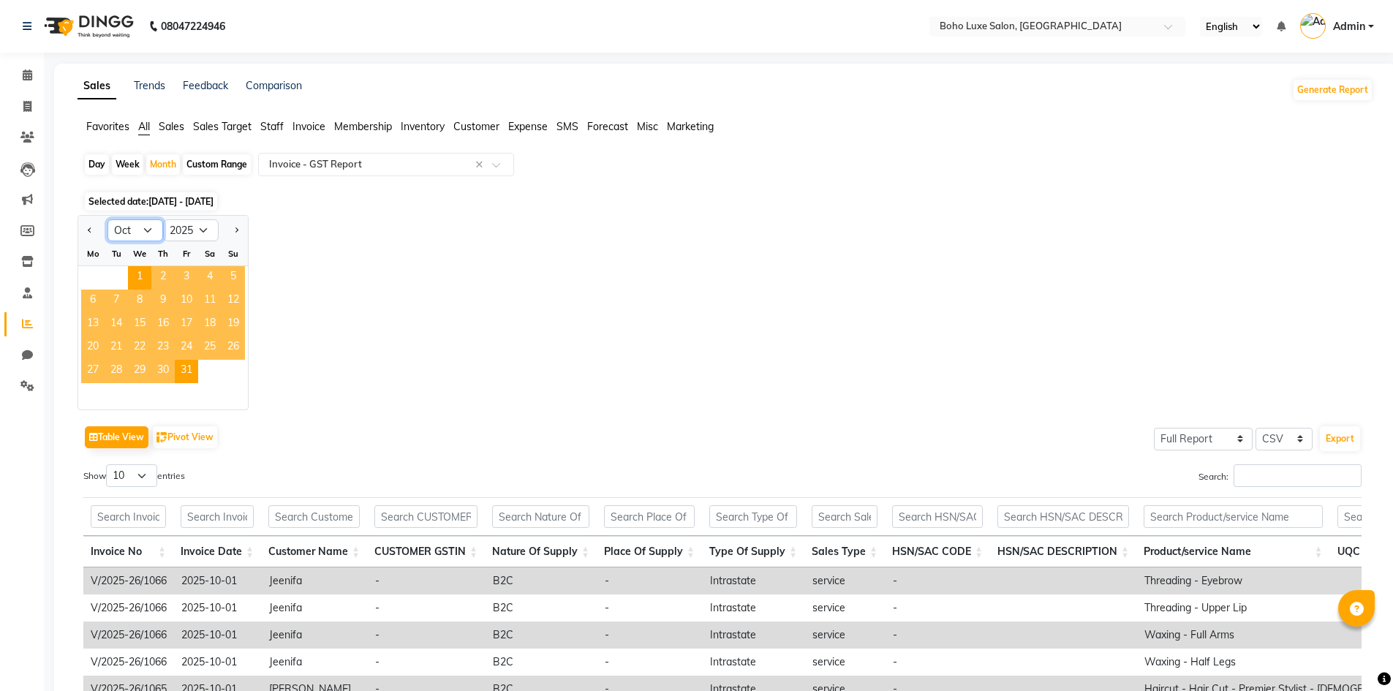
click at [141, 235] on select "Jan Feb Mar Apr May Jun [DATE] Aug Sep Oct Nov Dec" at bounding box center [135, 230] width 56 height 22
select select "9"
click at [107, 219] on select "Jan Feb Mar Apr May Jun [DATE] Aug Sep Oct Nov Dec" at bounding box center [135, 230] width 56 height 22
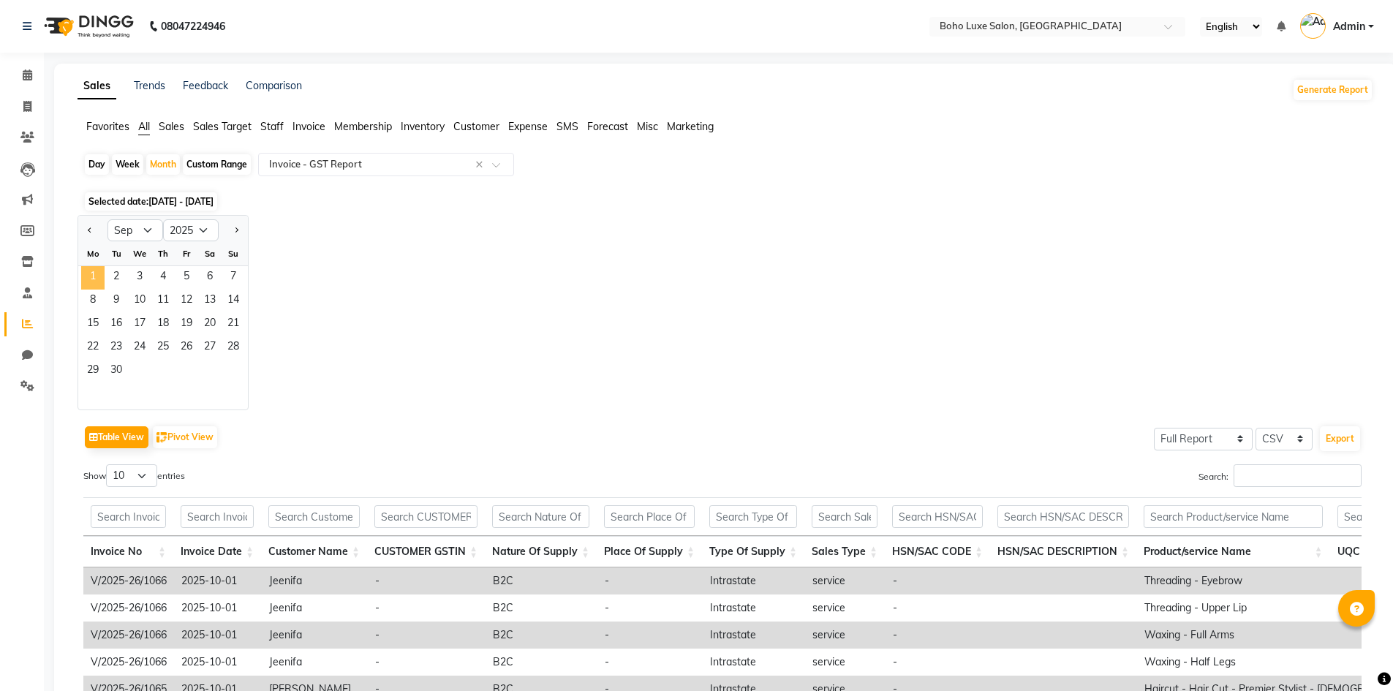
click at [97, 278] on span "1" at bounding box center [92, 277] width 23 height 23
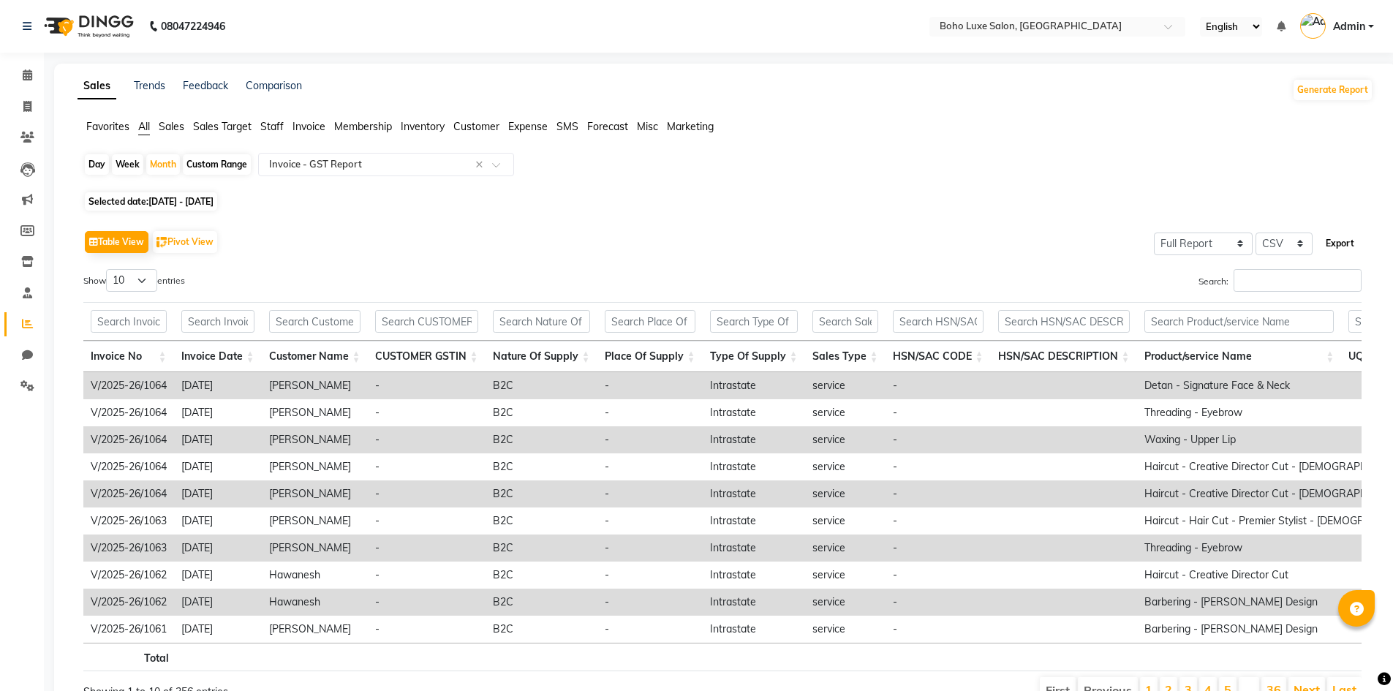
click at [1343, 243] on button "Export" at bounding box center [1340, 243] width 40 height 25
click at [29, 109] on icon at bounding box center [27, 106] width 8 height 11
select select "service"
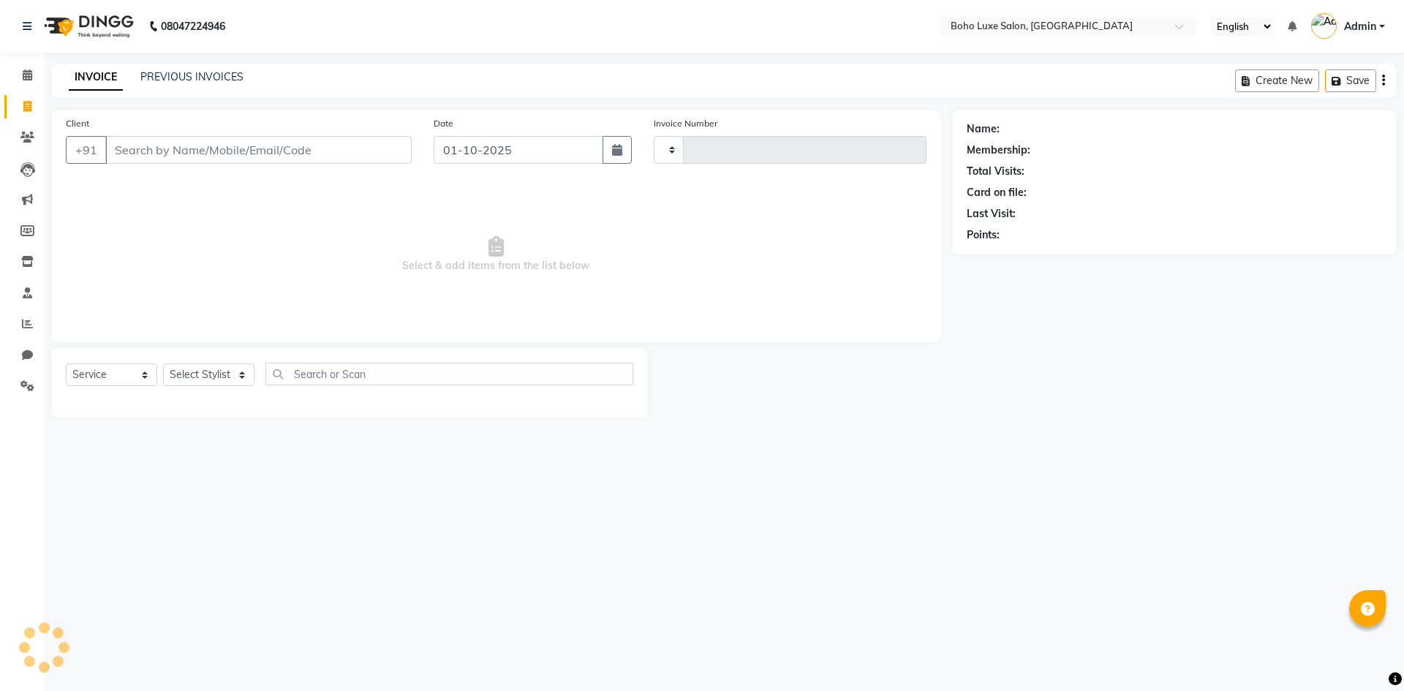
type input "1067"
select select "7694"
click at [1277, 347] on div "Name: Membership: Total Visits: Card on file: Last Visit: Points:" at bounding box center [1180, 264] width 456 height 308
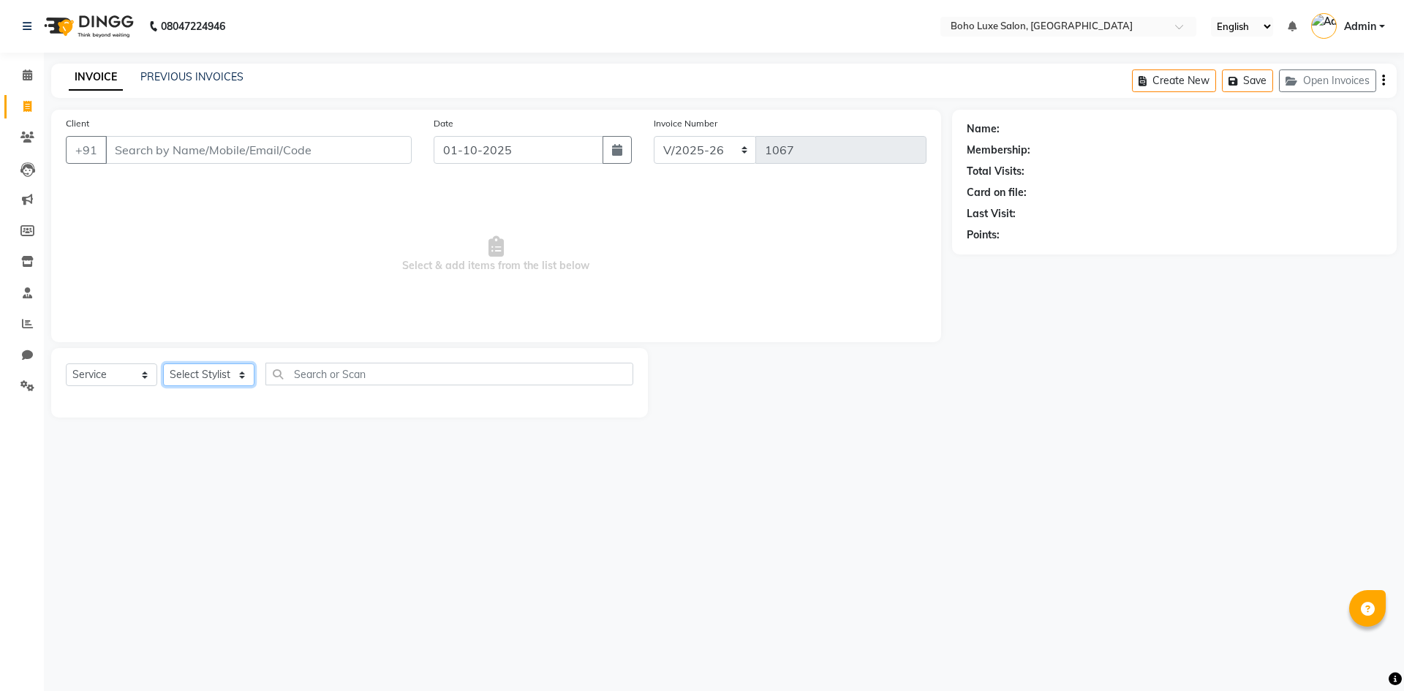
click at [246, 367] on select "Select Stylist [PERSON_NAME] [PERSON_NAME] Gowriparvathi [PERSON_NAME] [PERSON_…" at bounding box center [208, 374] width 91 height 23
select select "84056"
click at [163, 363] on select "Select Stylist [PERSON_NAME] [PERSON_NAME] Gowriparvathi [PERSON_NAME] [PERSON_…" at bounding box center [208, 374] width 91 height 23
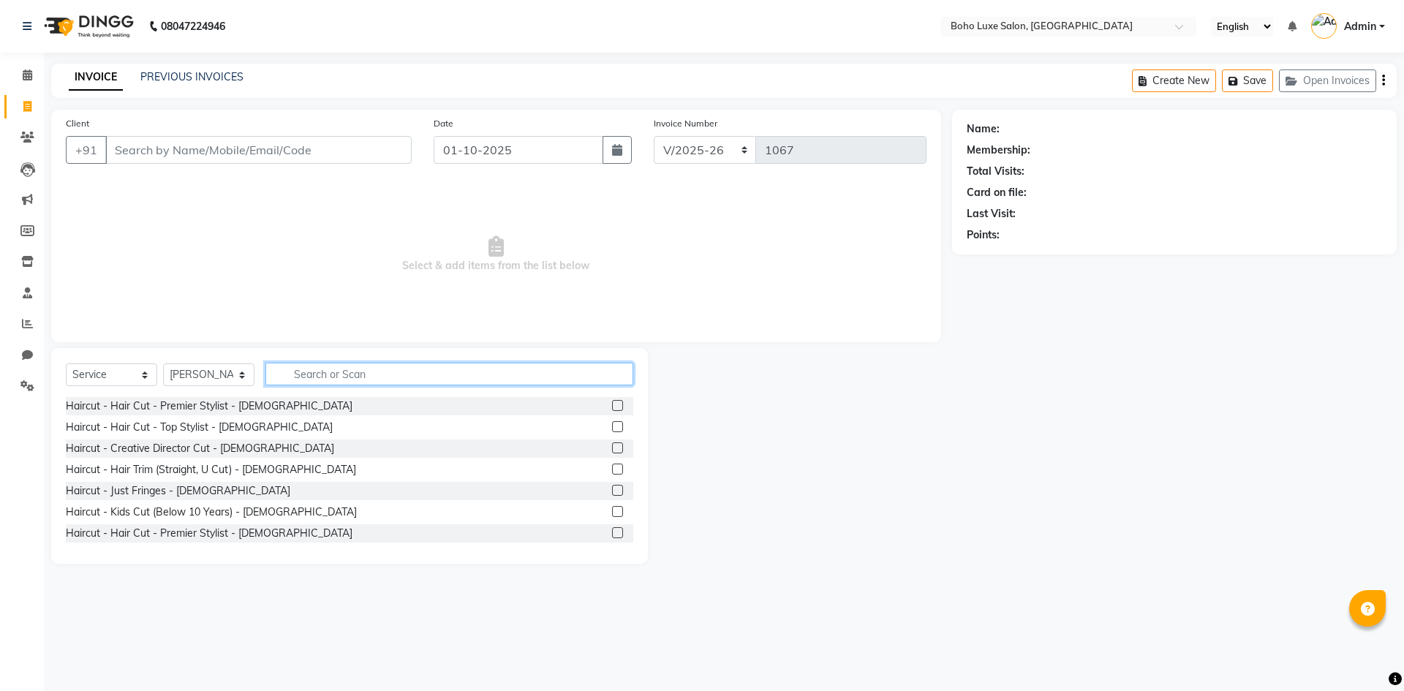
click at [346, 372] on input "text" at bounding box center [449, 374] width 368 height 23
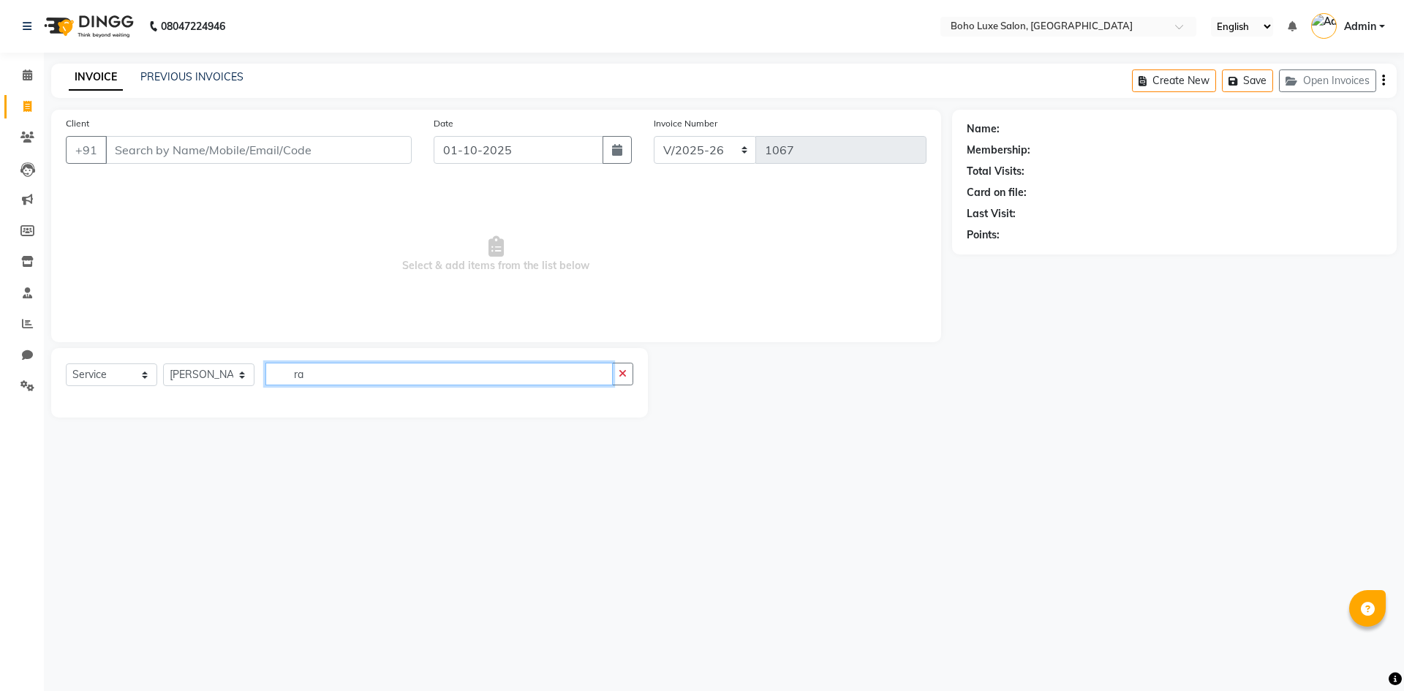
type input "r"
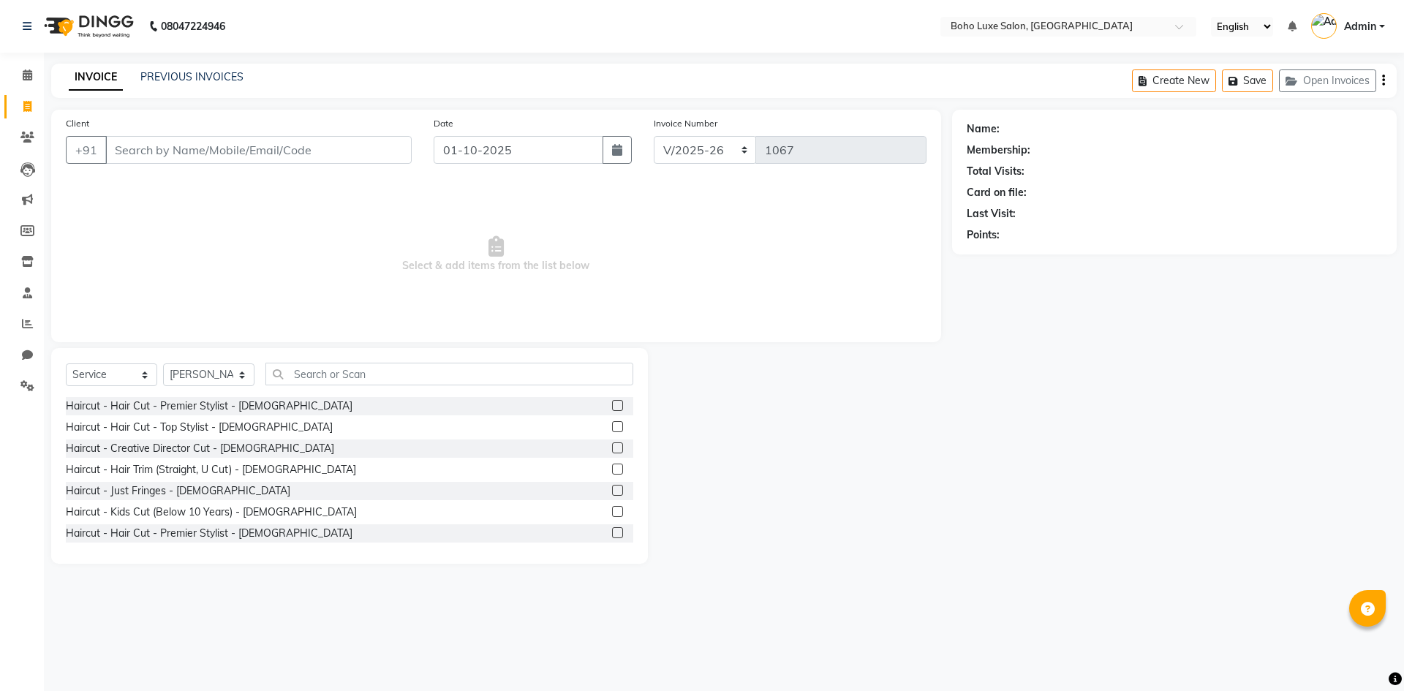
click at [801, 413] on div at bounding box center [800, 456] width 304 height 216
click at [148, 77] on link "PREVIOUS INVOICES" at bounding box center [191, 76] width 103 height 13
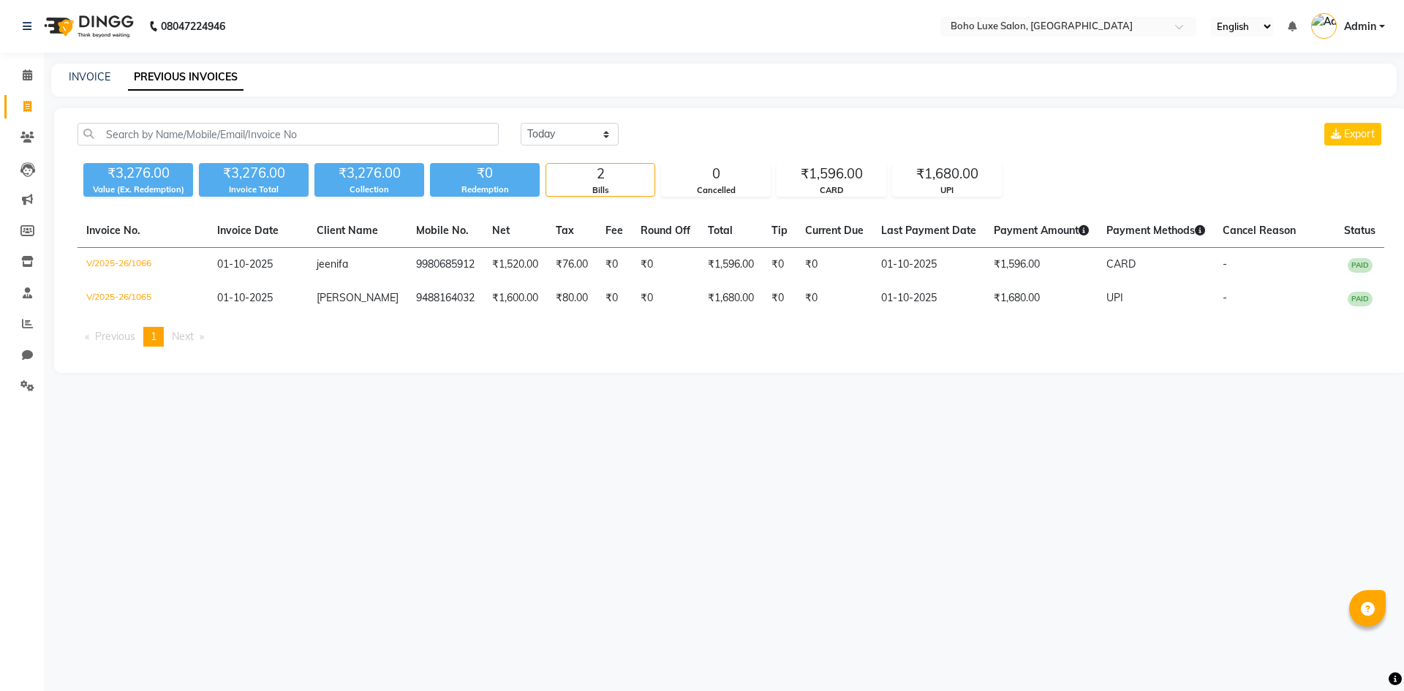
click at [1133, 147] on div "[DATE] [DATE] Custom Range Export" at bounding box center [952, 140] width 885 height 34
click at [94, 77] on link "INVOICE" at bounding box center [90, 76] width 42 height 13
select select "service"
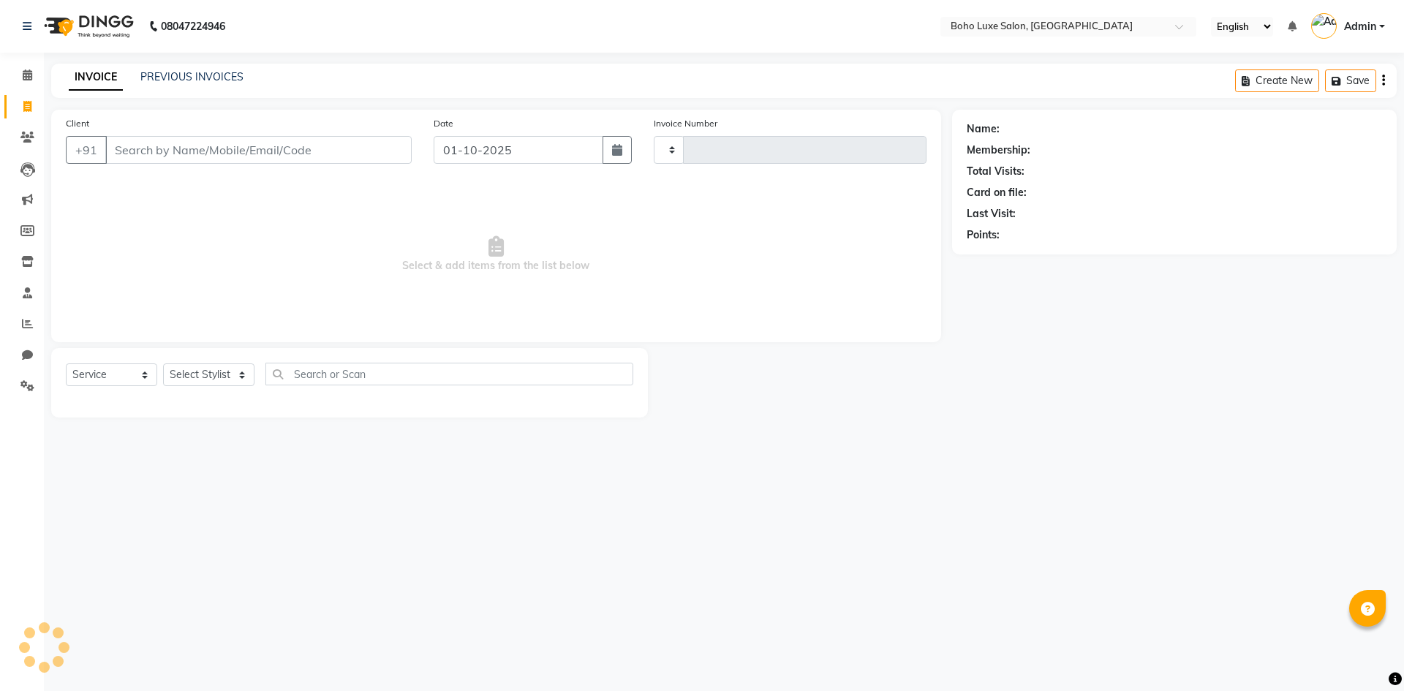
type input "1067"
select select "7694"
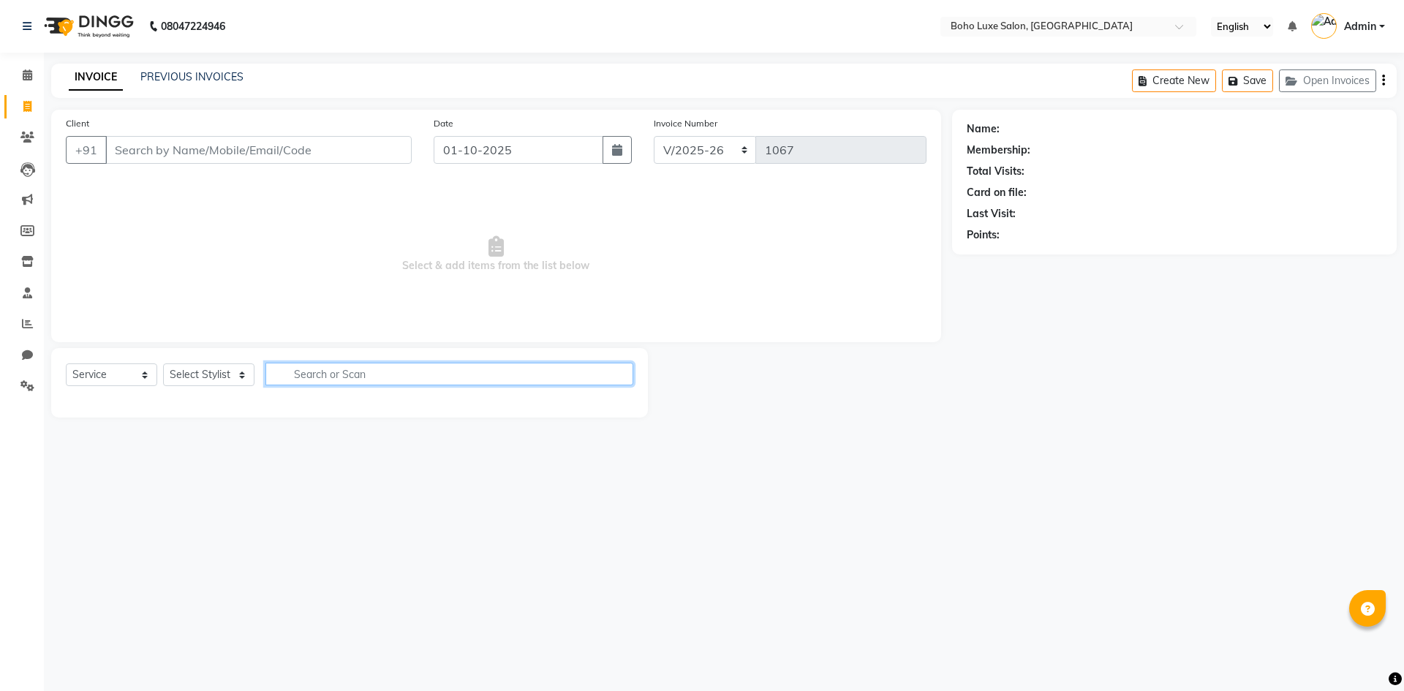
click at [412, 375] on input "text" at bounding box center [449, 374] width 368 height 23
type input "bear"
click at [266, 166] on div "Client +91" at bounding box center [239, 146] width 368 height 60
click at [265, 156] on input "Client" at bounding box center [258, 150] width 306 height 28
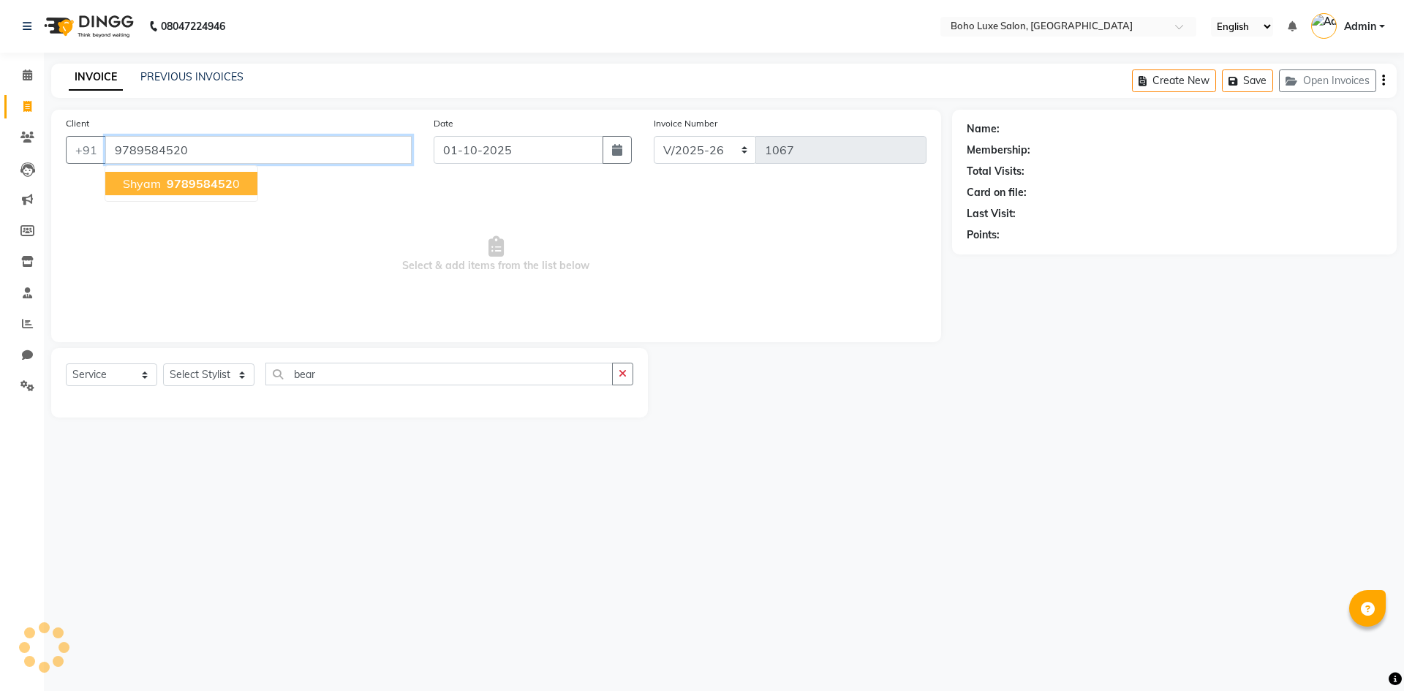
type input "9789584520"
click at [189, 186] on span "978958452" at bounding box center [200, 183] width 66 height 15
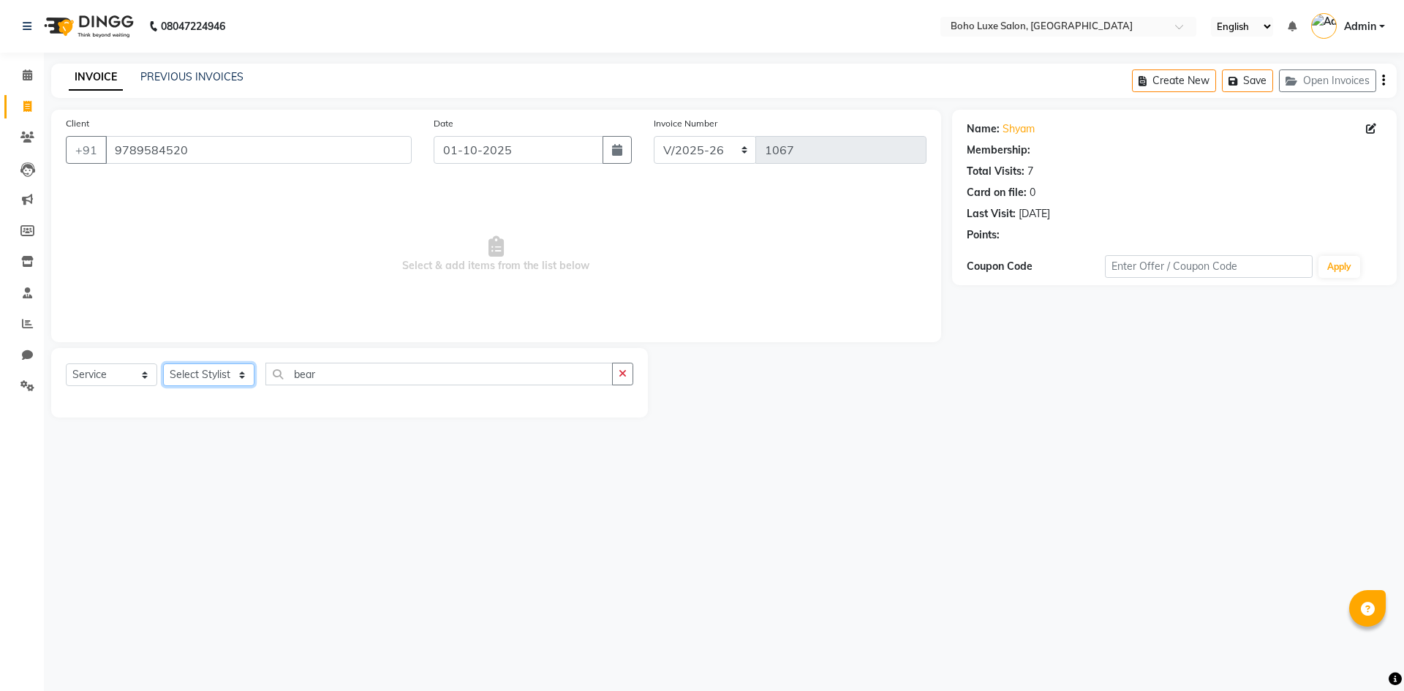
click at [203, 382] on select "Select Stylist [PERSON_NAME] [PERSON_NAME] Gowriparvathi [PERSON_NAME] [PERSON_…" at bounding box center [208, 374] width 91 height 23
select select "84056"
click at [163, 363] on select "Select Stylist [PERSON_NAME] [PERSON_NAME] Gowriparvathi [PERSON_NAME] [PERSON_…" at bounding box center [208, 374] width 91 height 23
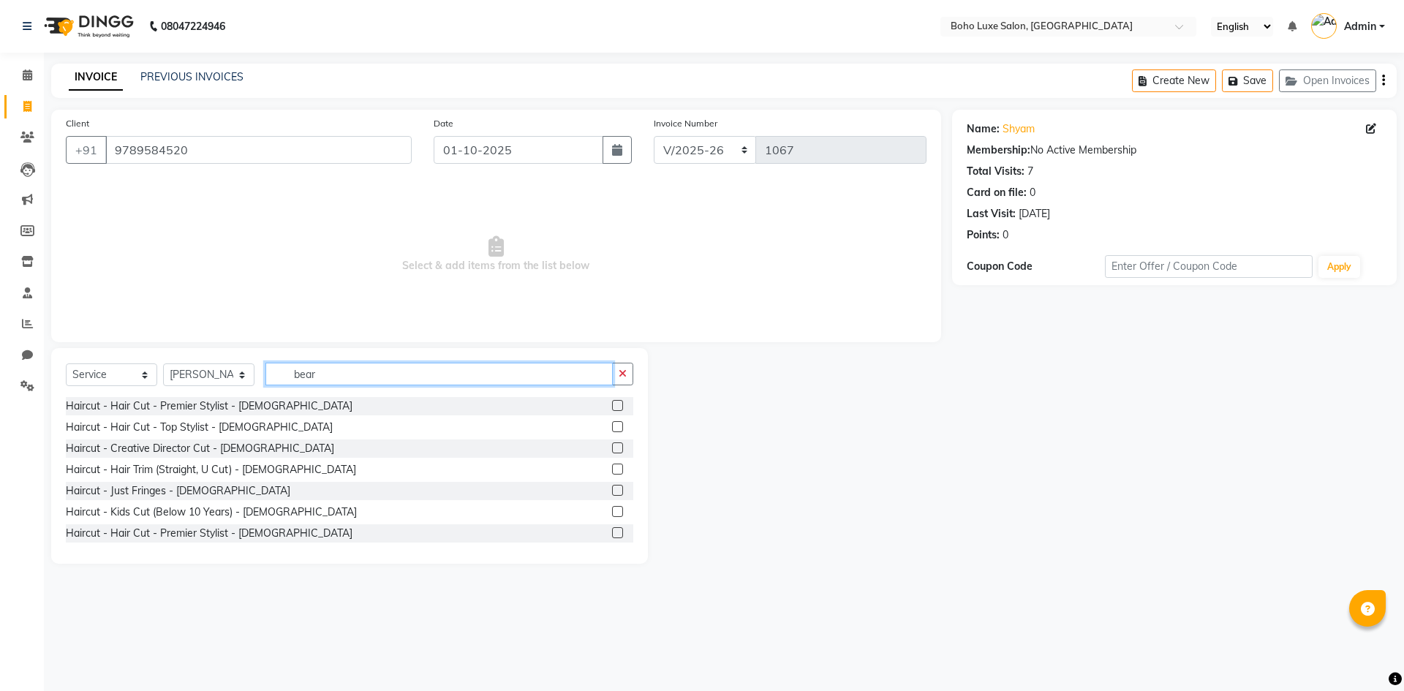
click at [334, 368] on input "bear" at bounding box center [438, 374] width 347 height 23
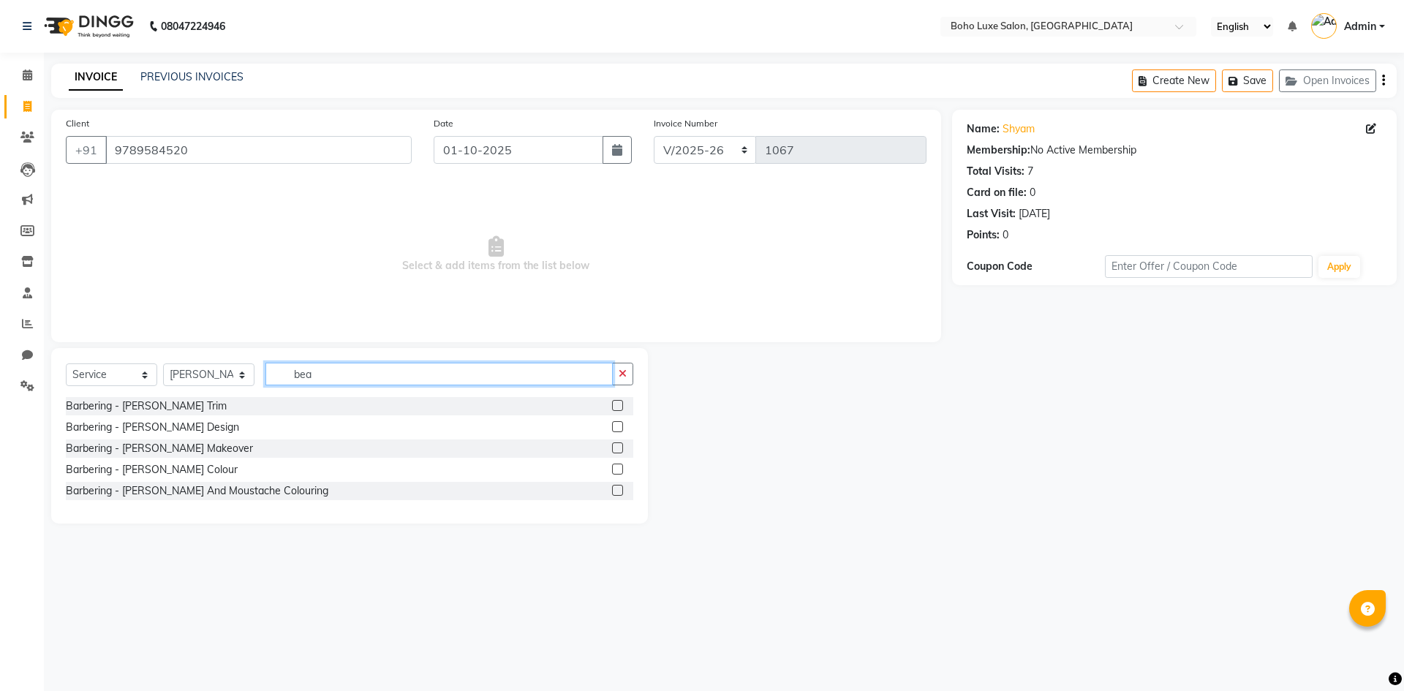
type input "bea"
click at [612, 402] on label at bounding box center [617, 405] width 11 height 11
click at [612, 402] on input "checkbox" at bounding box center [617, 406] width 10 height 10
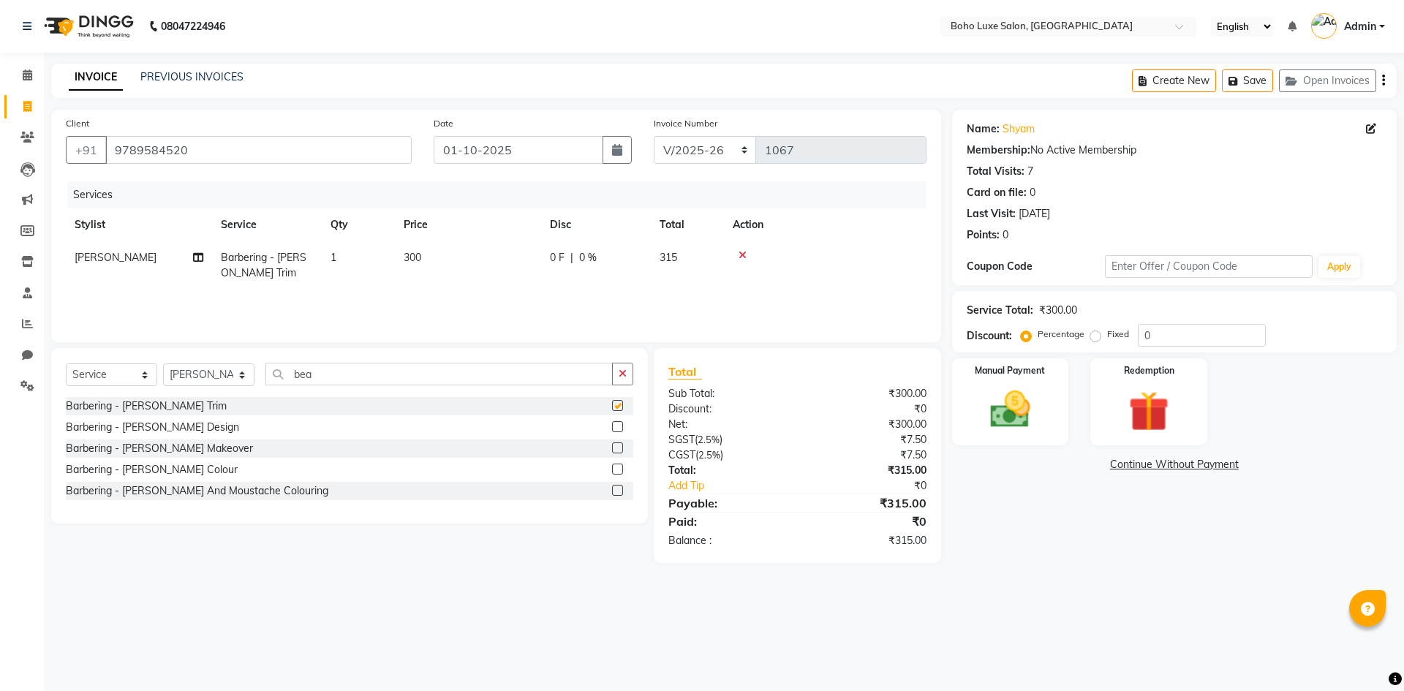
checkbox input "false"
click at [1010, 408] on img at bounding box center [1010, 409] width 68 height 48
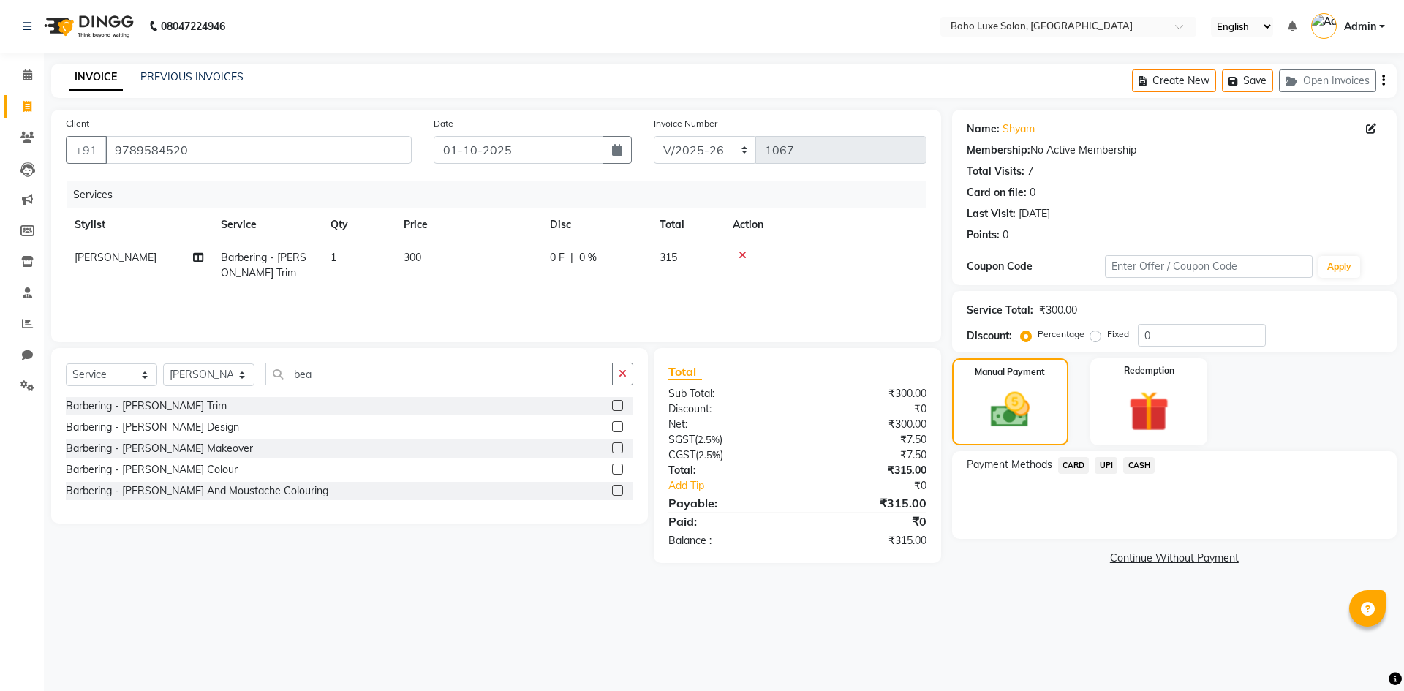
click at [1110, 472] on span "UPI" at bounding box center [1106, 465] width 23 height 17
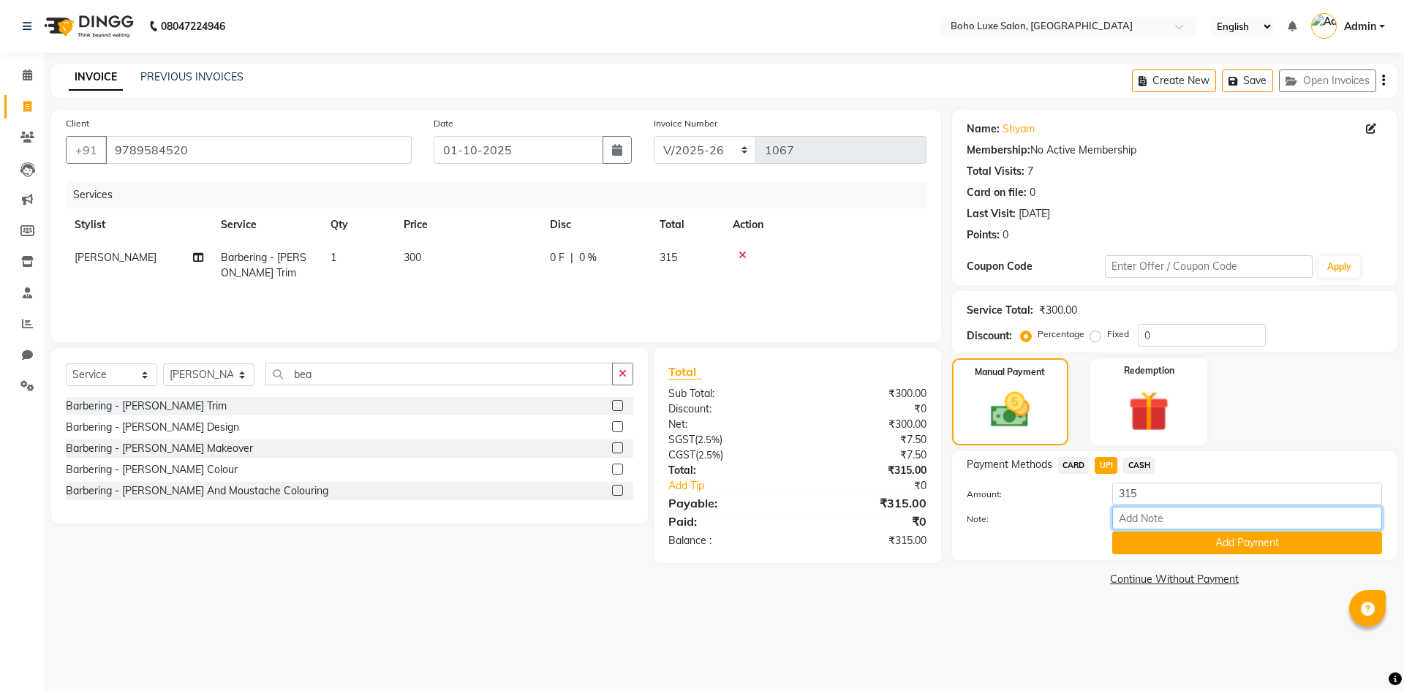
click at [1144, 518] on input "Note:" at bounding box center [1247, 518] width 270 height 23
type input "boho luxe bill"
click at [1280, 543] on button "Add Payment" at bounding box center [1247, 543] width 270 height 23
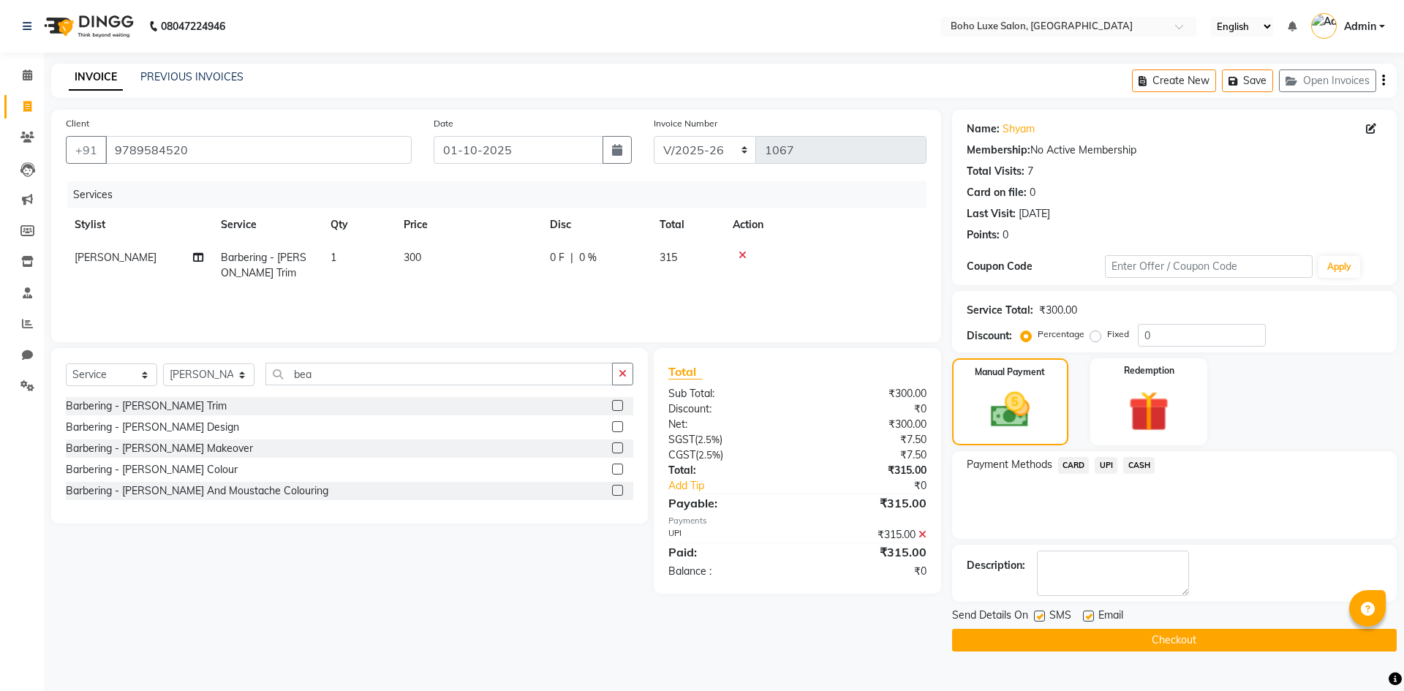
click at [1093, 612] on label at bounding box center [1088, 616] width 11 height 11
click at [1092, 612] on input "checkbox" at bounding box center [1088, 617] width 10 height 10
checkbox input "false"
click at [1096, 635] on button "Checkout" at bounding box center [1174, 640] width 445 height 23
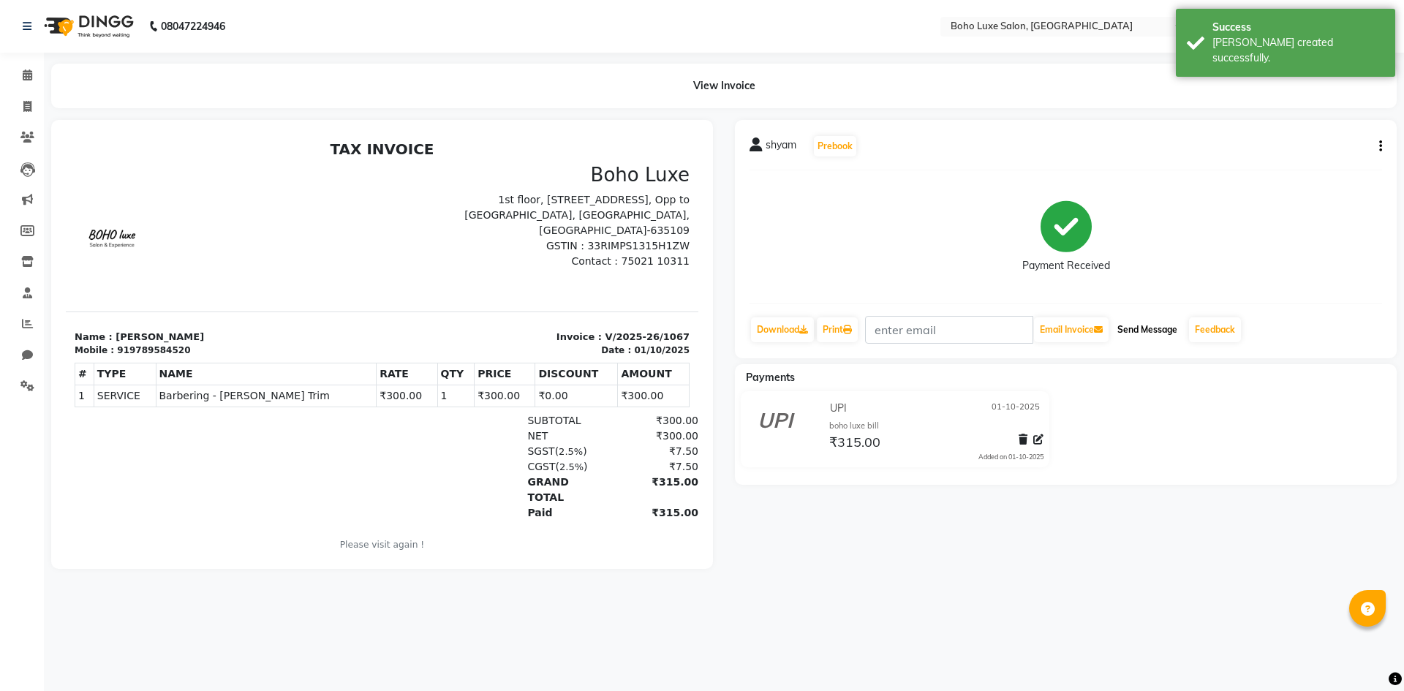
click at [1173, 335] on button "Send Message" at bounding box center [1147, 329] width 72 height 25
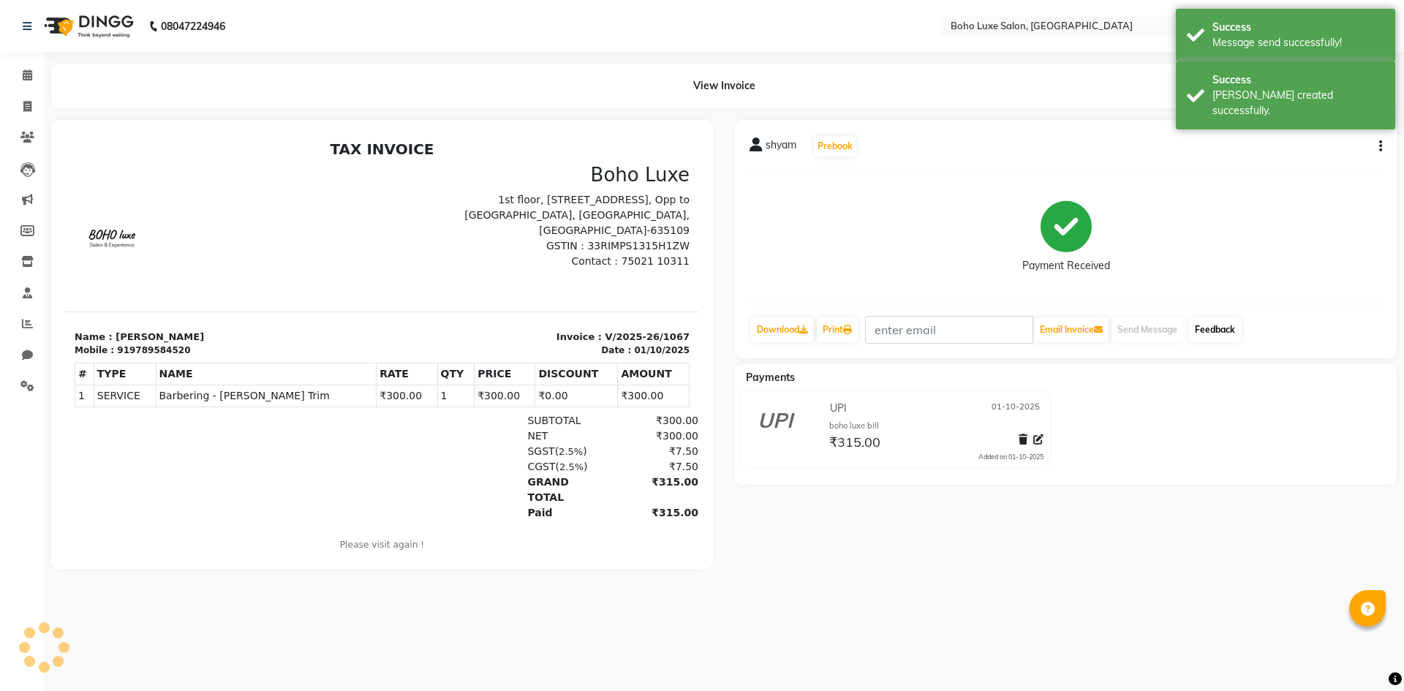
click at [1198, 328] on link "Feedback" at bounding box center [1215, 329] width 52 height 25
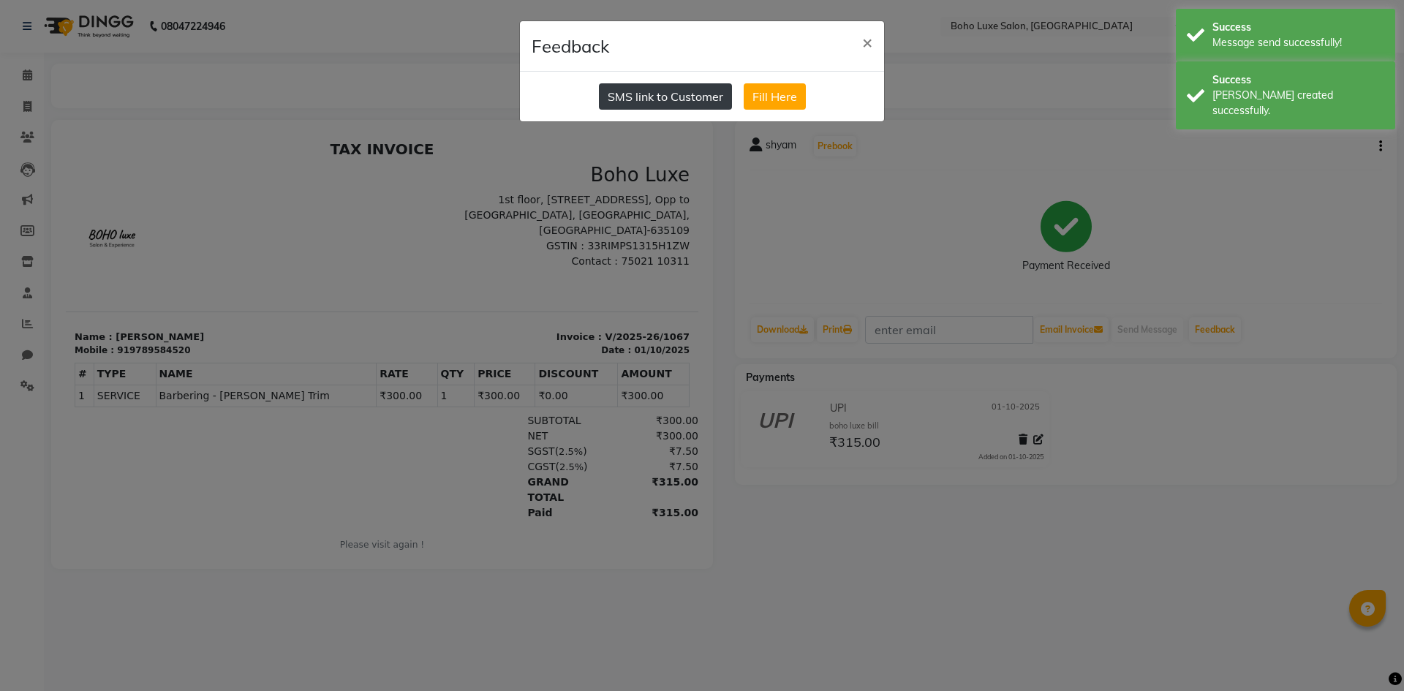
click at [696, 104] on button "SMS link to Customer" at bounding box center [665, 96] width 133 height 26
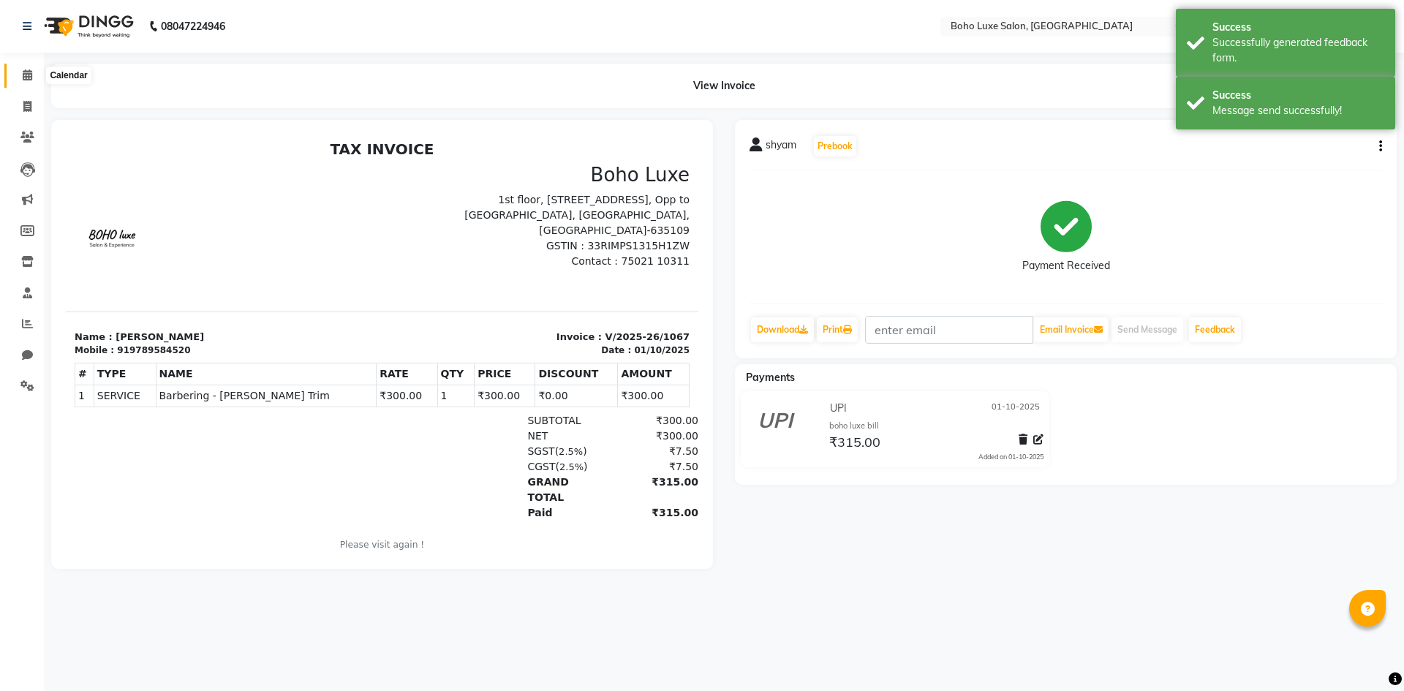
click at [26, 78] on icon at bounding box center [28, 74] width 10 height 11
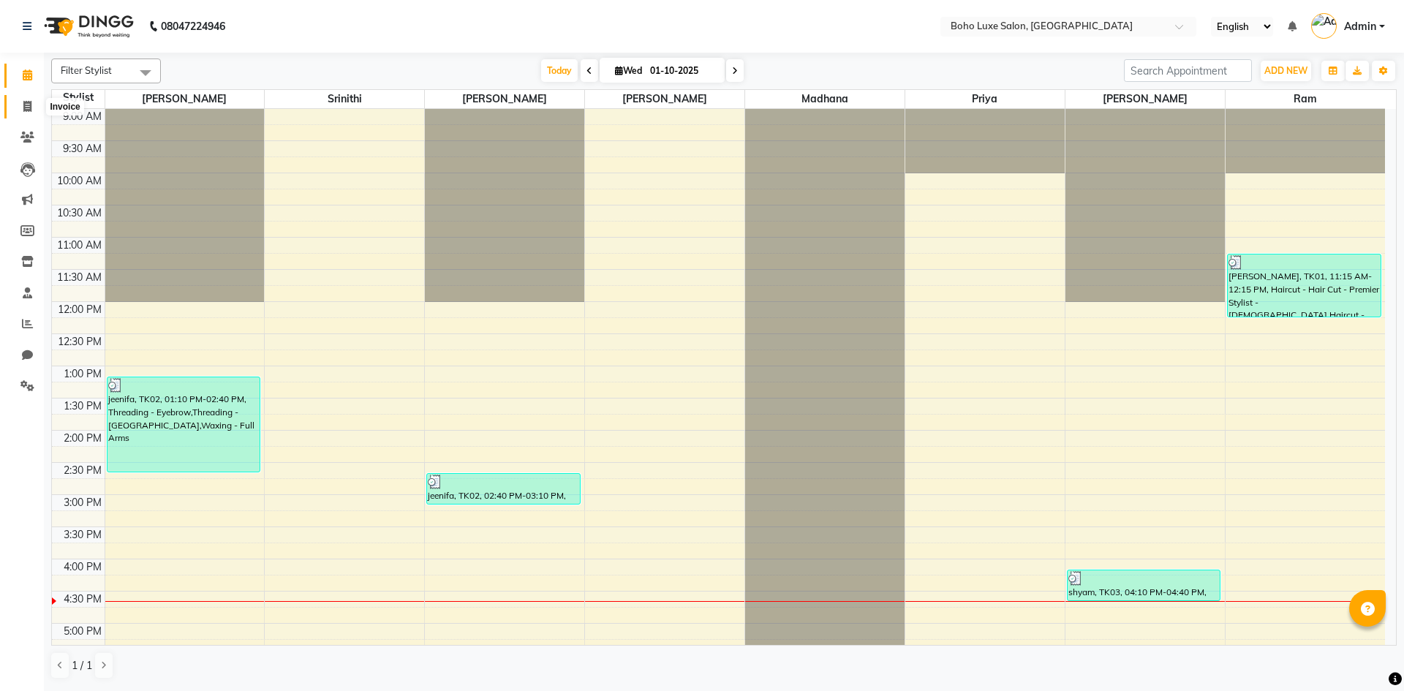
click at [31, 114] on span at bounding box center [28, 107] width 26 height 17
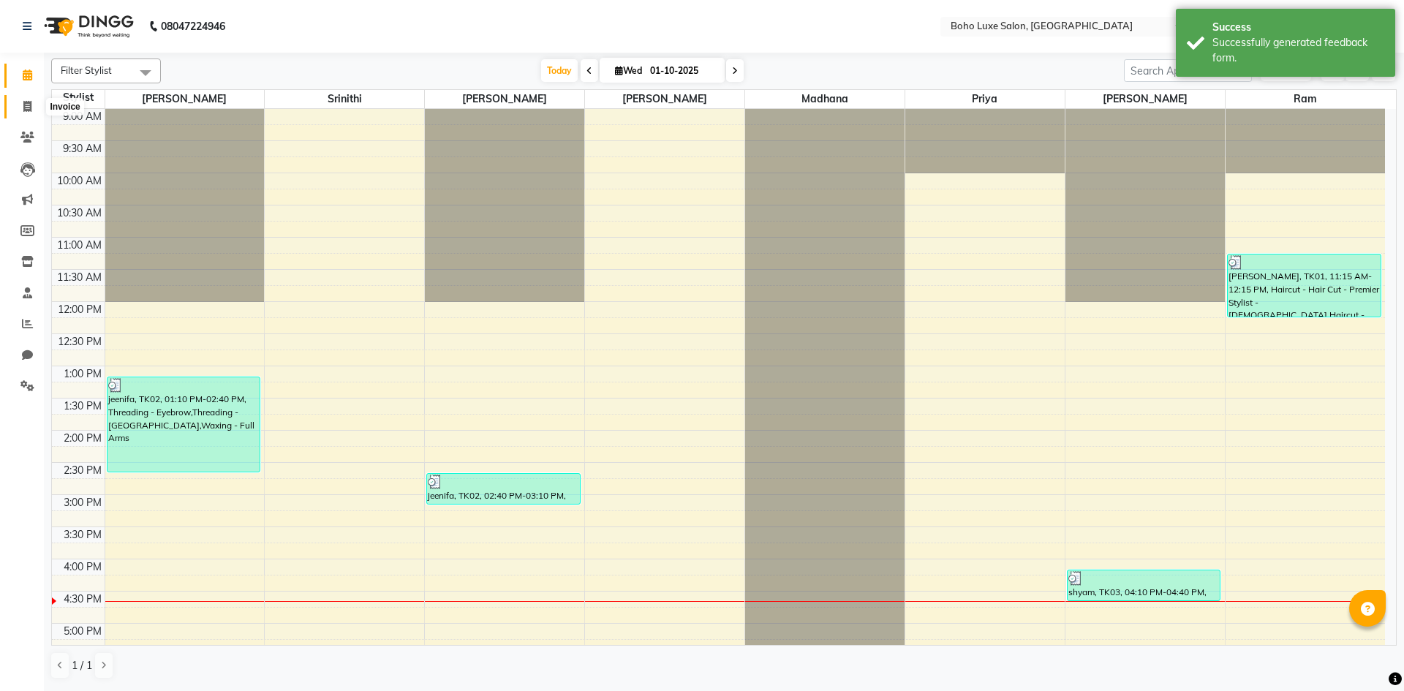
select select "service"
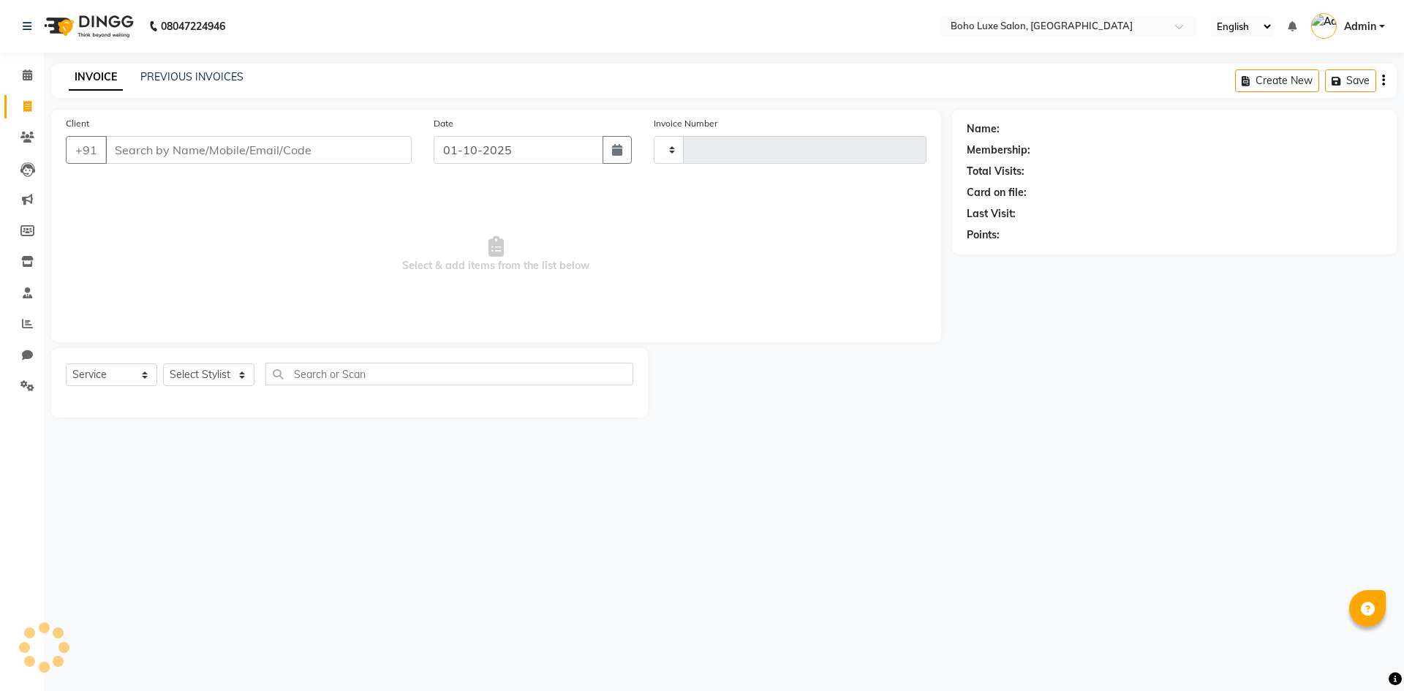
type input "1068"
select select "7694"
click at [172, 77] on link "PREVIOUS INVOICES" at bounding box center [191, 76] width 103 height 13
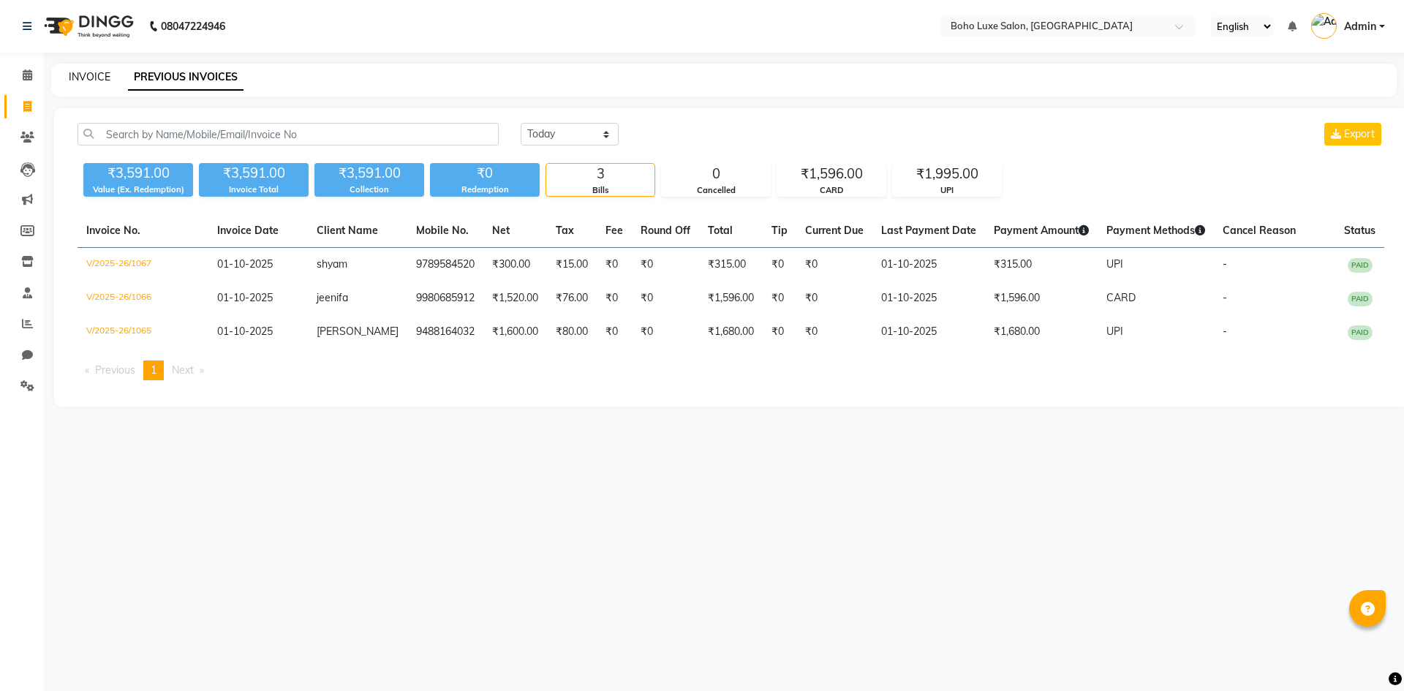
click at [86, 70] on link "INVOICE" at bounding box center [90, 76] width 42 height 13
select select "service"
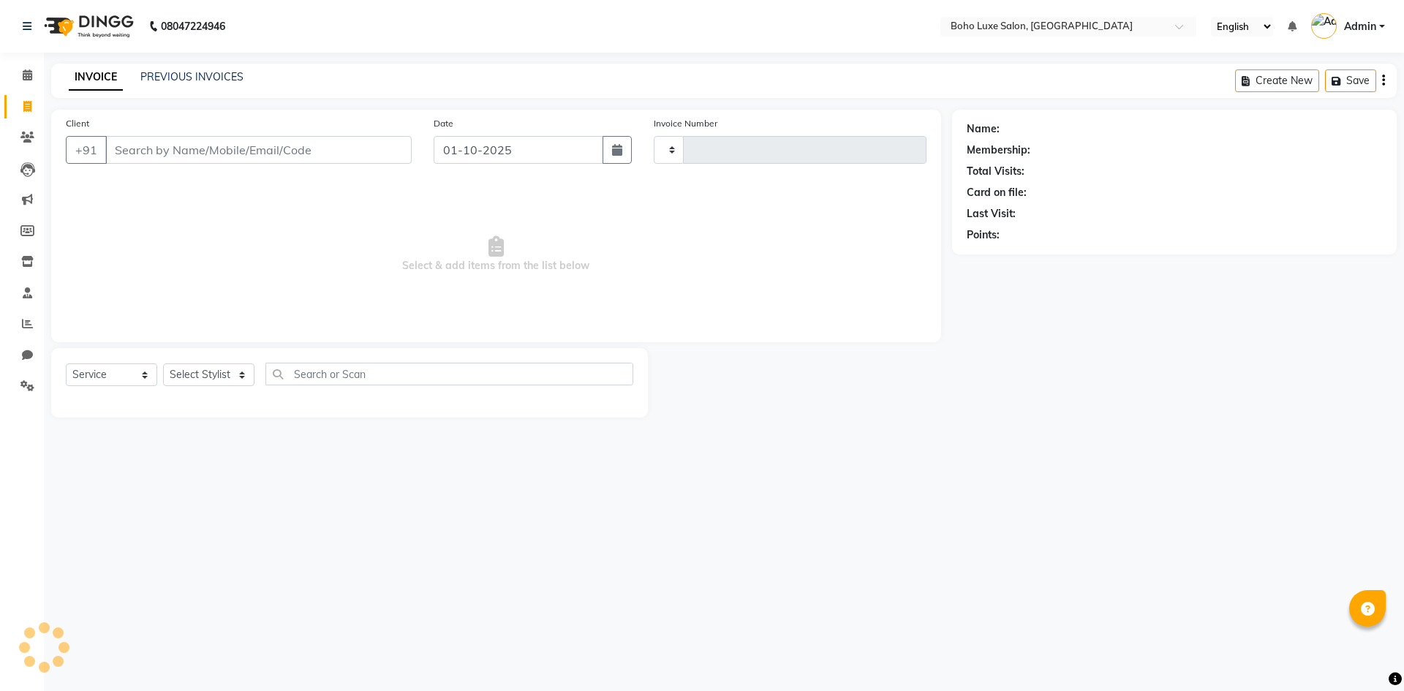
type input "1068"
select select "7694"
